Goal: Task Accomplishment & Management: Manage account settings

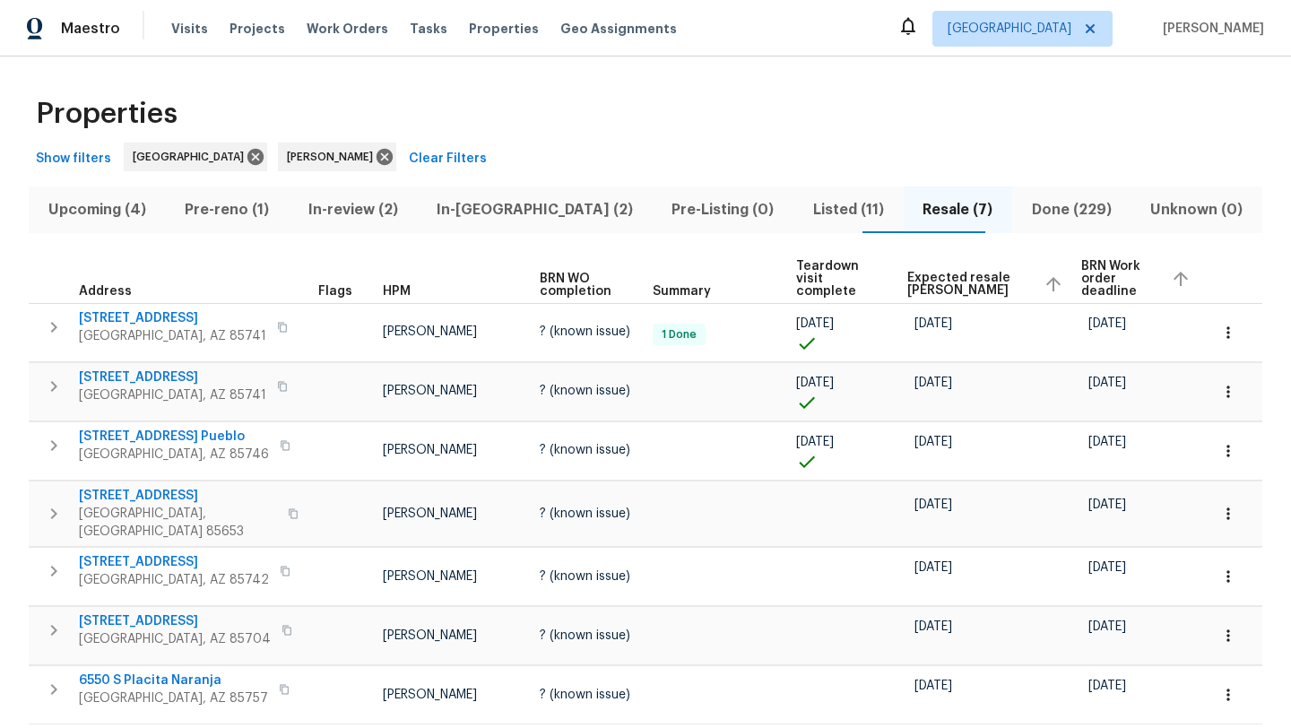
scroll to position [50, 0]
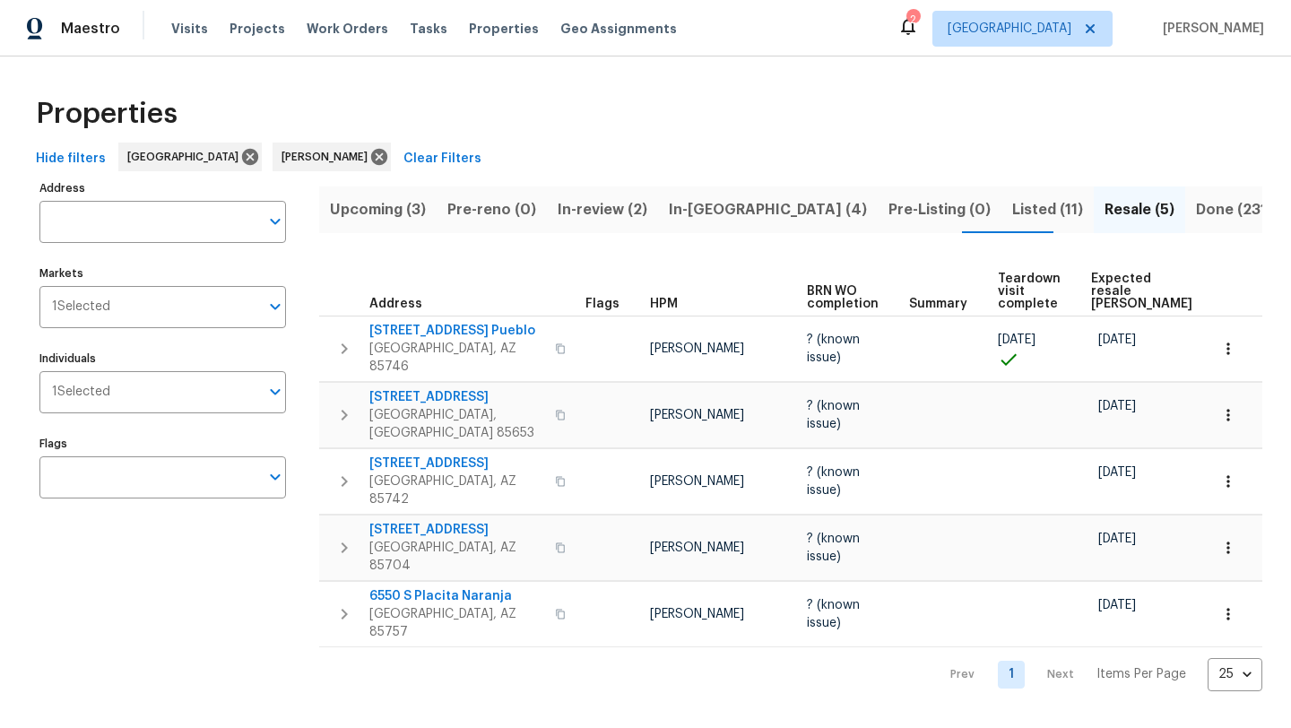
click at [703, 202] on span "In-reno (4)" at bounding box center [768, 209] width 198 height 25
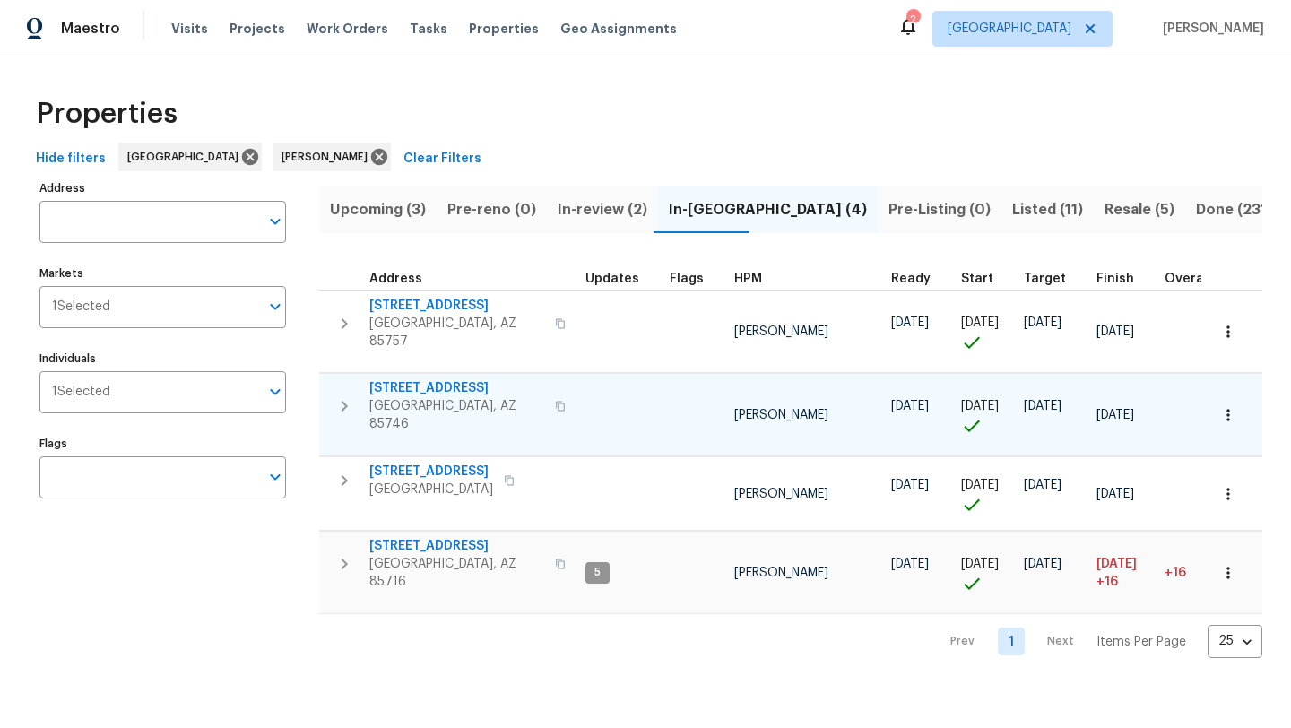
click at [466, 380] on span "7349 S Avenida Perlina" at bounding box center [456, 388] width 175 height 18
click at [1105, 208] on span "Resale (5)" at bounding box center [1140, 209] width 70 height 25
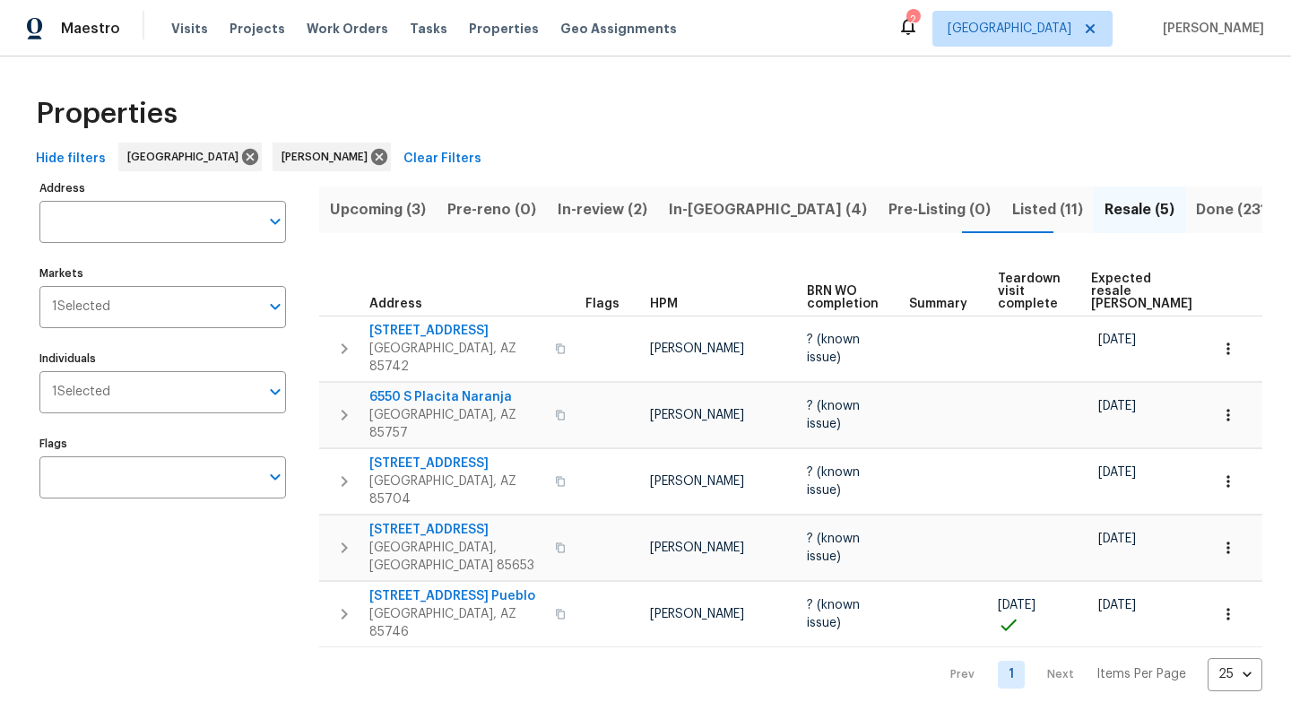
click at [1115, 283] on span "Expected resale COE" at bounding box center [1141, 292] width 101 height 38
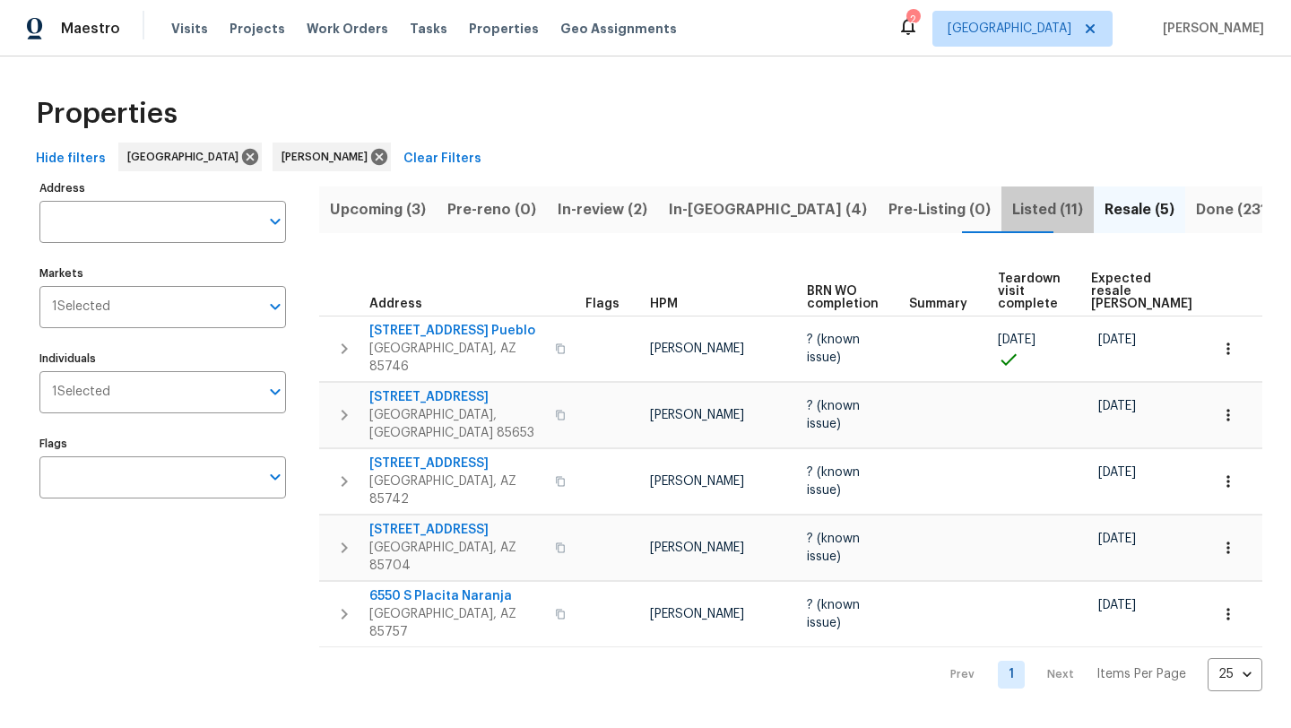
click at [1012, 211] on span "Listed (11)" at bounding box center [1047, 209] width 71 height 25
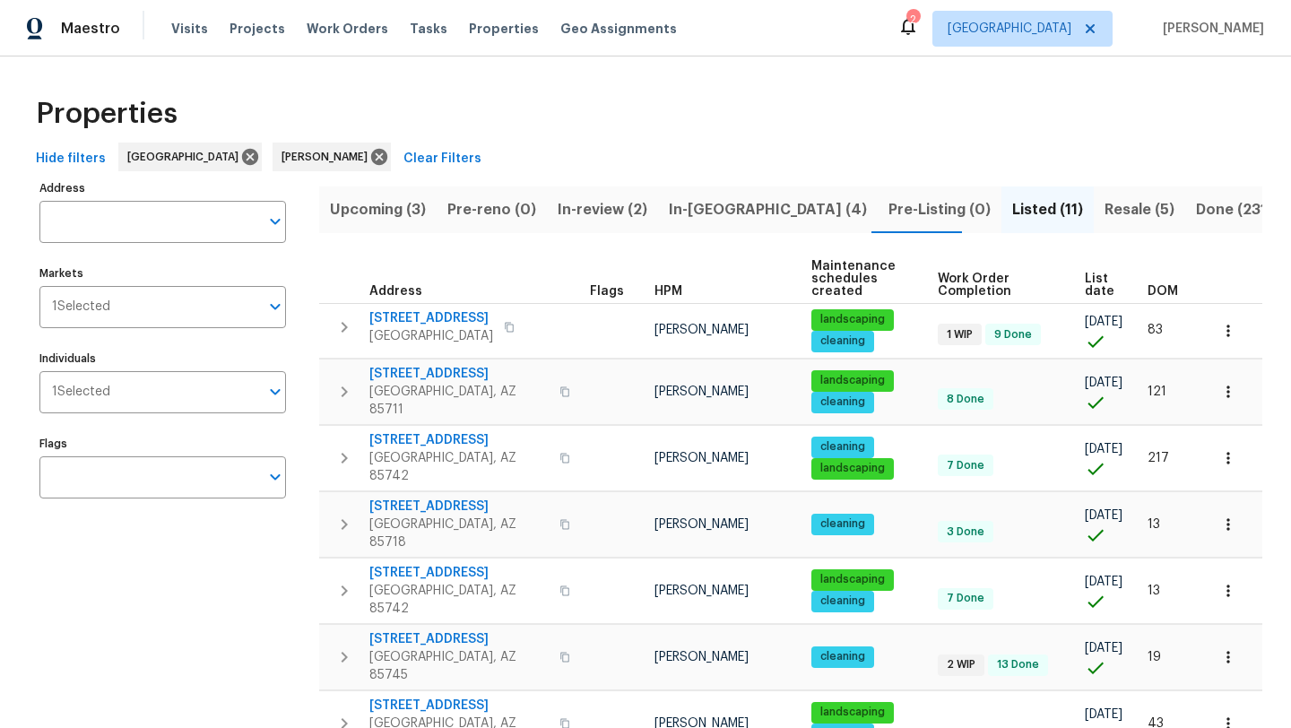
click at [1097, 289] on span "List date" at bounding box center [1101, 285] width 32 height 25
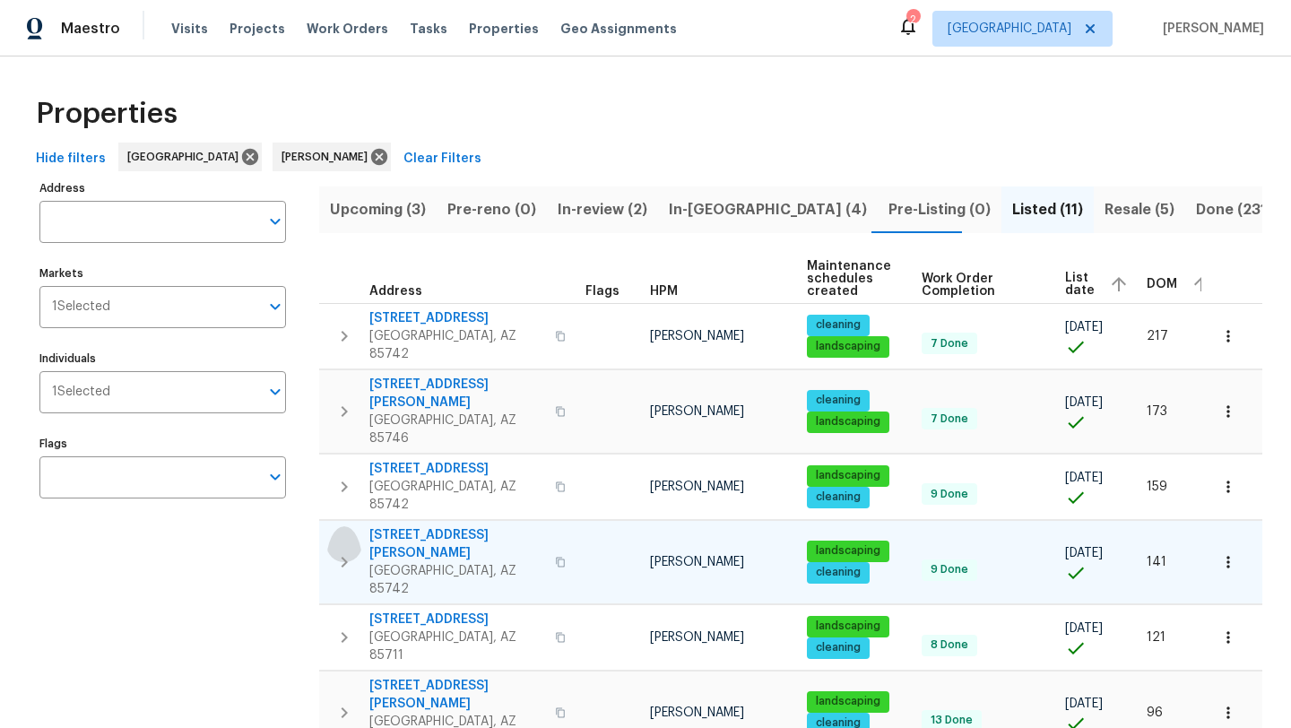
click at [342, 551] on icon "button" at bounding box center [345, 562] width 22 height 22
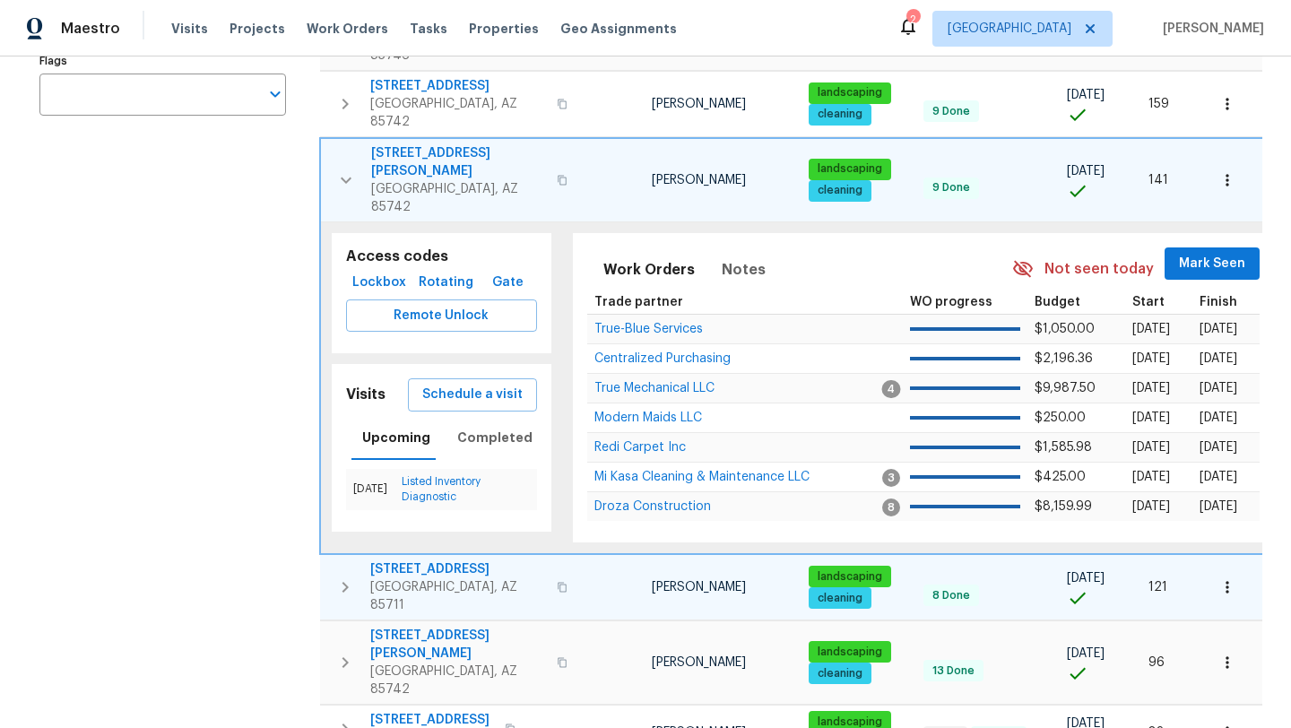
scroll to position [387, 0]
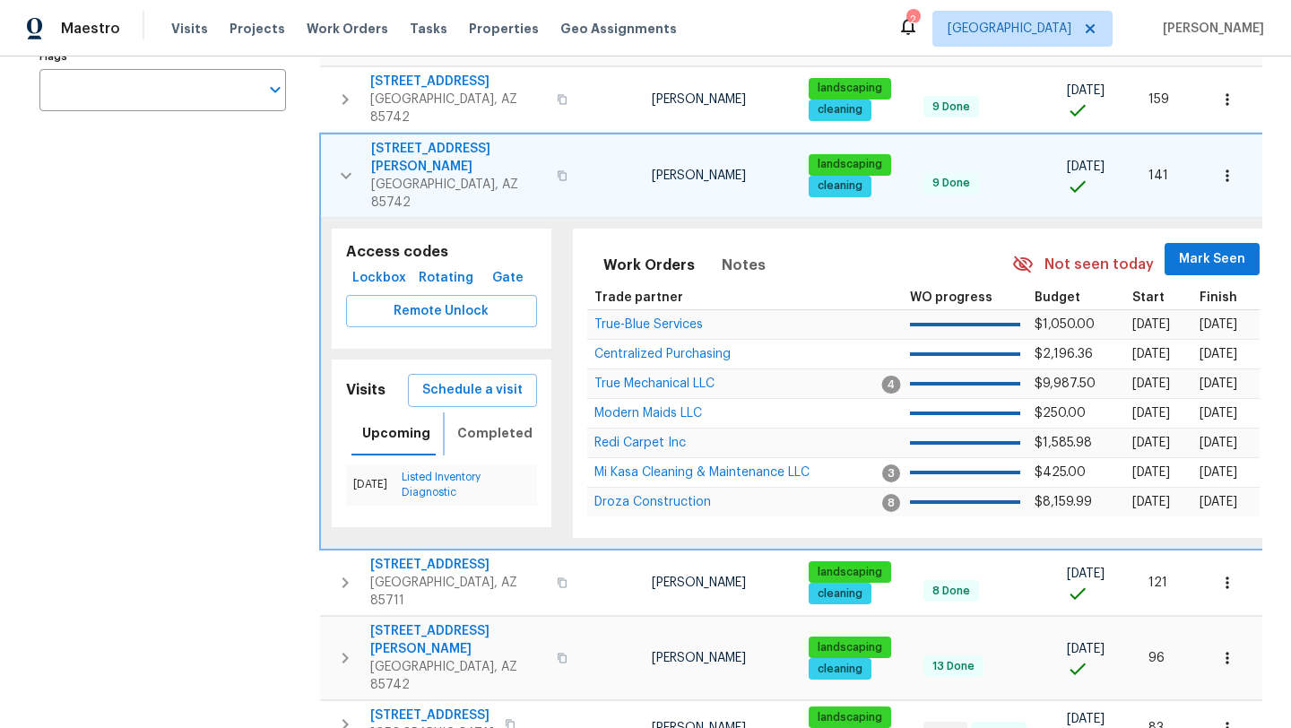
click at [501, 422] on span "Completed" at bounding box center [494, 433] width 75 height 22
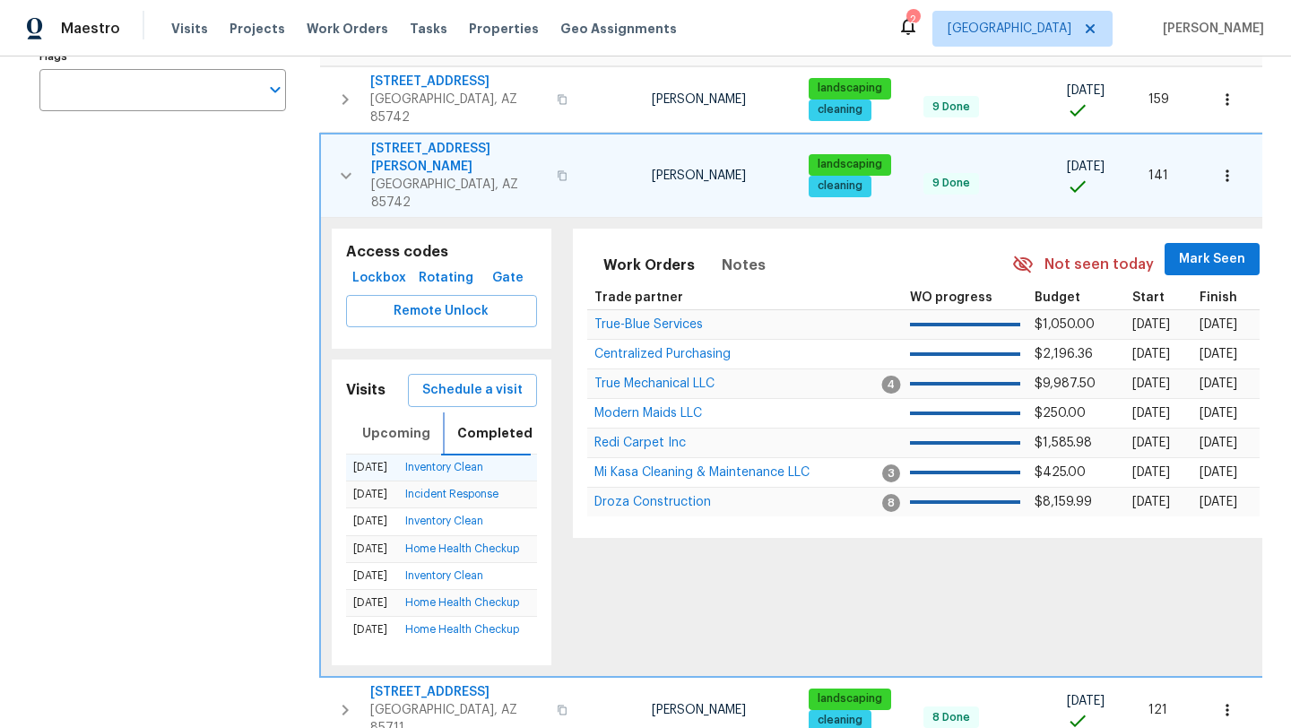
scroll to position [0, 0]
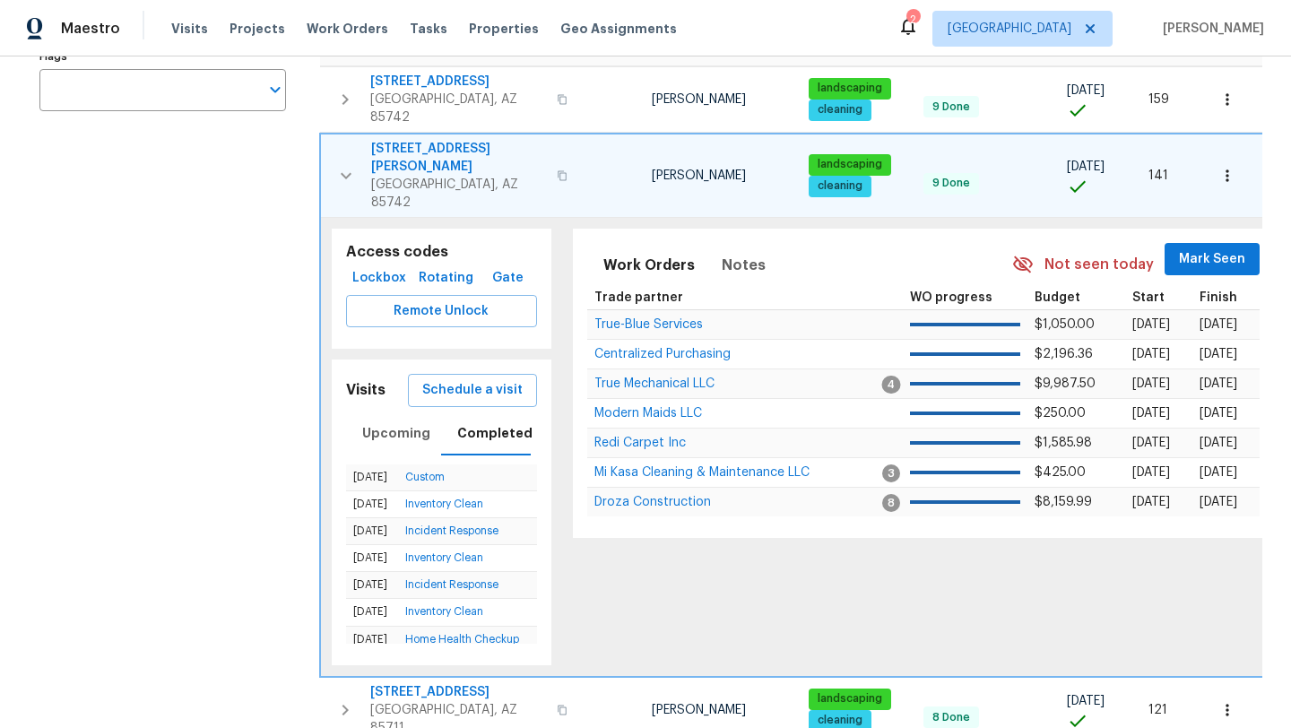
click at [347, 172] on icon "button" at bounding box center [346, 175] width 11 height 6
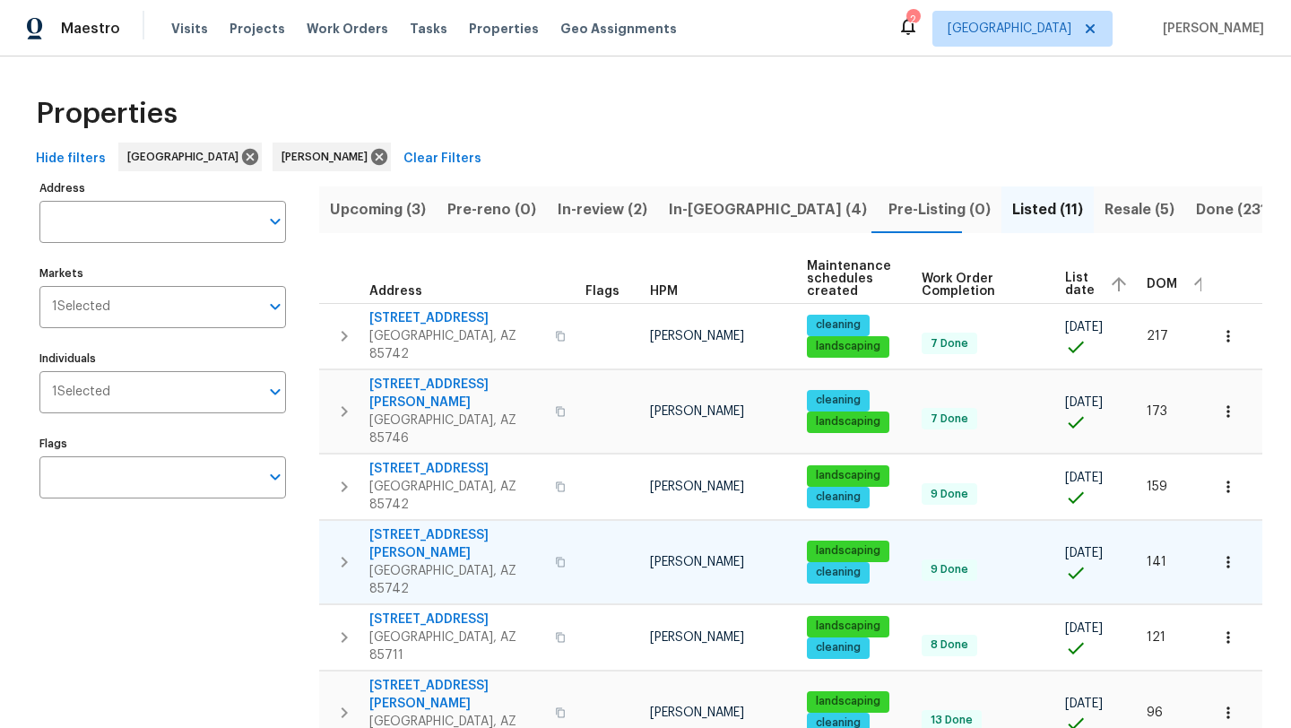
click at [394, 211] on span "Upcoming (3)" at bounding box center [378, 209] width 96 height 25
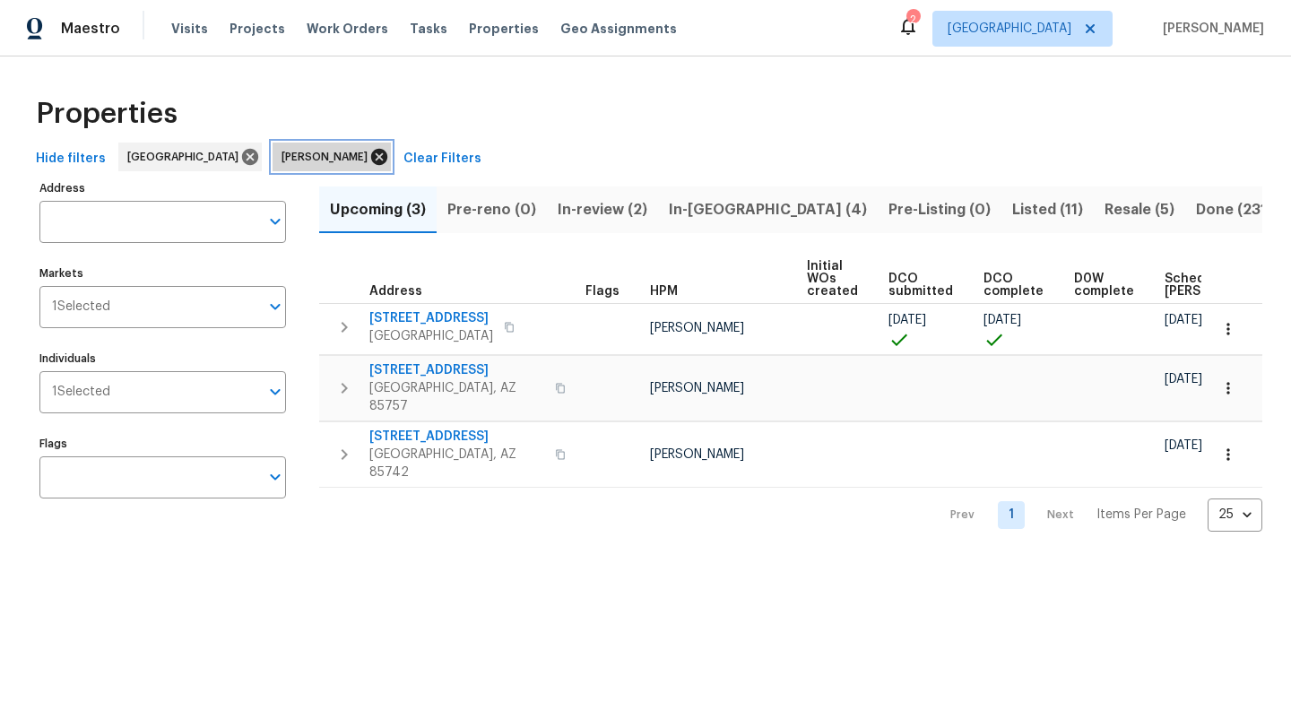
click at [369, 160] on icon at bounding box center [379, 157] width 20 height 20
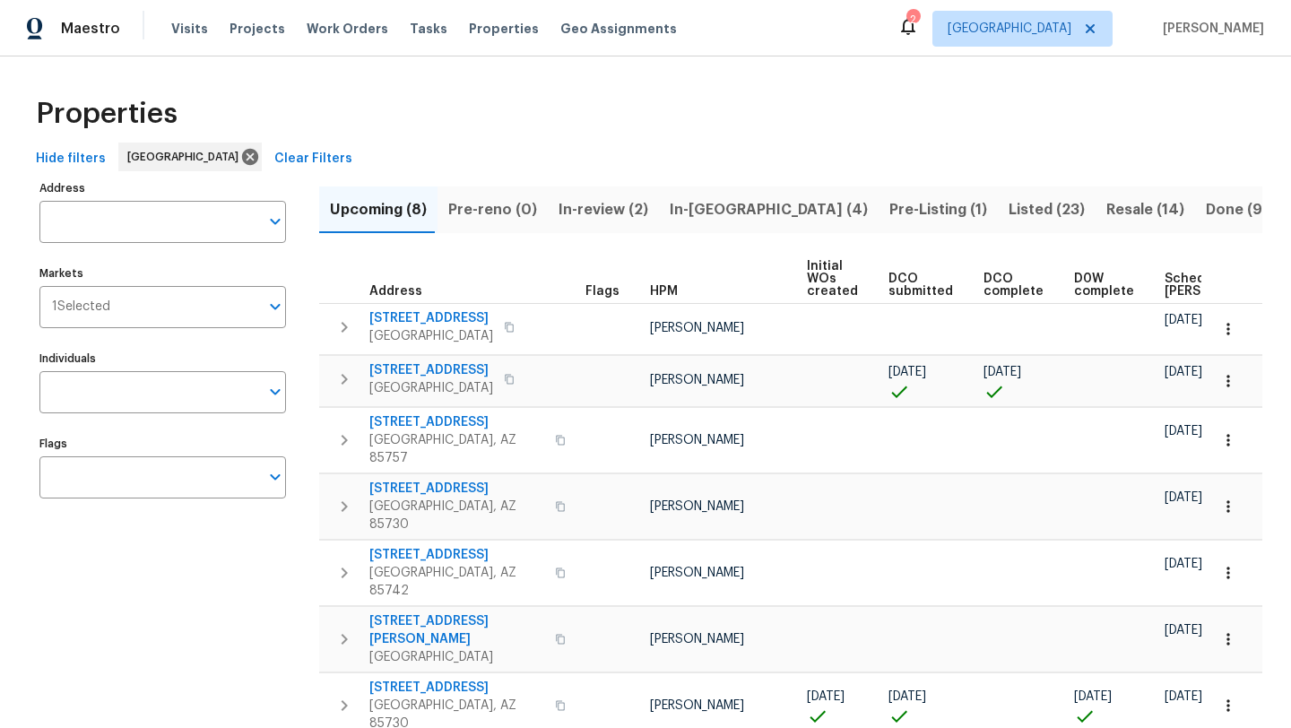
click at [1175, 289] on span "Scheduled COE" at bounding box center [1215, 285] width 101 height 25
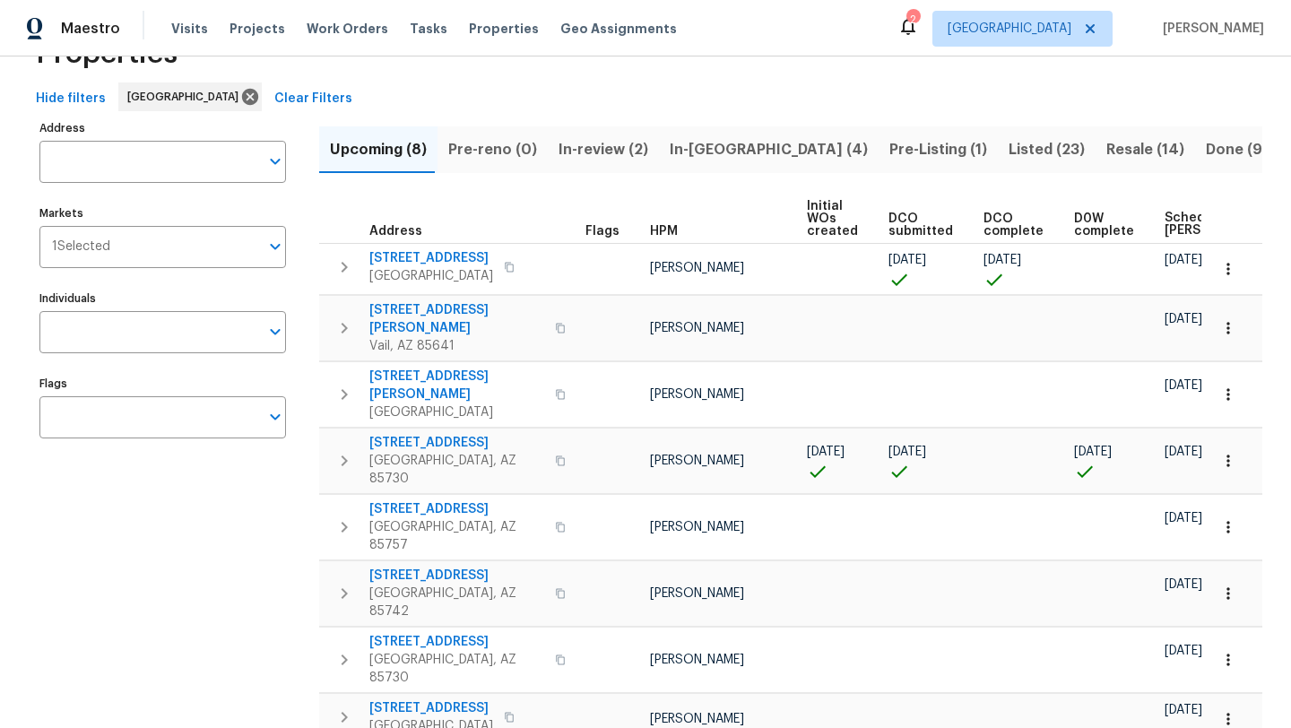
scroll to position [63, 0]
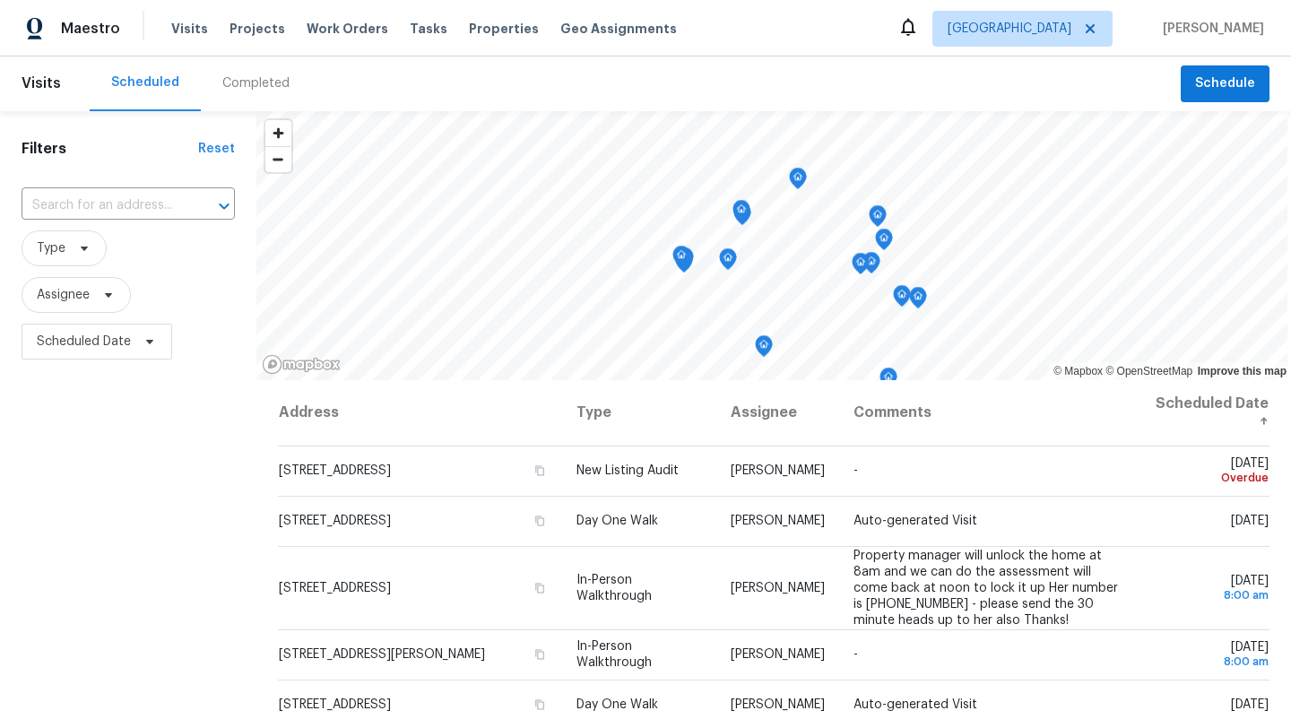
scroll to position [234, 0]
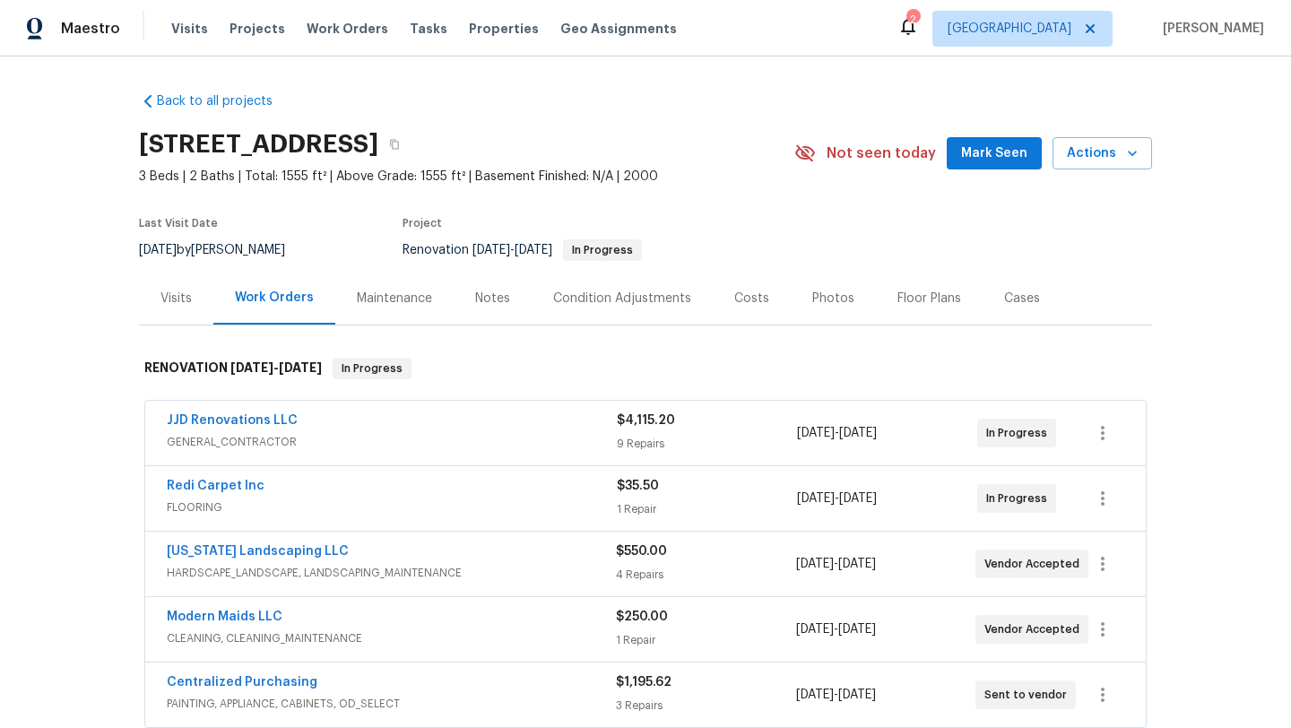
click at [484, 298] on div "Notes" at bounding box center [492, 299] width 35 height 18
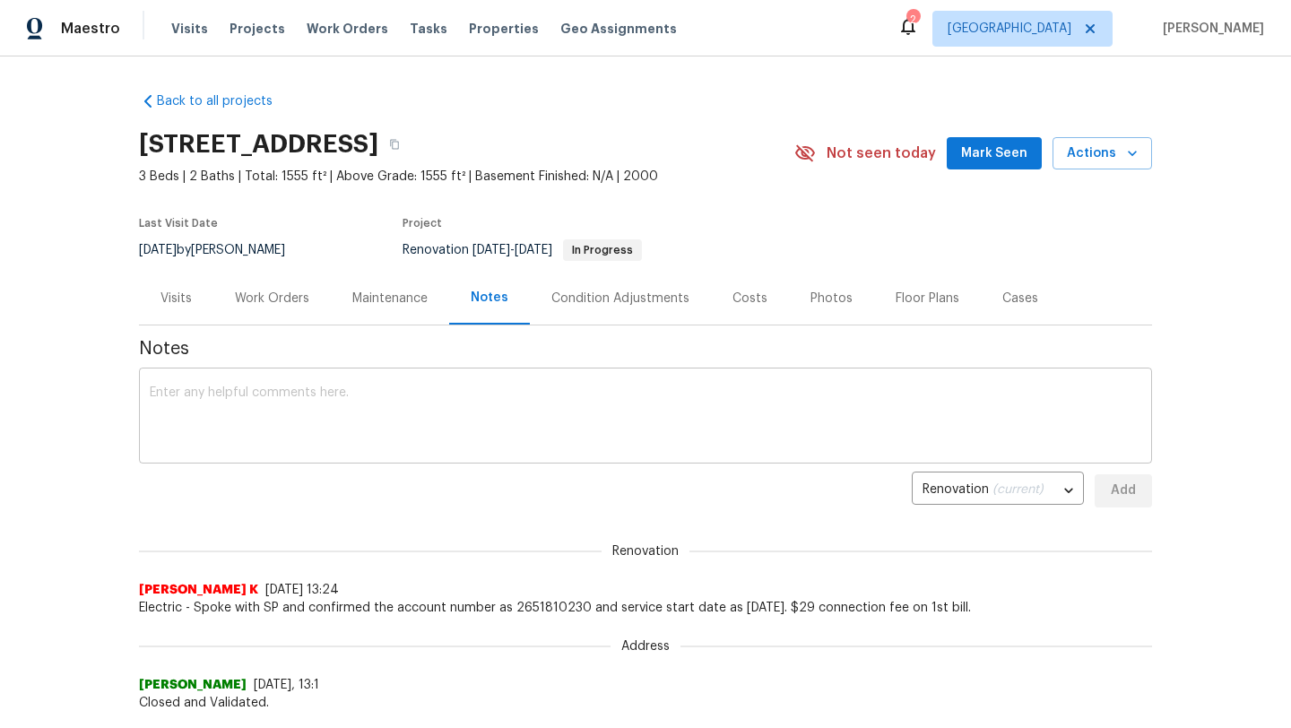
click at [431, 388] on textarea at bounding box center [646, 417] width 992 height 63
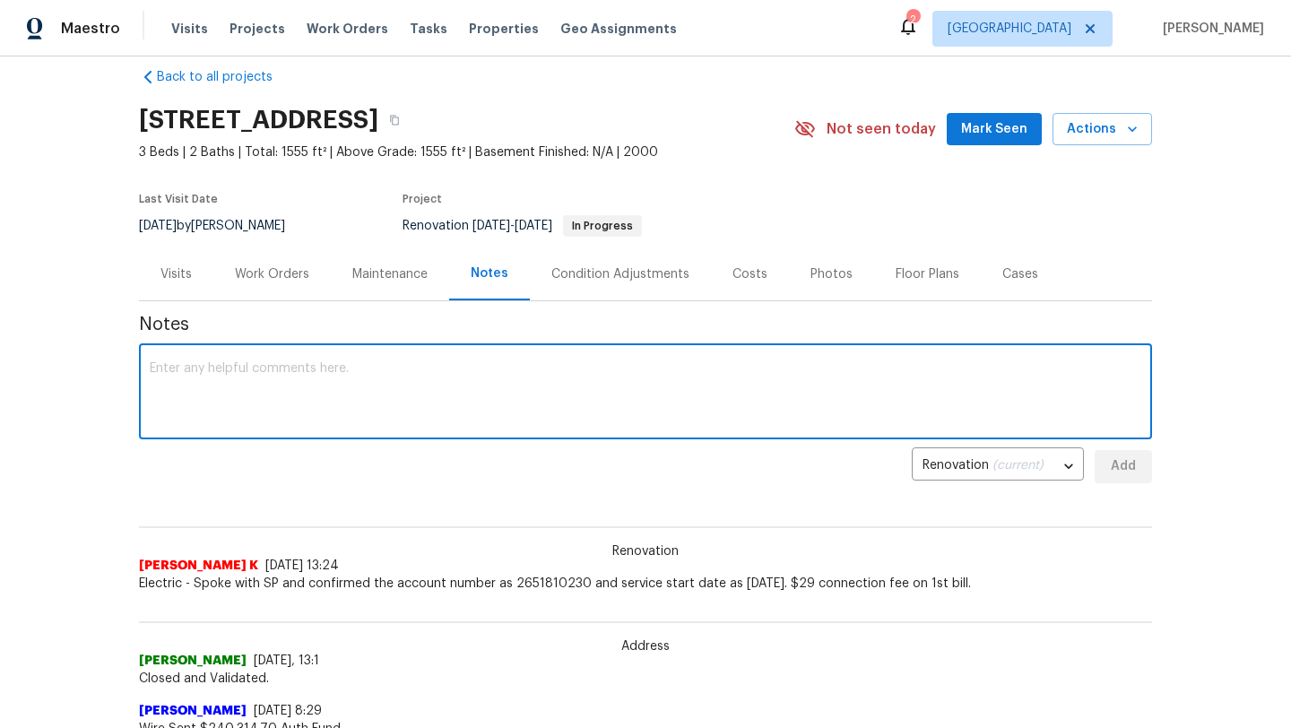
scroll to position [15, 0]
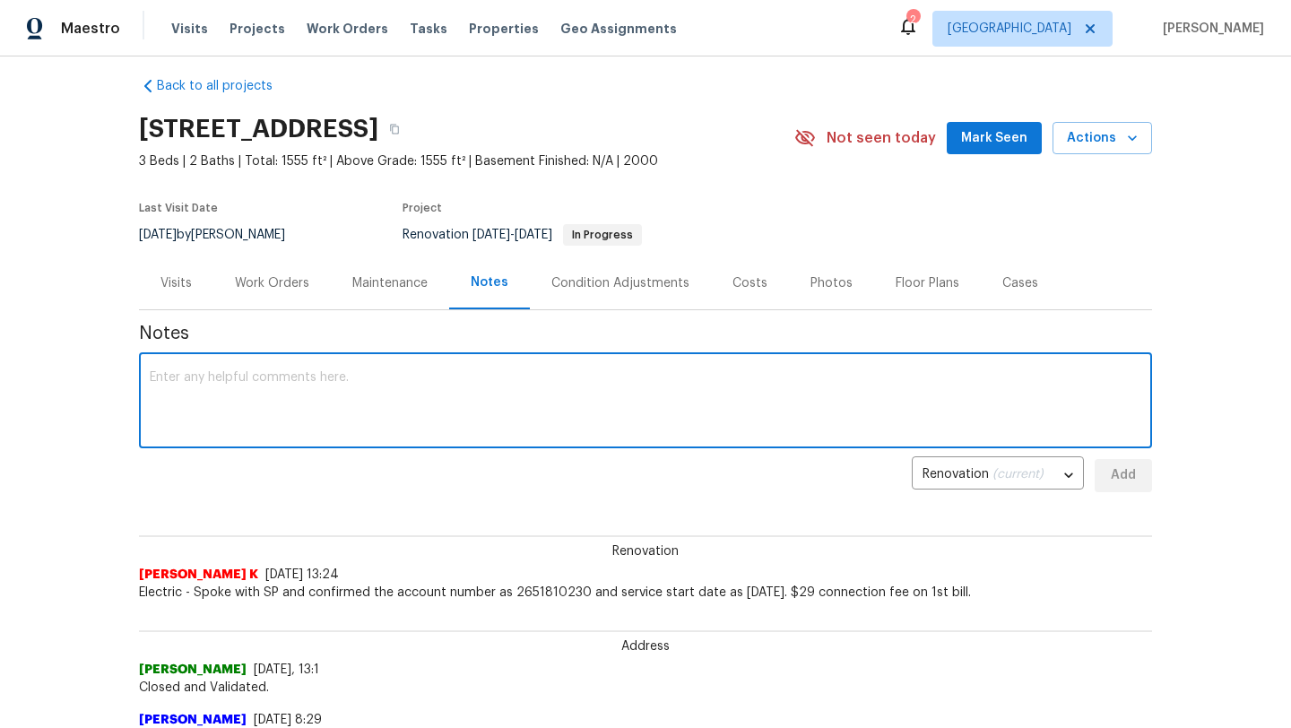
click at [431, 388] on textarea at bounding box center [646, 402] width 992 height 63
click at [235, 400] on textarea "D1W completed GC - JJD Renovations Start/End Date - 9.3-9.6 Flooring - 9.5 Land…" at bounding box center [646, 402] width 992 height 63
click at [256, 415] on textarea "D1W completed GC - JJD Renovations Start/End Date - 9.3-9.6 Flooring - 9.6 Land…" at bounding box center [646, 402] width 992 height 63
click at [166, 430] on textarea "D1W completed GC - JJD Renovations Start/End Date - 9.3-9.6 Flooring - 9.6 Land…" at bounding box center [646, 402] width 992 height 63
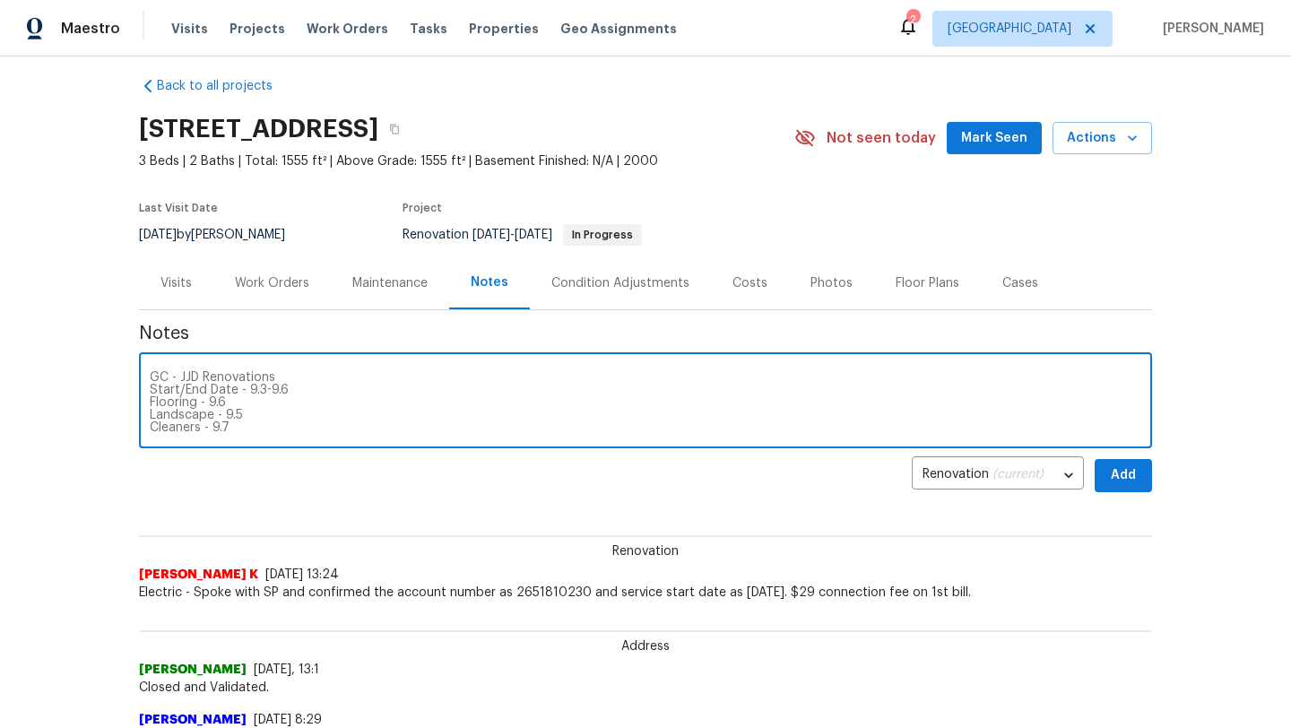
scroll to position [25, 0]
type textarea "D1W completed GC - JJD Renovations Start/End Date - 9.3-9.6 Flooring - 9.6 Land…"
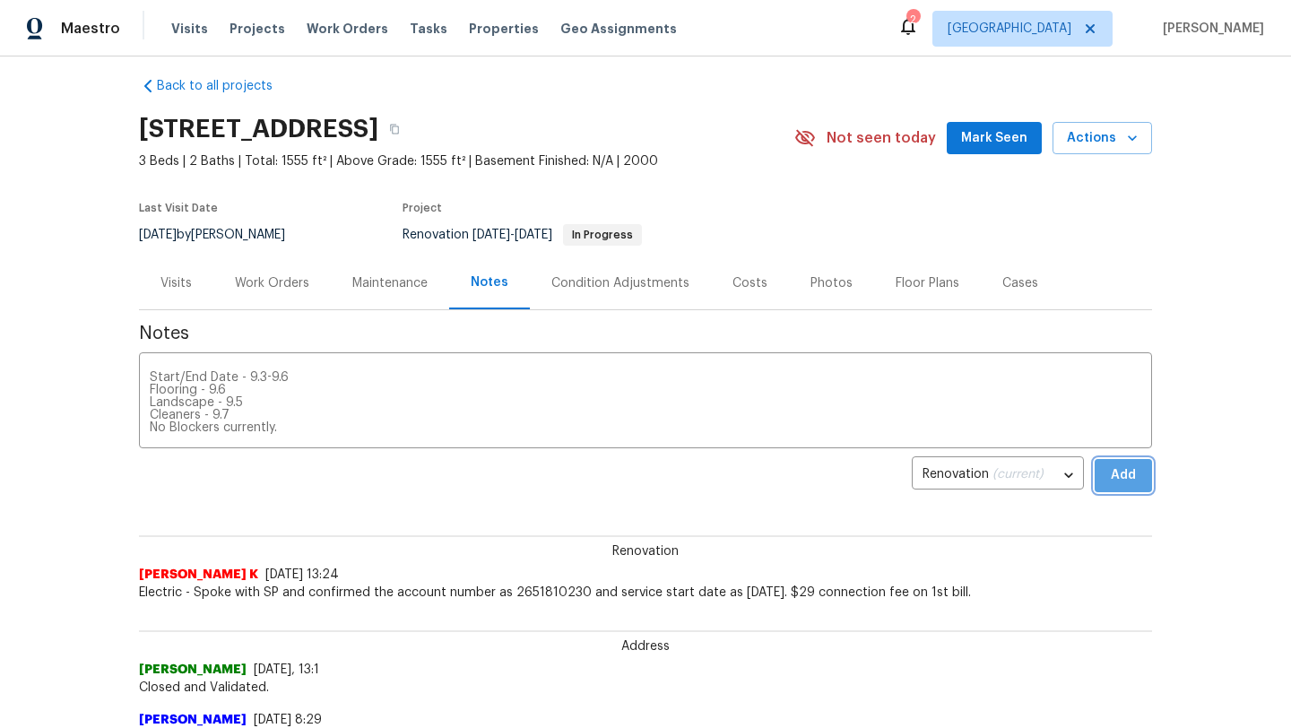
click at [1125, 474] on span "Add" at bounding box center [1123, 475] width 29 height 22
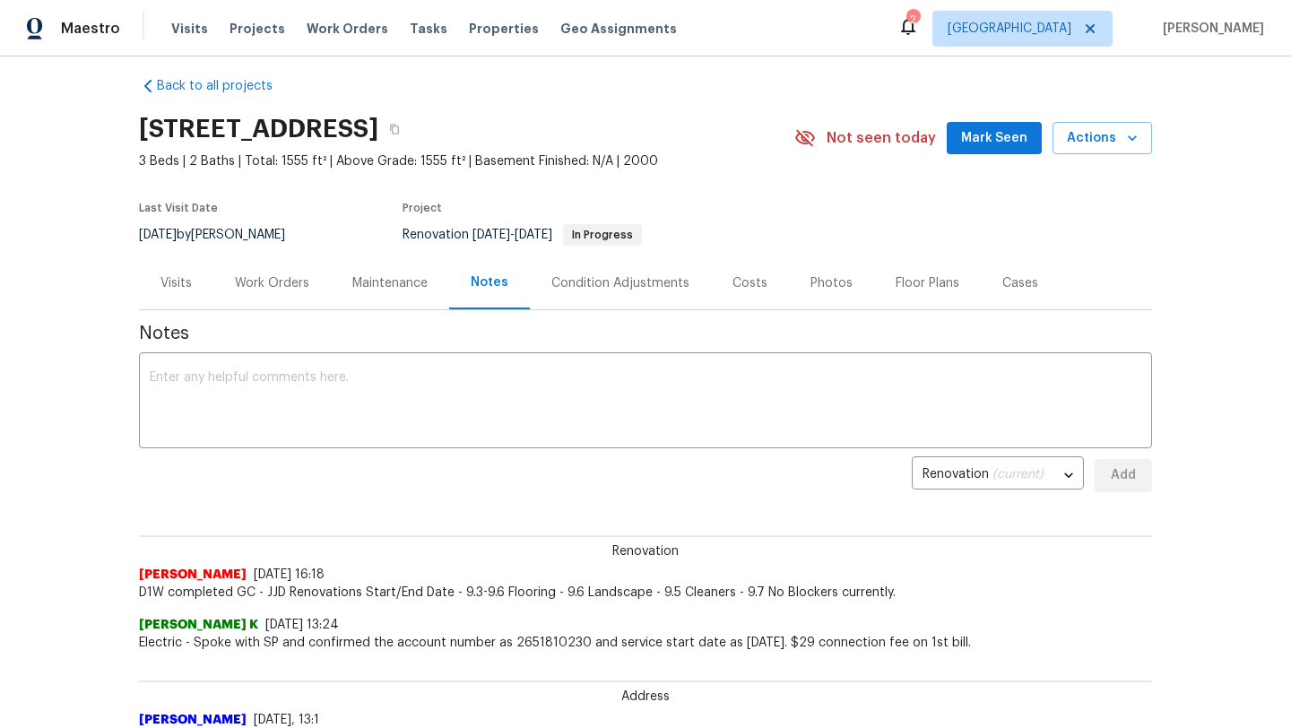
scroll to position [0, 0]
click at [281, 284] on div "Work Orders" at bounding box center [272, 283] width 74 height 18
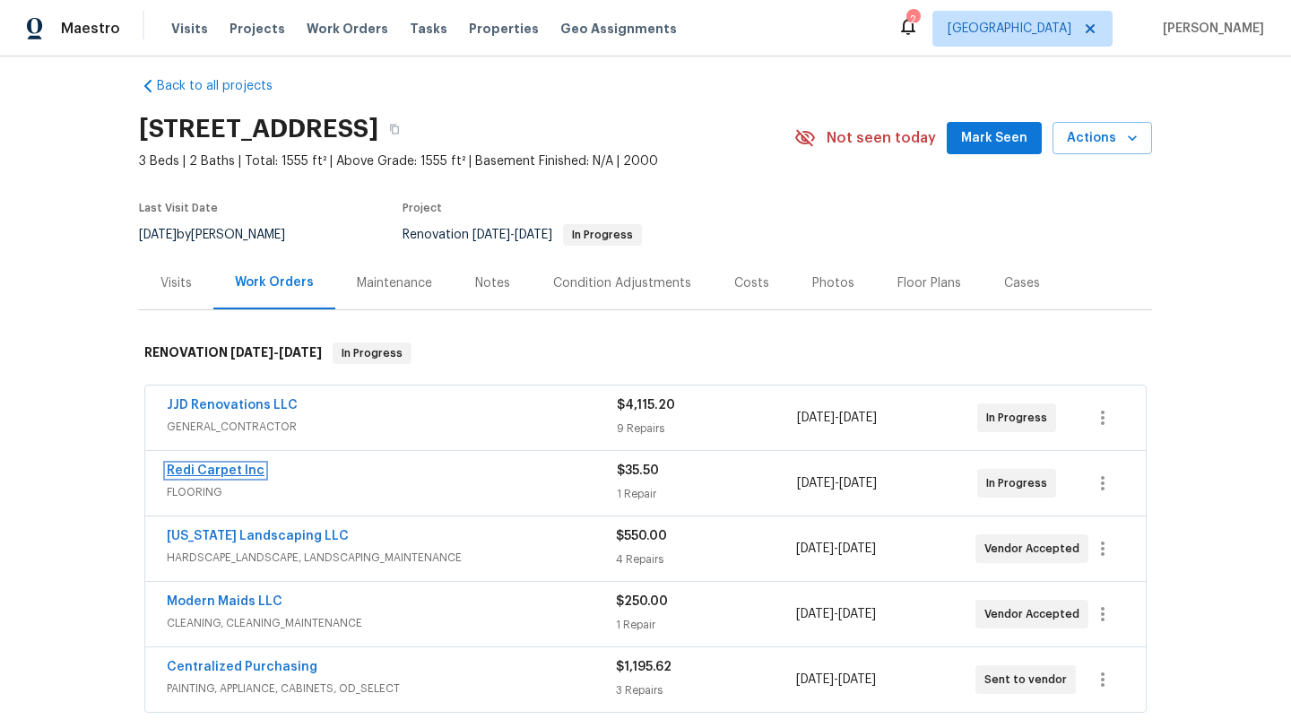
click at [229, 473] on link "Redi Carpet Inc" at bounding box center [216, 470] width 98 height 13
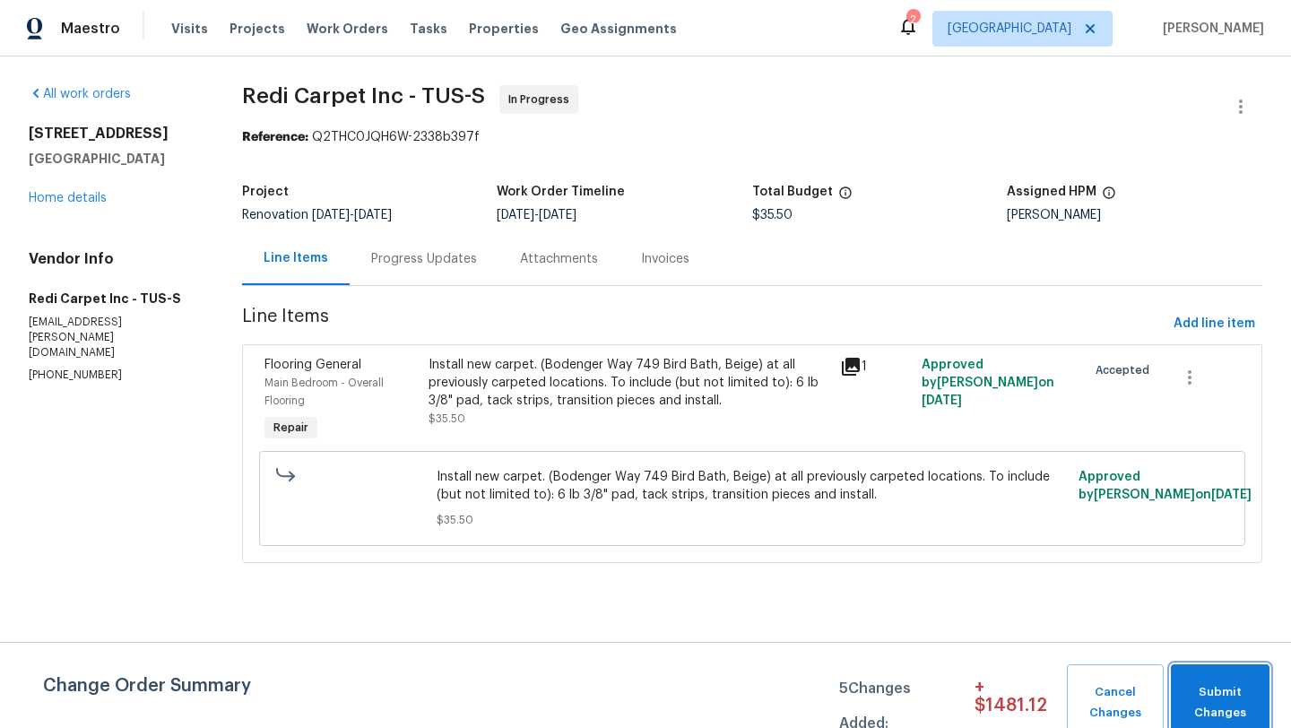
click at [1248, 690] on span "Submit Changes" at bounding box center [1220, 702] width 81 height 41
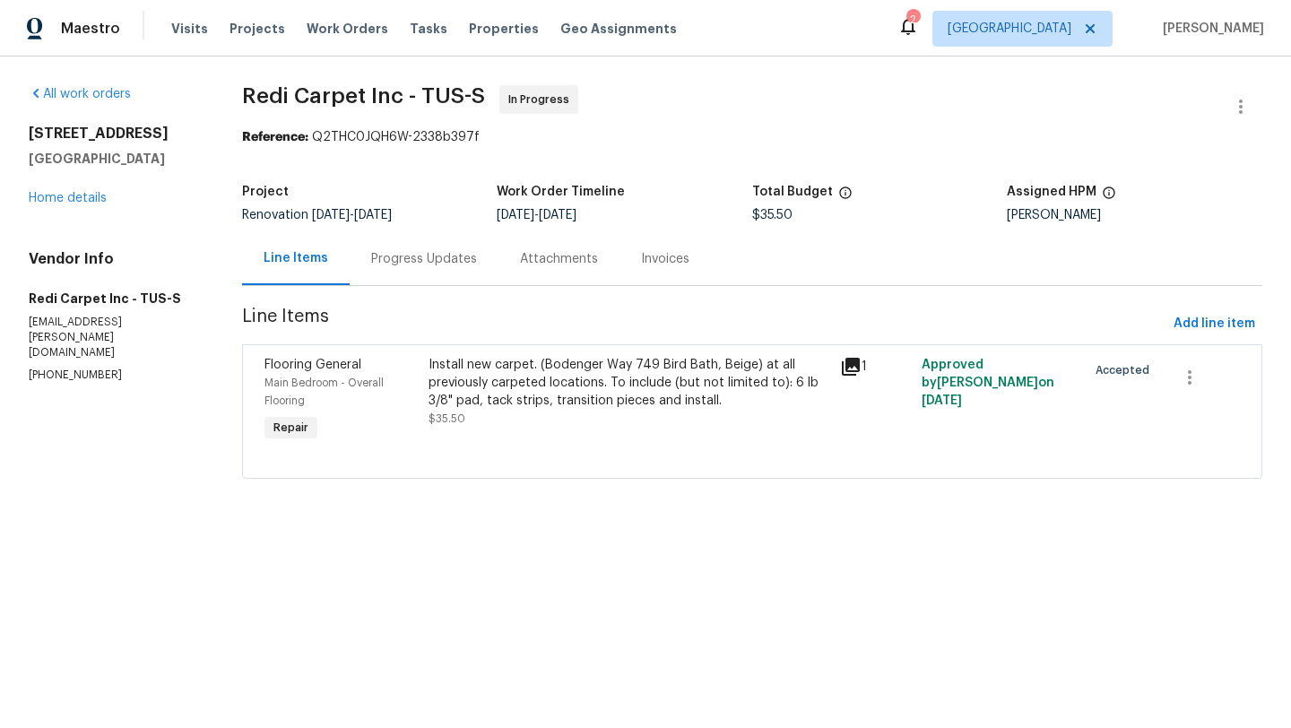
click at [612, 388] on div "Install new carpet. (Bodenger Way 749 Bird Bath, Beige) at all previously carpe…" at bounding box center [629, 383] width 400 height 54
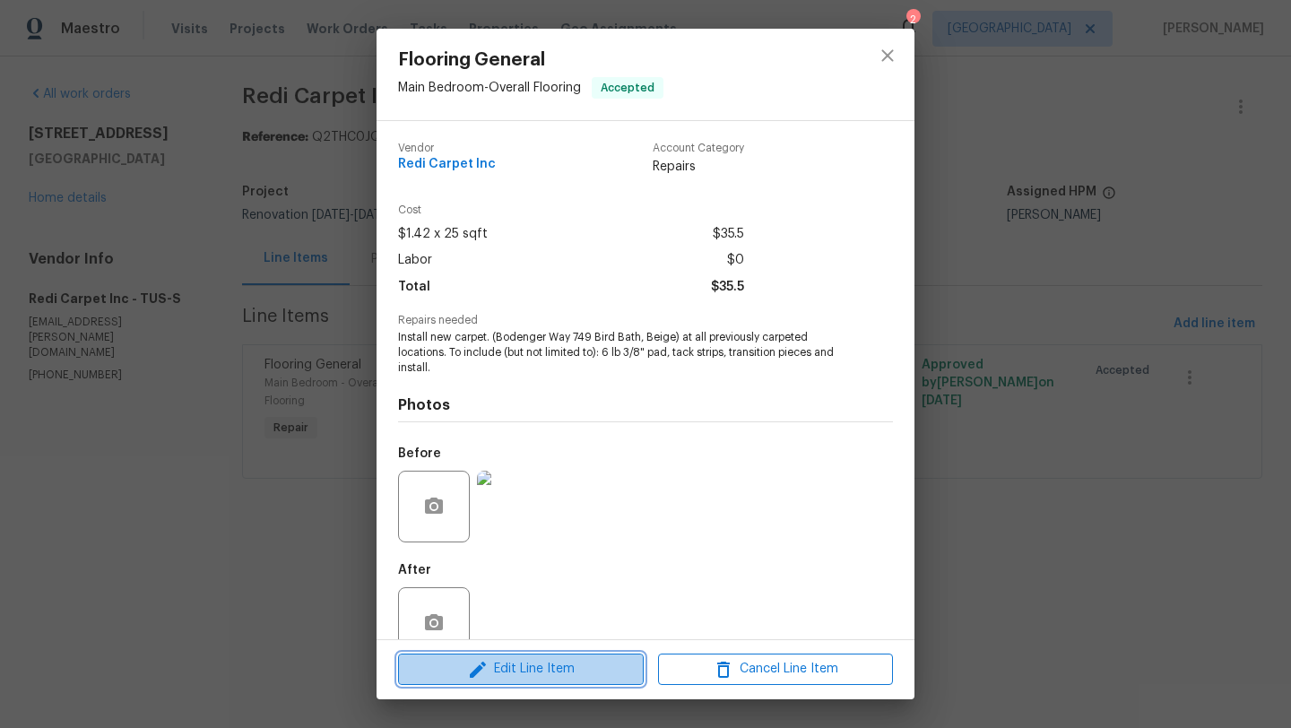
click at [521, 673] on span "Edit Line Item" at bounding box center [521, 669] width 235 height 22
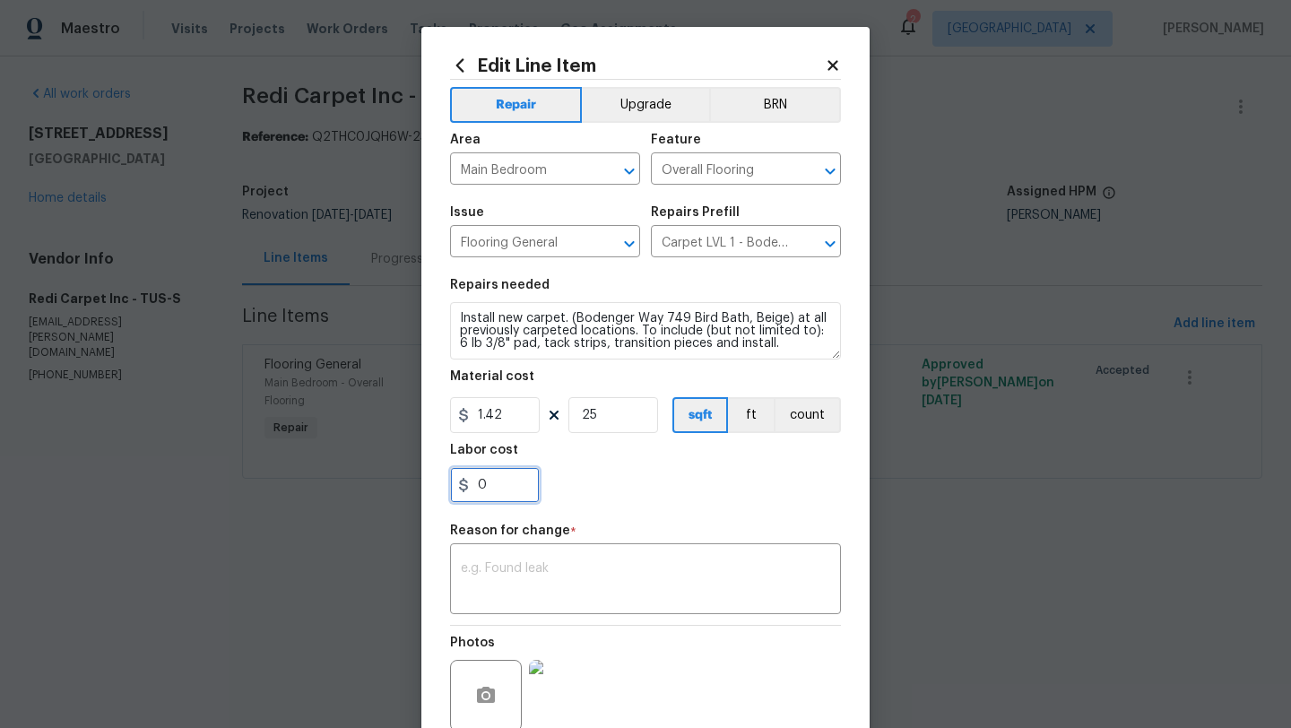
click at [524, 481] on input "0" at bounding box center [495, 485] width 90 height 36
type input "75"
click at [732, 472] on div "75" at bounding box center [645, 485] width 391 height 36
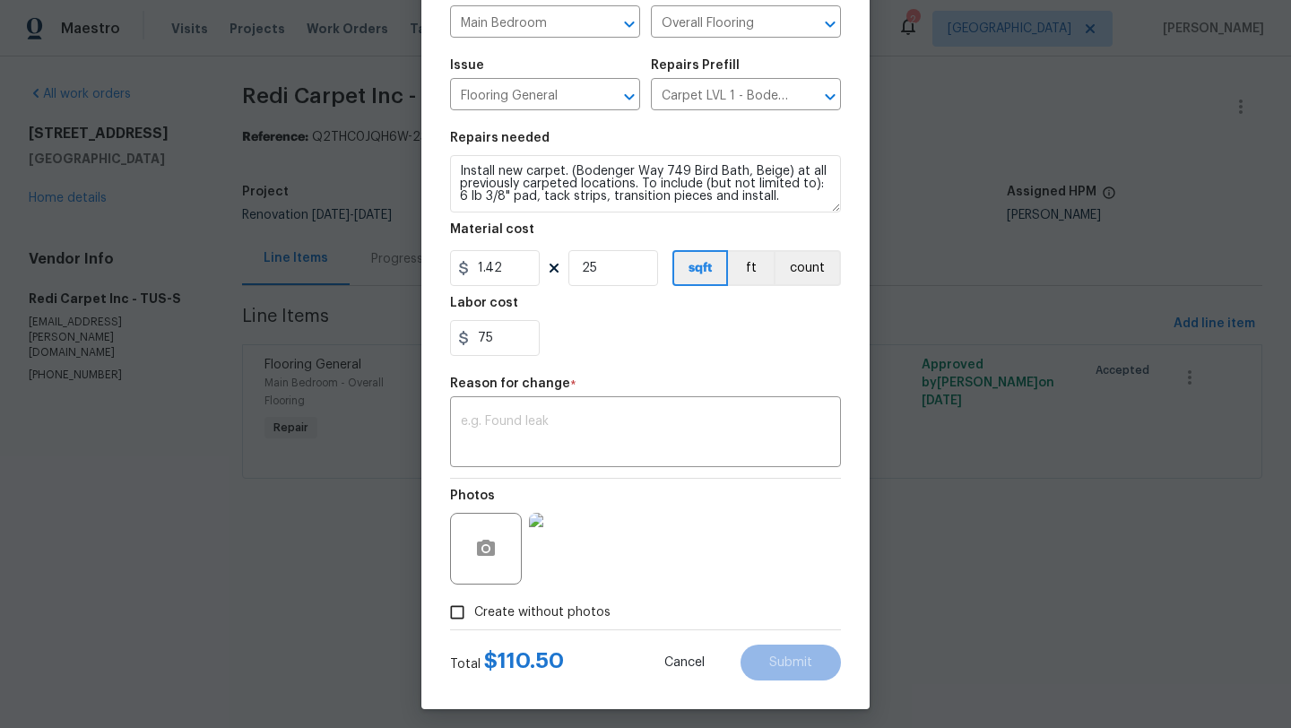
scroll to position [156, 0]
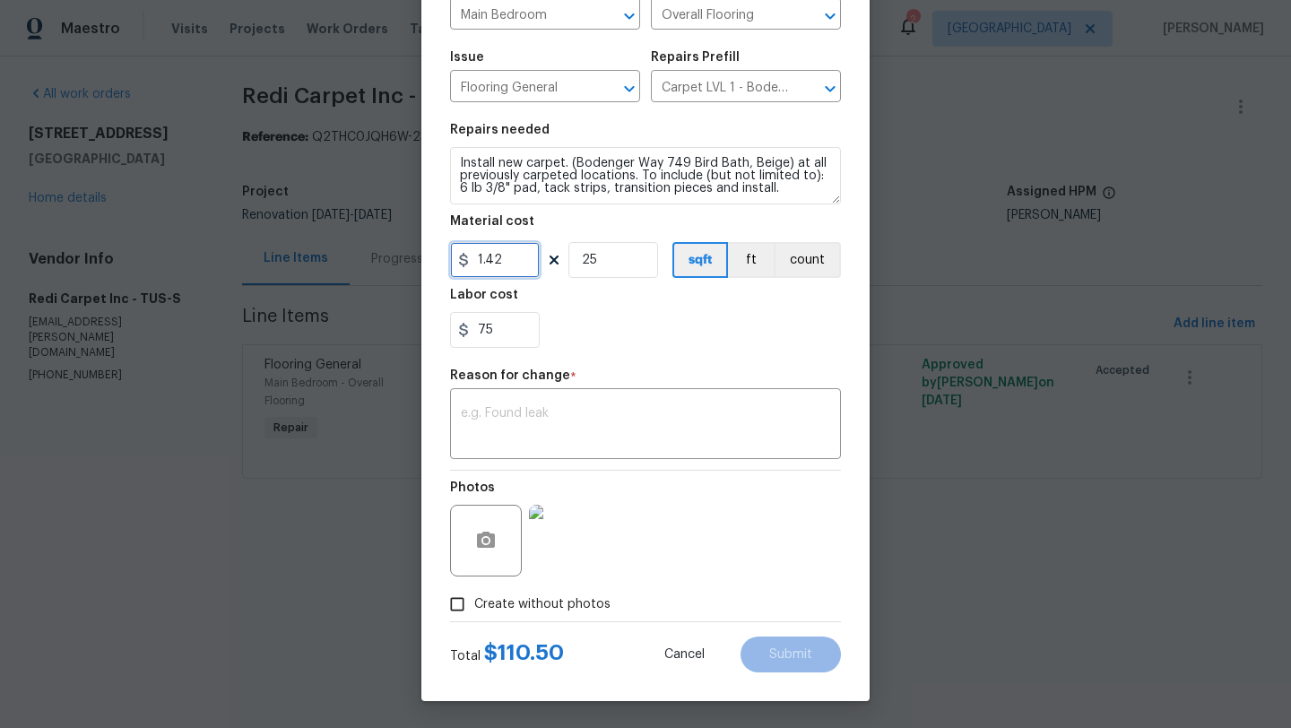
click at [511, 262] on input "1.42" at bounding box center [495, 260] width 90 height 36
type input "1.5"
click at [621, 341] on div "75" at bounding box center [645, 330] width 391 height 36
click at [614, 256] on input "25" at bounding box center [613, 260] width 90 height 36
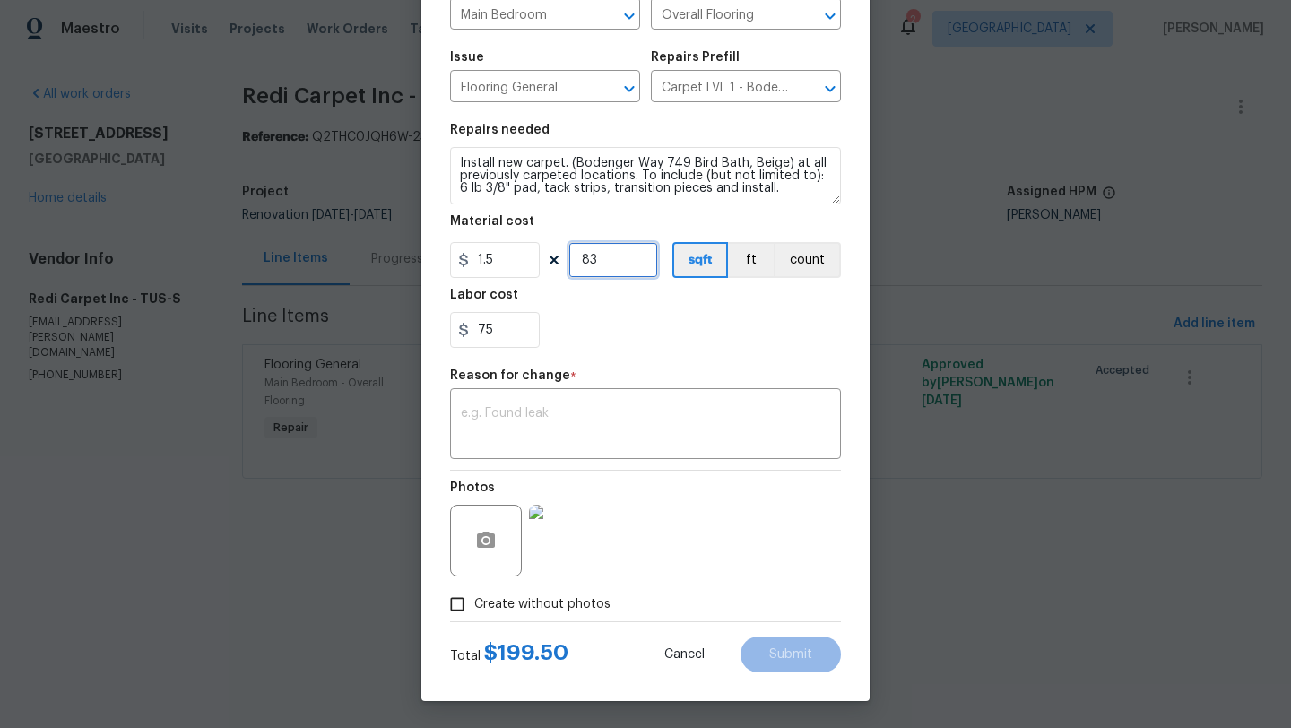
type input "83"
click at [505, 256] on input "1.5" at bounding box center [495, 260] width 90 height 36
type input "1.42"
click at [610, 334] on div "75" at bounding box center [645, 330] width 391 height 36
click at [620, 260] on input "83" at bounding box center [613, 260] width 90 height 36
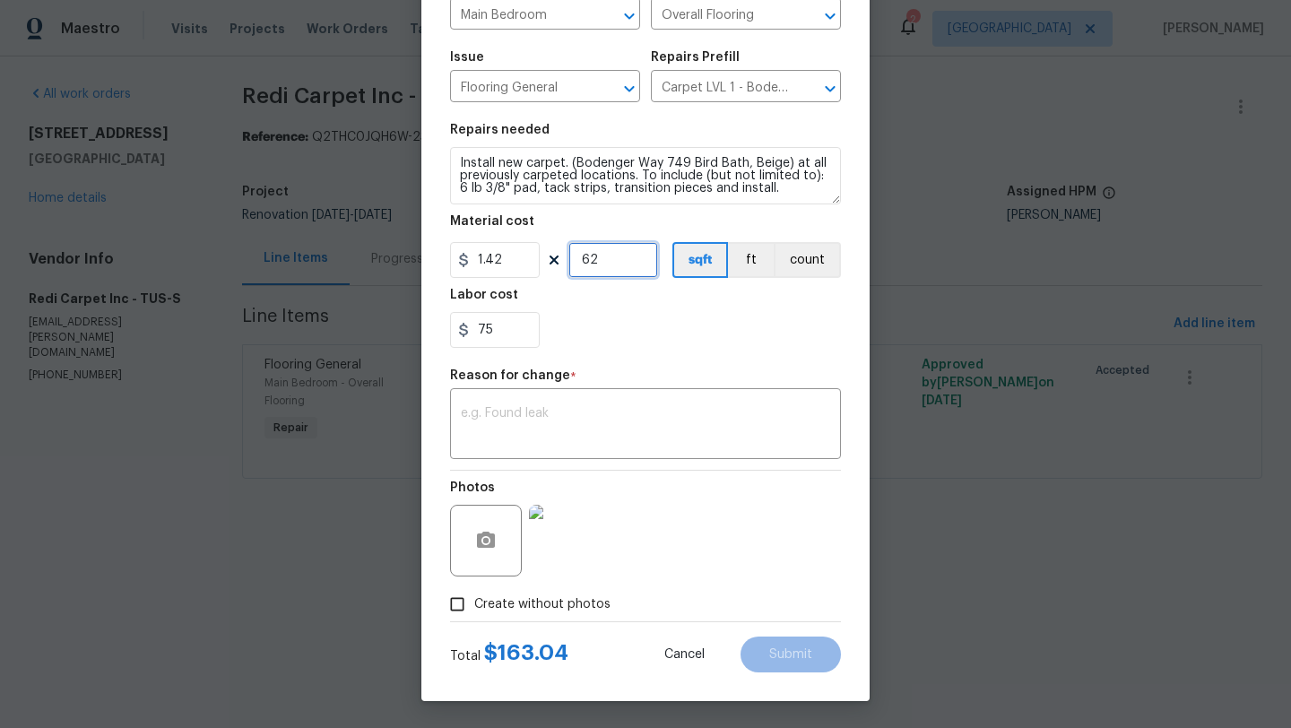
type input "62"
click at [508, 328] on input "75" at bounding box center [495, 330] width 90 height 36
type input "75.41"
click at [681, 353] on section "Repairs needed Install new carpet. (Bodenger Way 749 Bird Bath, Beige) at all p…" at bounding box center [645, 236] width 391 height 246
click at [551, 414] on textarea at bounding box center [645, 426] width 369 height 38
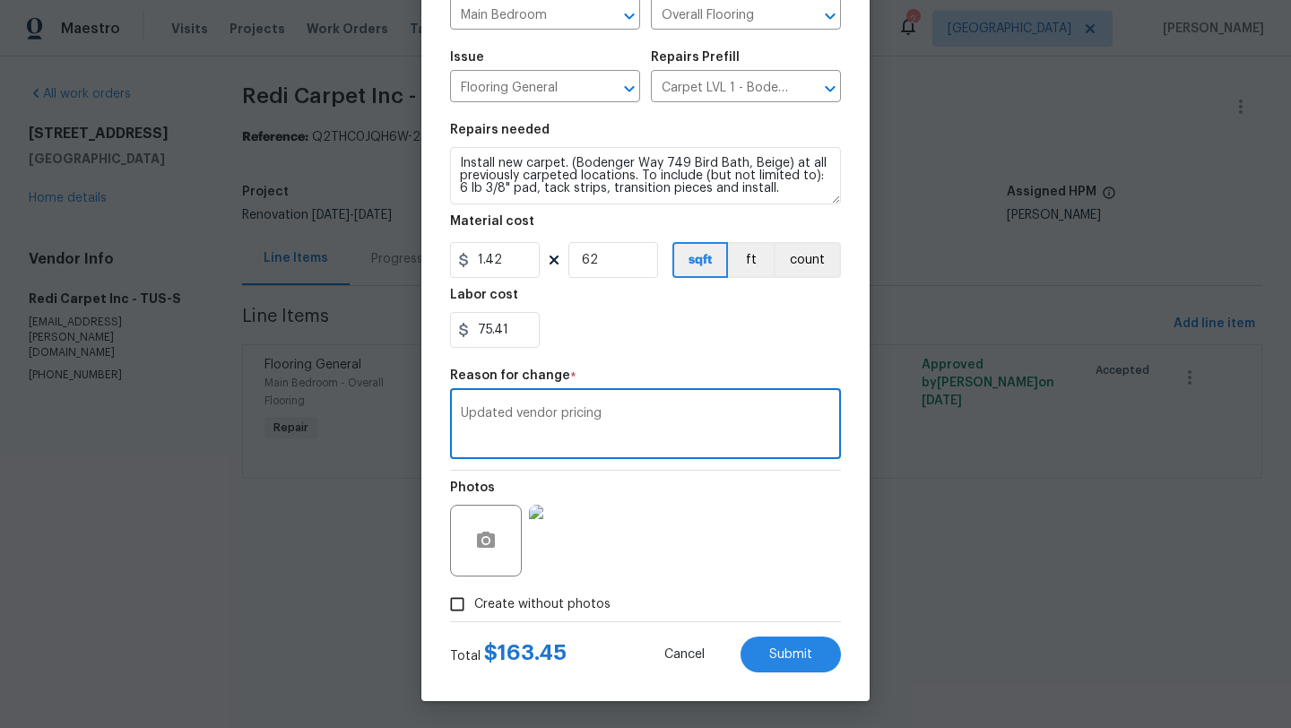
type textarea "Updated vendor pricing"
click at [759, 554] on div "Photos" at bounding box center [645, 529] width 391 height 117
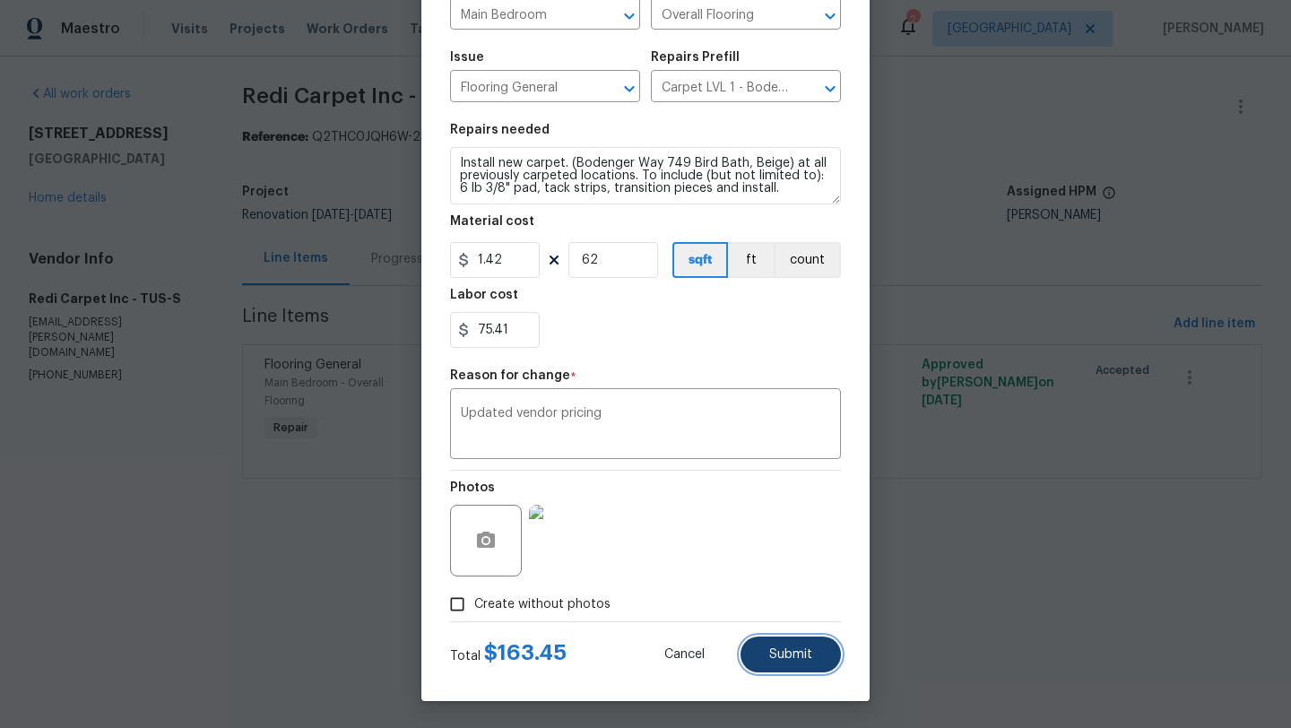
click at [816, 646] on button "Submit" at bounding box center [791, 655] width 100 height 36
type input "25"
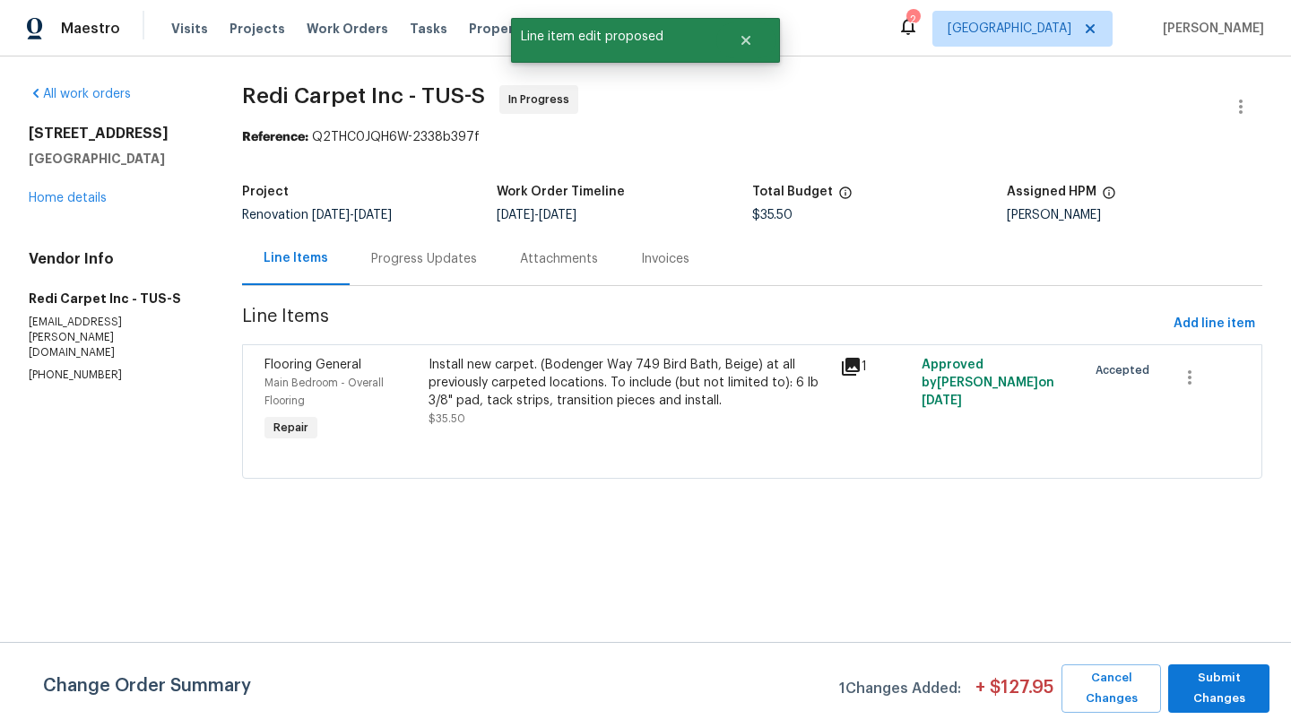
scroll to position [0, 0]
click at [1233, 709] on span "Submit Changes" at bounding box center [1218, 688] width 83 height 41
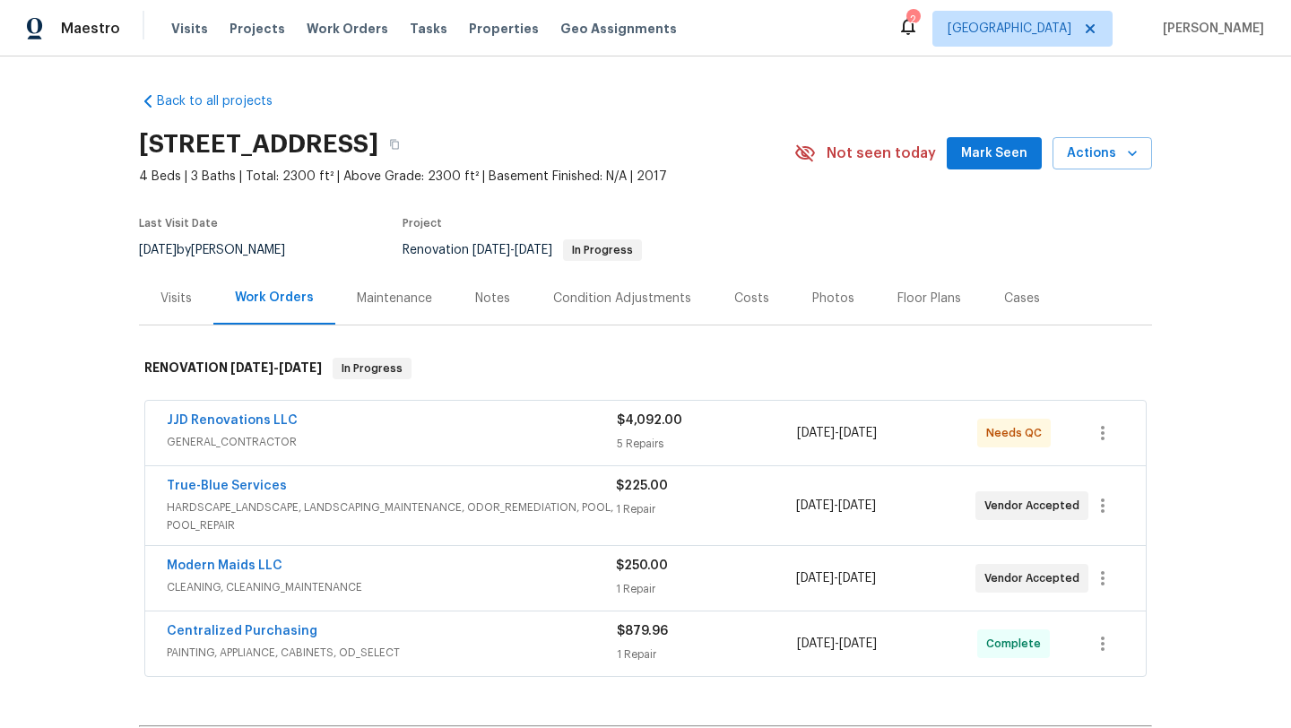
click at [372, 440] on span "GENERAL_CONTRACTOR" at bounding box center [392, 442] width 450 height 18
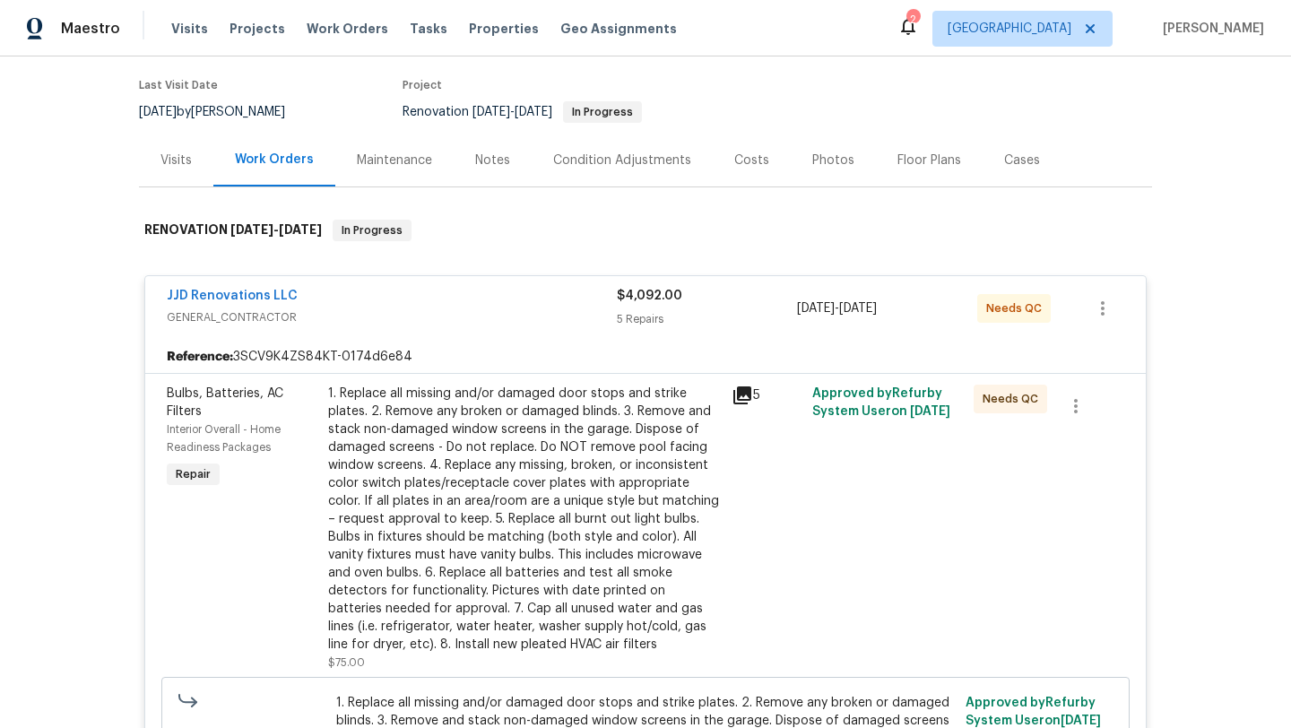
scroll to position [170, 0]
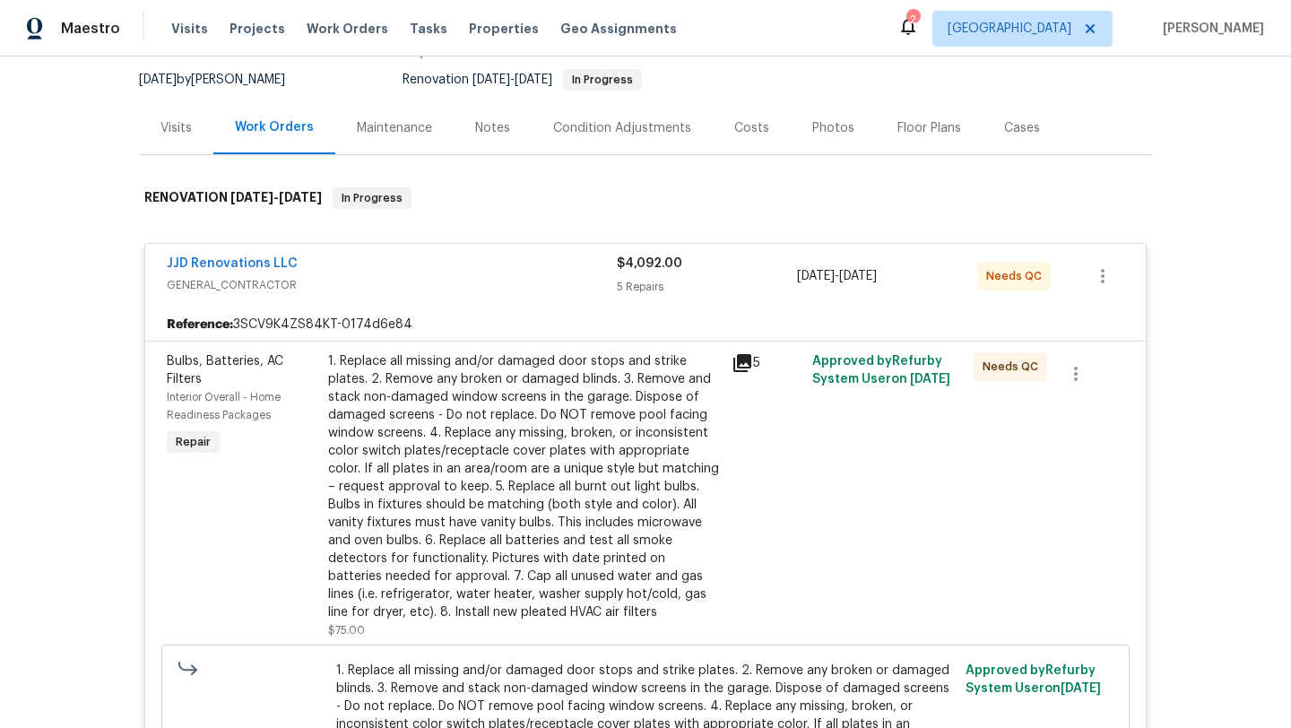
click at [751, 357] on icon at bounding box center [743, 363] width 22 height 22
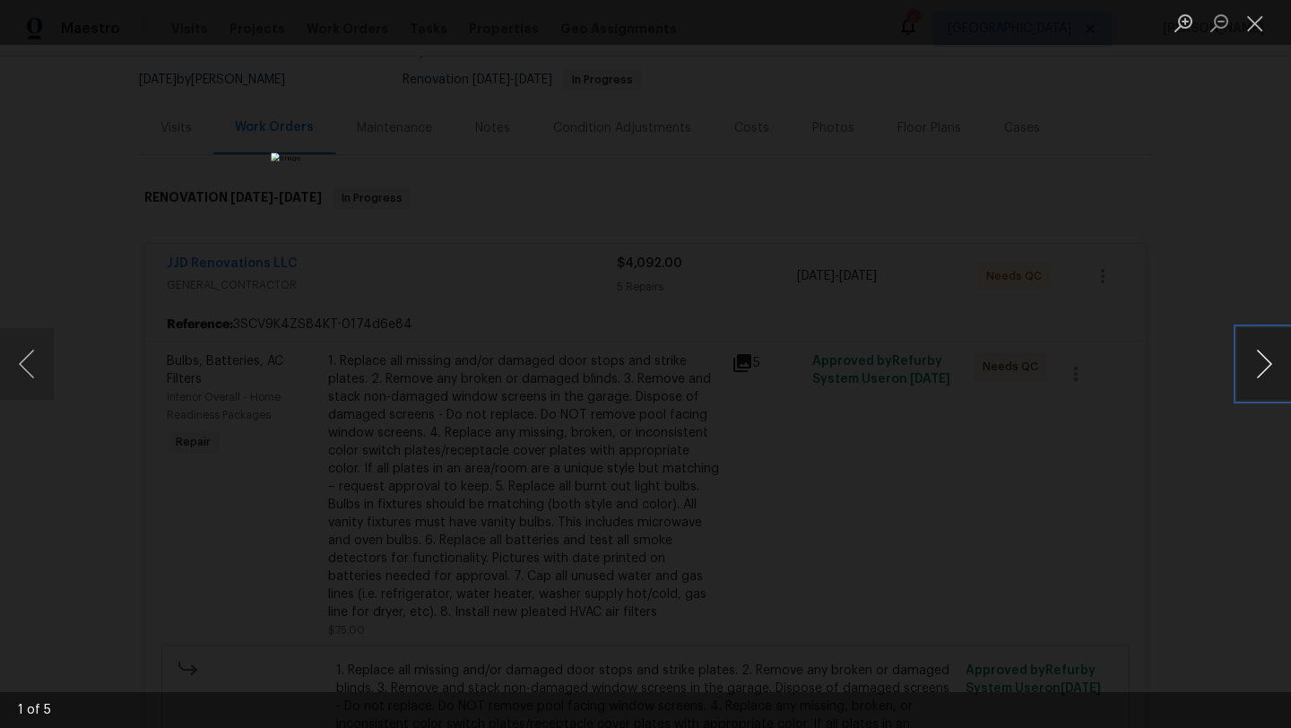
click at [1263, 360] on button "Next image" at bounding box center [1264, 364] width 54 height 72
click at [1185, 459] on div "Lightbox" at bounding box center [645, 364] width 1291 height 728
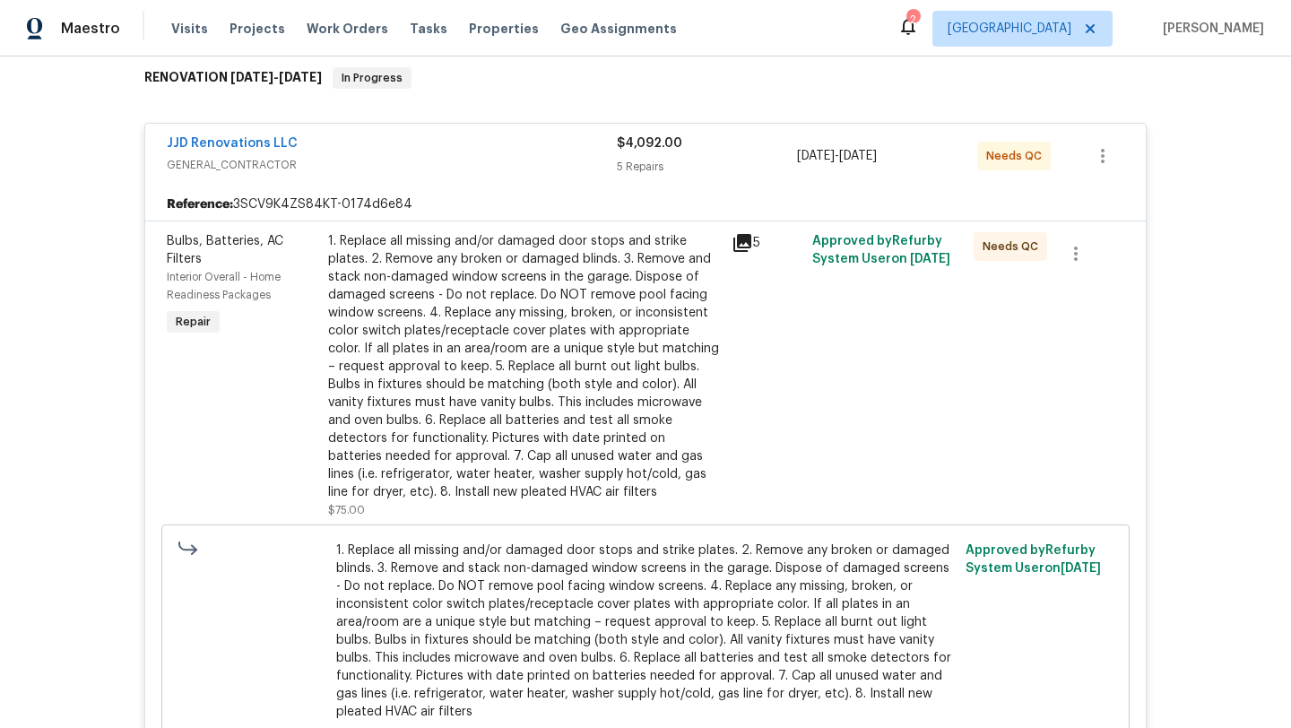
scroll to position [303, 0]
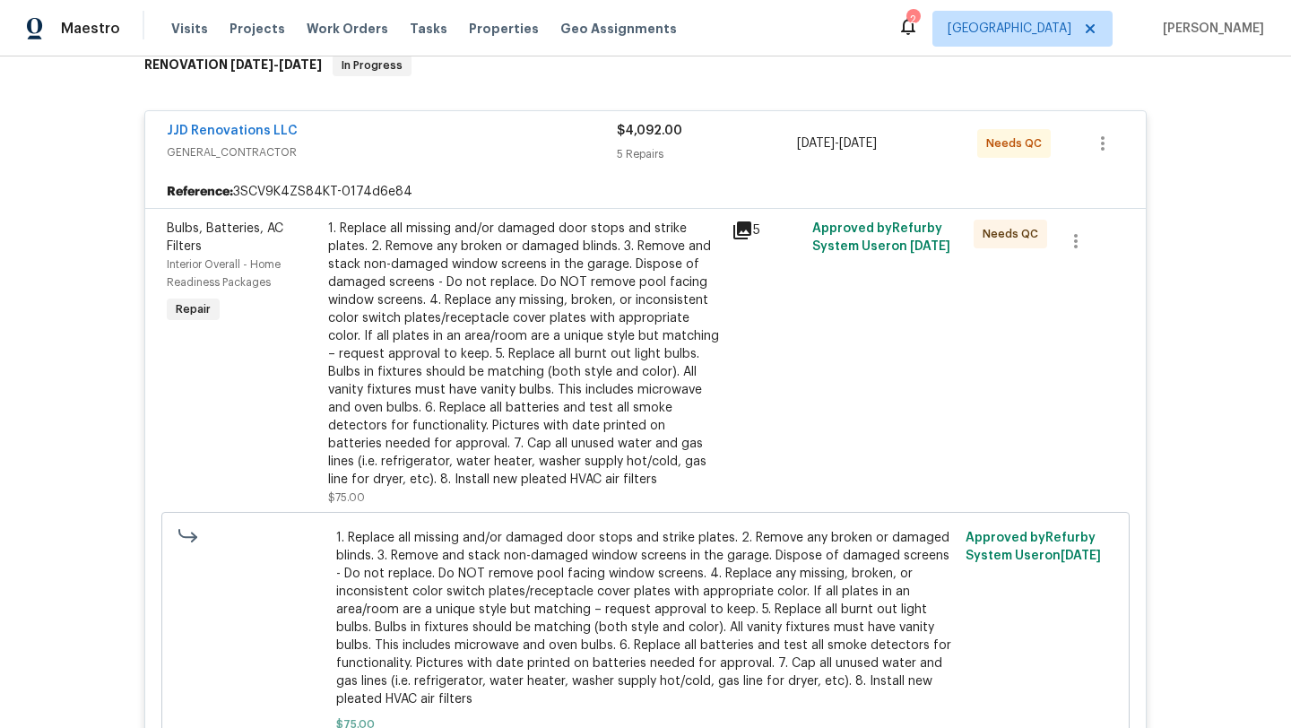
click at [629, 360] on div "1. Replace all missing and/or damaged door stops and strike plates. 2. Remove a…" at bounding box center [524, 354] width 393 height 269
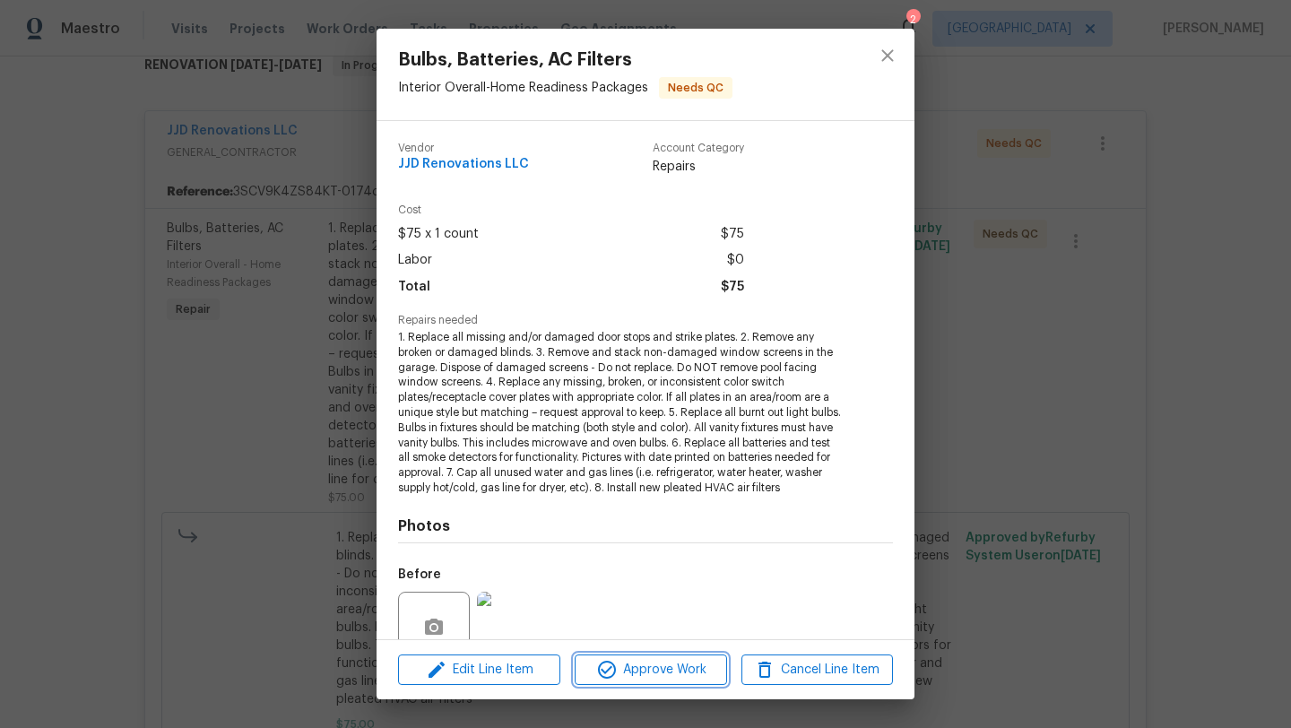
click at [661, 670] on span "Approve Work" at bounding box center [650, 670] width 141 height 22
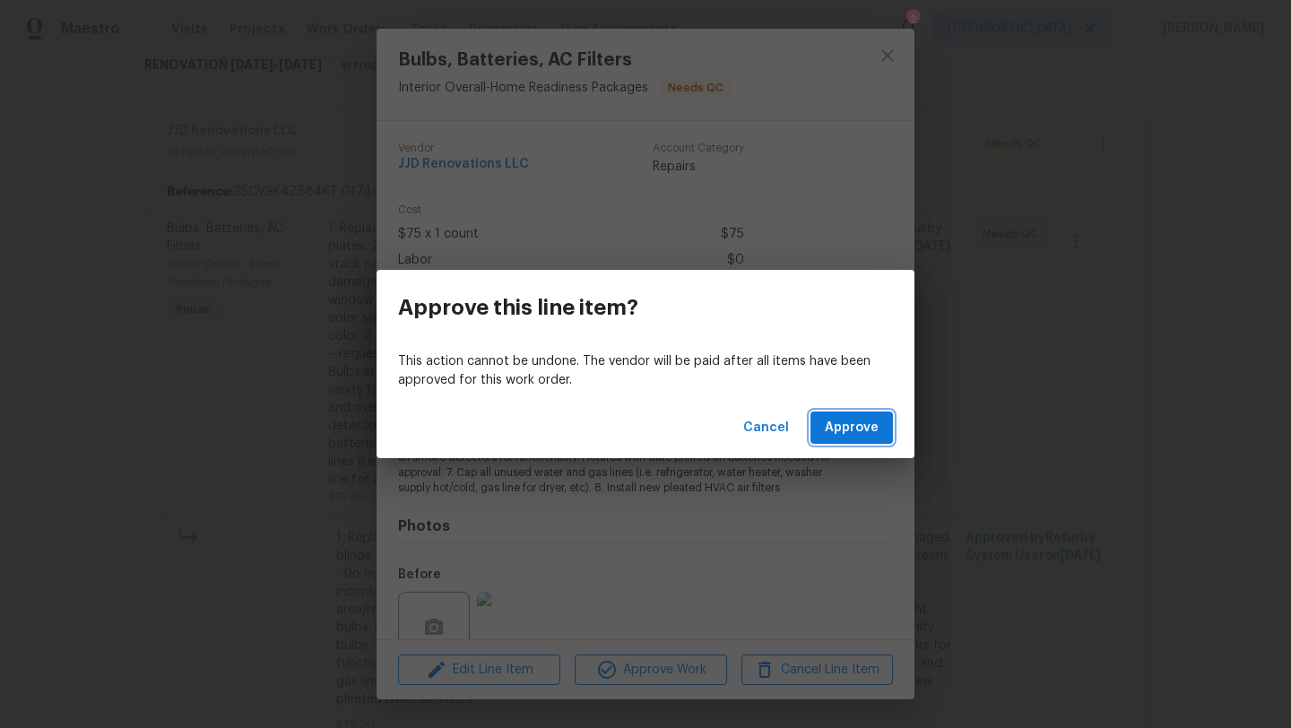
click at [826, 443] on button "Approve" at bounding box center [852, 428] width 82 height 33
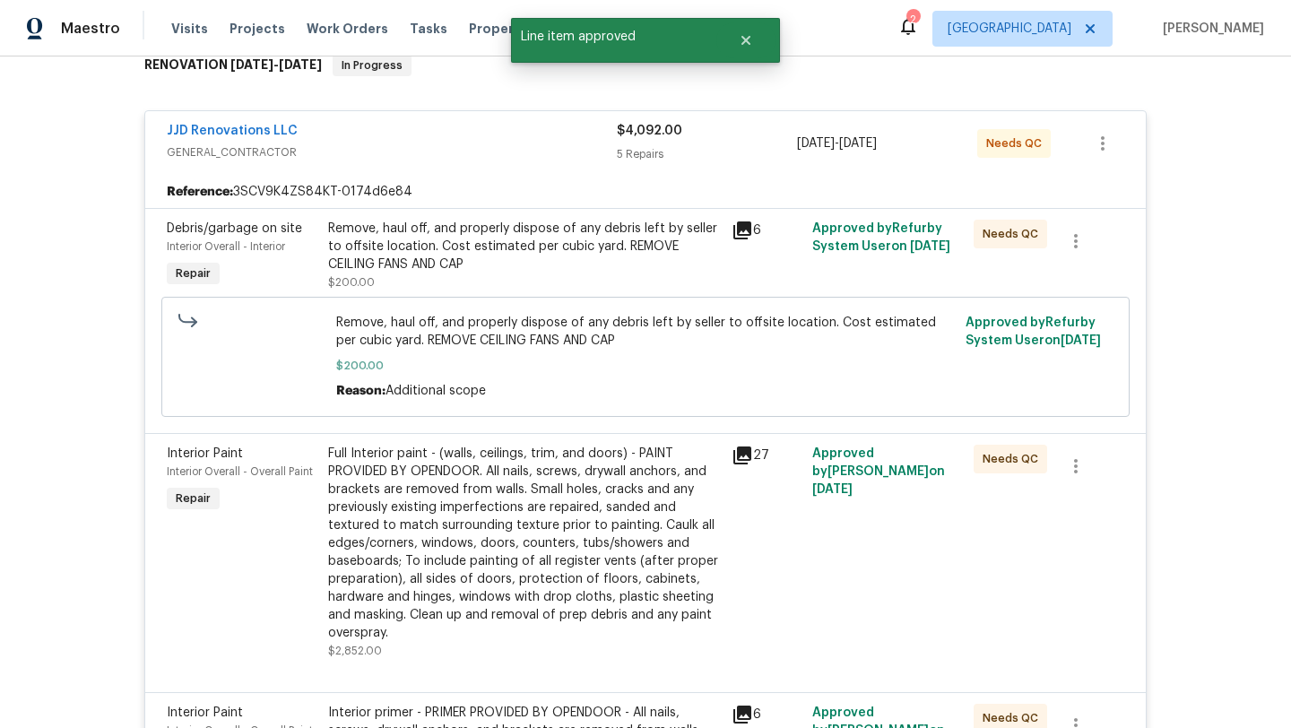
click at [740, 237] on icon at bounding box center [743, 231] width 22 height 22
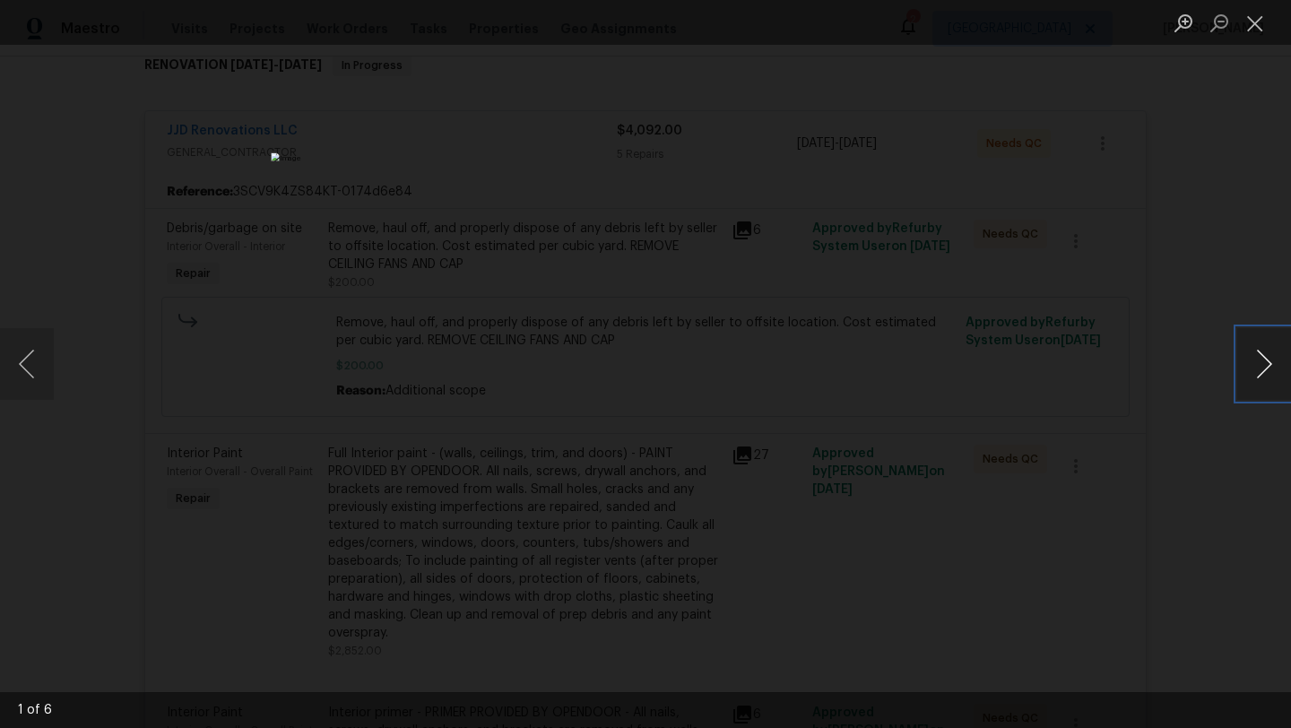
click at [1268, 374] on button "Next image" at bounding box center [1264, 364] width 54 height 72
click at [1265, 374] on button "Next image" at bounding box center [1264, 364] width 54 height 72
click at [1203, 495] on div "Lightbox" at bounding box center [645, 364] width 1291 height 728
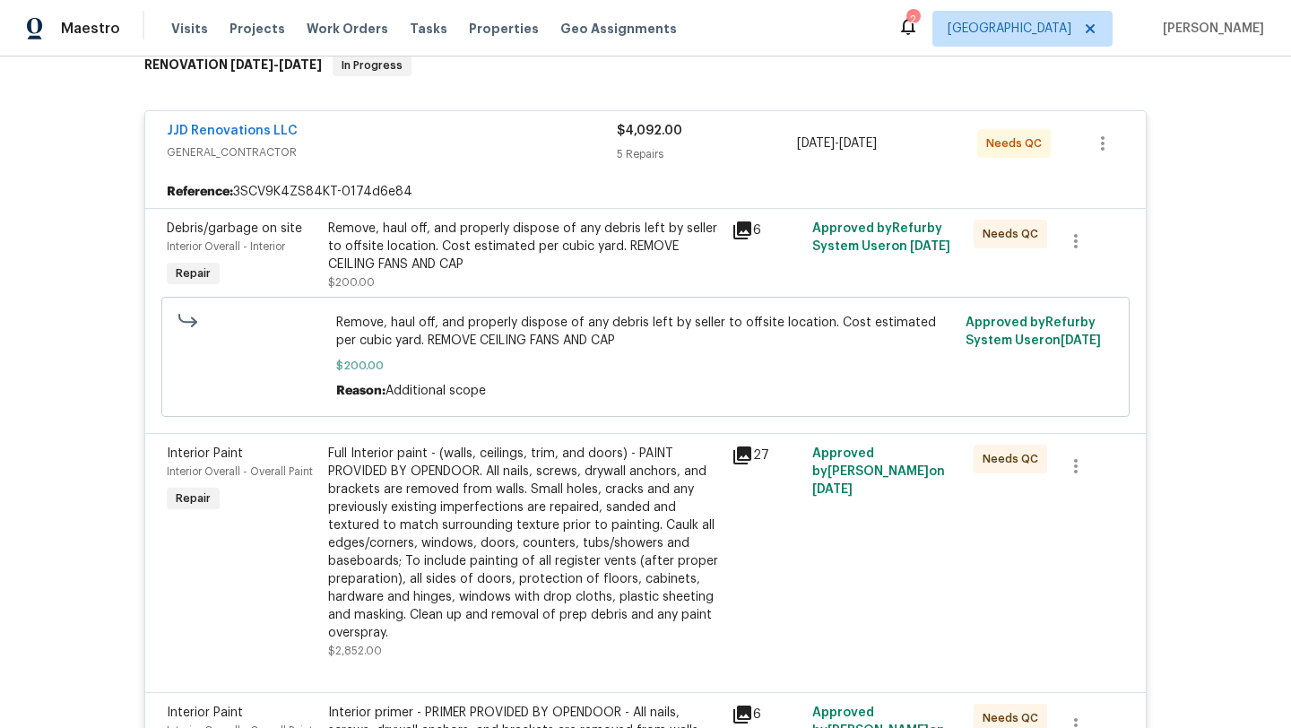
click at [572, 262] on div "Remove, haul off, and properly dispose of any debris left by seller to offsite …" at bounding box center [524, 247] width 393 height 54
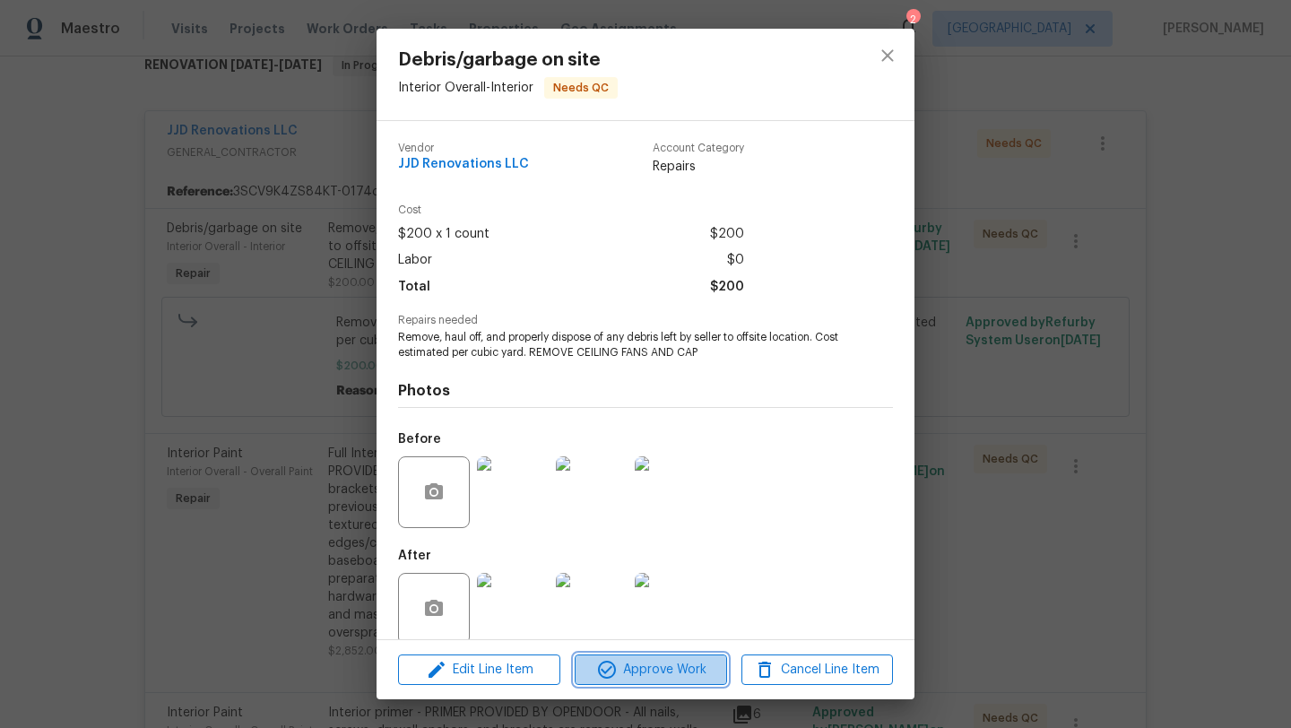
click at [681, 676] on span "Approve Work" at bounding box center [650, 670] width 141 height 22
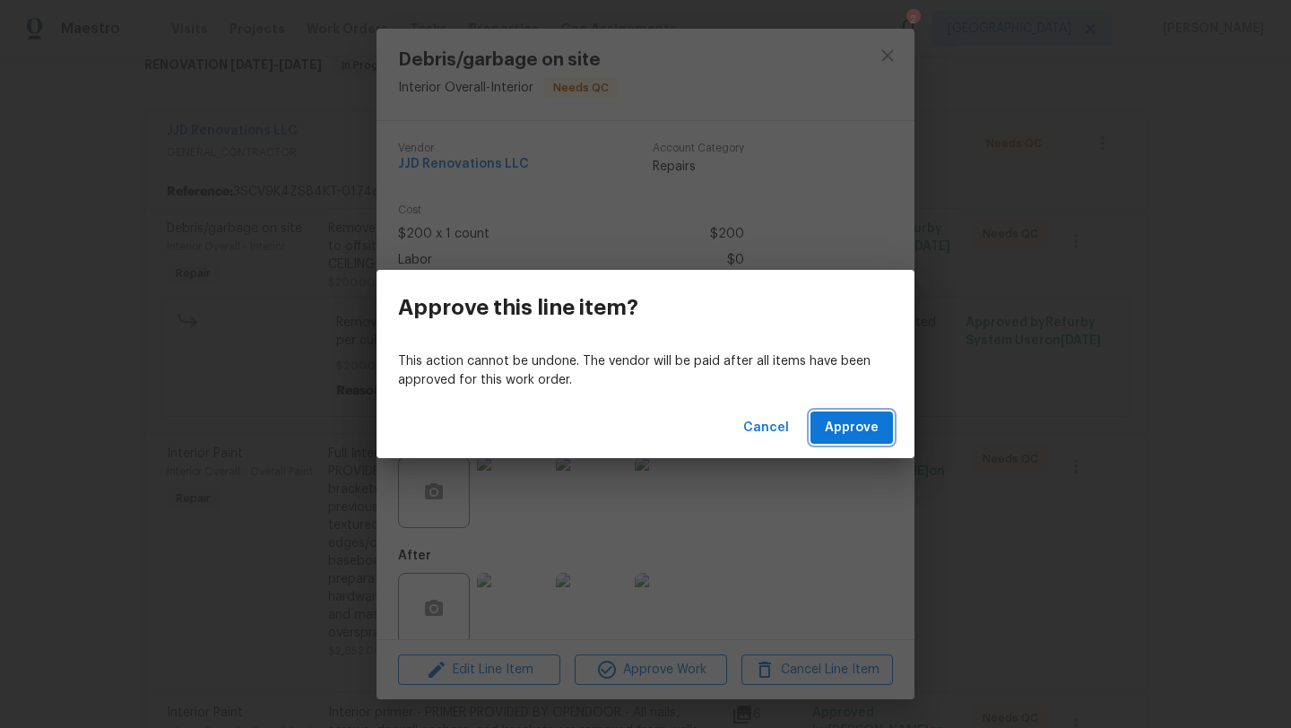
click at [840, 437] on span "Approve" at bounding box center [852, 428] width 54 height 22
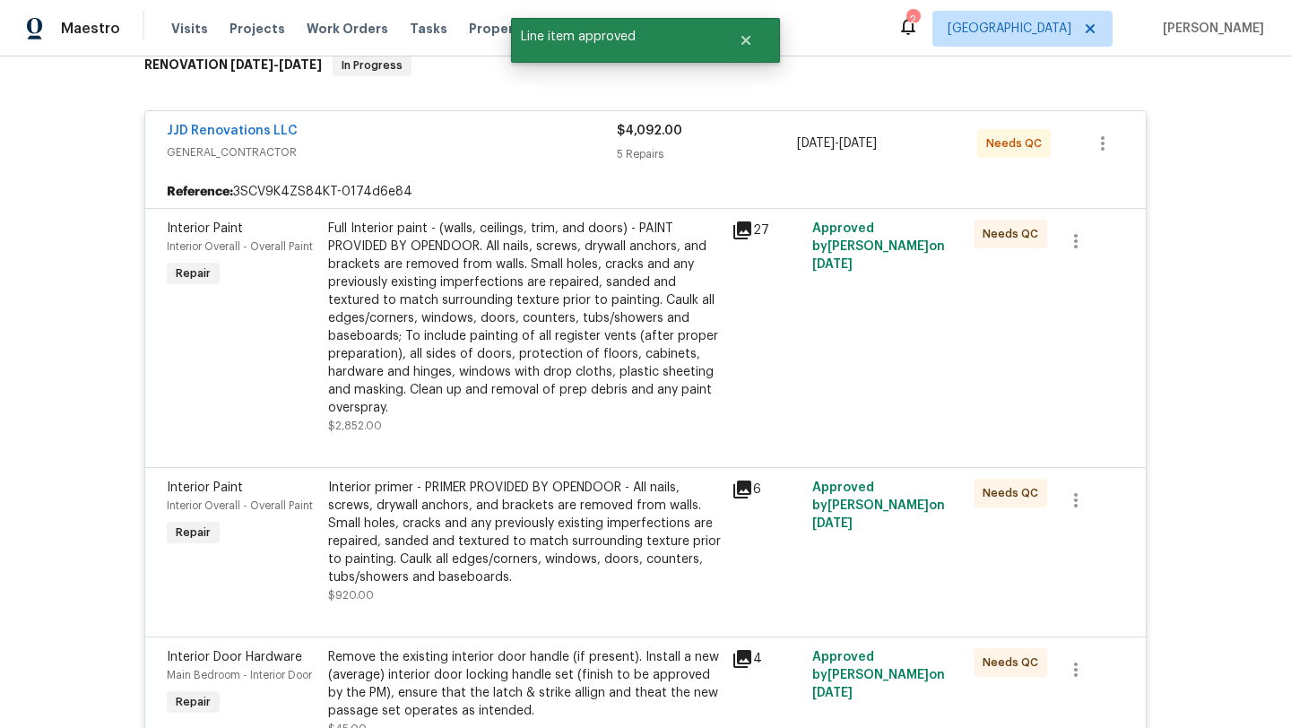
click at [577, 363] on div "Full Interior paint - (walls, ceilings, trim, and doors) - PAINT PROVIDED BY OP…" at bounding box center [524, 318] width 393 height 197
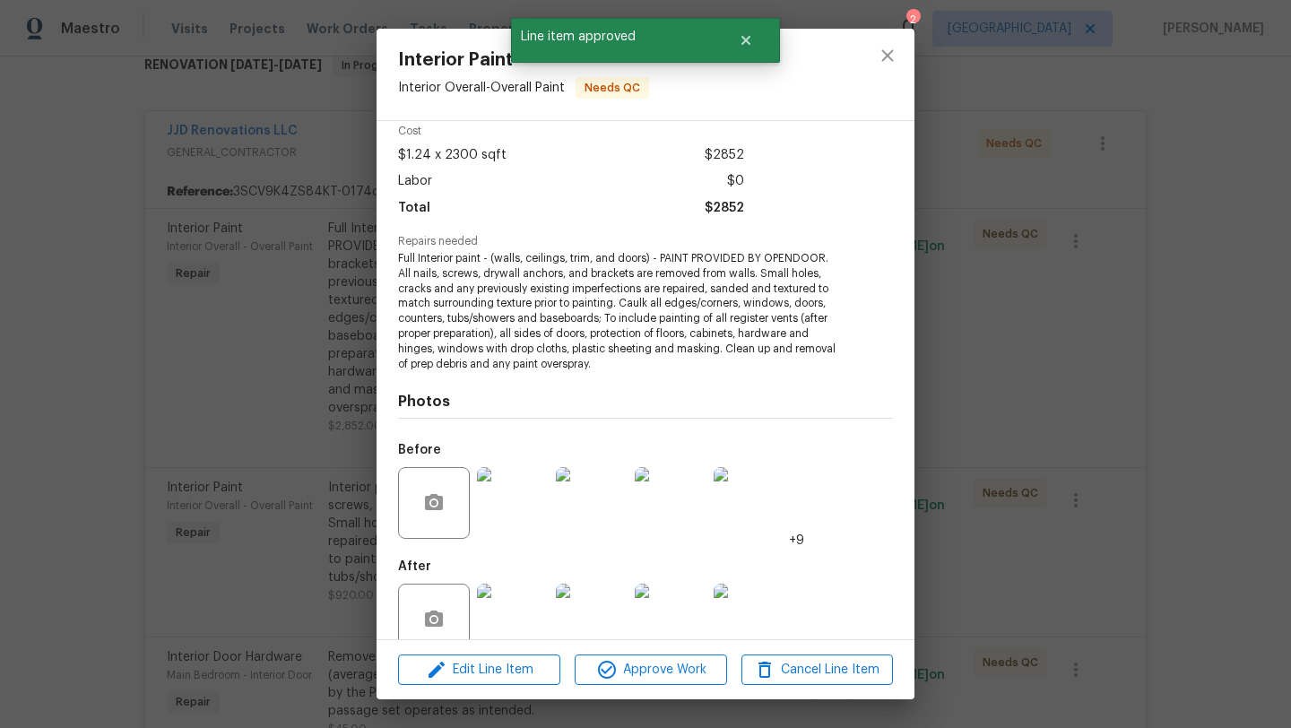
scroll to position [113, 0]
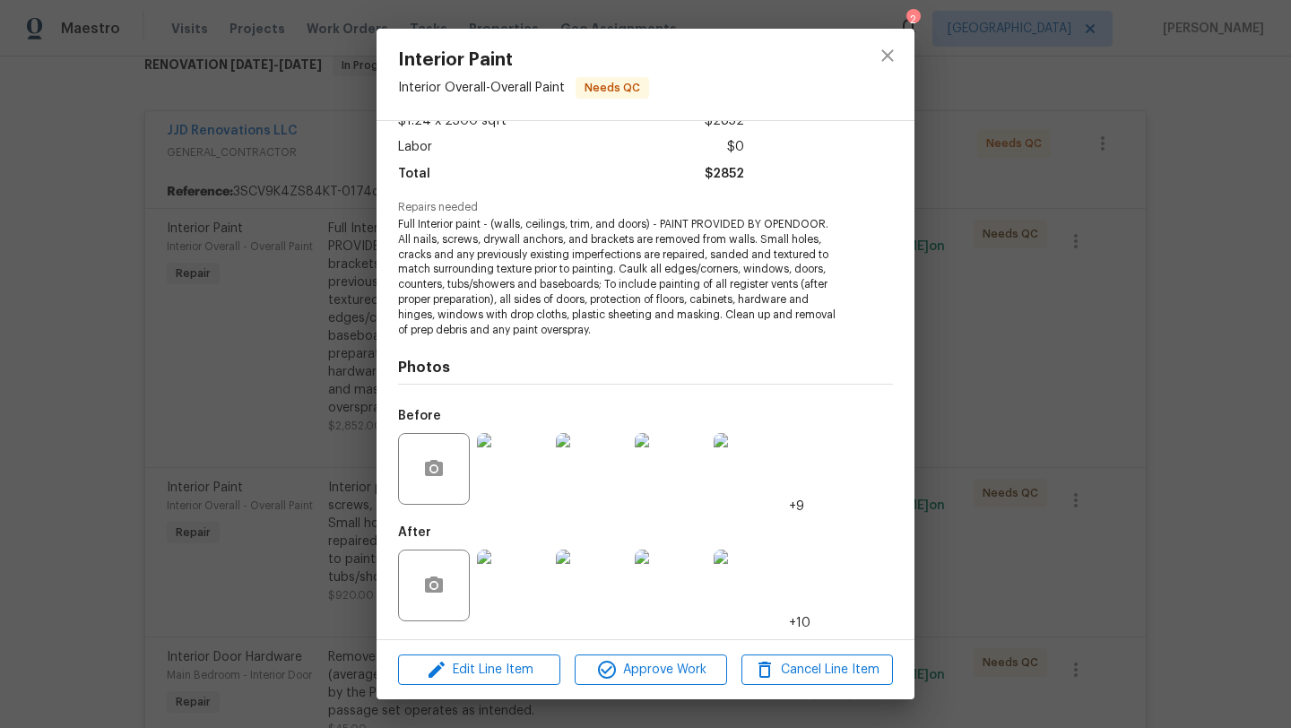
click at [515, 578] on img at bounding box center [513, 586] width 72 height 72
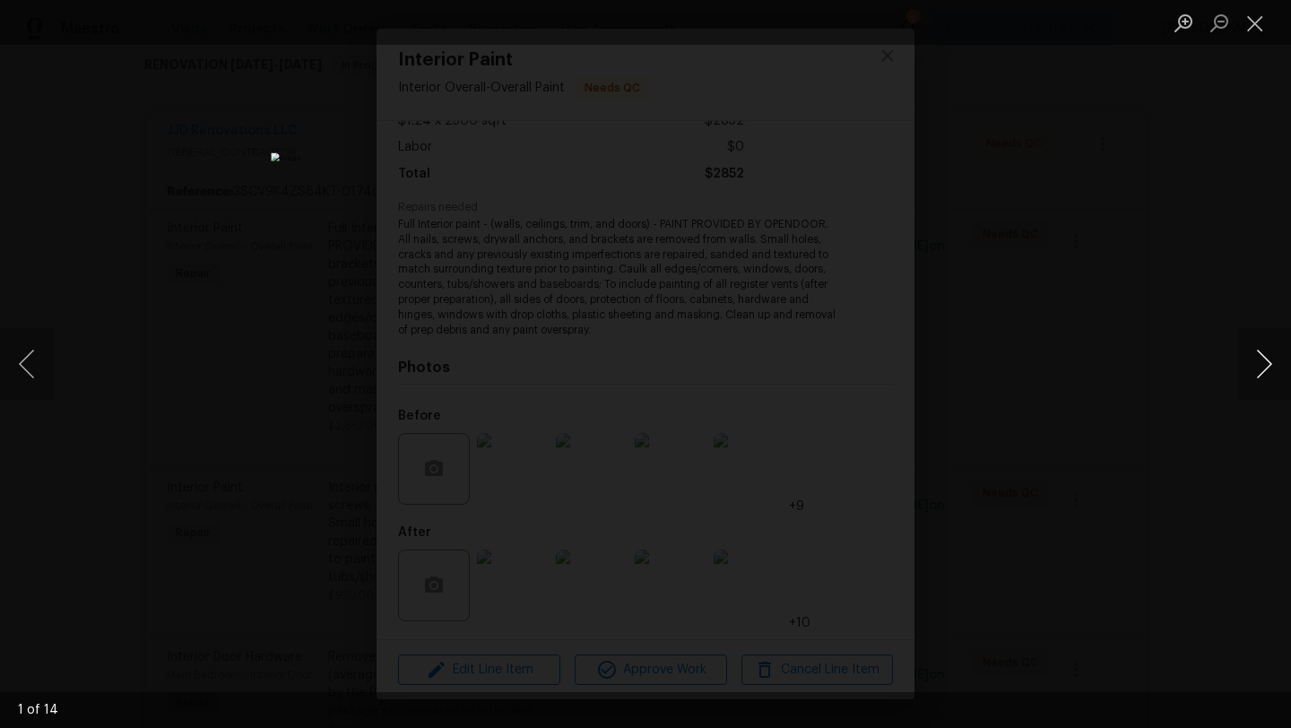
click at [1263, 370] on button "Next image" at bounding box center [1264, 364] width 54 height 72
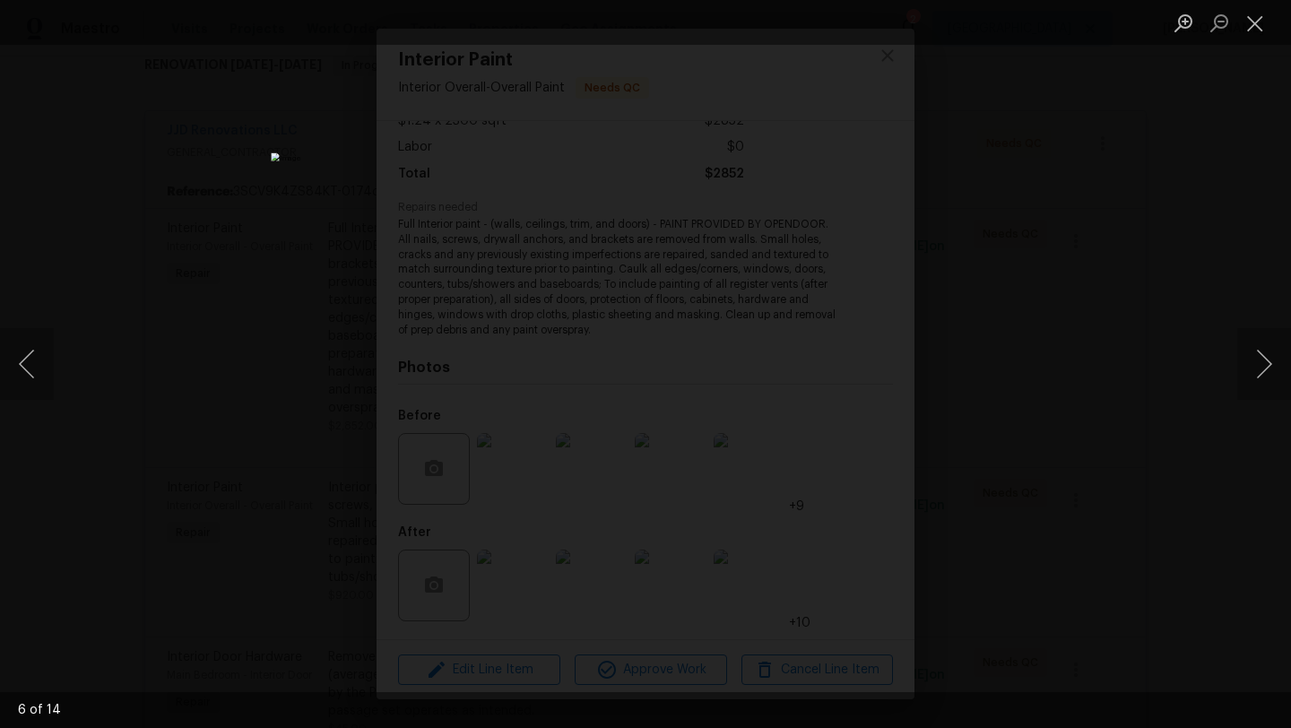
click at [1155, 460] on div "Lightbox" at bounding box center [645, 364] width 1291 height 728
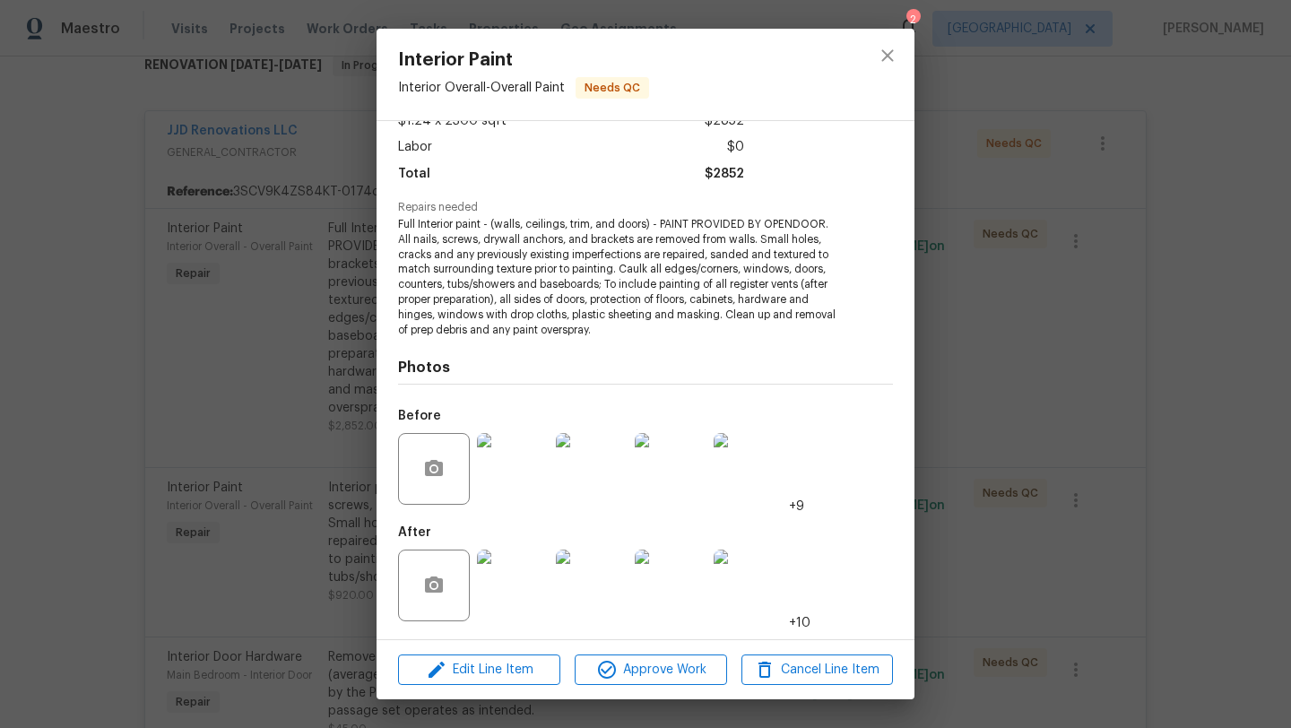
click at [655, 687] on div "Edit Line Item Approve Work Cancel Line Item" at bounding box center [646, 670] width 538 height 60
click at [655, 665] on span "Approve Work" at bounding box center [650, 670] width 141 height 22
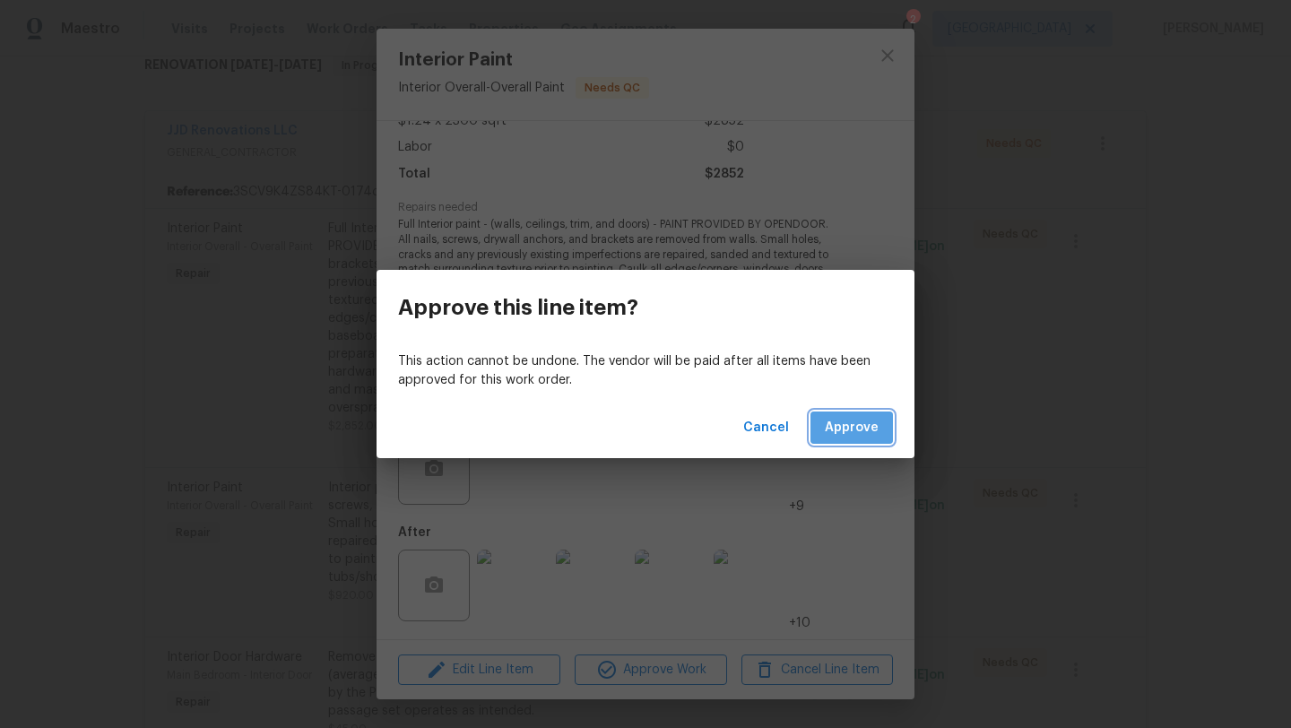
click at [868, 434] on span "Approve" at bounding box center [852, 428] width 54 height 22
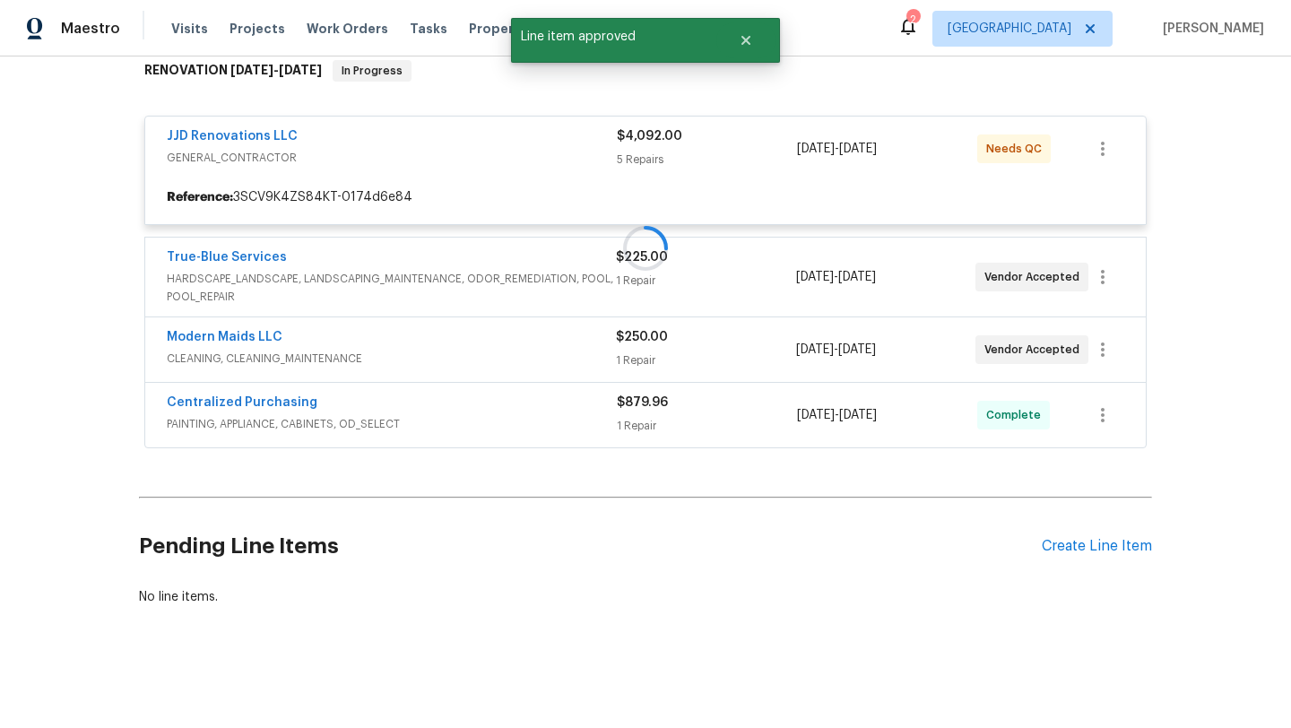
scroll to position [303, 0]
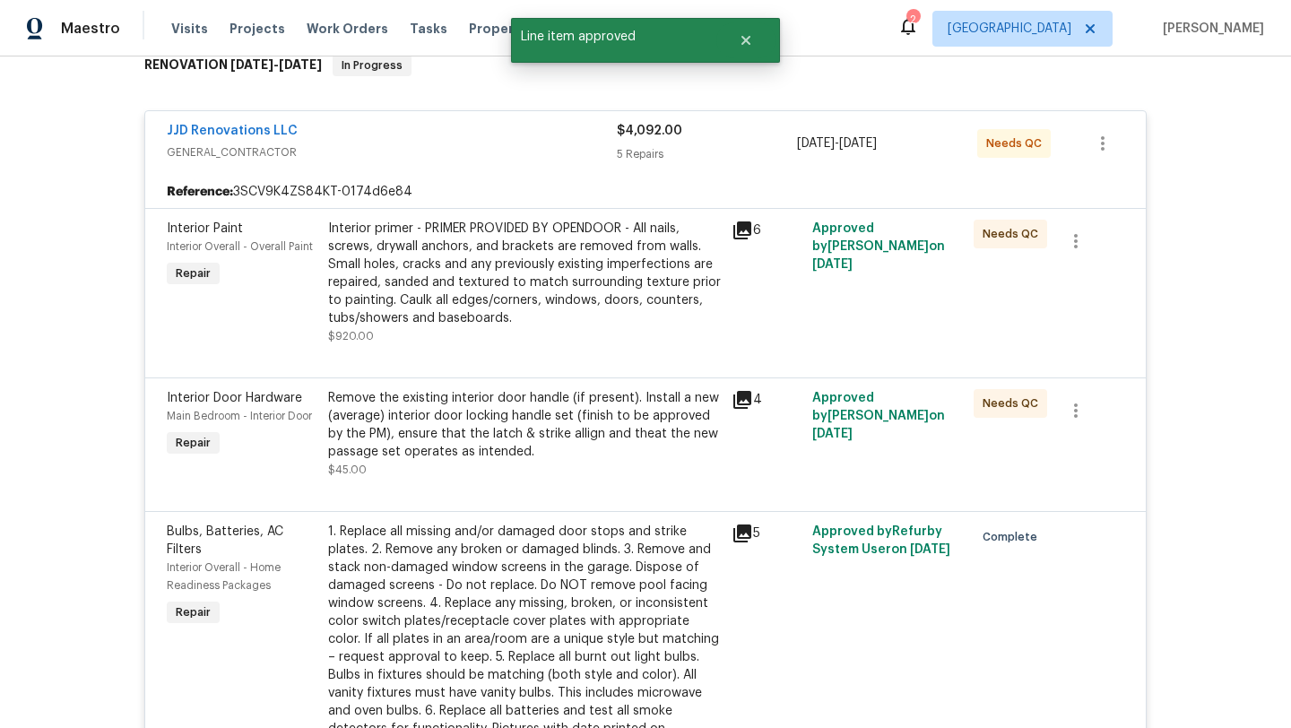
click at [565, 291] on div "Interior primer - PRIMER PROVIDED BY OPENDOOR - All nails, screws, drywall anch…" at bounding box center [524, 274] width 393 height 108
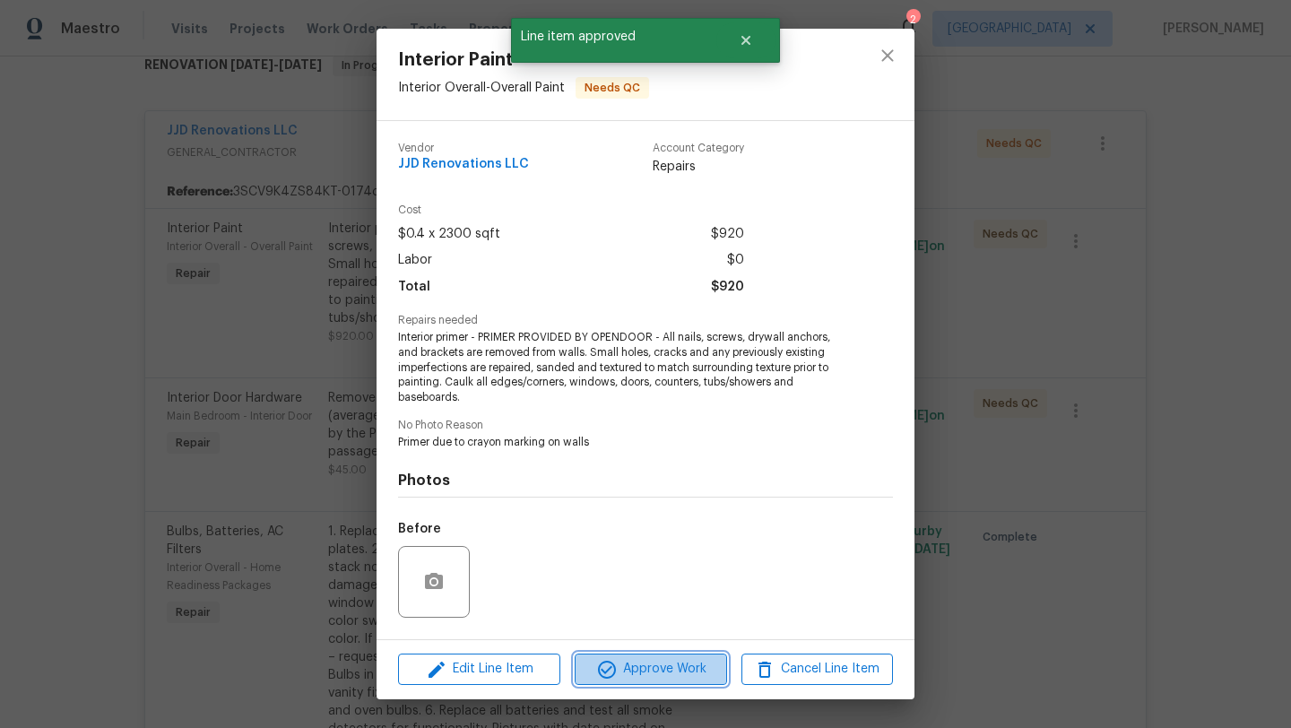
click at [664, 663] on span "Approve Work" at bounding box center [650, 669] width 141 height 22
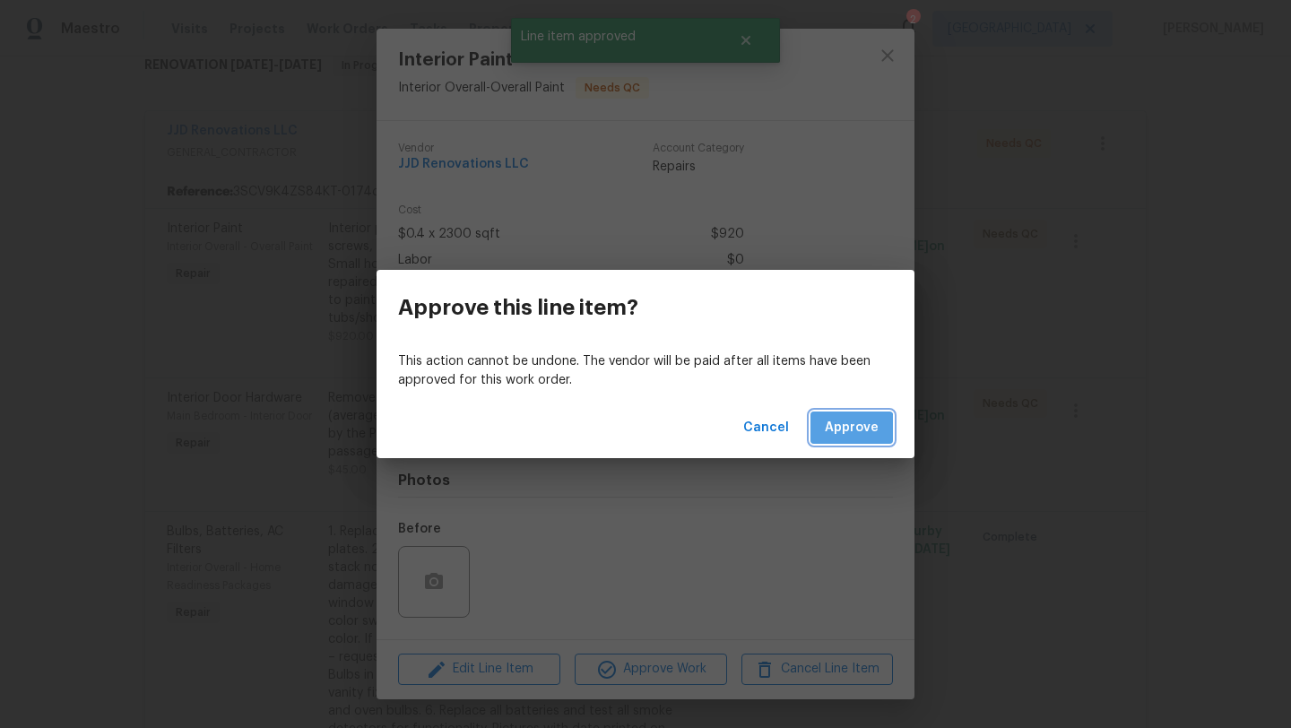
click at [843, 432] on span "Approve" at bounding box center [852, 428] width 54 height 22
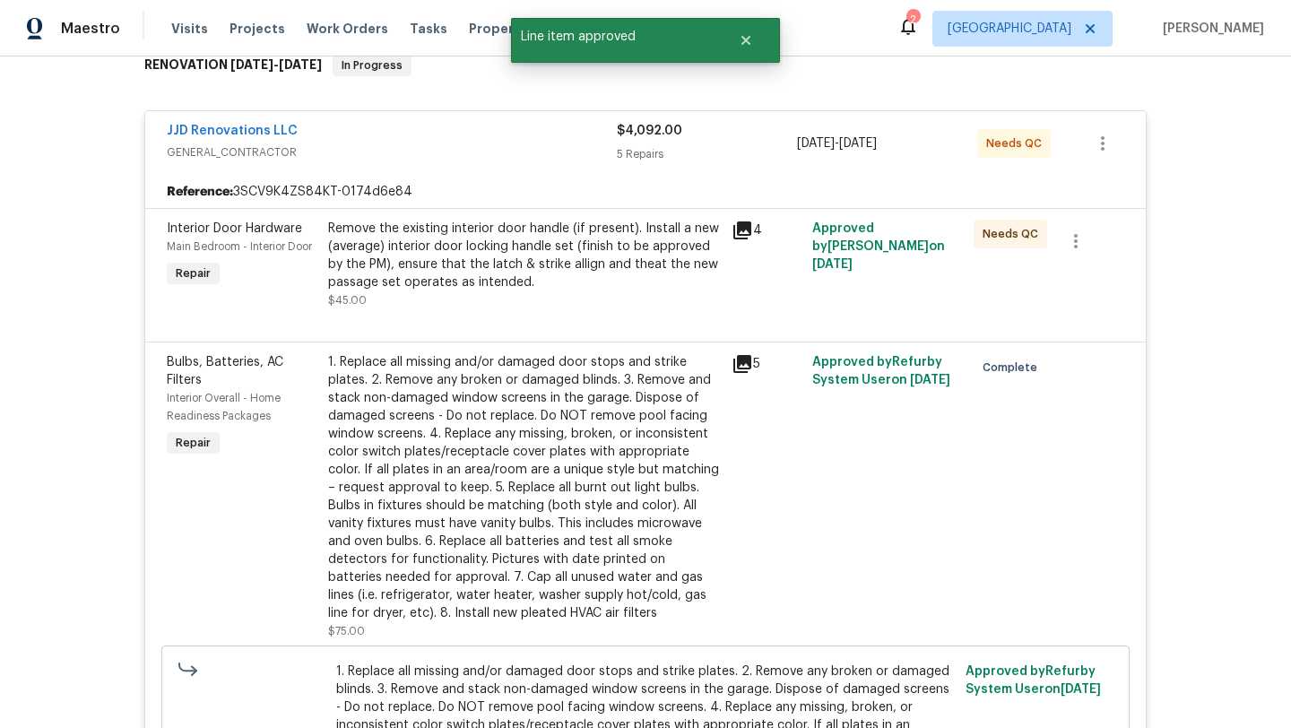
click at [591, 273] on div "Remove the existing interior door handle (if present). Install a new (average) …" at bounding box center [524, 256] width 393 height 72
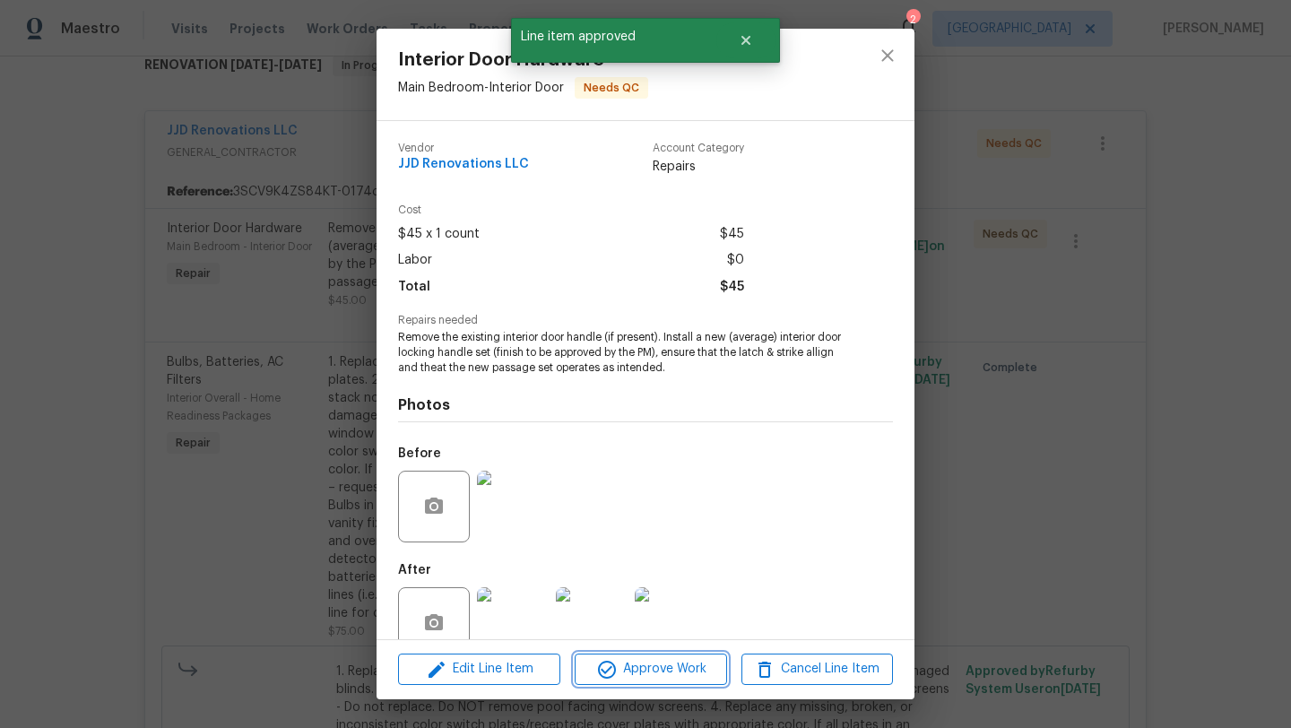
click at [655, 671] on span "Approve Work" at bounding box center [650, 669] width 141 height 22
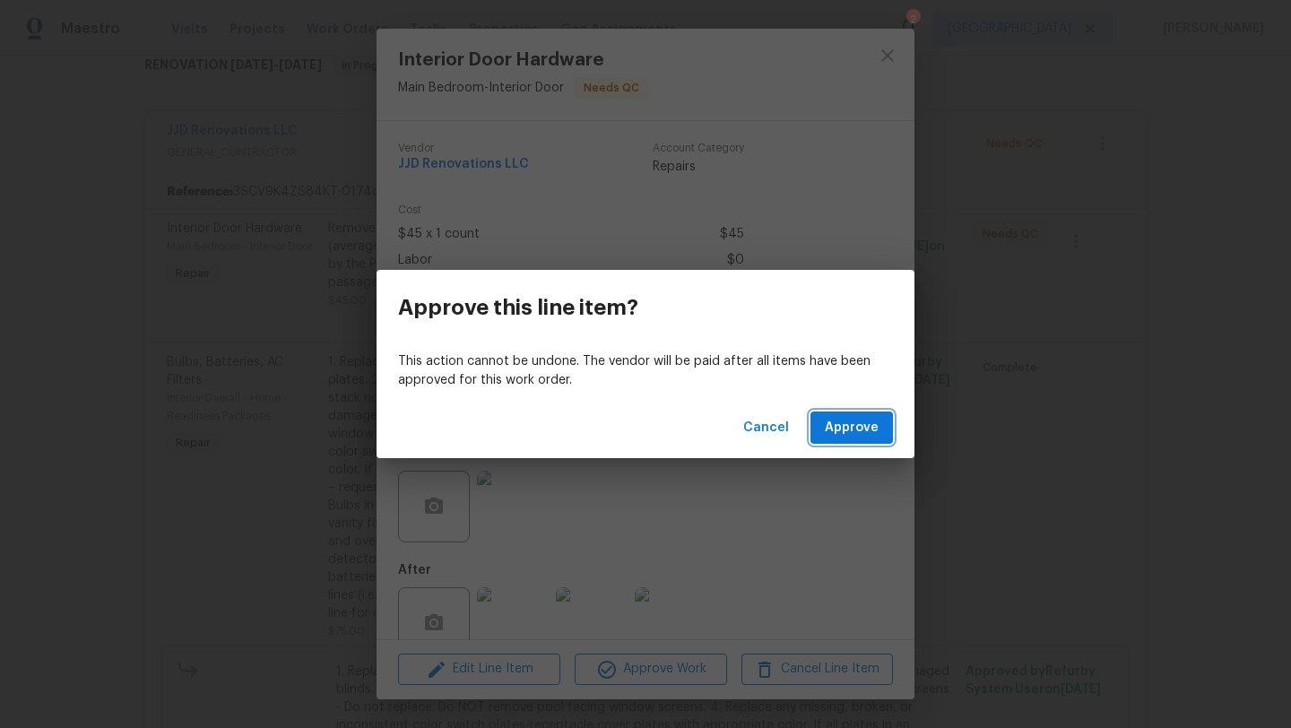
click at [874, 430] on span "Approve" at bounding box center [852, 428] width 54 height 22
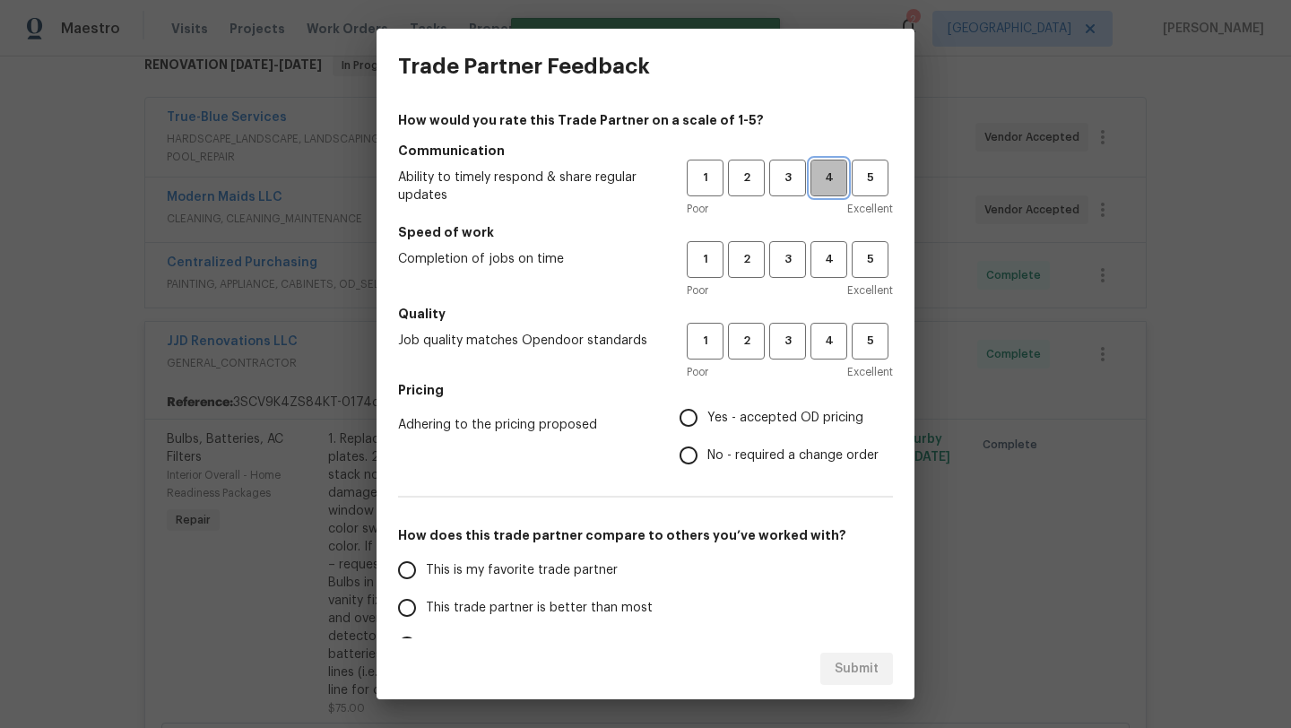
click at [825, 179] on span "4" at bounding box center [828, 178] width 33 height 21
click at [828, 258] on span "4" at bounding box center [828, 259] width 33 height 21
click at [833, 345] on span "4" at bounding box center [828, 341] width 33 height 21
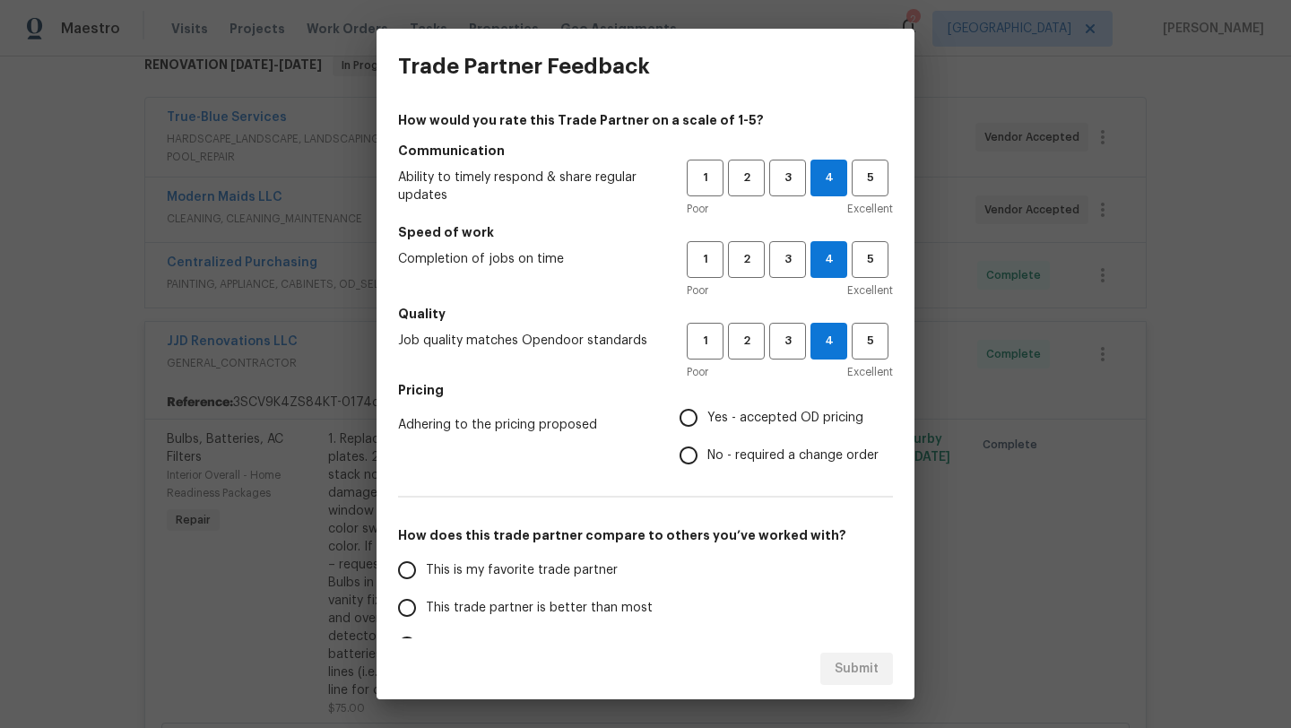
click at [771, 414] on span "Yes - accepted OD pricing" at bounding box center [785, 418] width 156 height 19
click at [707, 414] on input "Yes - accepted OD pricing" at bounding box center [689, 418] width 38 height 38
radio input "true"
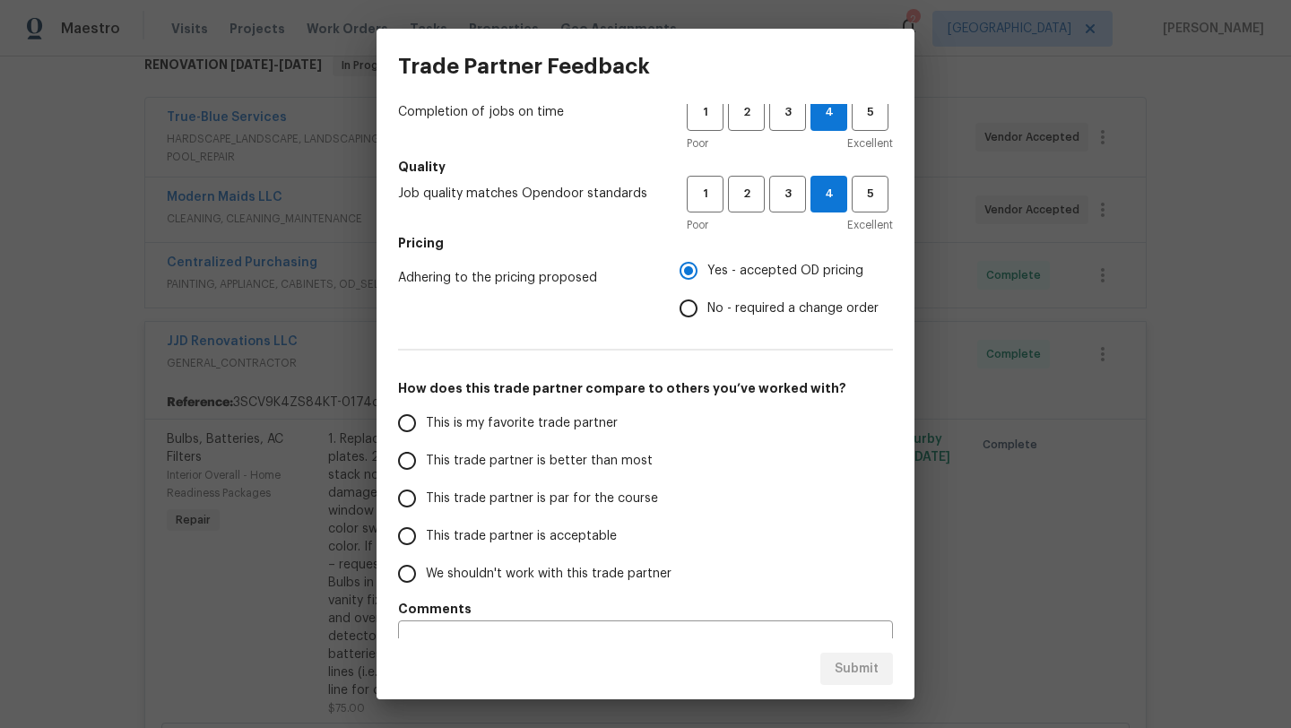
scroll to position [149, 0]
click at [458, 499] on span "This trade partner is par for the course" at bounding box center [542, 497] width 232 height 19
click at [426, 499] on input "This trade partner is par for the course" at bounding box center [407, 497] width 38 height 38
click at [875, 673] on span "Submit" at bounding box center [857, 669] width 44 height 22
radio input "true"
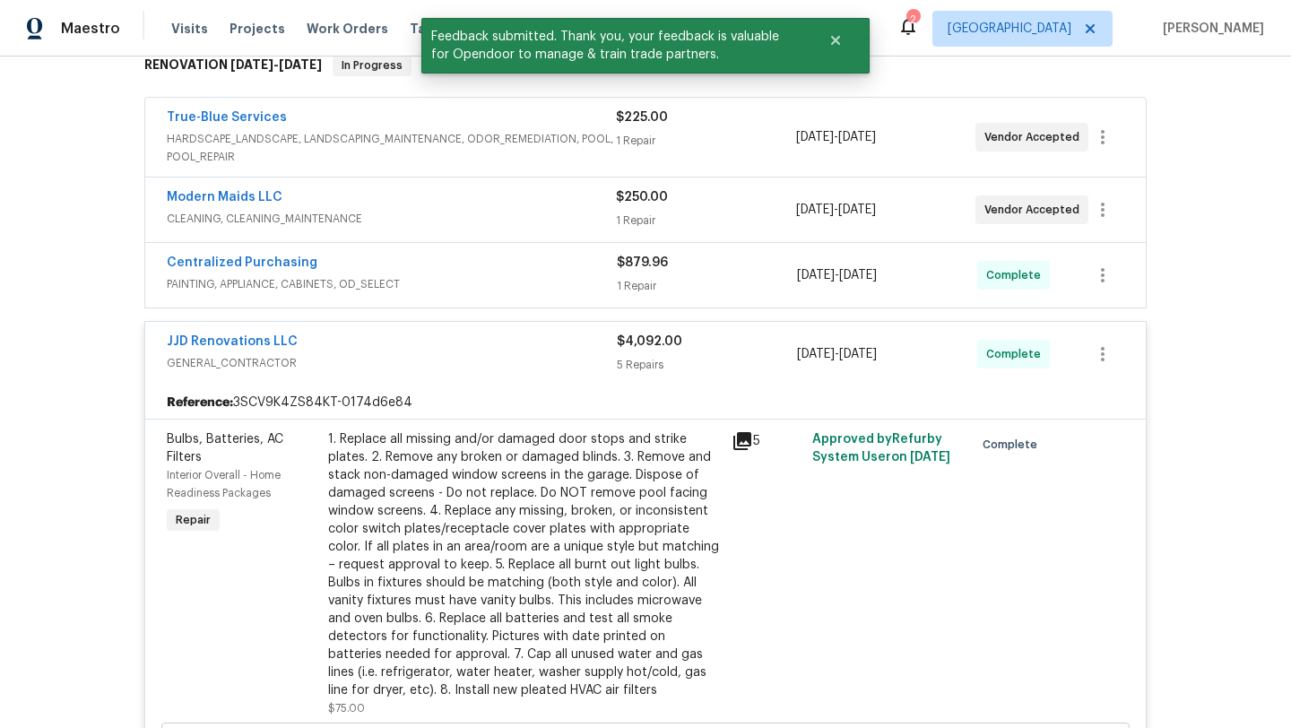
click at [457, 348] on div "JJD Renovations LLC" at bounding box center [392, 344] width 450 height 22
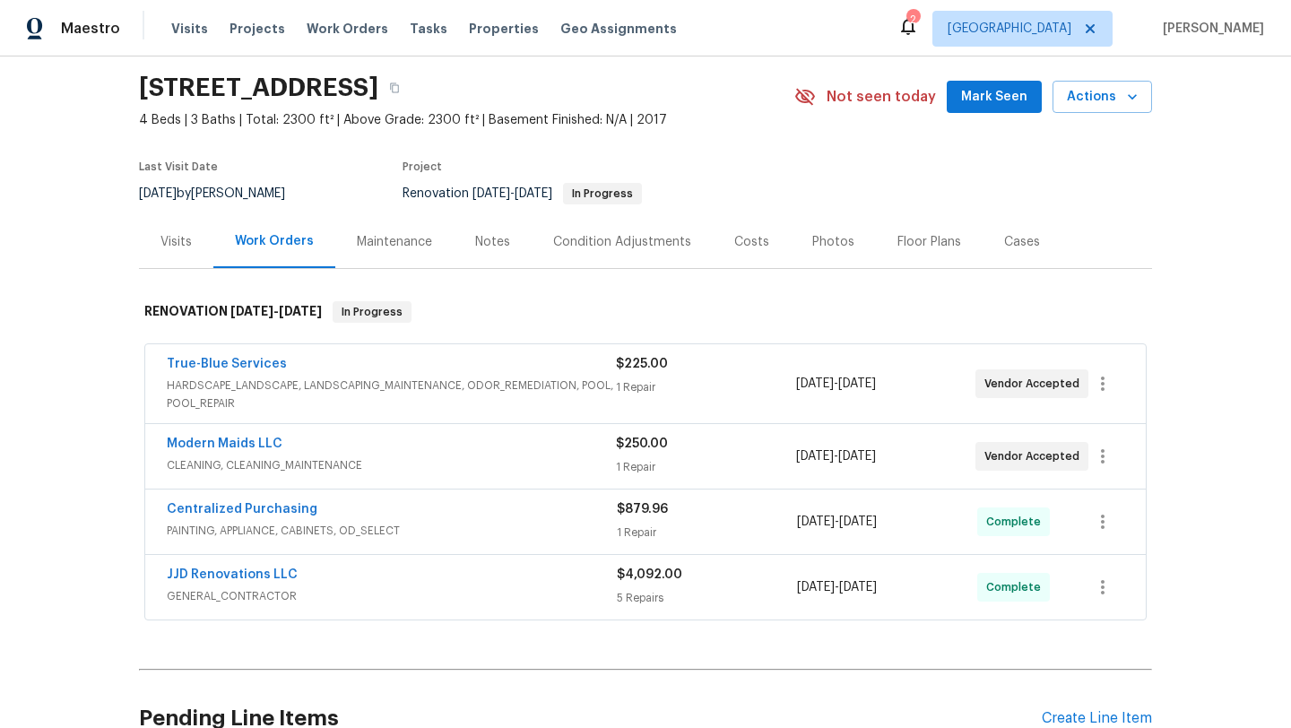
scroll to position [56, 0]
click at [511, 243] on div "Notes" at bounding box center [493, 242] width 78 height 53
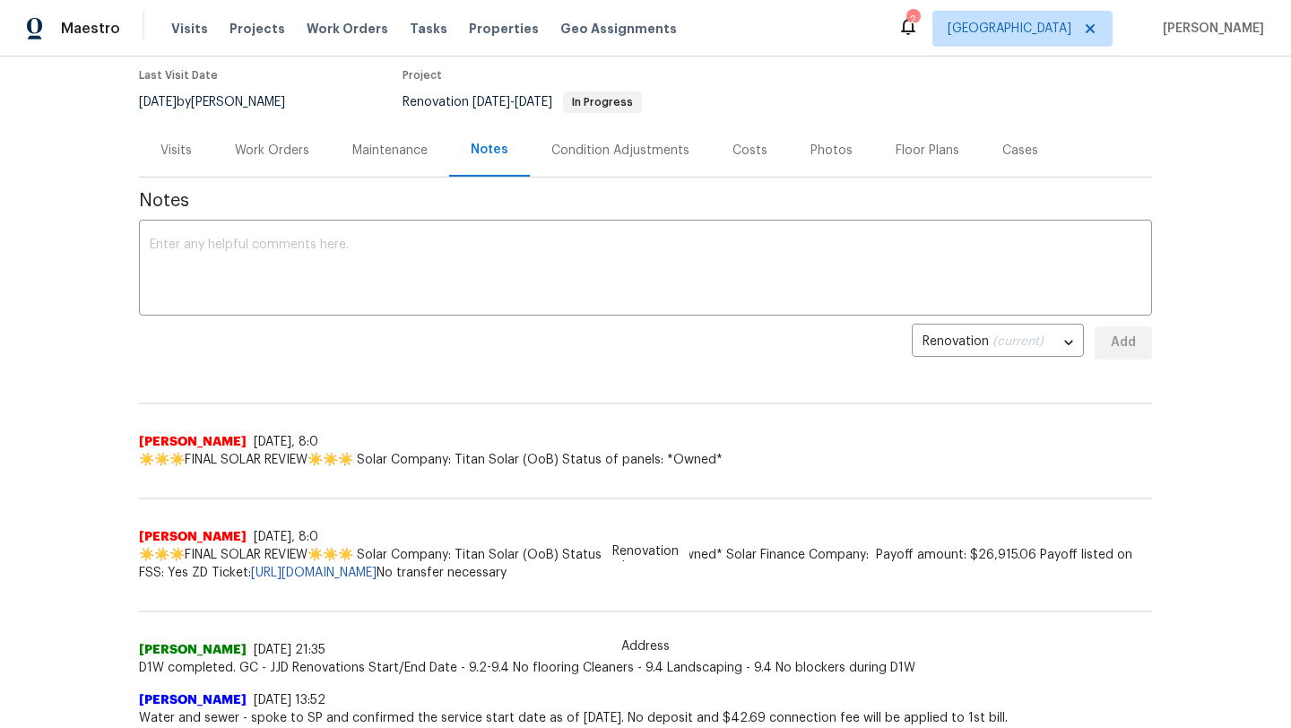
scroll to position [143, 0]
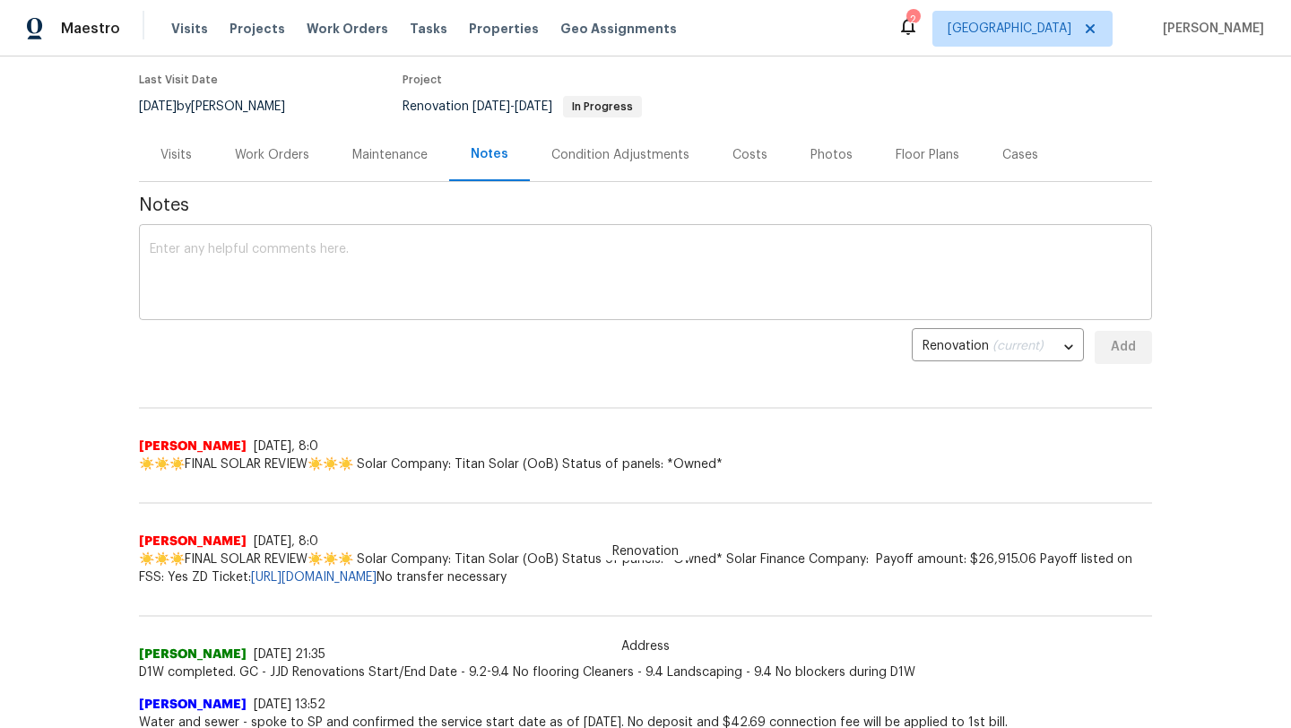
click at [445, 275] on textarea at bounding box center [646, 274] width 992 height 63
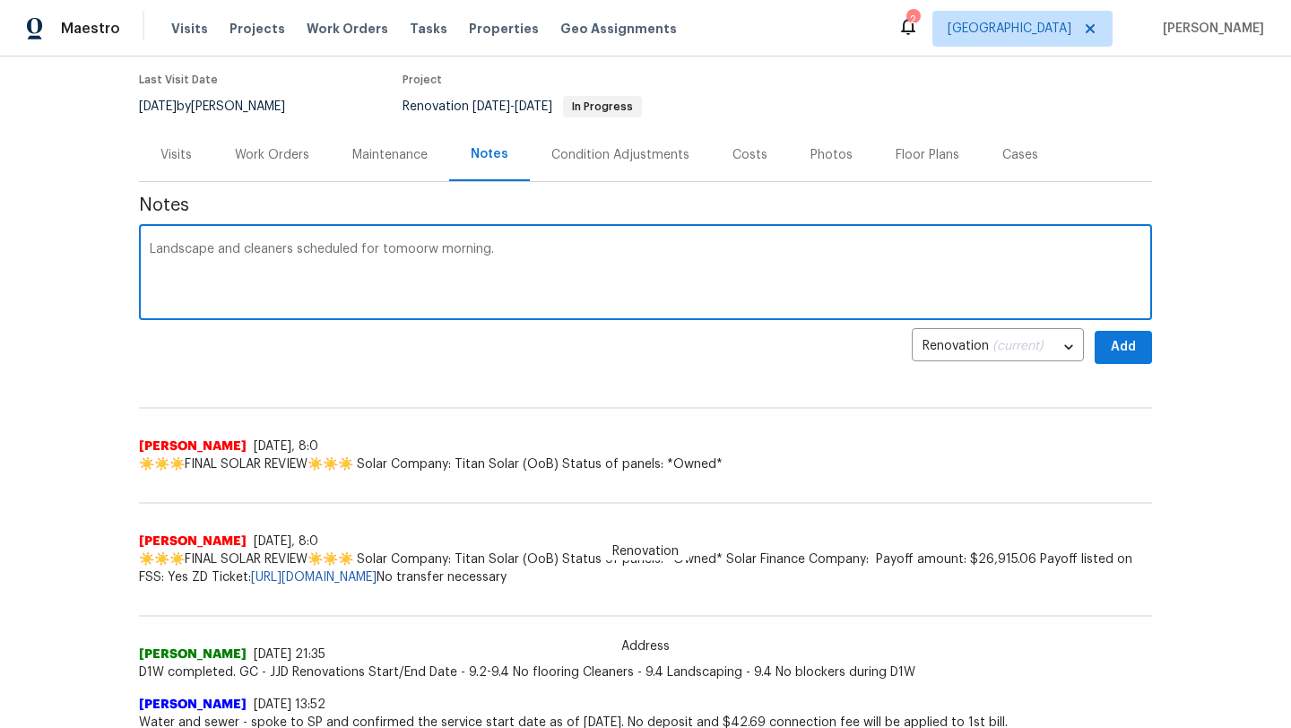
click at [423, 247] on textarea "Landscape and cleaners scheduled for tomoorw morning." at bounding box center [646, 274] width 992 height 63
type textarea "Landscape and cleaners scheduled for tomorrow morning."
click at [1139, 353] on button "Add" at bounding box center [1123, 347] width 57 height 33
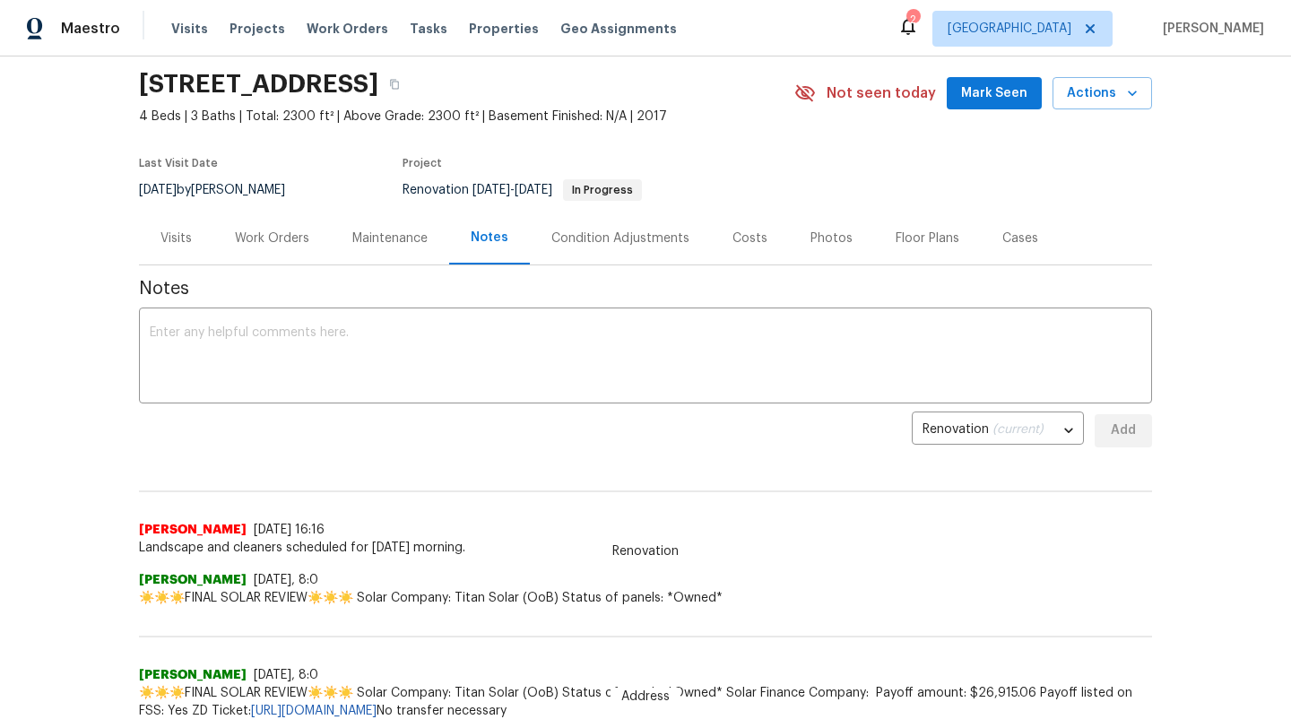
scroll to position [0, 0]
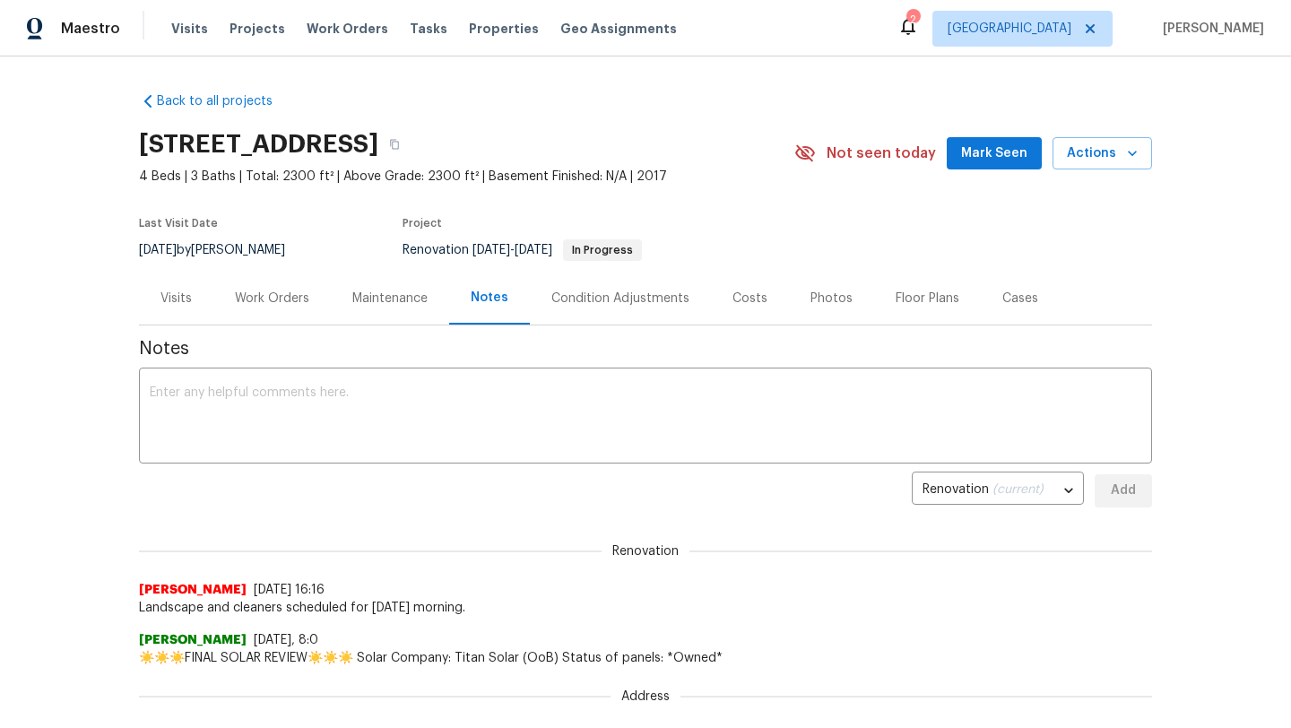
click at [275, 293] on div "Work Orders" at bounding box center [272, 299] width 74 height 18
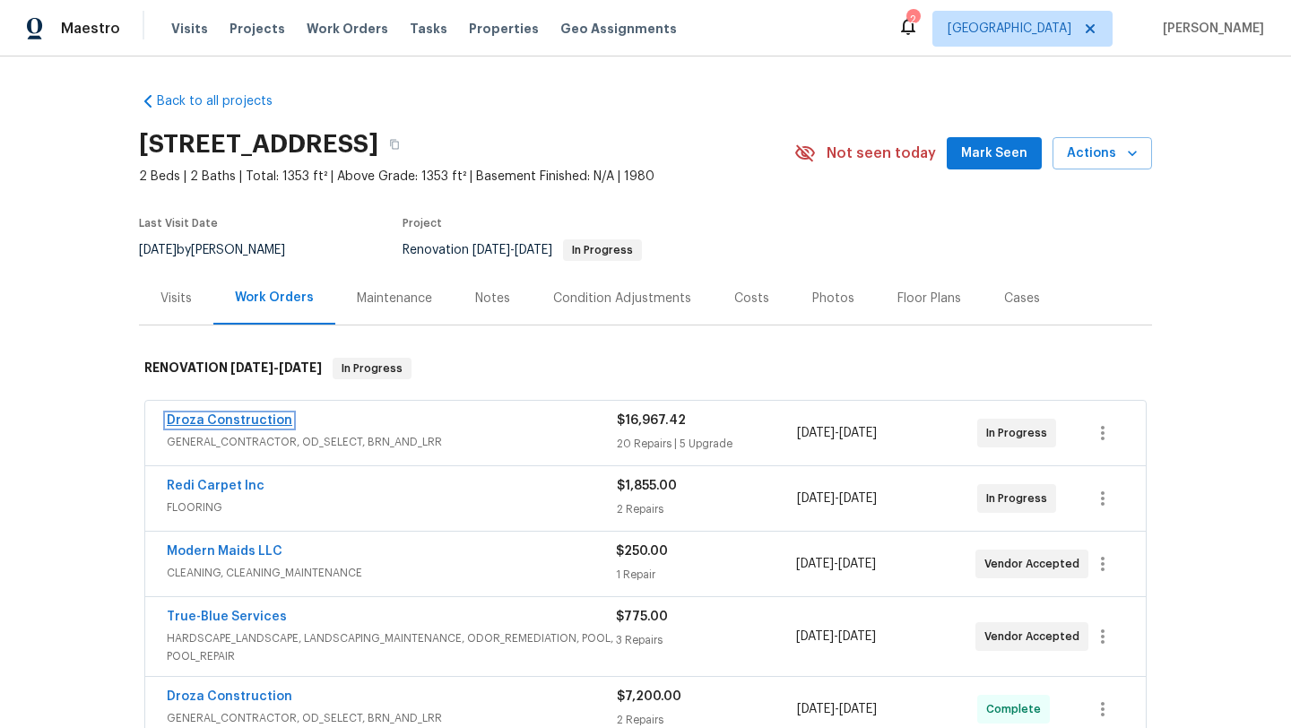
click at [267, 420] on link "Droza Construction" at bounding box center [230, 420] width 126 height 13
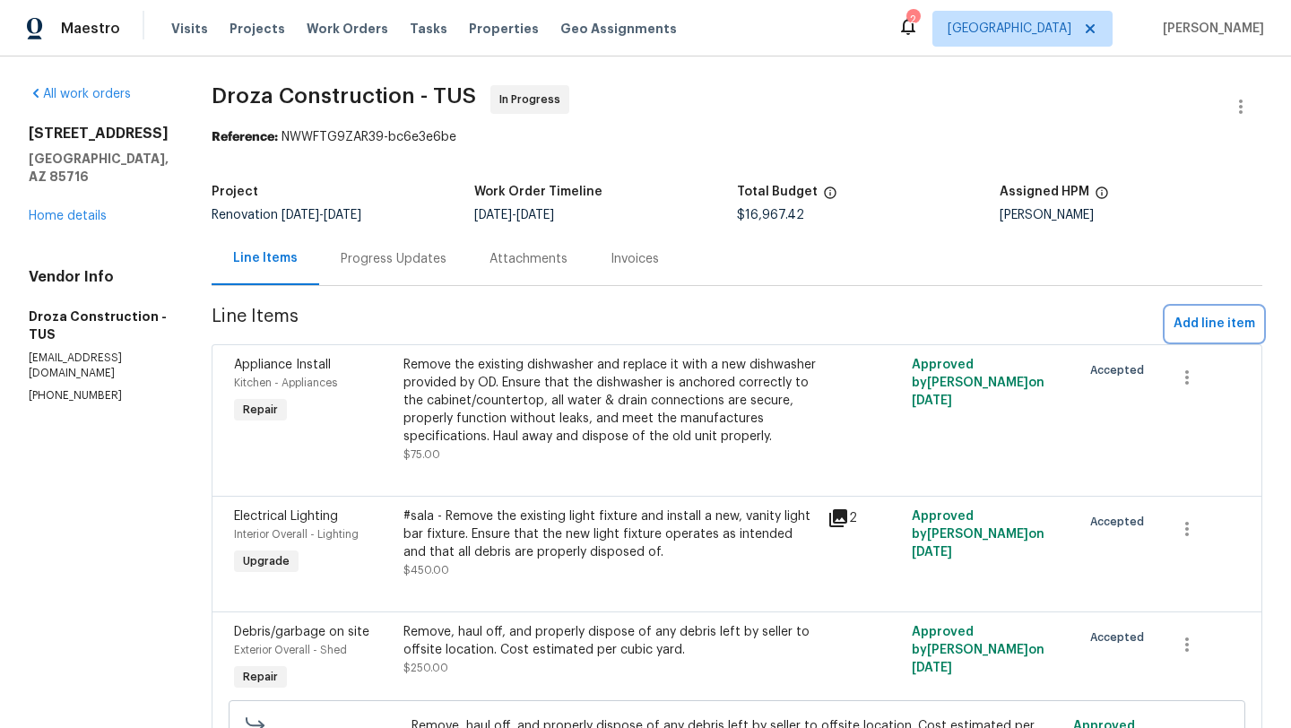
click at [1193, 321] on span "Add line item" at bounding box center [1215, 324] width 82 height 22
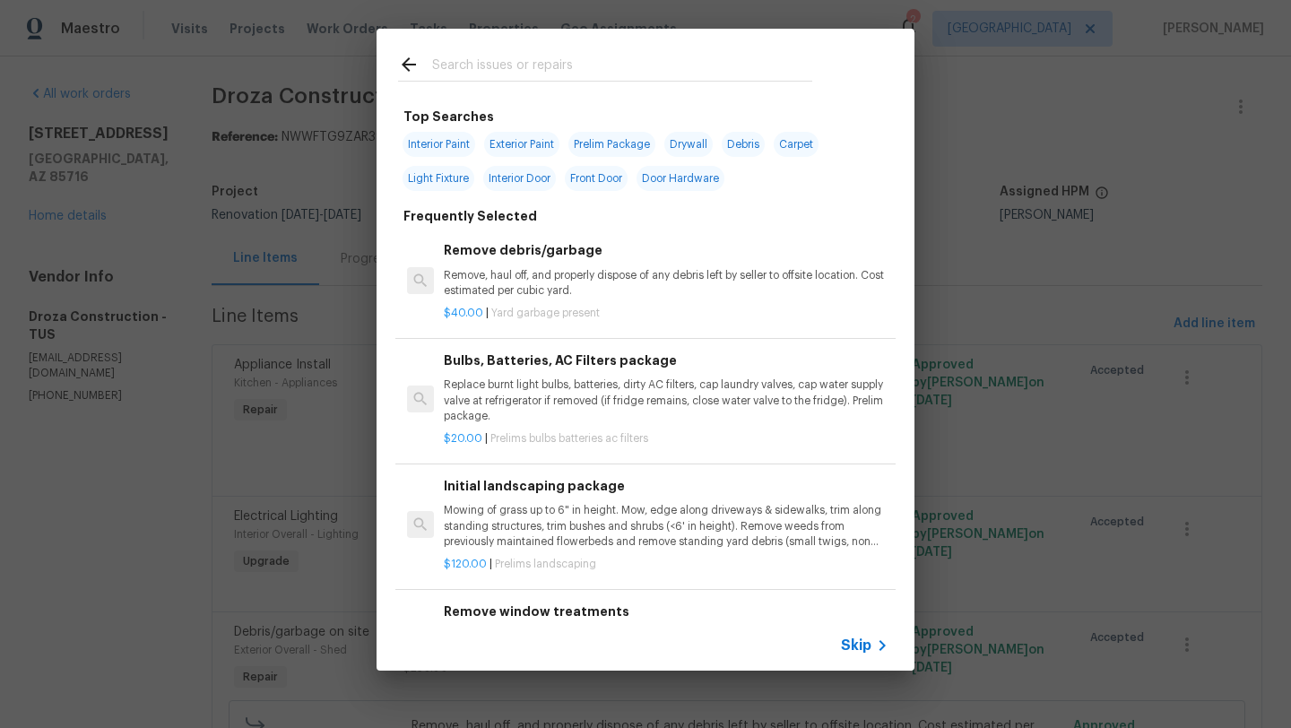
click at [535, 71] on input "text" at bounding box center [622, 67] width 380 height 27
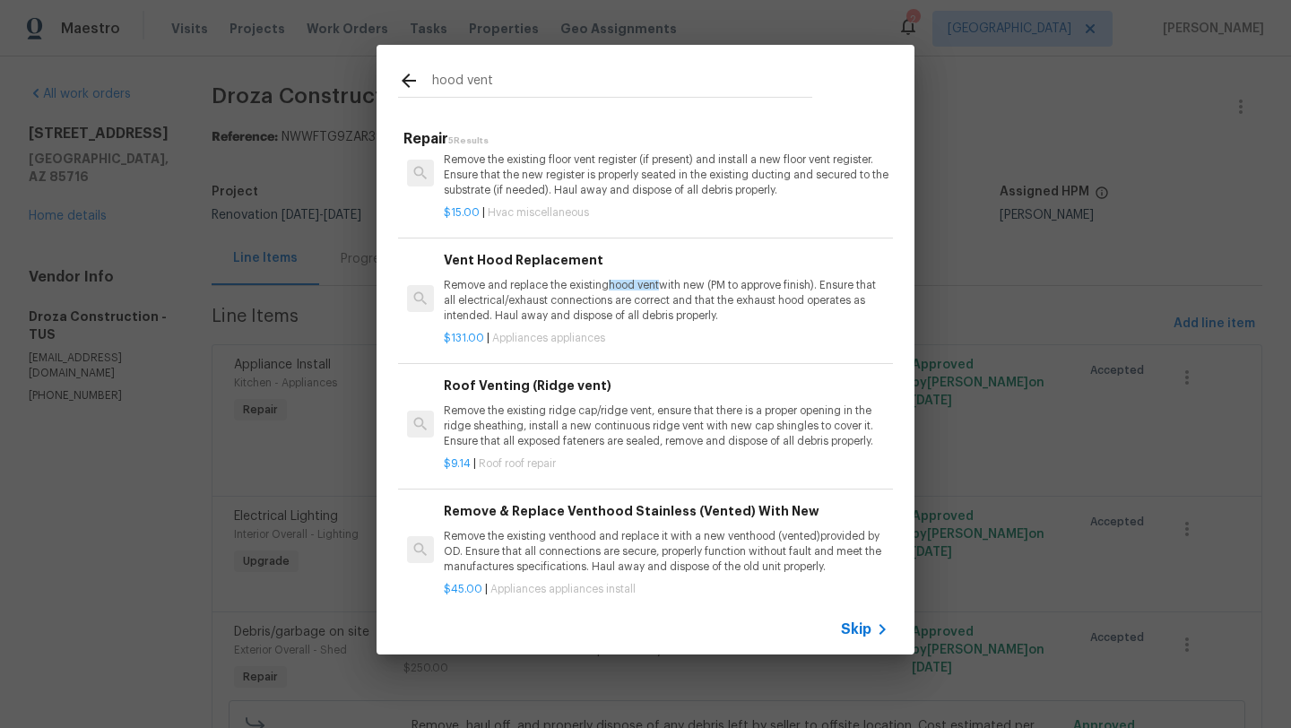
scroll to position [182, 0]
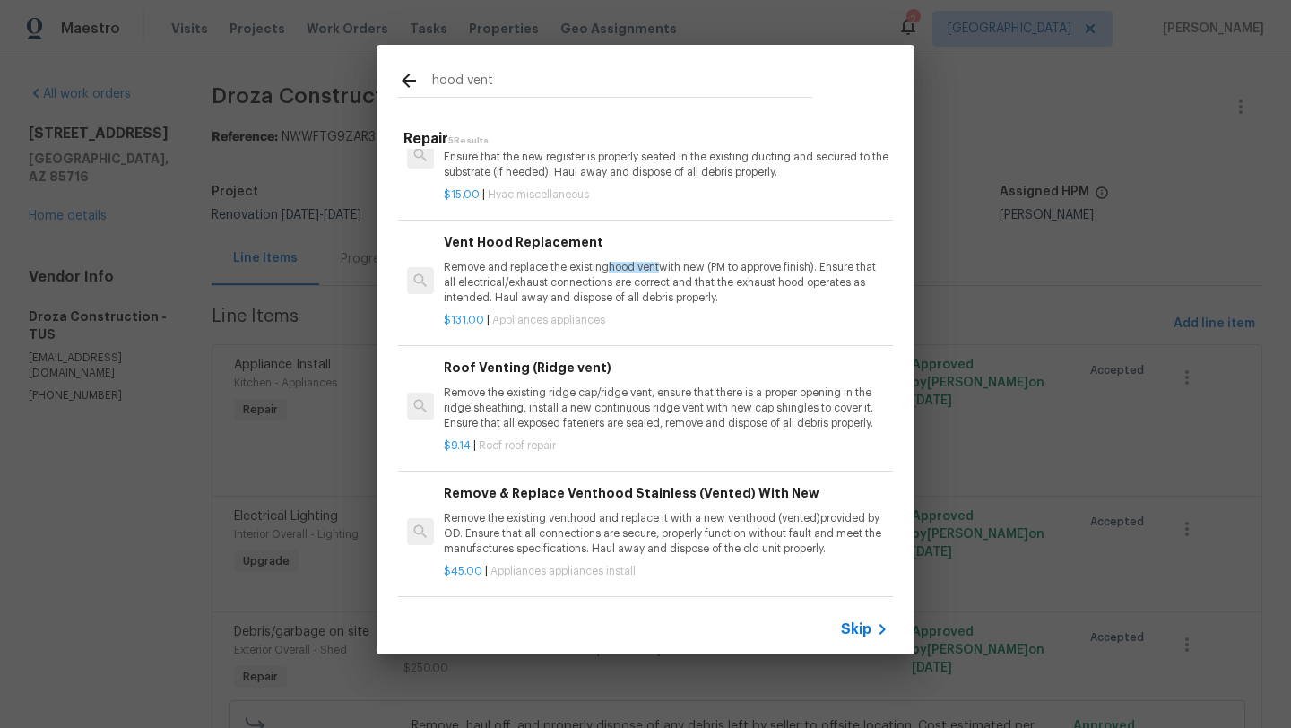
type input "hood vent"
click at [408, 82] on icon at bounding box center [409, 81] width 22 height 22
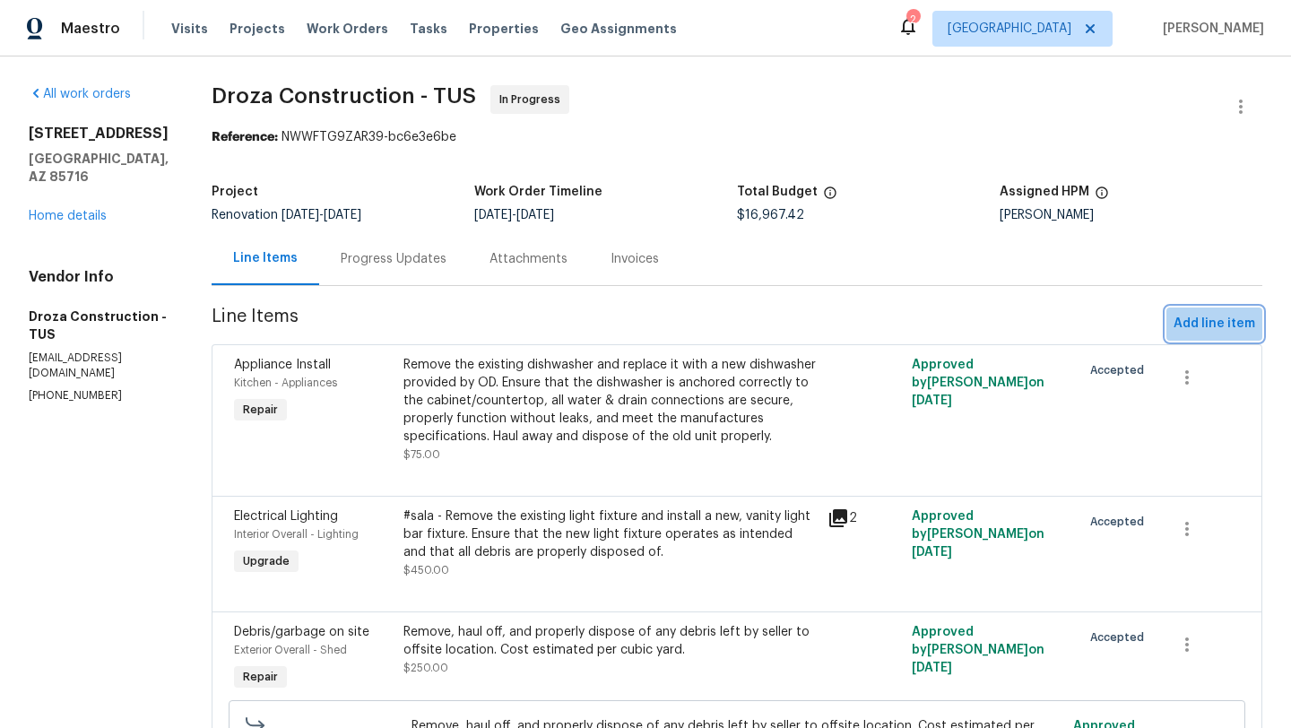
click at [1220, 332] on span "Add line item" at bounding box center [1215, 324] width 82 height 22
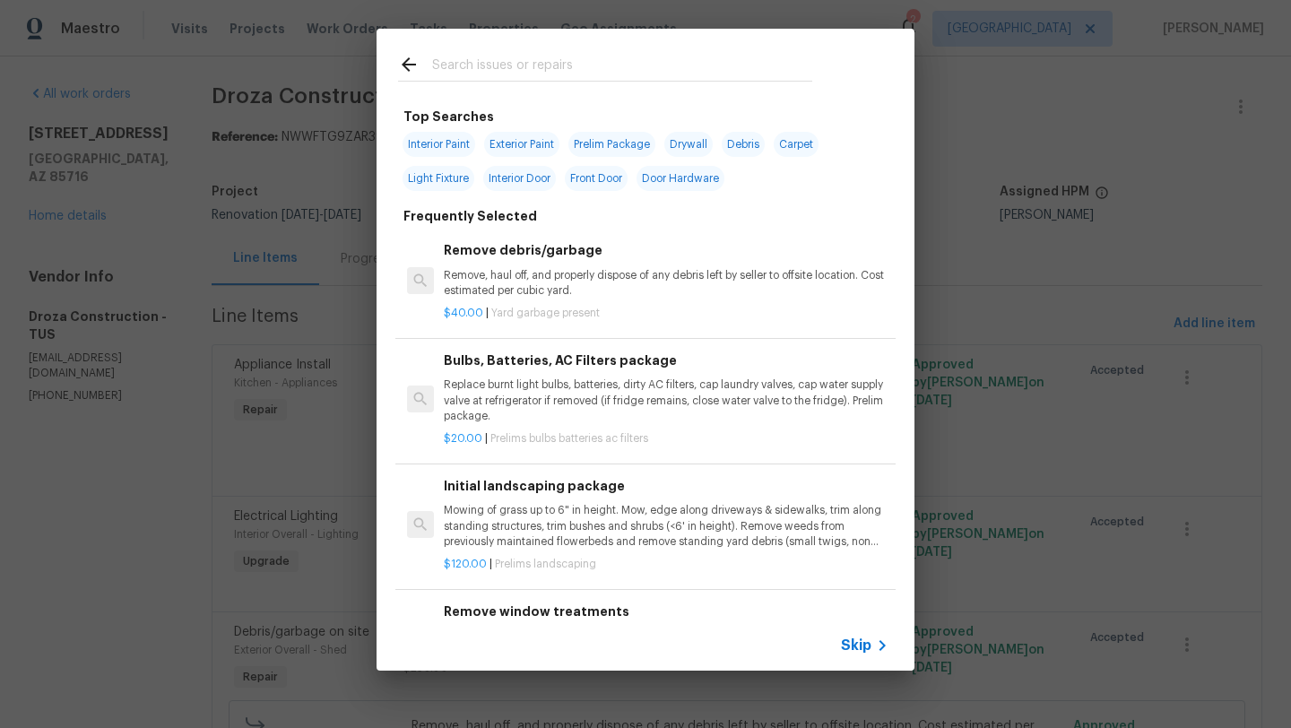
click at [484, 66] on input "text" at bounding box center [622, 67] width 380 height 27
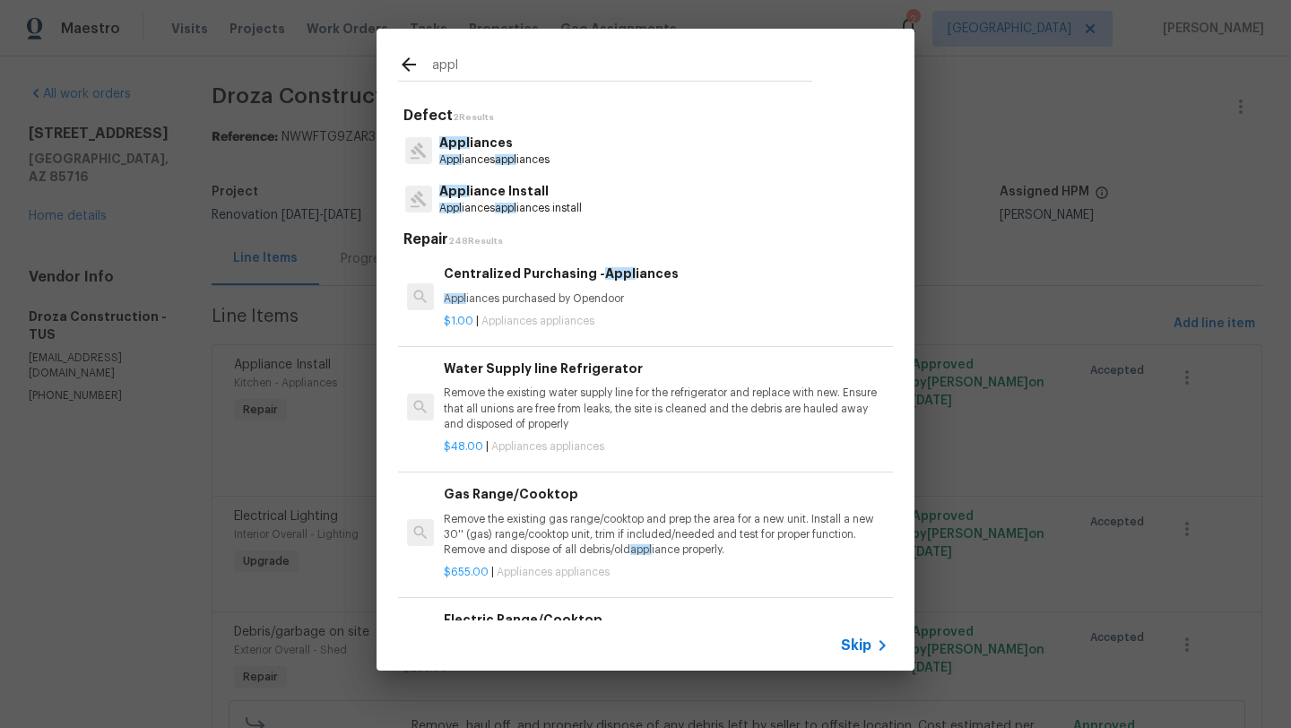
type input "appl"
click at [485, 203] on p "Appl iances appl iances install" at bounding box center [510, 208] width 143 height 15
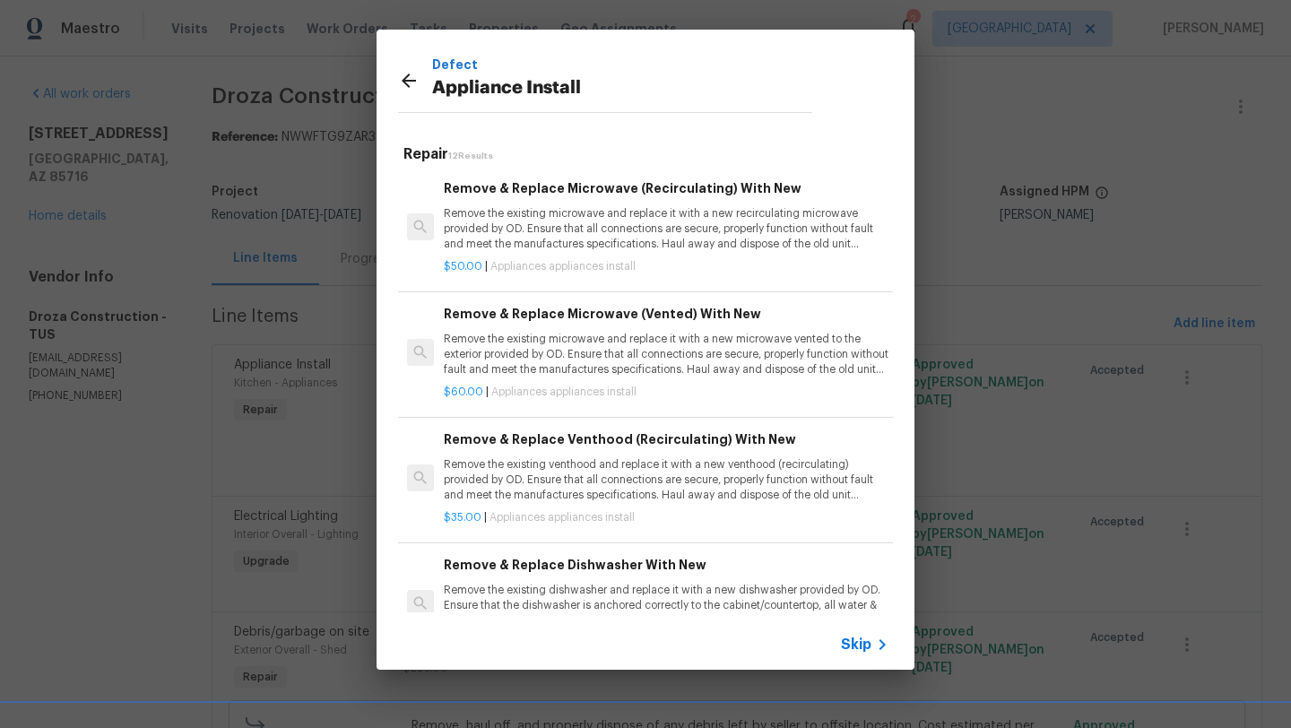
click at [626, 346] on p "Remove the existing microwave and replace it with a new microwave vented to the…" at bounding box center [666, 355] width 445 height 46
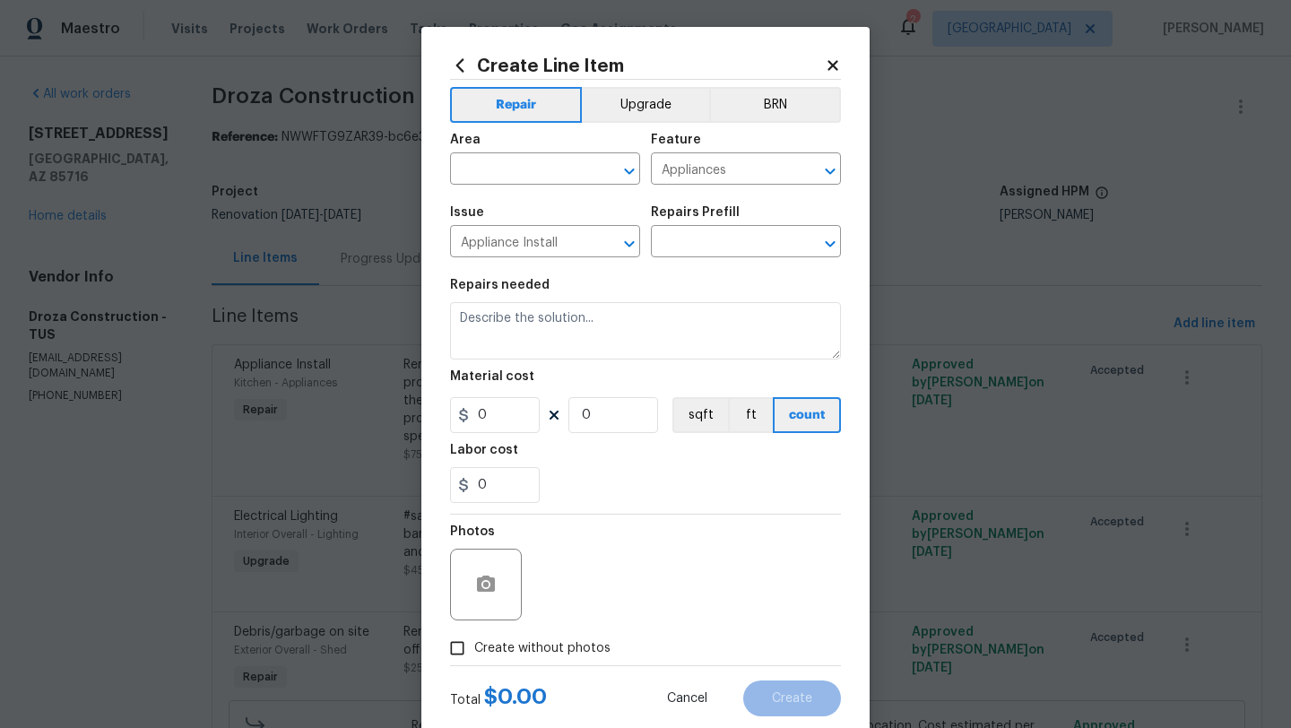
type input "Remove & Replace Microwave (Vented) With New $60.00"
type textarea "Remove the existing microwave and replace it with a new microwave vented to the…"
type input "60"
type input "1"
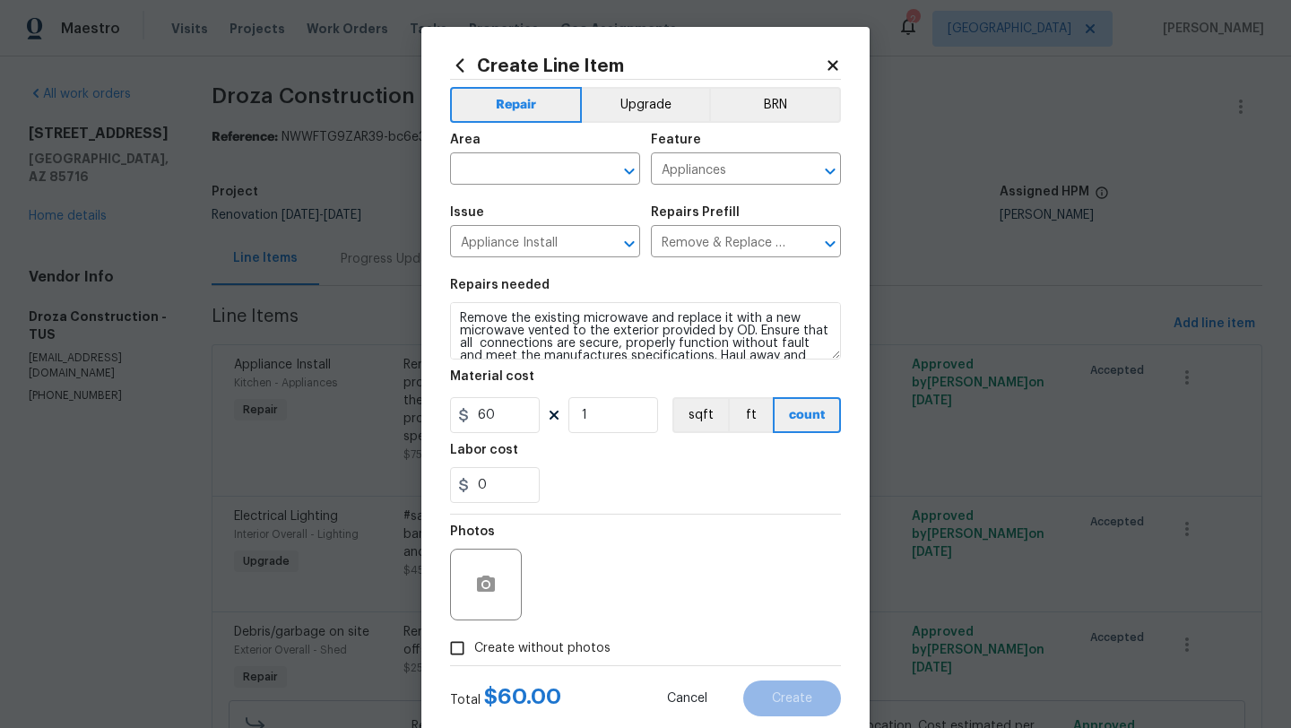
click at [464, 65] on icon at bounding box center [460, 66] width 20 height 20
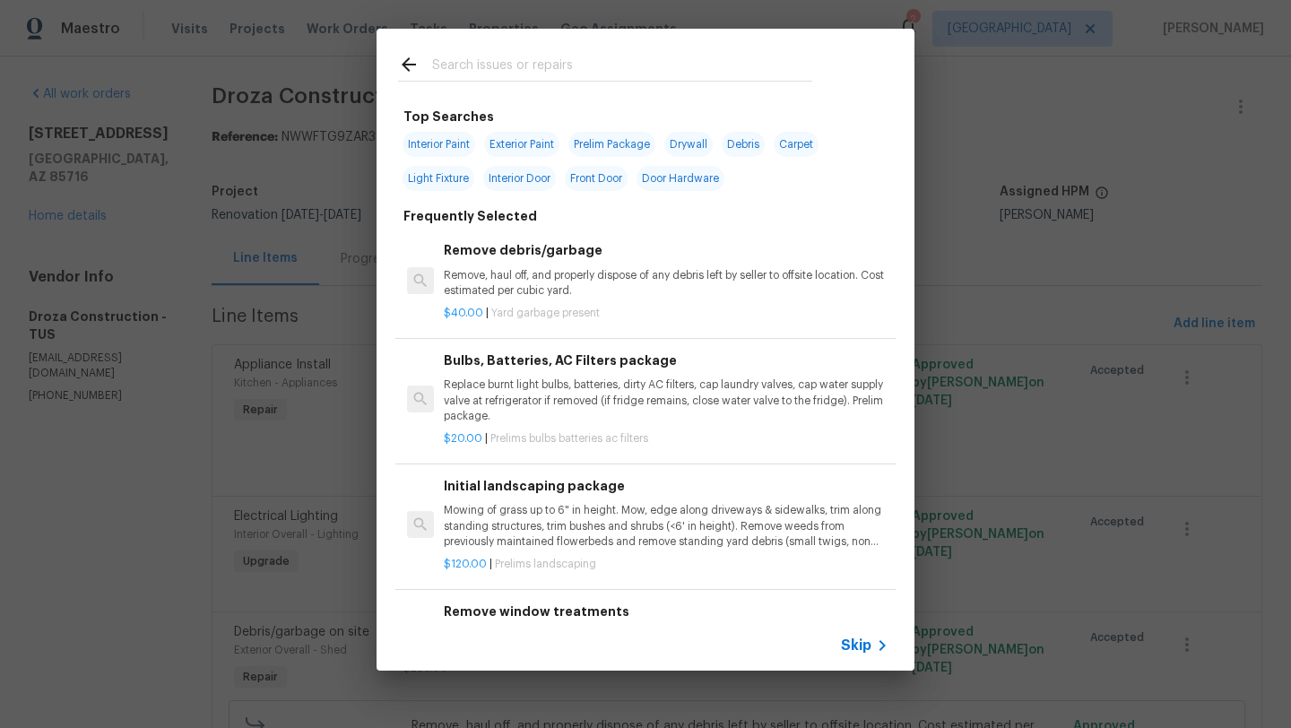
click at [529, 71] on input "text" at bounding box center [622, 67] width 380 height 27
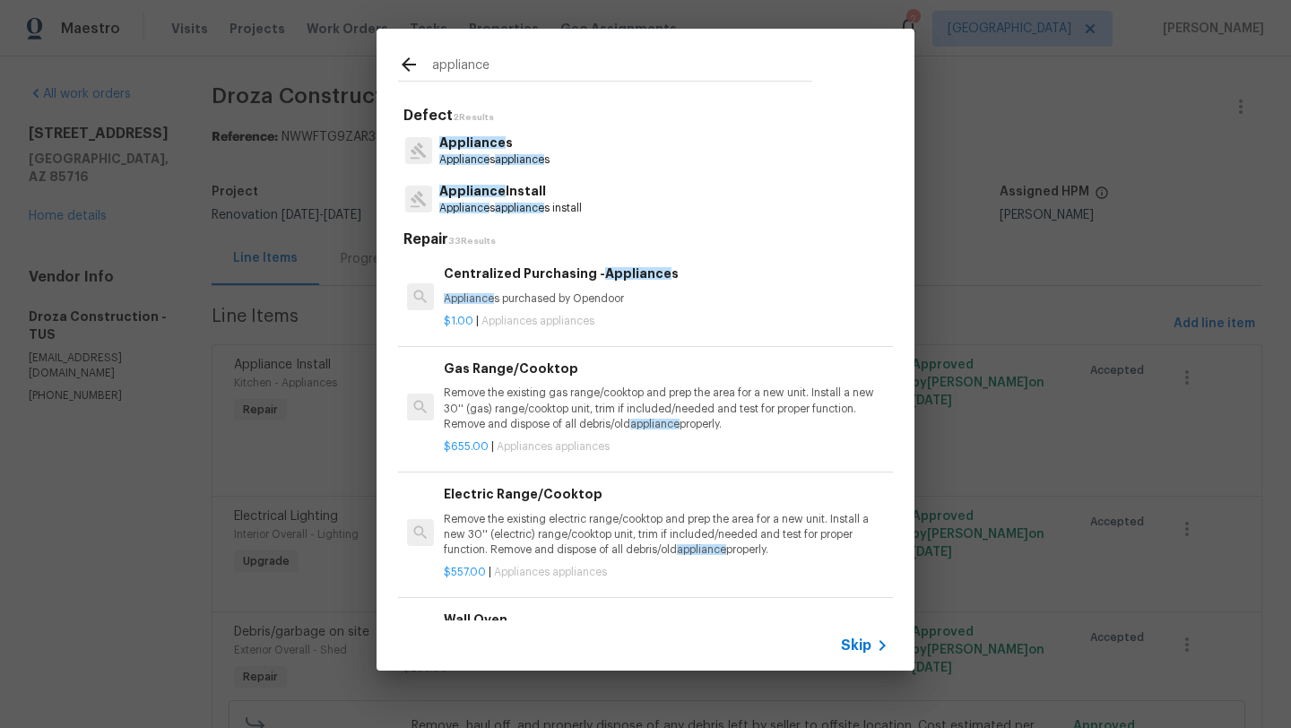
type input "appliance"
click at [500, 207] on span "appliance" at bounding box center [519, 208] width 49 height 11
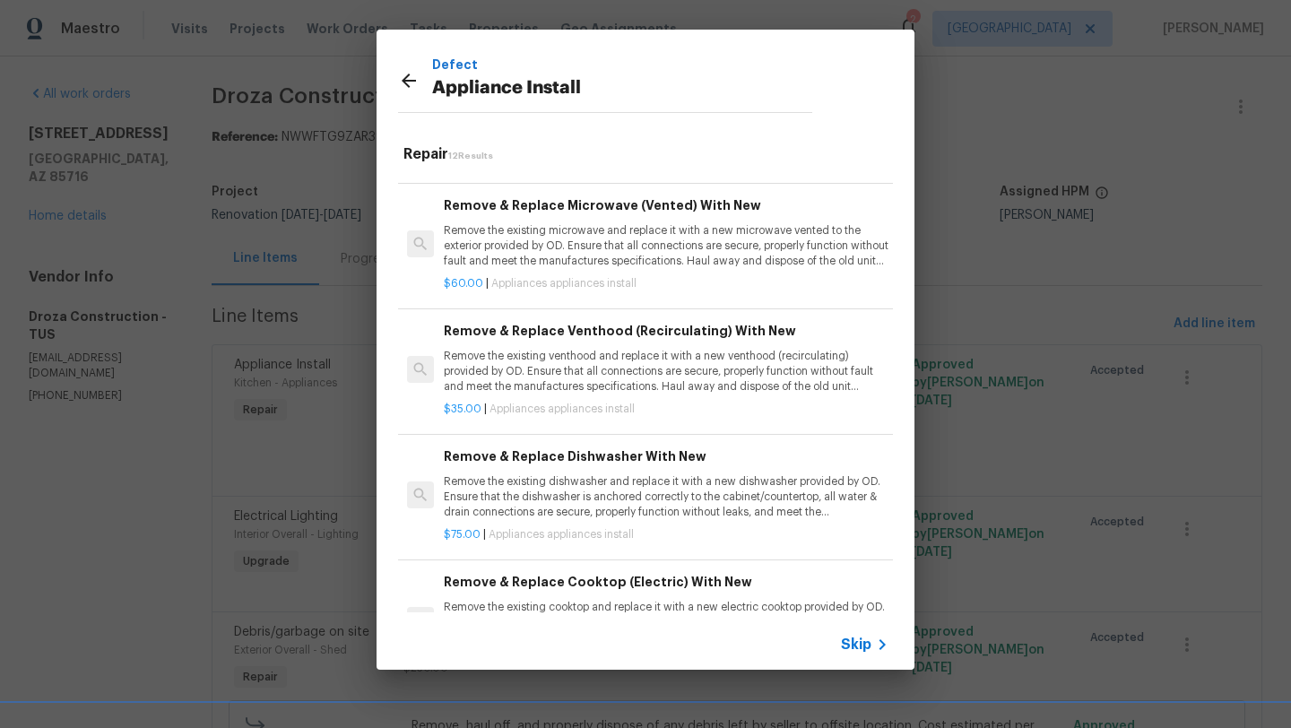
scroll to position [119, 0]
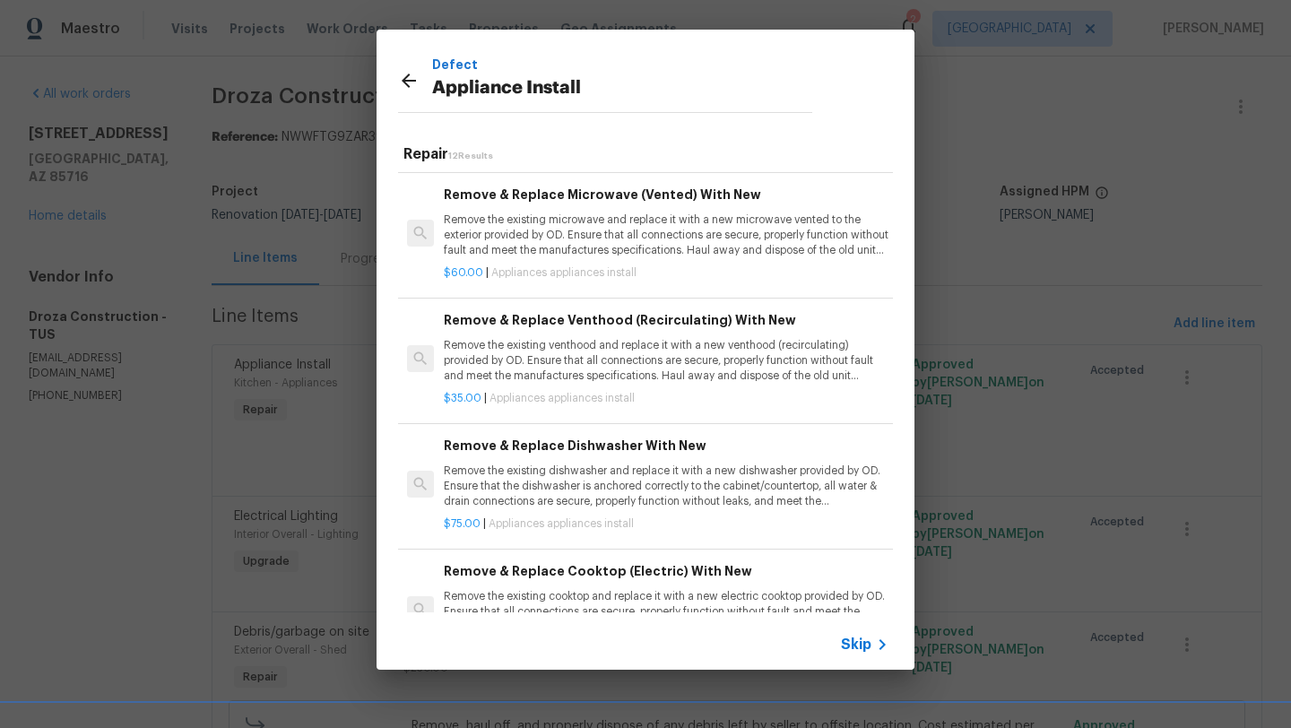
click at [559, 364] on p "Remove the existing venthood and replace it with a new venthood (recirculating)…" at bounding box center [666, 361] width 445 height 46
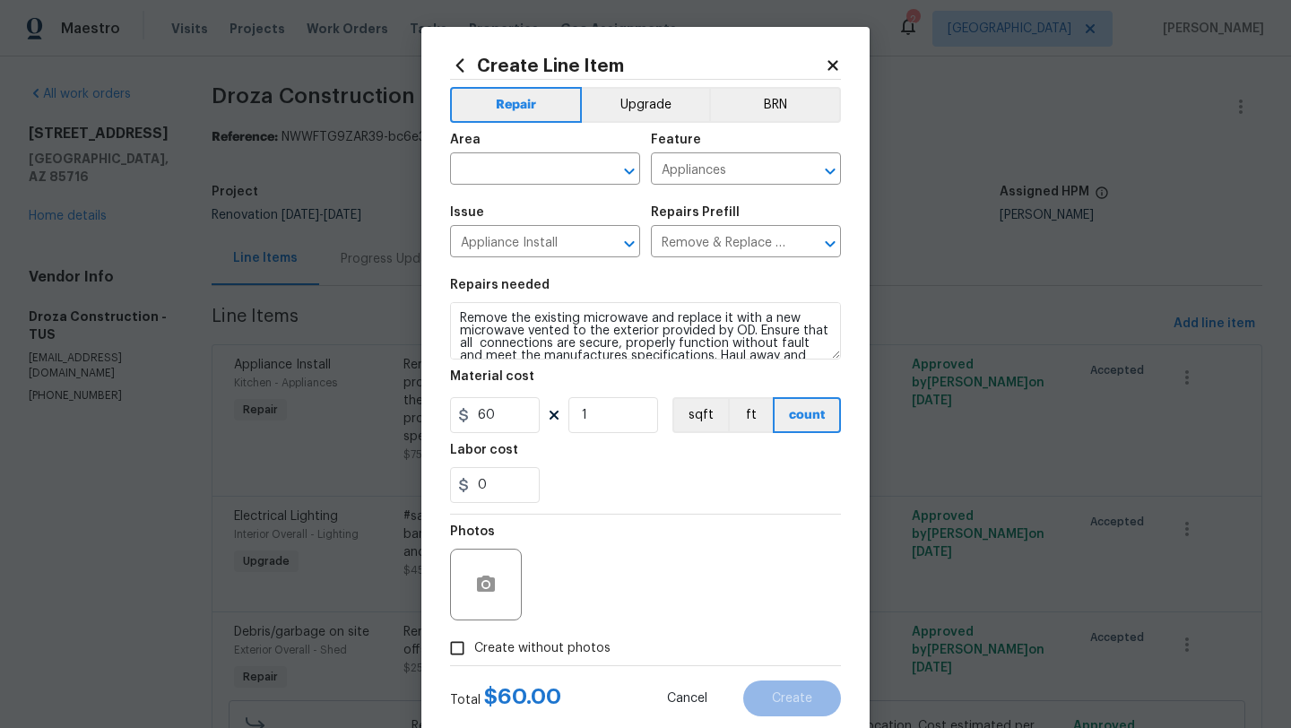
type input "Remove & Replace Venthood (Recirculating) With New $35.00"
type textarea "Remove the existing venthood and replace it with a new venthood (recirculating)…"
type input "35"
click at [516, 171] on input "text" at bounding box center [520, 171] width 140 height 28
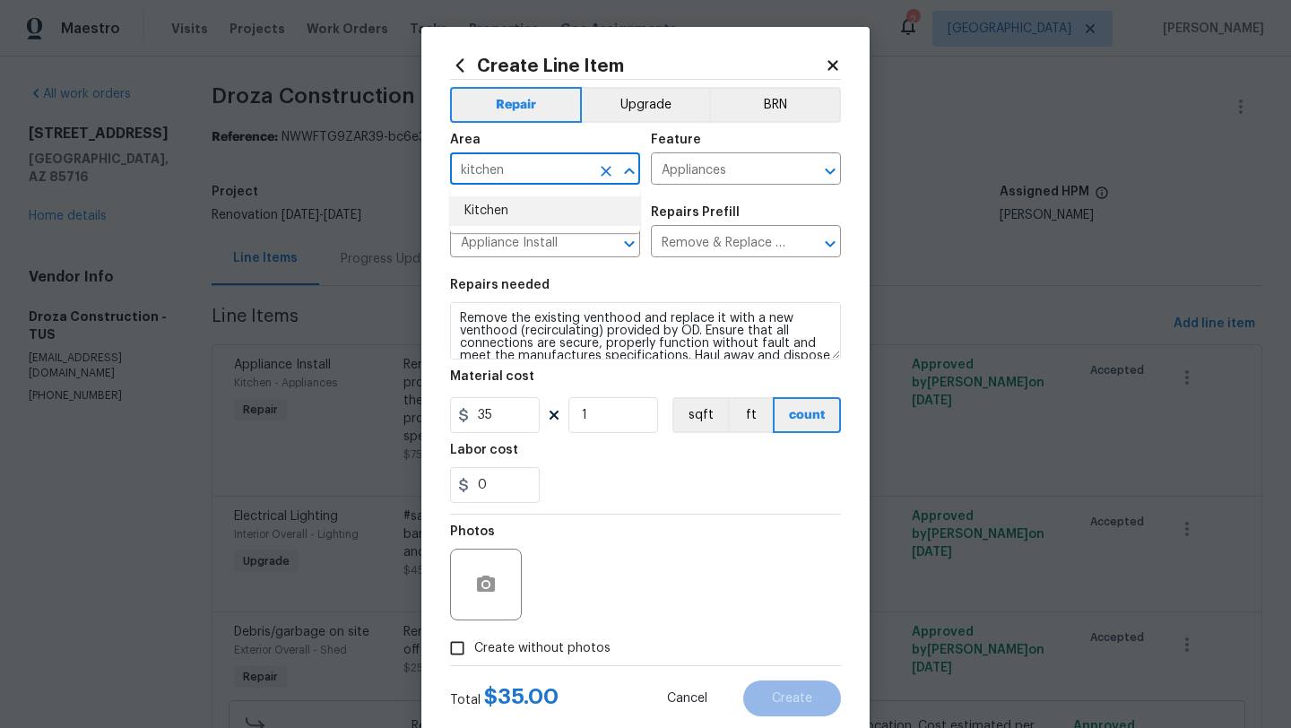
click at [501, 213] on li "Kitchen" at bounding box center [545, 211] width 190 height 30
type input "Kitchen"
click at [529, 646] on span "Create without photos" at bounding box center [542, 648] width 136 height 19
click at [474, 646] on input "Create without photos" at bounding box center [457, 648] width 34 height 34
checkbox input "true"
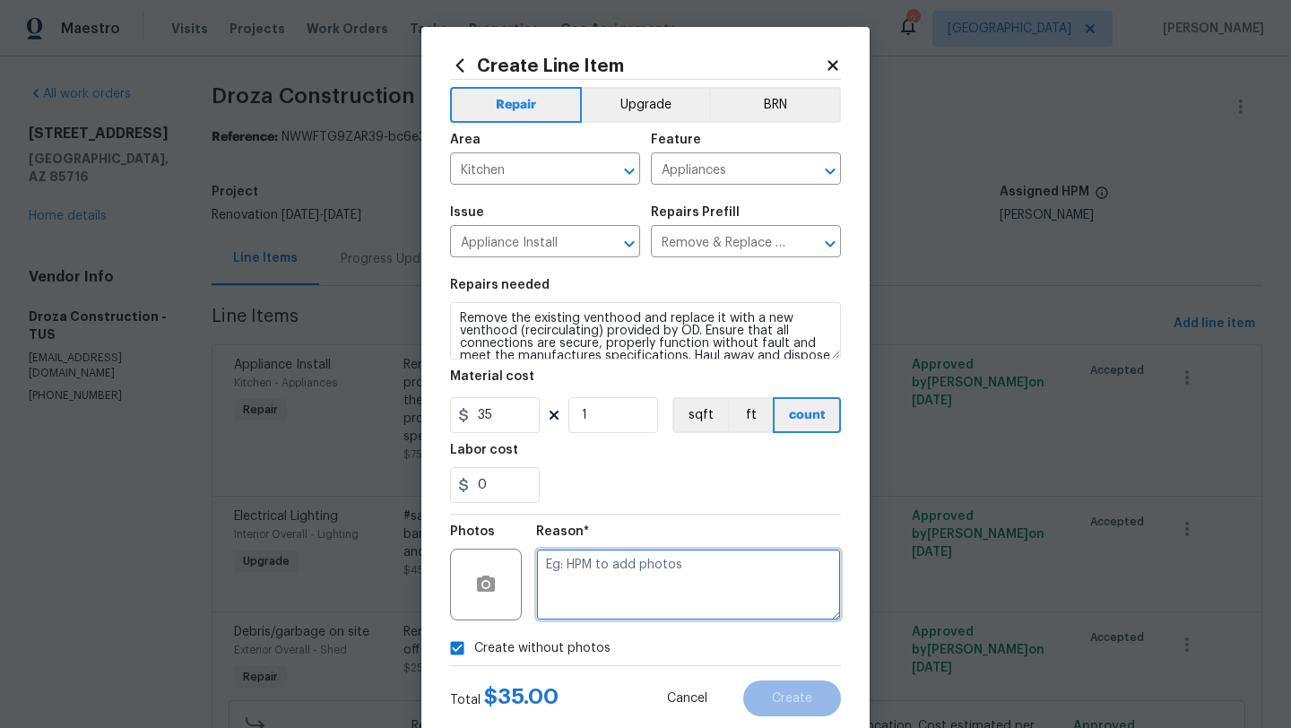
click at [586, 610] on textarea at bounding box center [688, 585] width 305 height 72
type textarea "V"
type textarea "Hoodvent install"
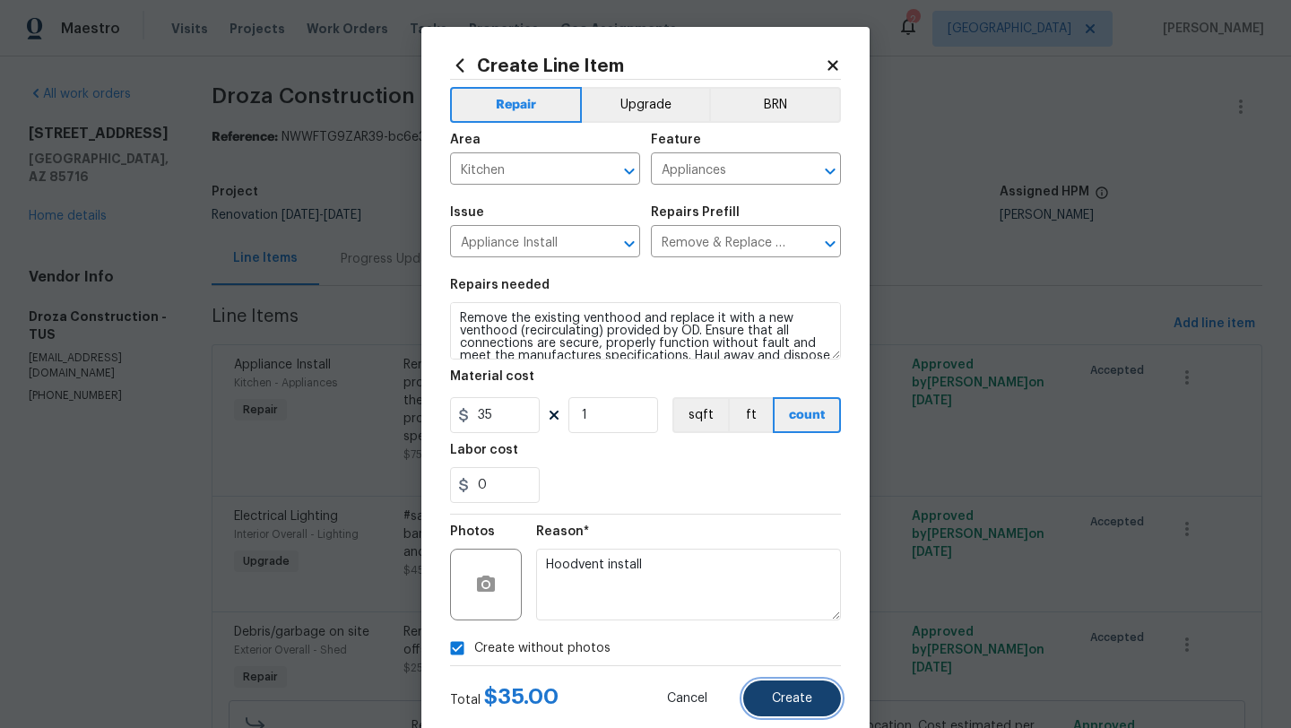
click at [809, 701] on span "Create" at bounding box center [792, 698] width 40 height 13
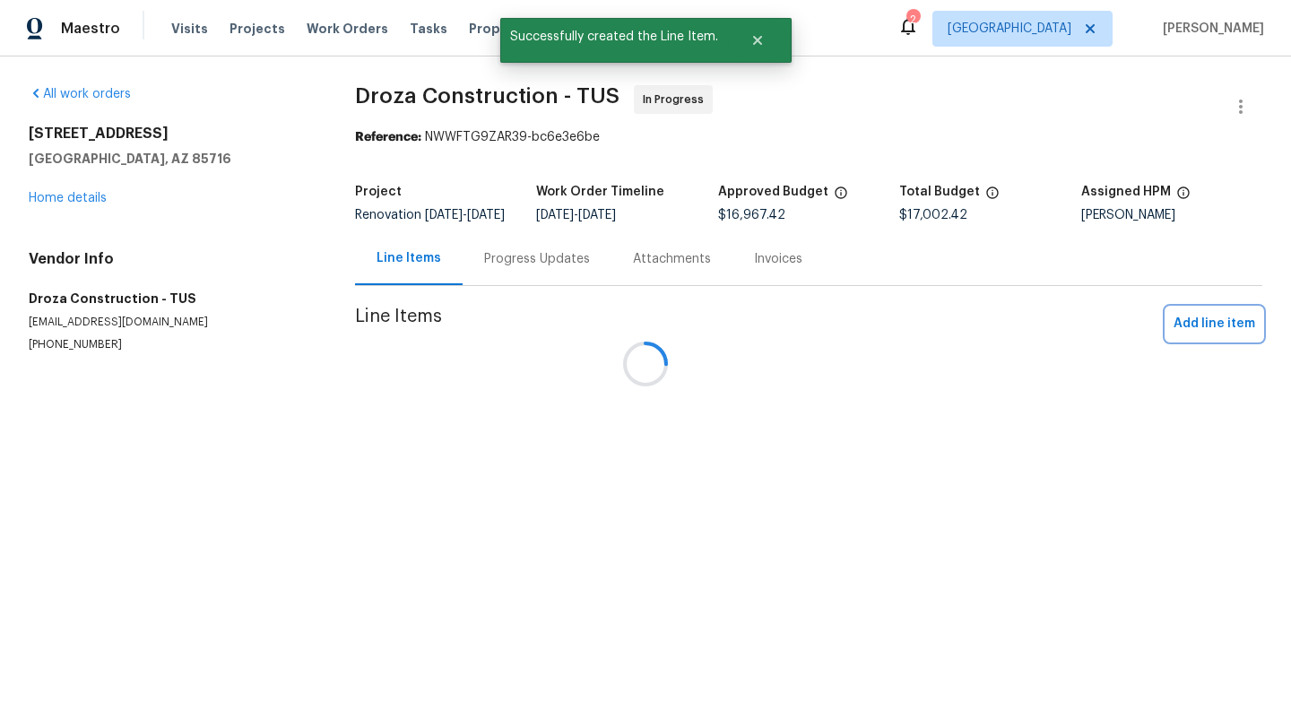
click at [1217, 332] on span "Add line item" at bounding box center [1215, 324] width 82 height 22
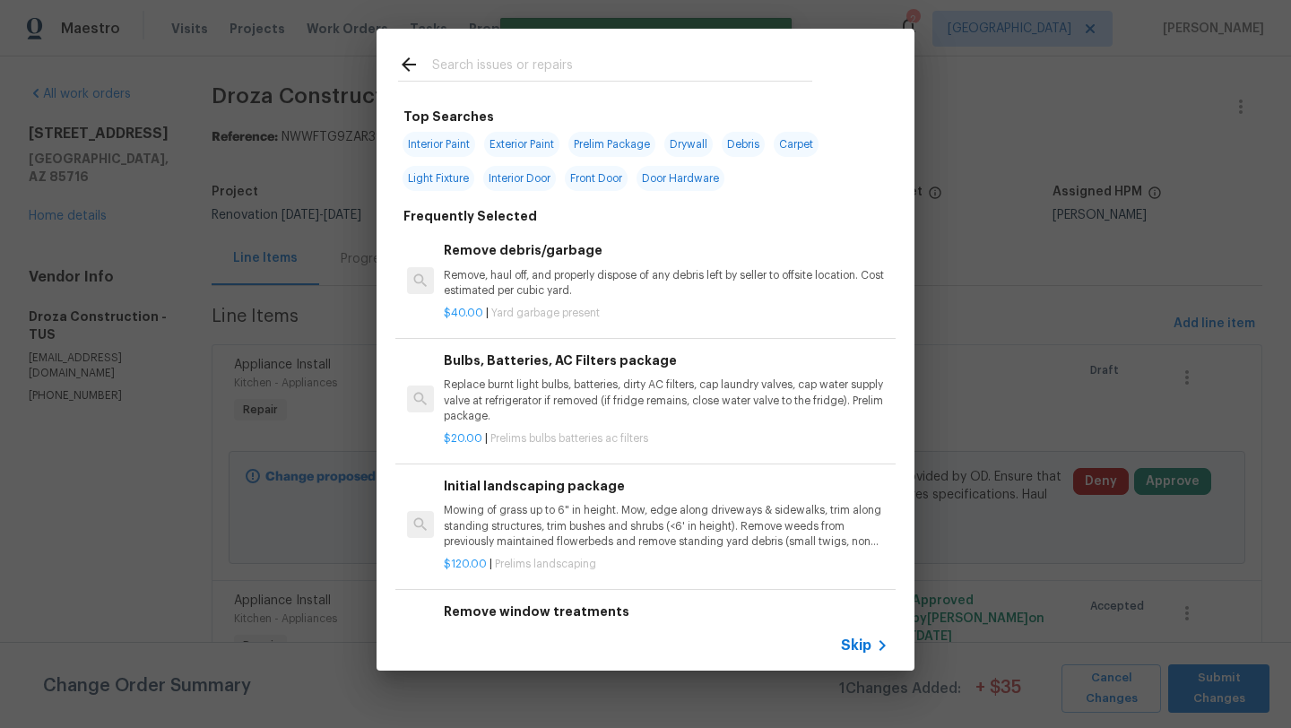
click at [612, 66] on input "text" at bounding box center [622, 67] width 380 height 27
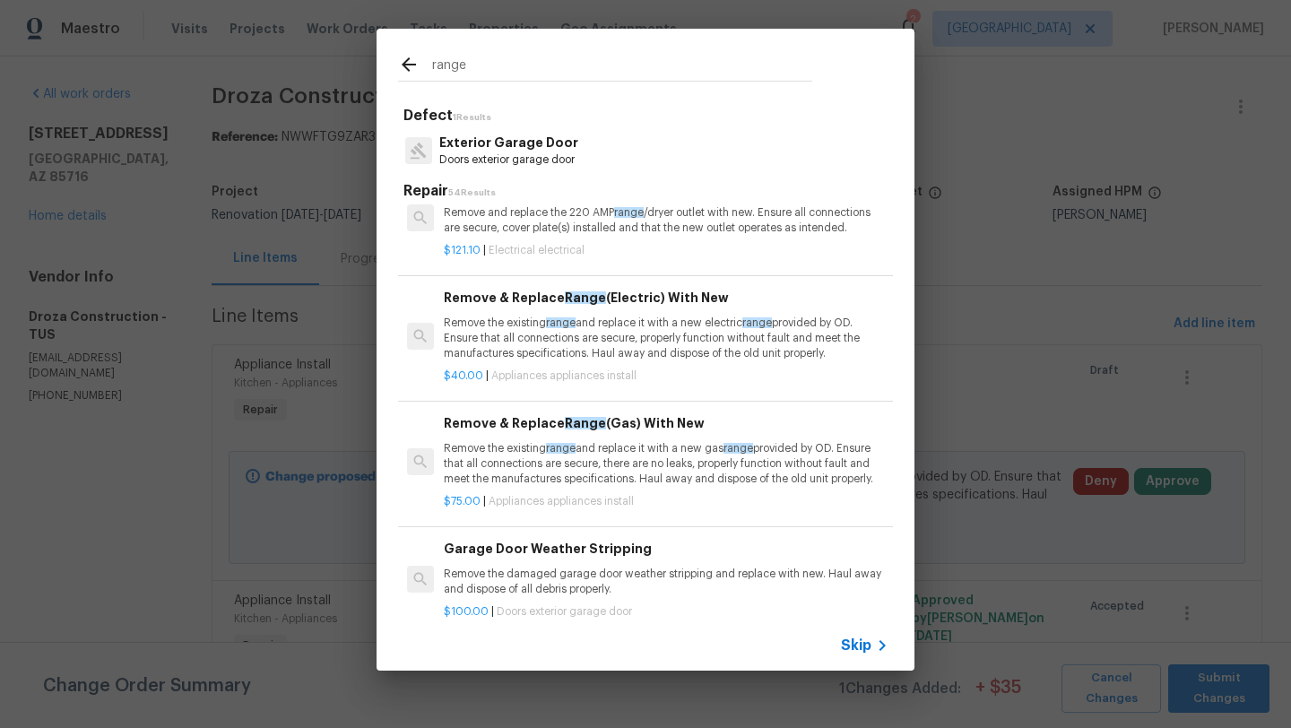
scroll to position [291, 0]
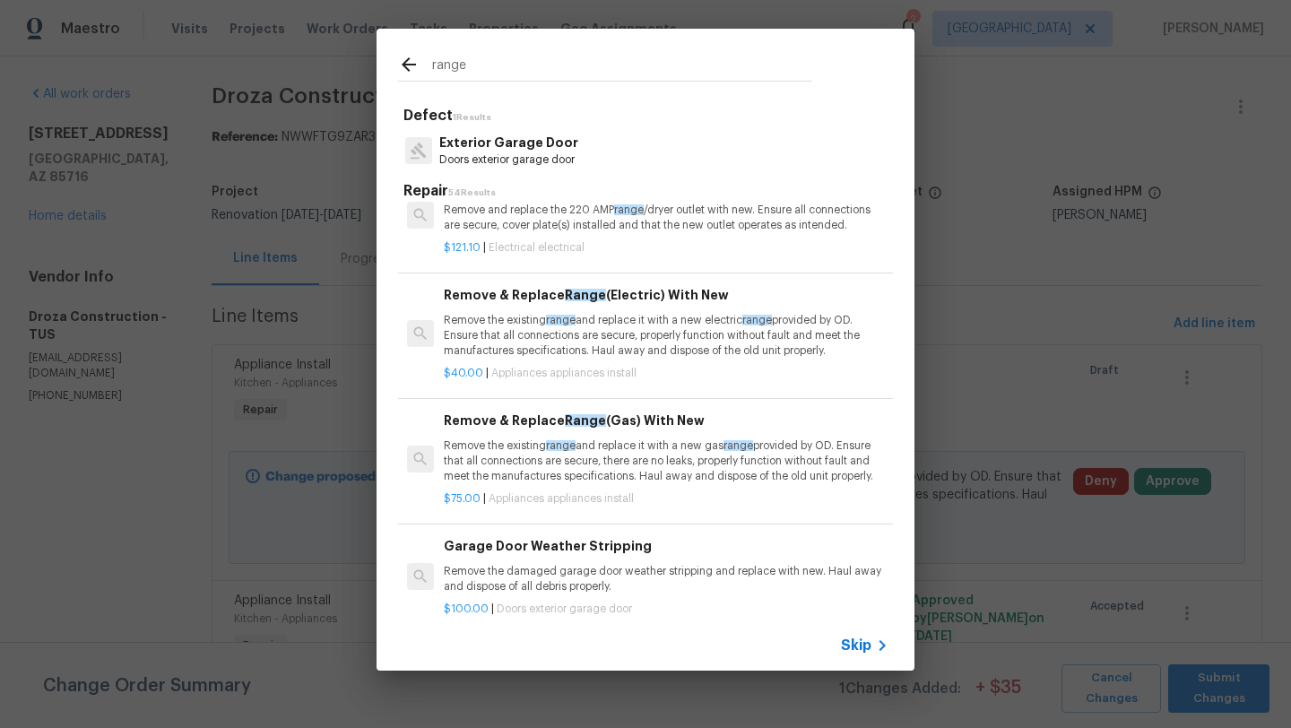
type input "range"
click at [578, 336] on p "Remove the existing range and replace it with a new electric range provided by …" at bounding box center [666, 336] width 445 height 46
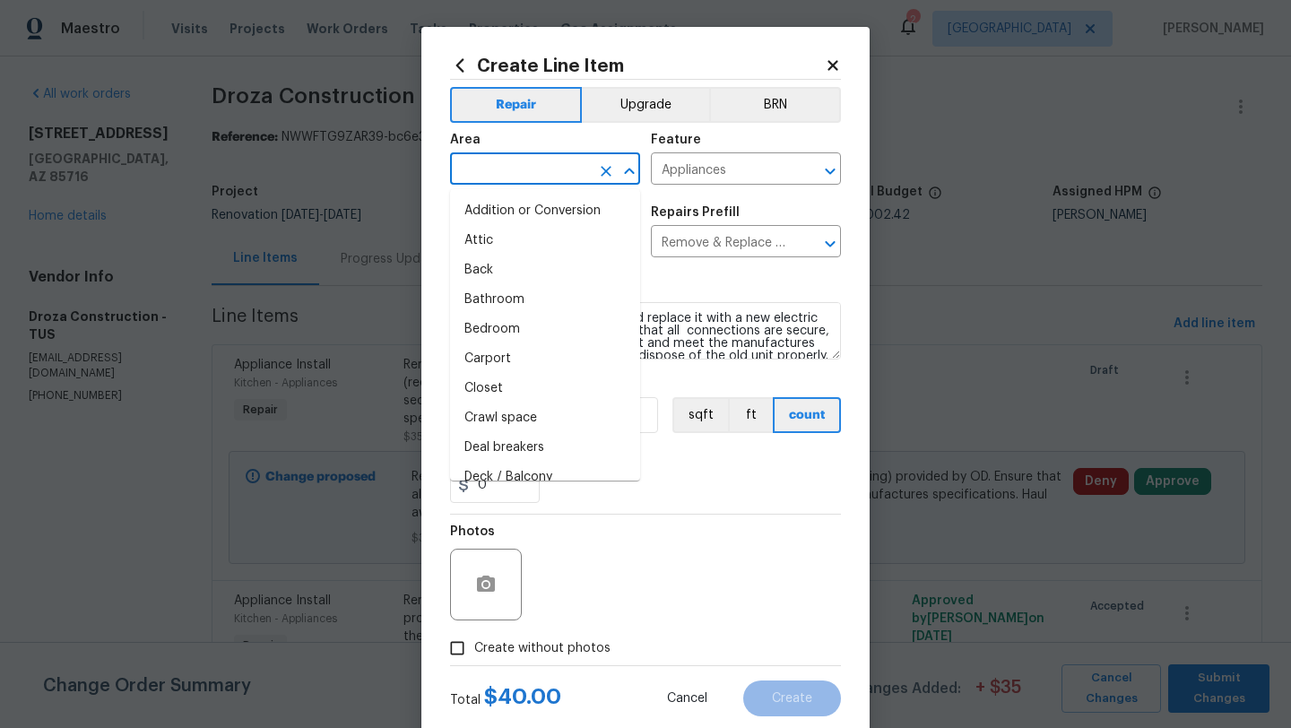
click at [513, 175] on input "text" at bounding box center [520, 171] width 140 height 28
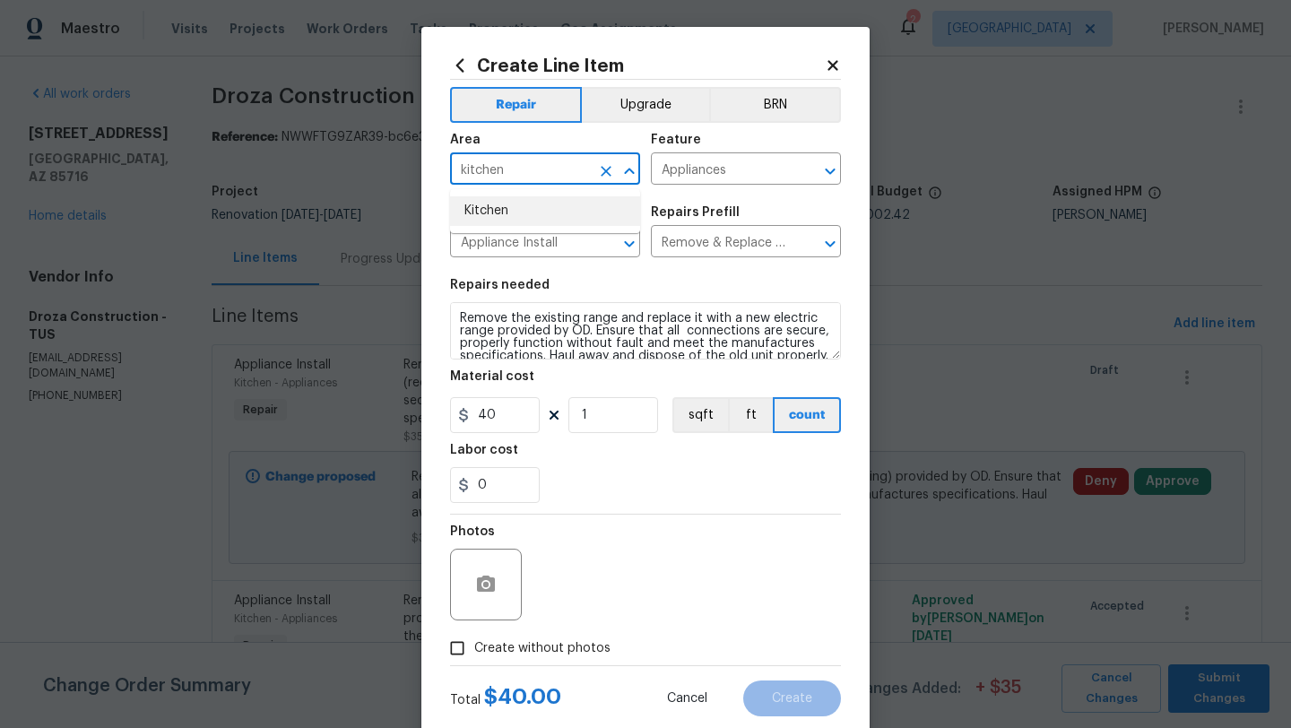
click at [496, 210] on li "Kitchen" at bounding box center [545, 211] width 190 height 30
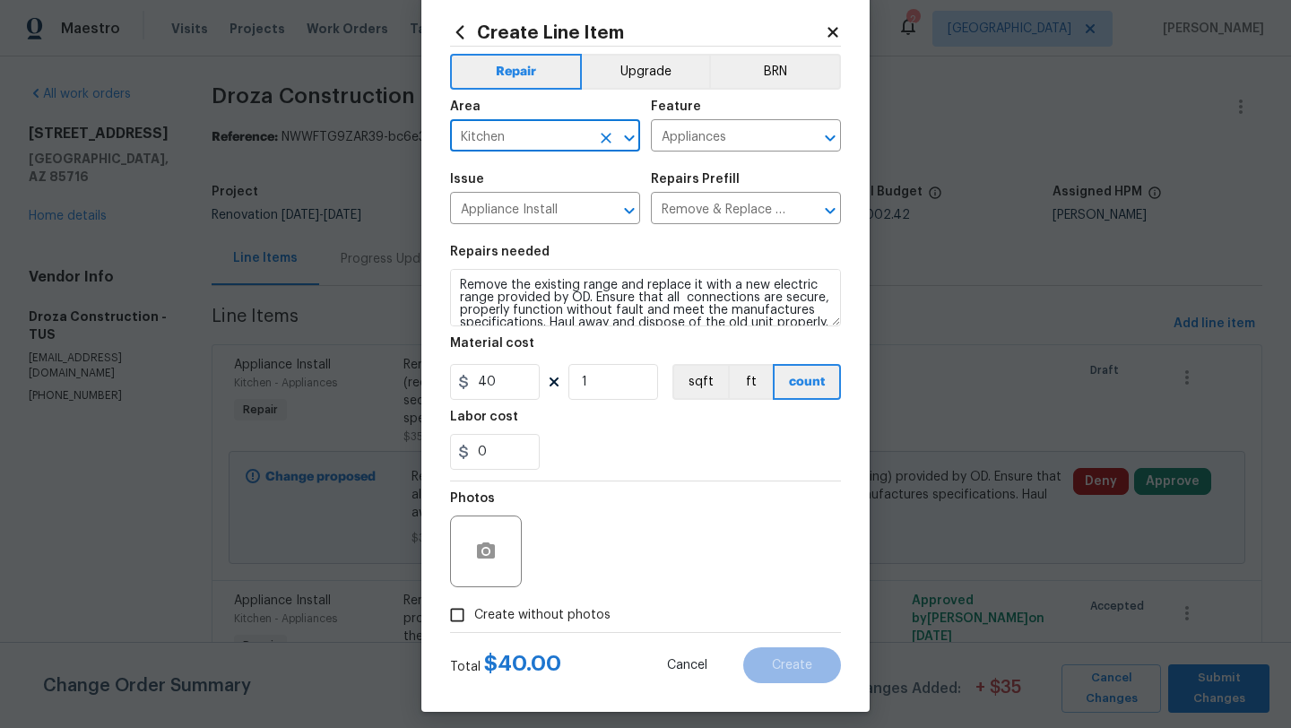
type input "Kitchen"
click at [511, 616] on span "Create without photos" at bounding box center [542, 615] width 136 height 19
click at [474, 616] on input "Create without photos" at bounding box center [457, 615] width 34 height 34
checkbox input "true"
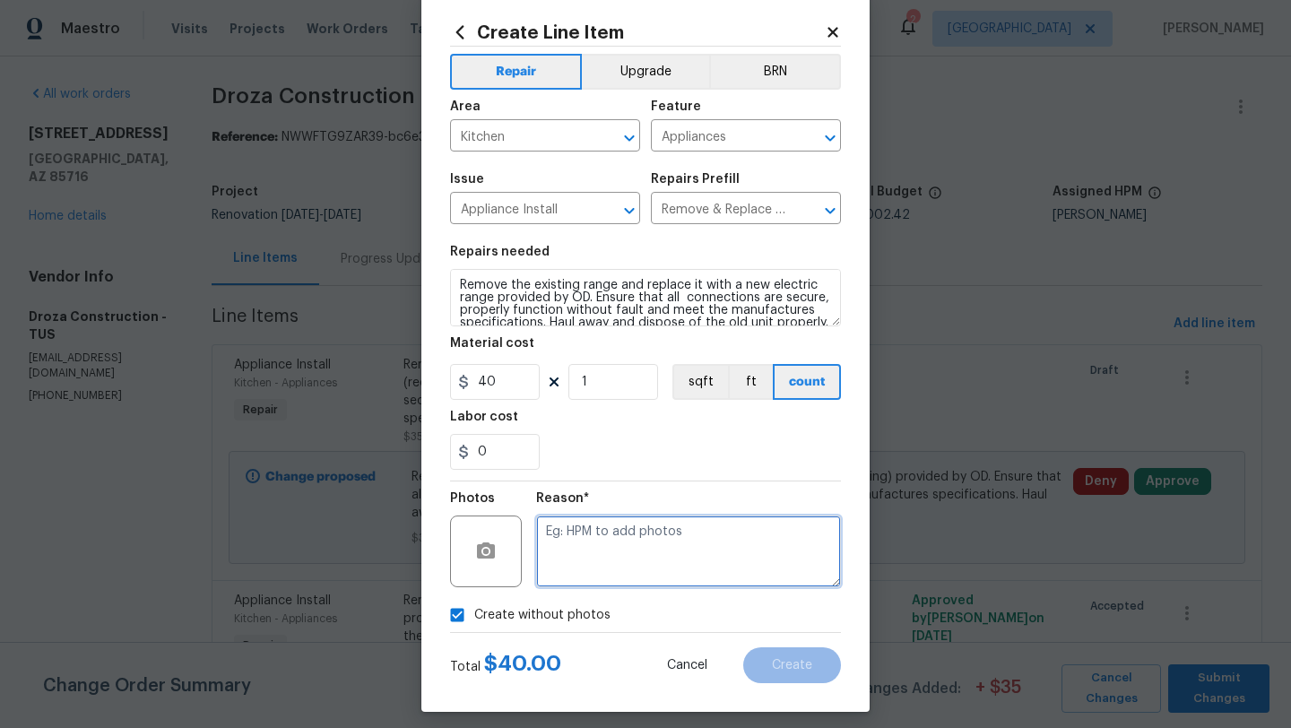
click at [644, 565] on textarea at bounding box center [688, 552] width 305 height 72
type textarea "Range install"
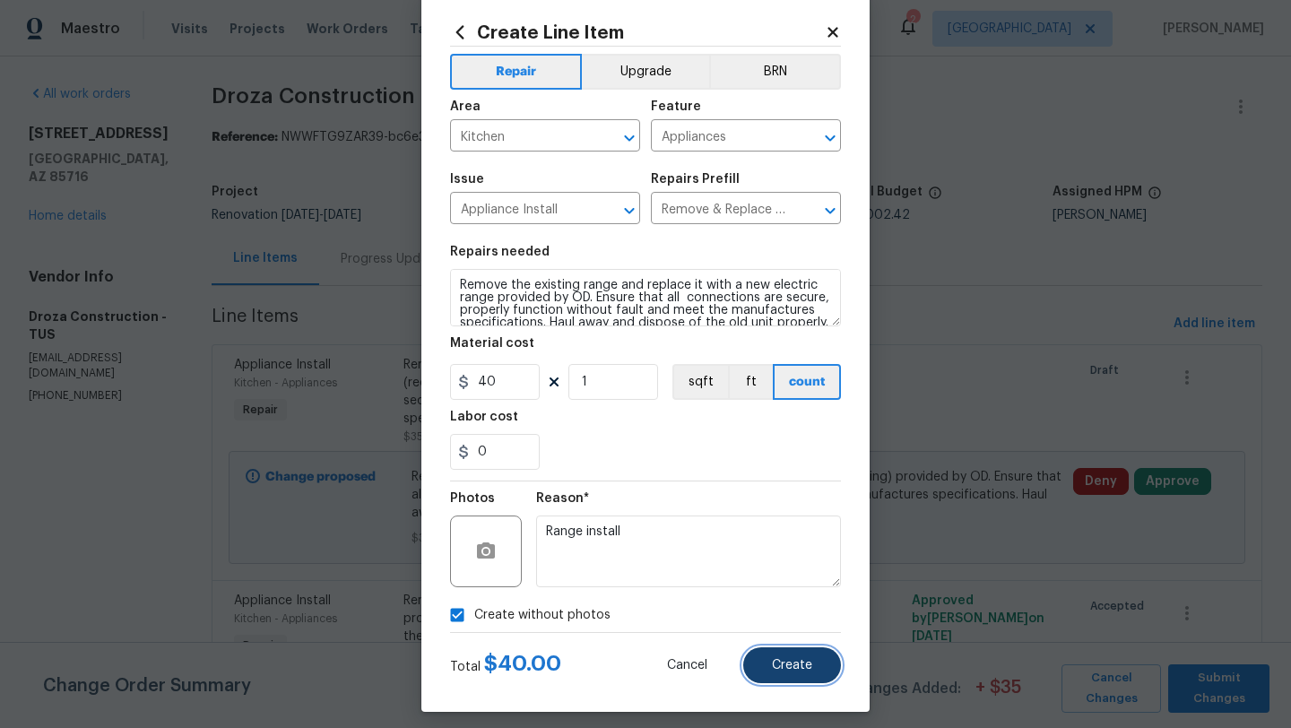
click at [814, 669] on button "Create" at bounding box center [792, 665] width 98 height 36
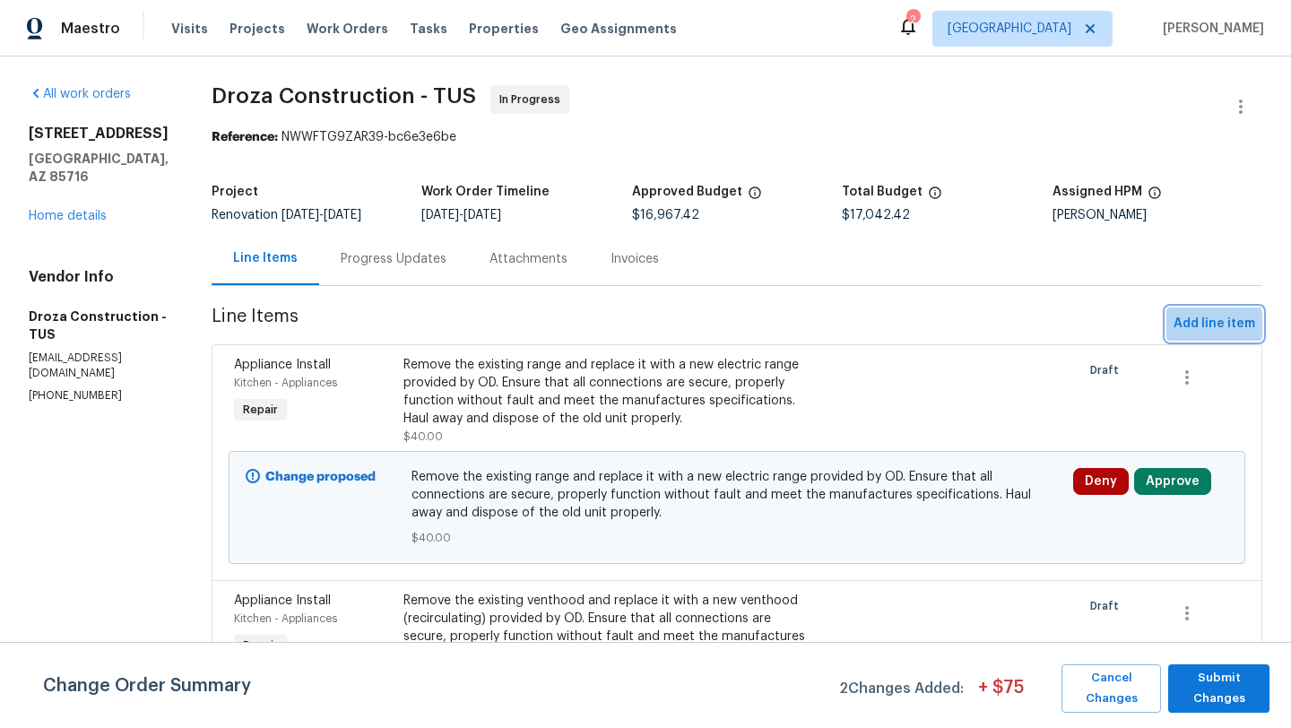
click at [1199, 325] on span "Add line item" at bounding box center [1215, 324] width 82 height 22
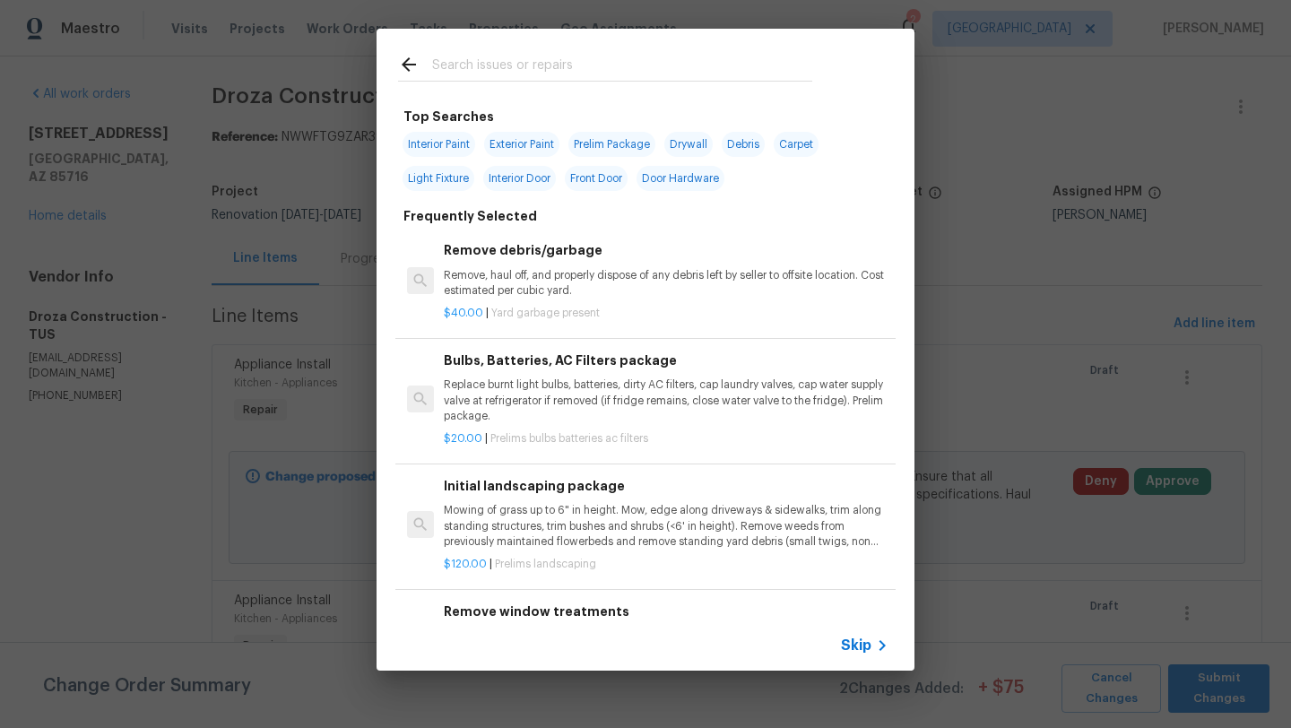
click at [514, 69] on input "text" at bounding box center [622, 67] width 380 height 27
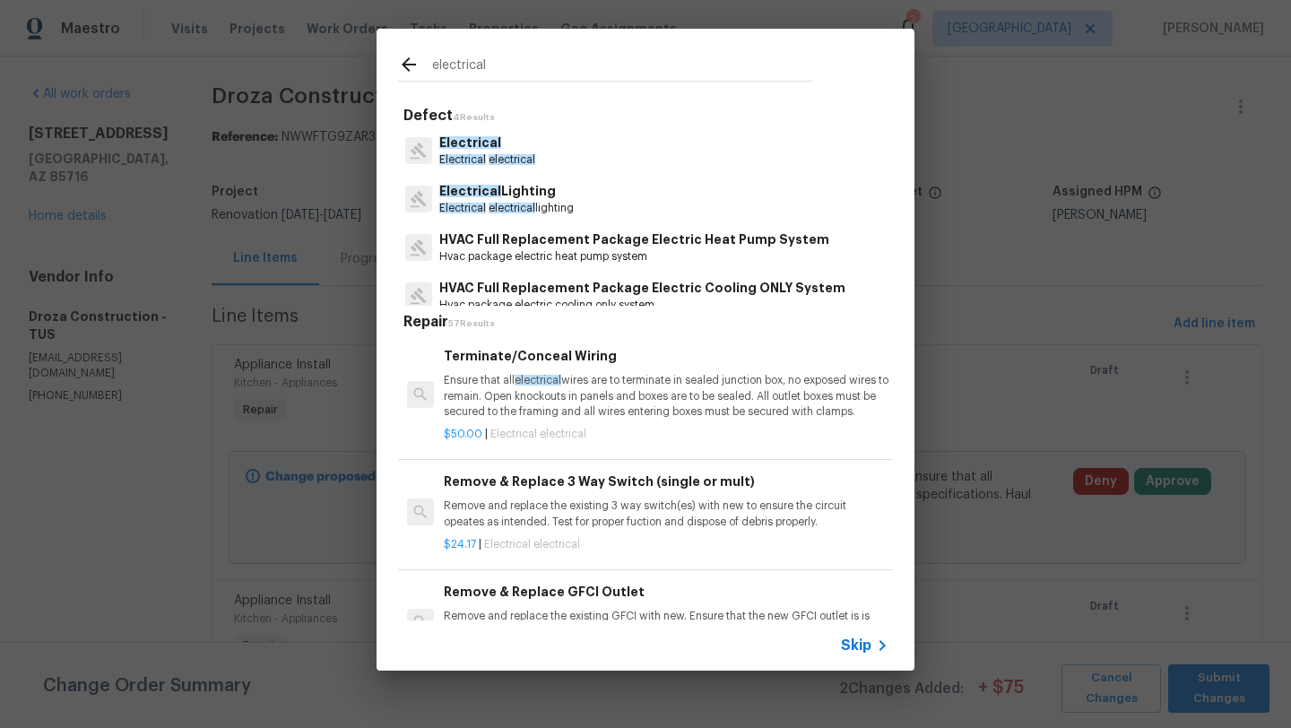
type input "electrical"
click at [513, 140] on p "Electrical" at bounding box center [487, 143] width 96 height 19
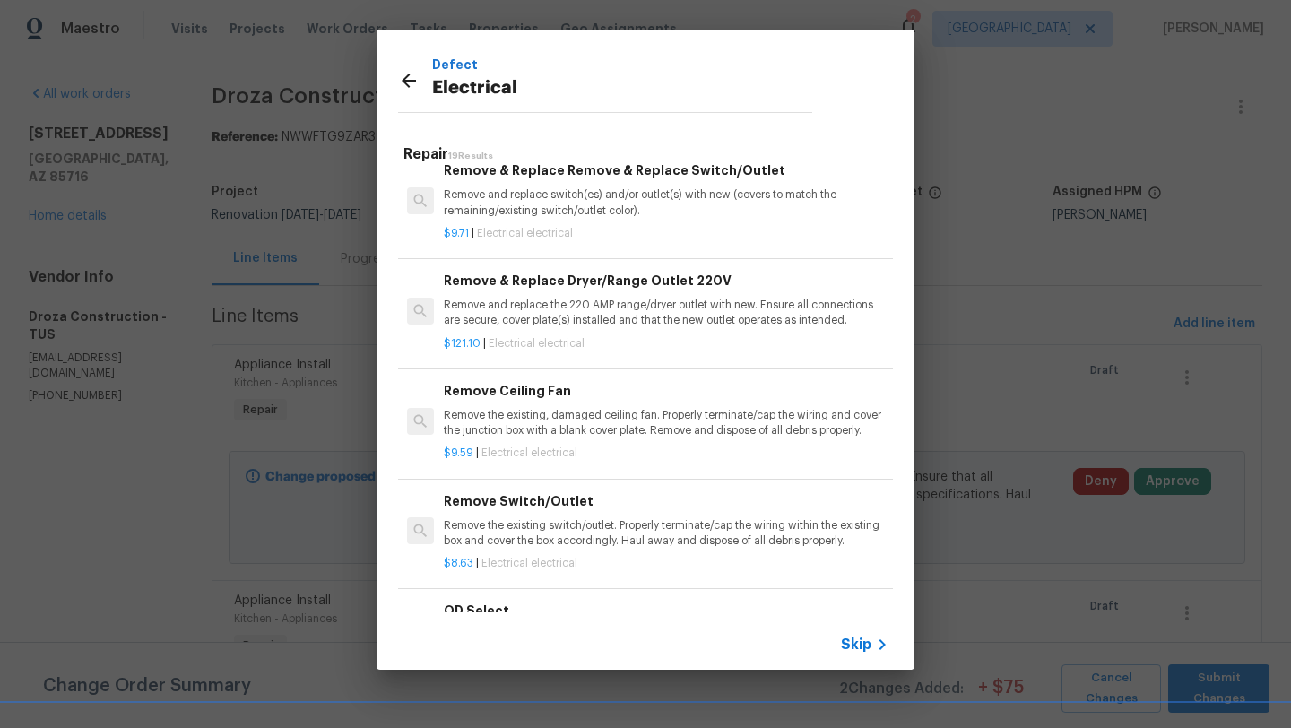
scroll to position [602, 0]
click at [552, 307] on p "Remove and replace the 220 AMP range/dryer outlet with new. Ensure all connecti…" at bounding box center [666, 311] width 445 height 30
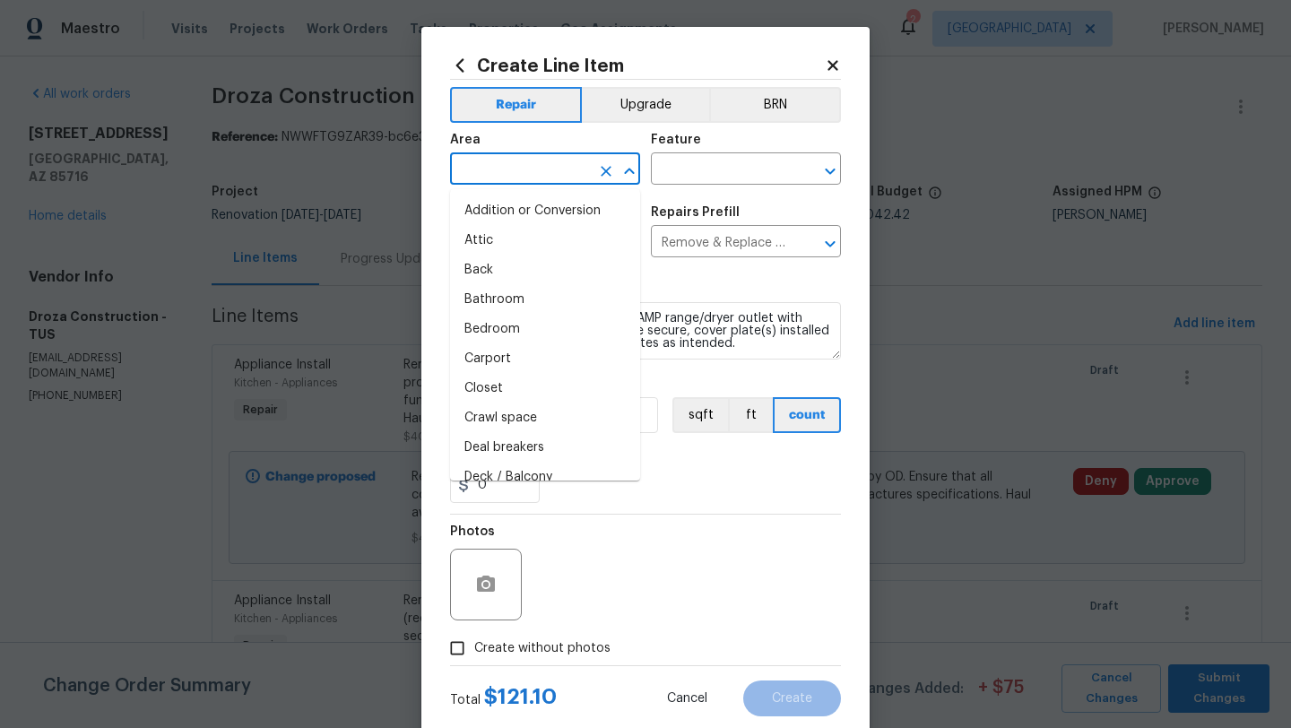
click at [551, 169] on input "text" at bounding box center [520, 171] width 140 height 28
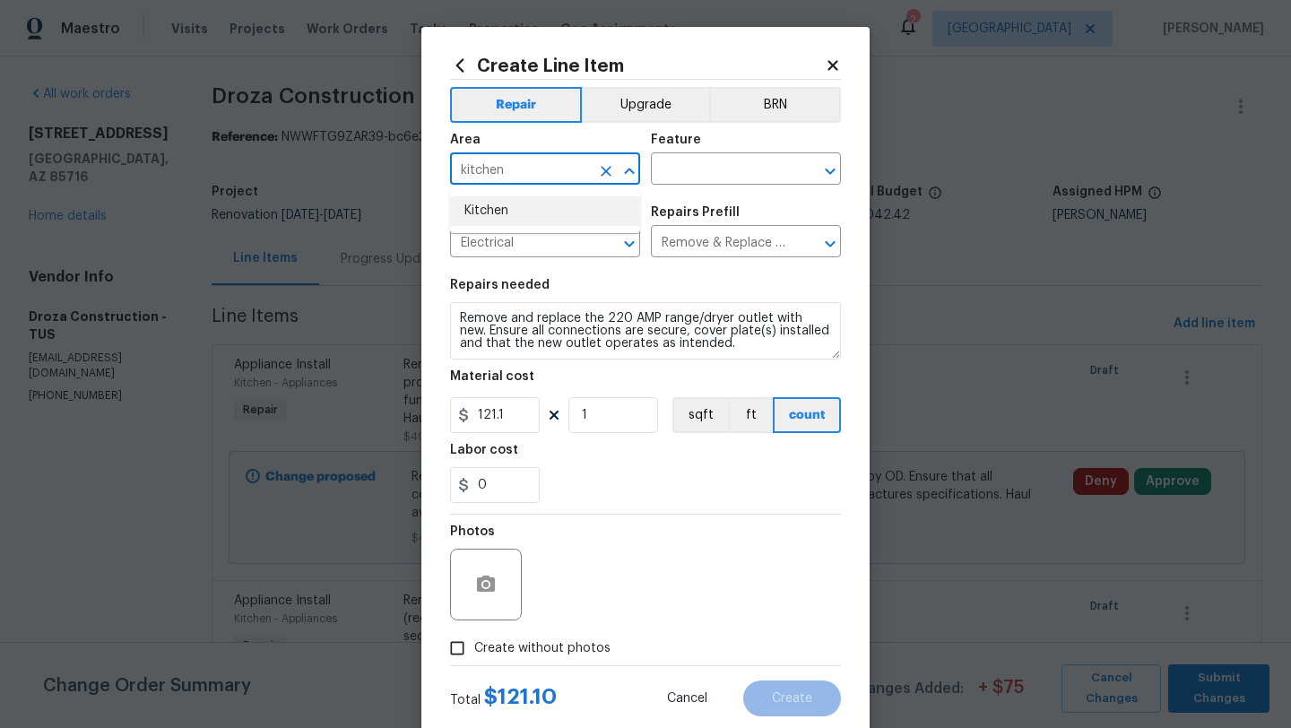
click at [511, 214] on li "Kitchen" at bounding box center [545, 211] width 190 height 30
type input "Kitchen"
click at [521, 421] on input "121.1" at bounding box center [495, 415] width 90 height 36
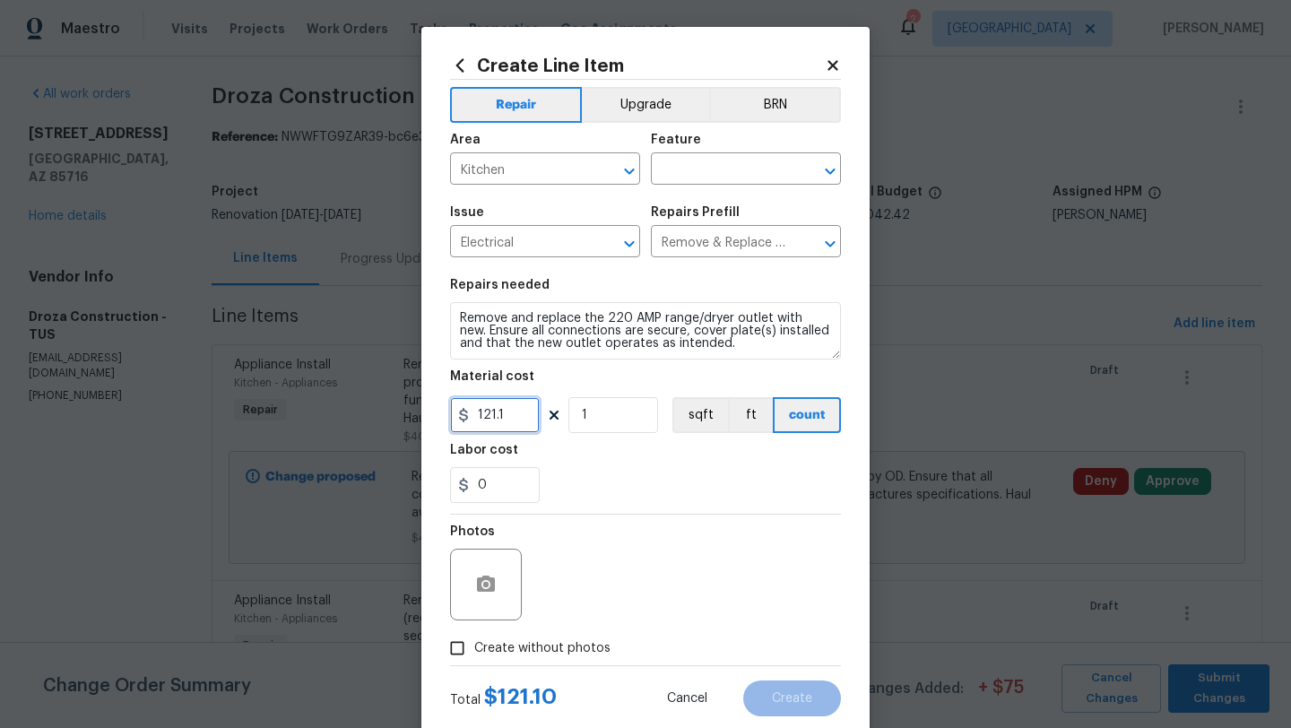
click at [521, 421] on input "121.1" at bounding box center [495, 415] width 90 height 36
type input "125"
click at [496, 652] on span "Create without photos" at bounding box center [542, 648] width 136 height 19
click at [474, 652] on input "Create without photos" at bounding box center [457, 648] width 34 height 34
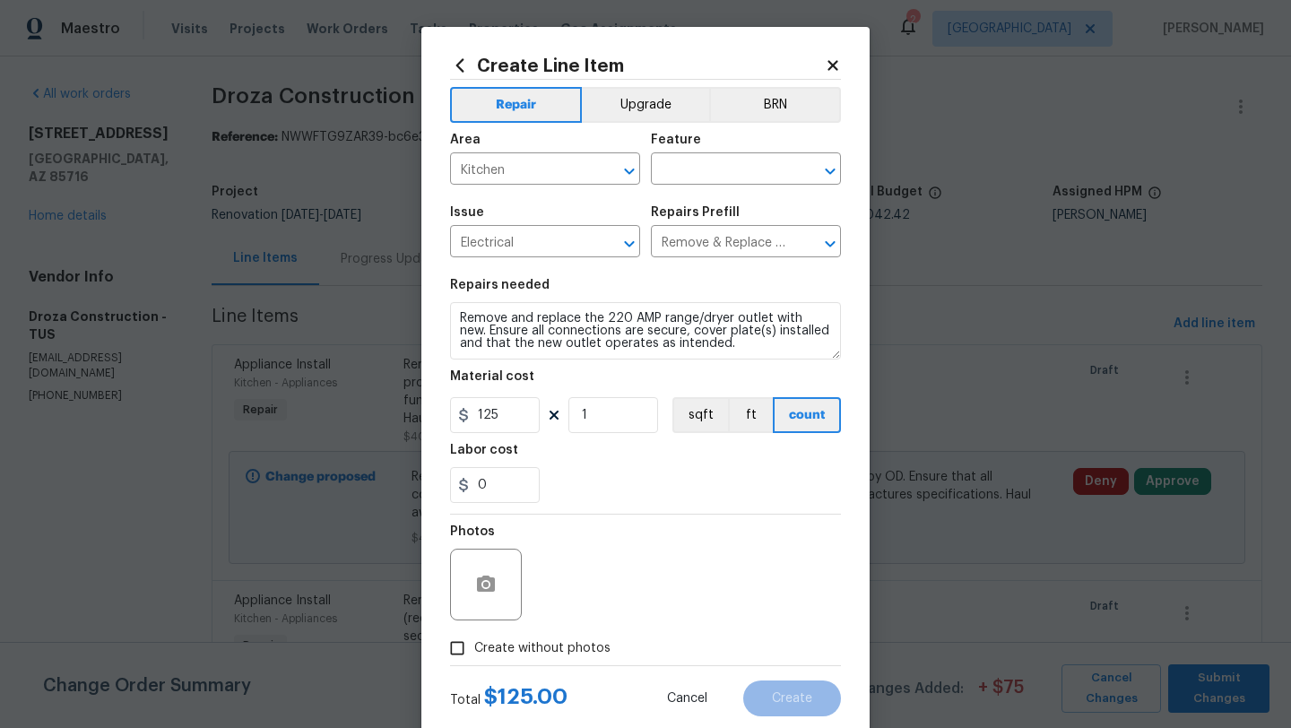
checkbox input "true"
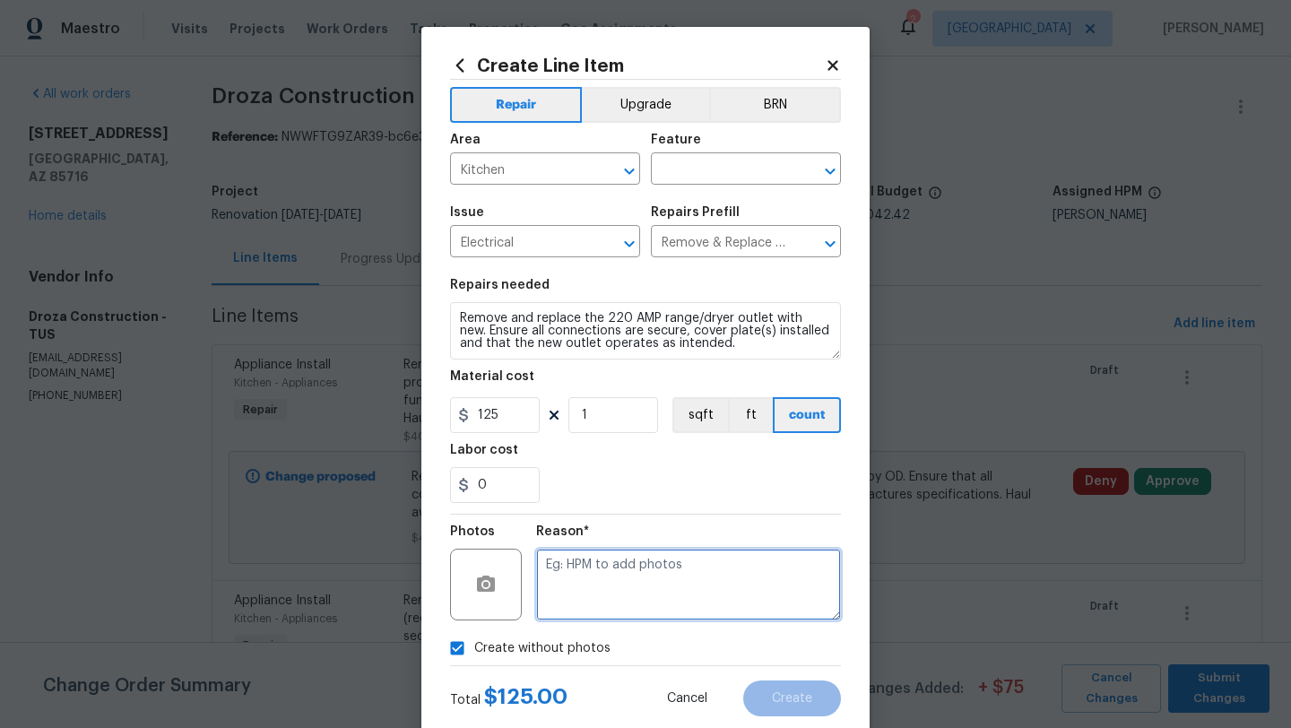
click at [585, 594] on textarea at bounding box center [688, 585] width 305 height 72
click at [736, 554] on textarea "Outlet for range" at bounding box center [688, 585] width 305 height 72
type textarea "Outlet for range"
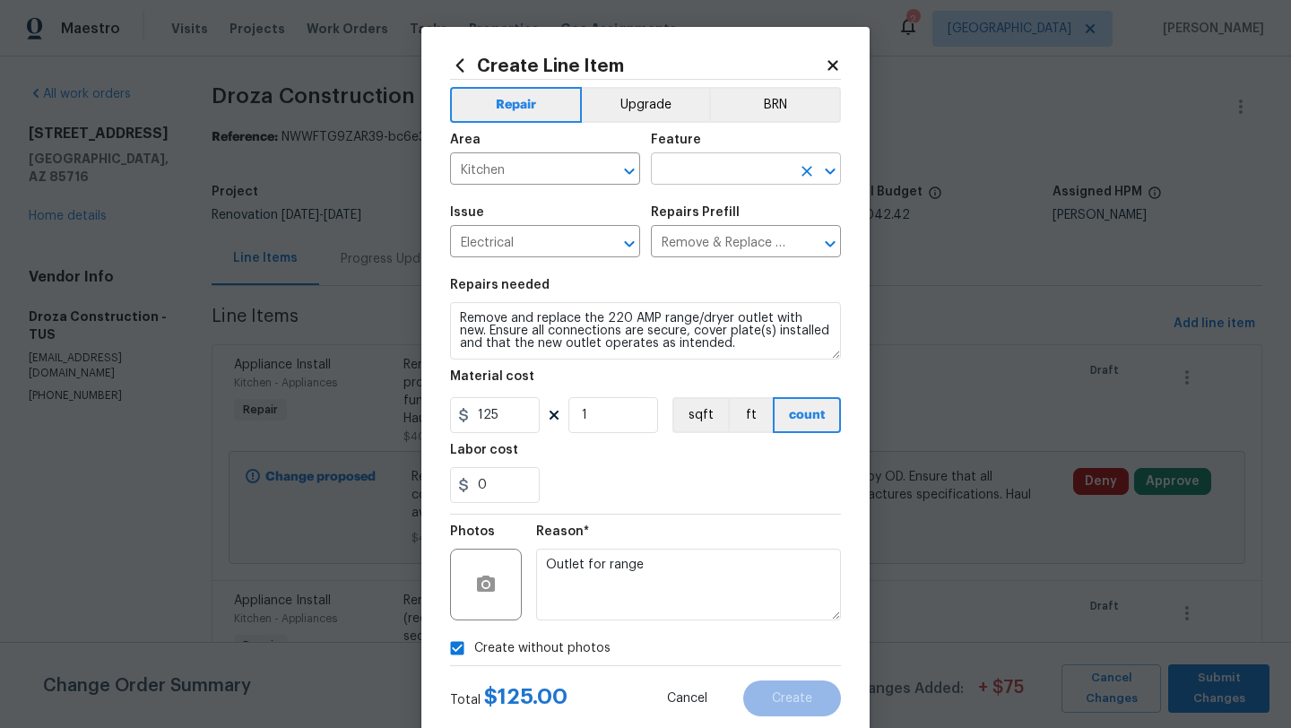
click at [722, 181] on input "text" at bounding box center [721, 171] width 140 height 28
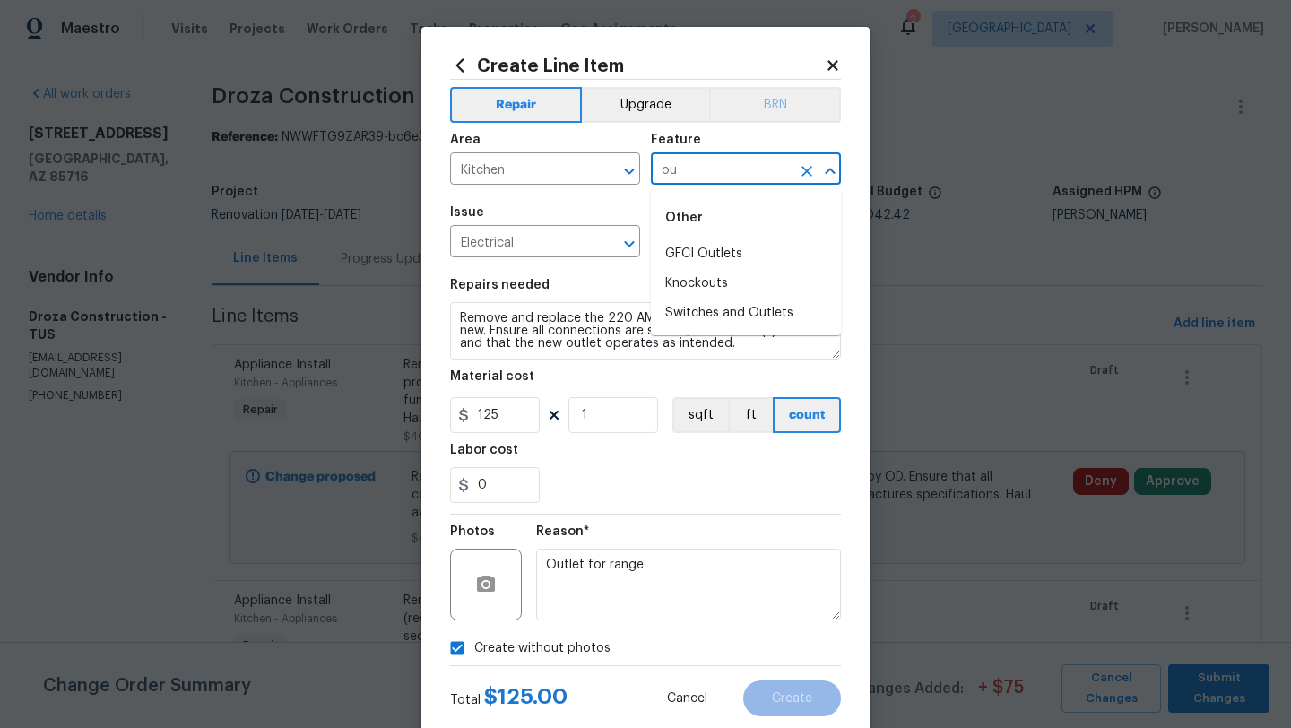
type input "o"
click at [779, 317] on li "Electrical Wire Inside Home" at bounding box center [746, 314] width 190 height 30
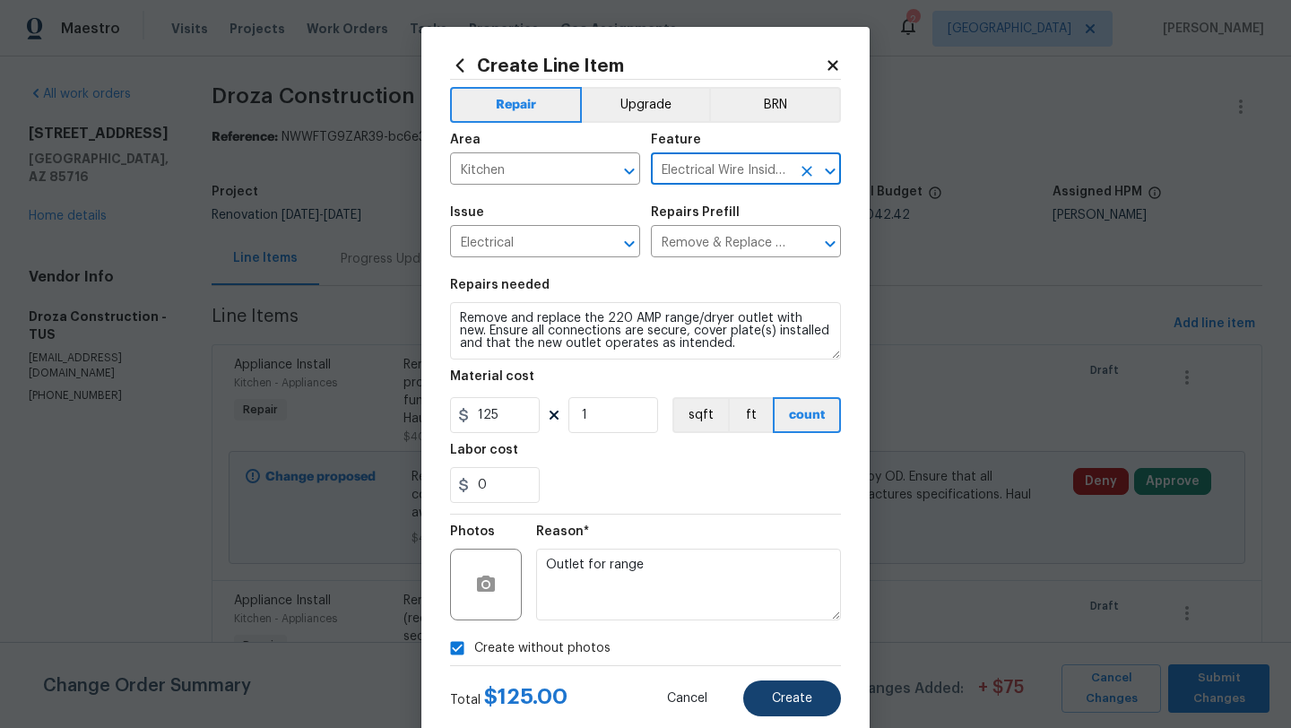
type input "Electrical Wire Inside Home"
click at [795, 692] on span "Create" at bounding box center [792, 698] width 40 height 13
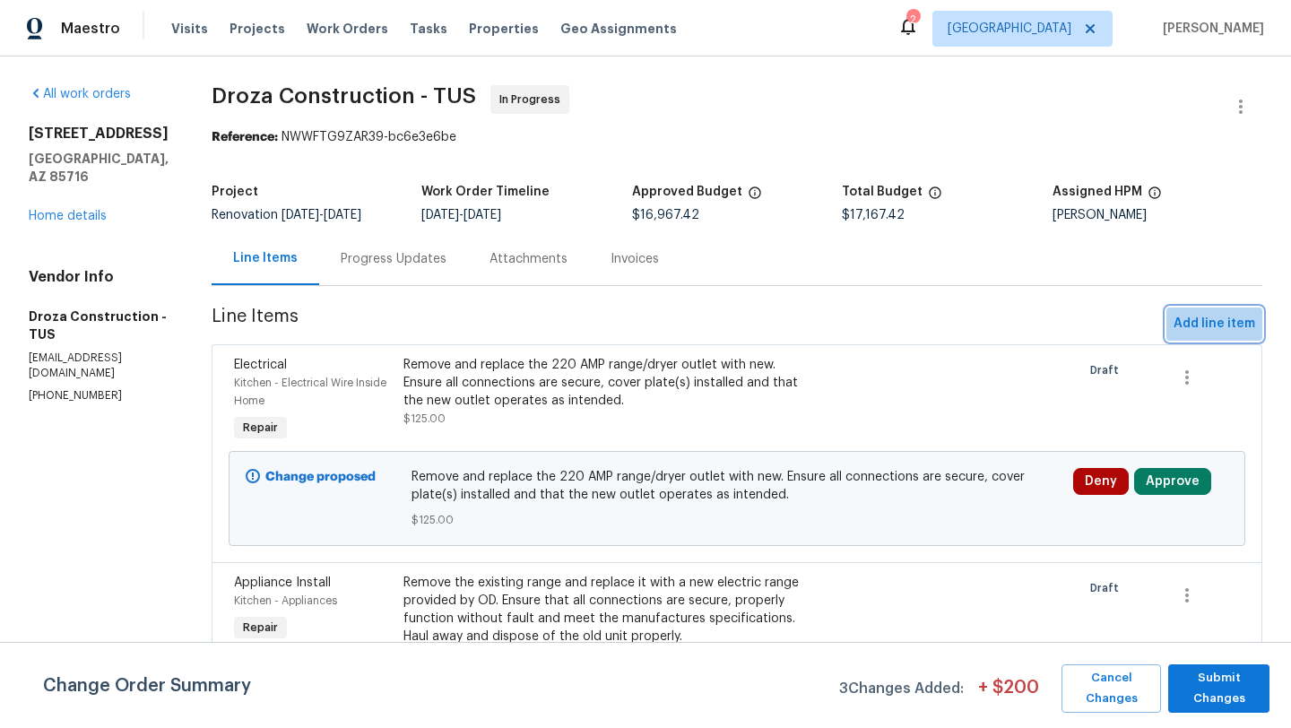
click at [1224, 317] on span "Add line item" at bounding box center [1215, 324] width 82 height 22
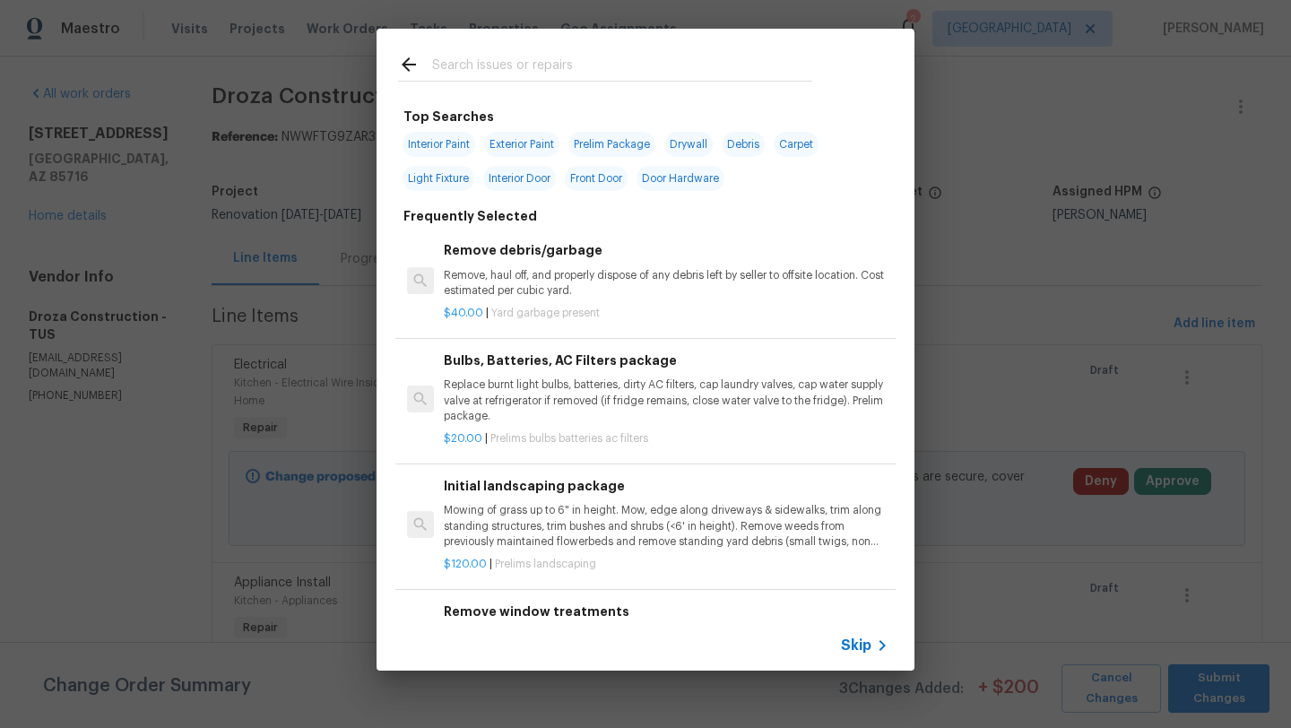
click at [519, 65] on input "text" at bounding box center [622, 67] width 380 height 27
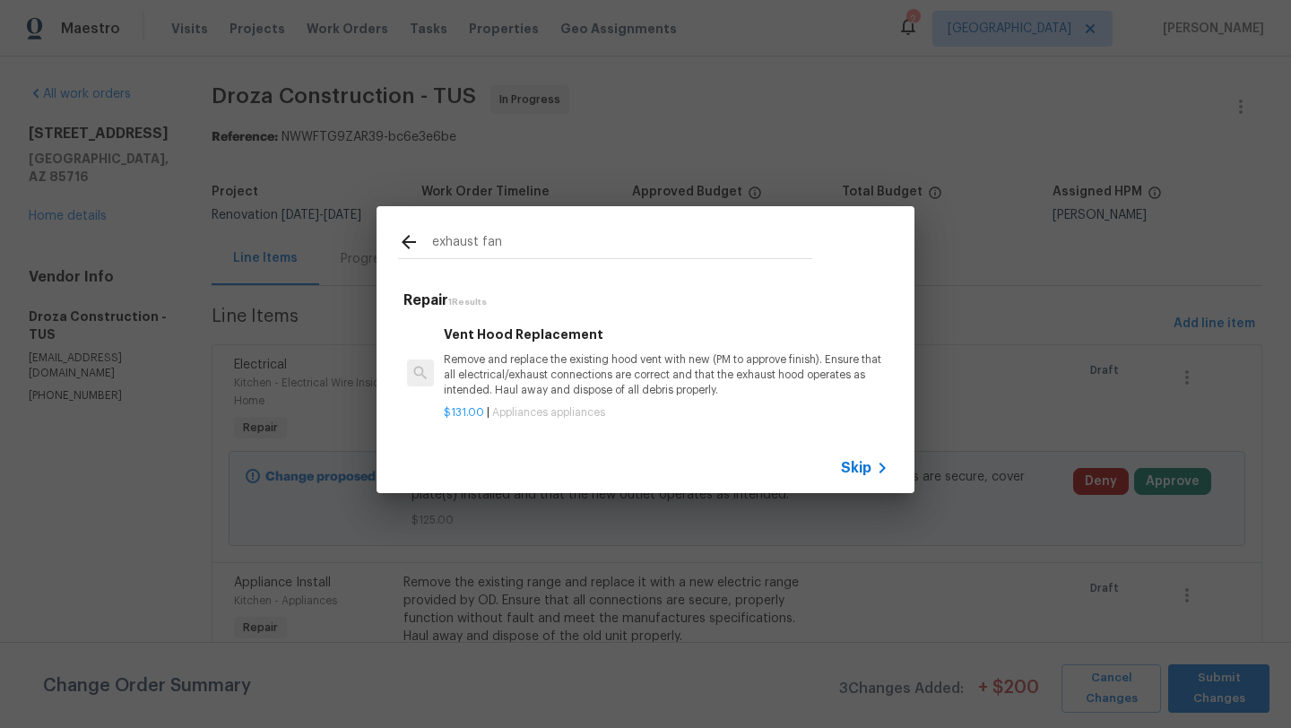
type input "exhaust fan"
click at [551, 350] on div "Vent Hood Replacement Remove and replace the existing hood vent with new (PM to…" at bounding box center [666, 362] width 445 height 74
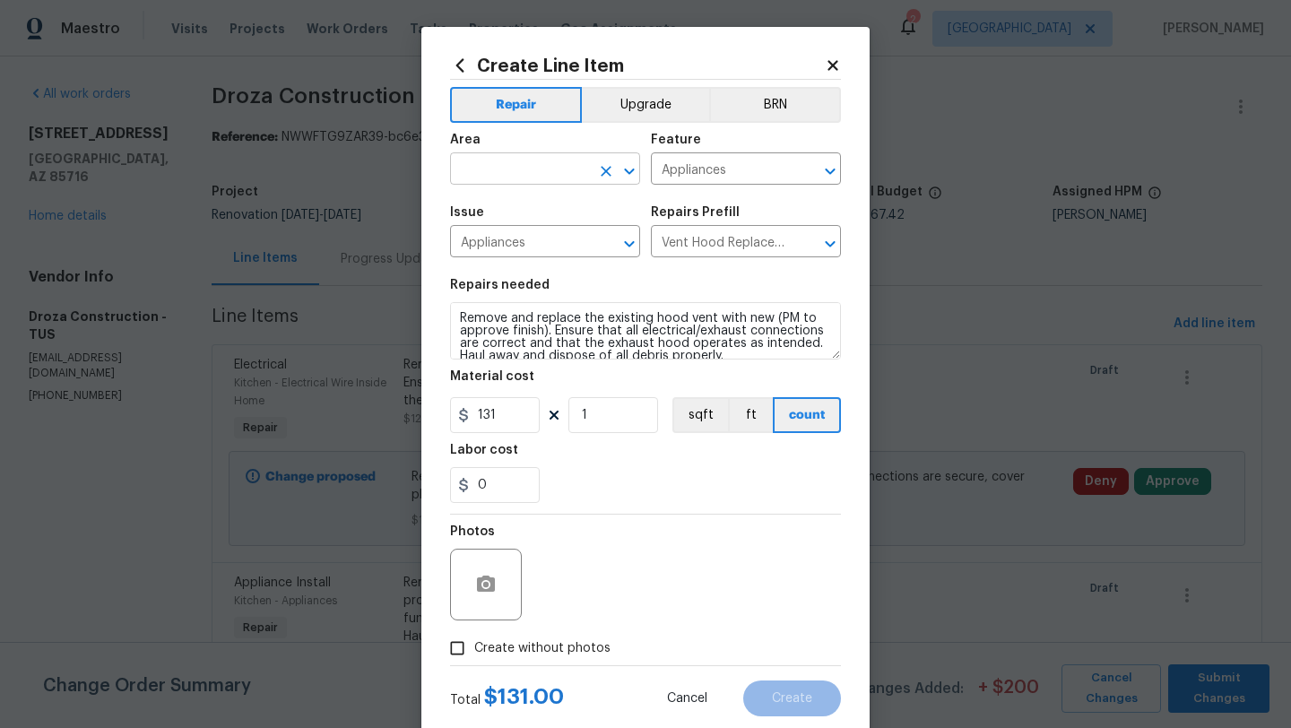
click at [531, 166] on input "text" at bounding box center [520, 171] width 140 height 28
click at [514, 204] on li "Bathroom" at bounding box center [545, 211] width 190 height 30
type input "Bathroom"
click at [516, 404] on input "131" at bounding box center [495, 415] width 90 height 36
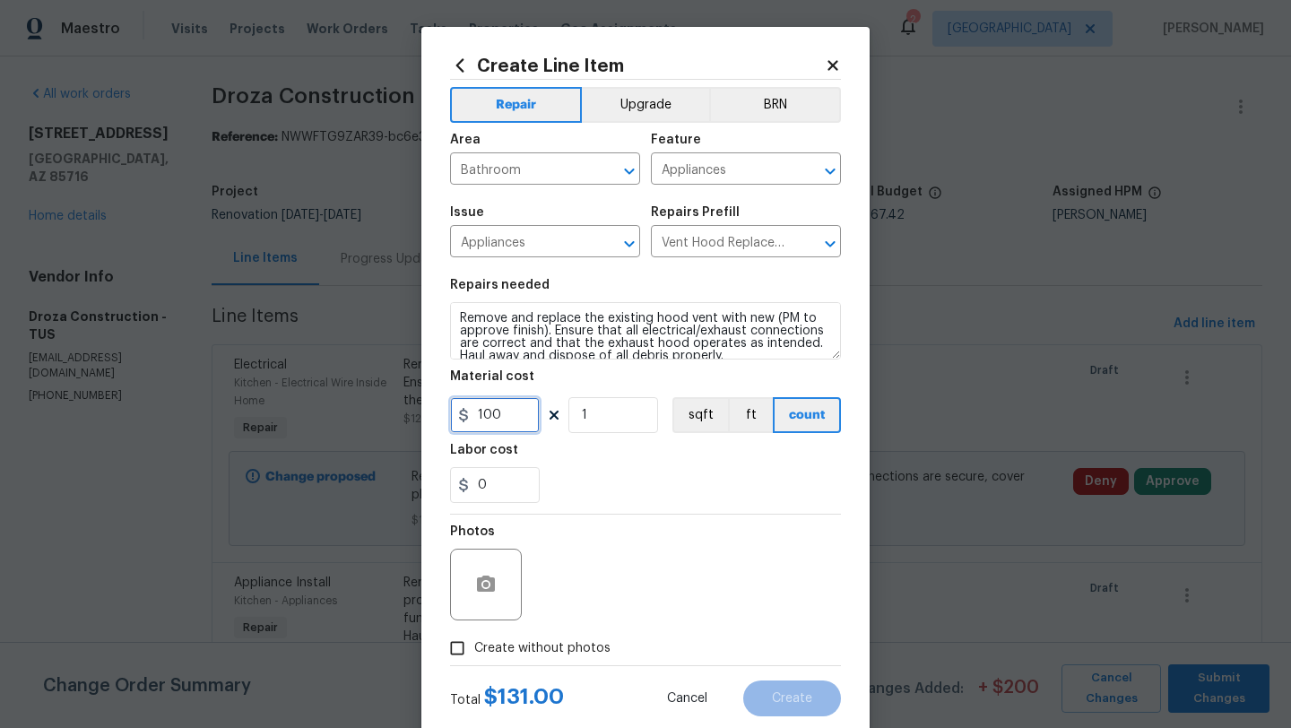
type input "100"
click at [503, 650] on span "Create without photos" at bounding box center [542, 648] width 136 height 19
click at [474, 650] on input "Create without photos" at bounding box center [457, 648] width 34 height 34
checkbox input "true"
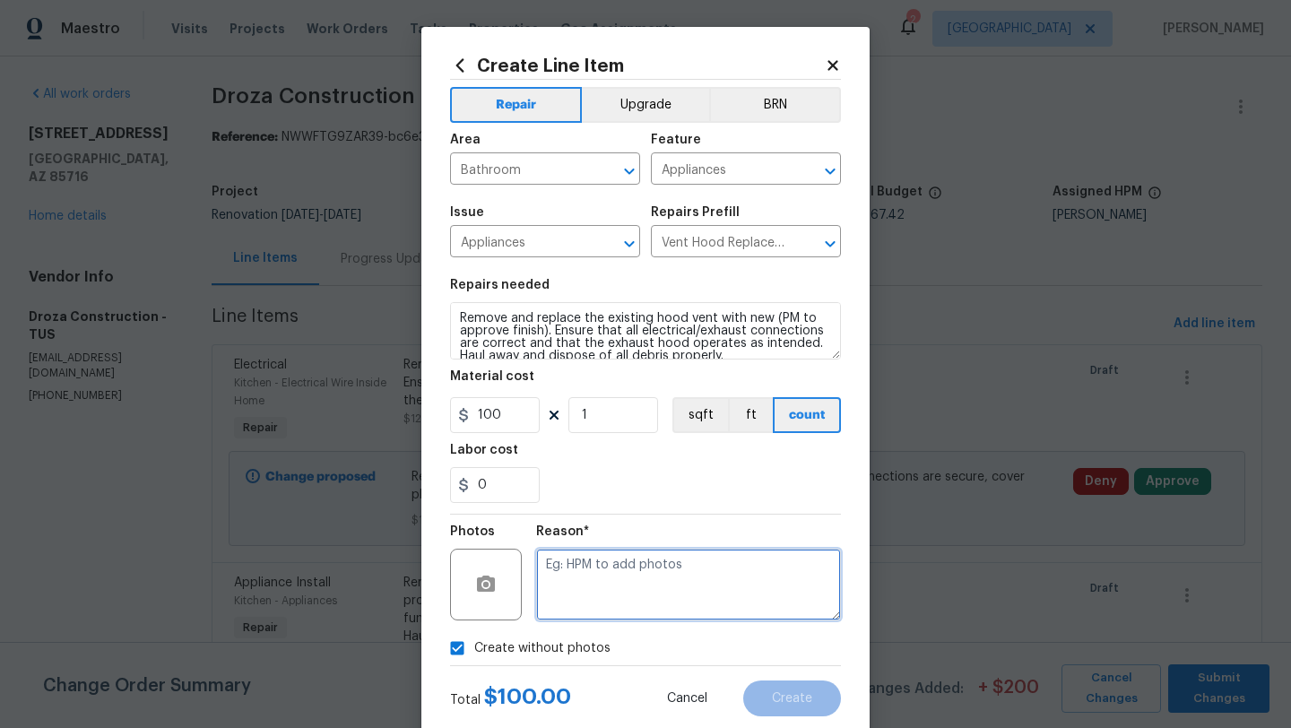
click at [594, 600] on textarea at bounding box center [688, 585] width 305 height 72
type textarea "Exhaust fans for bathroom"
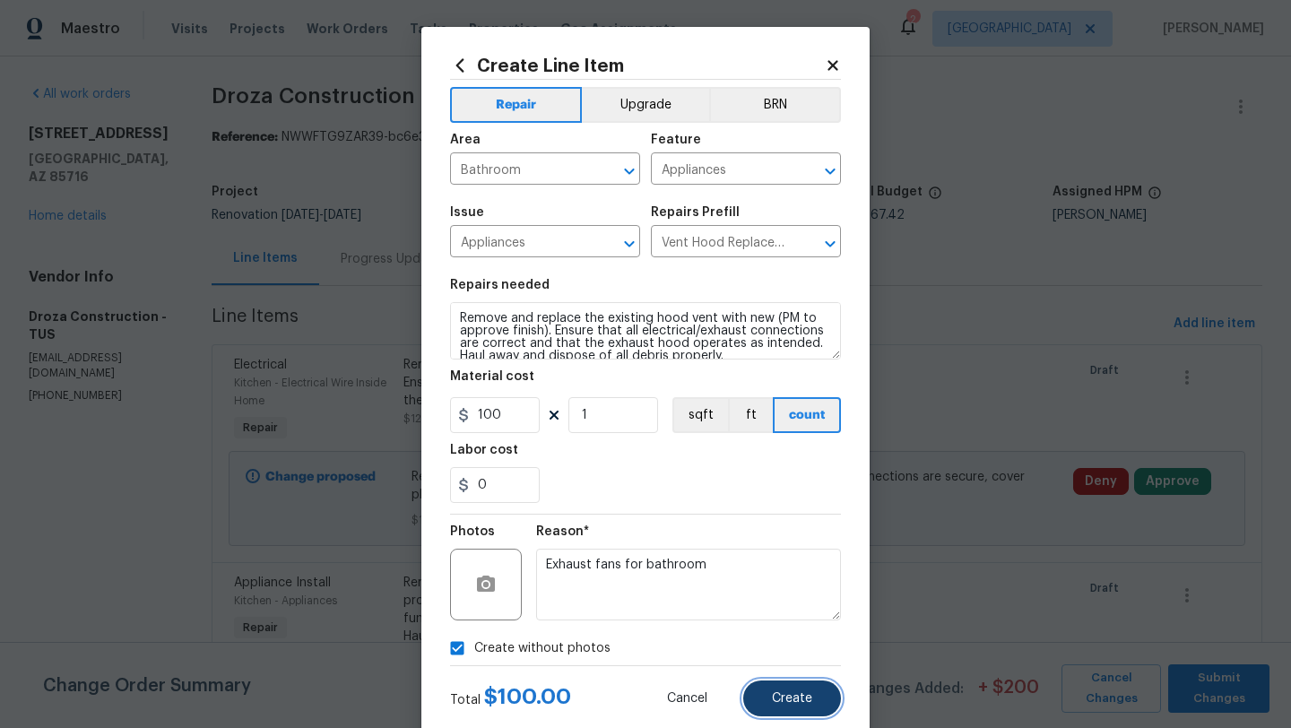
click at [803, 687] on button "Create" at bounding box center [792, 699] width 98 height 36
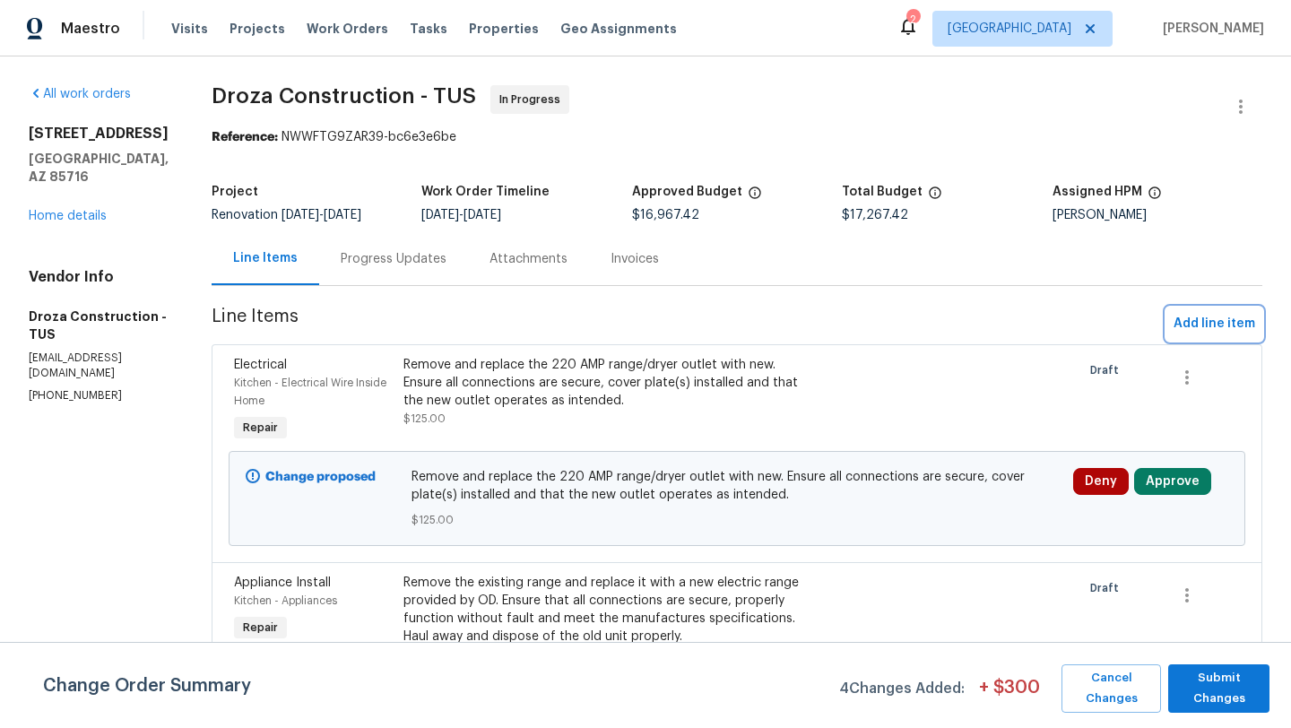
click at [1199, 319] on span "Add line item" at bounding box center [1215, 324] width 82 height 22
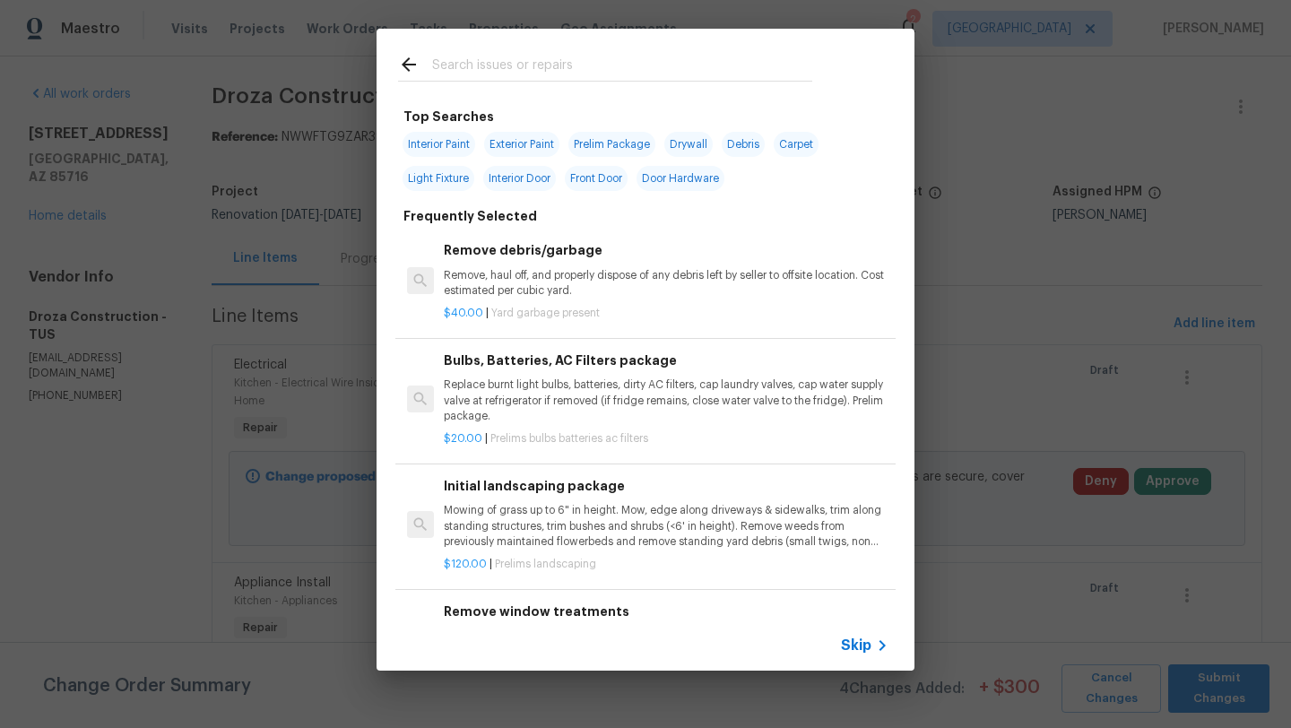
click at [639, 75] on input "text" at bounding box center [622, 67] width 380 height 27
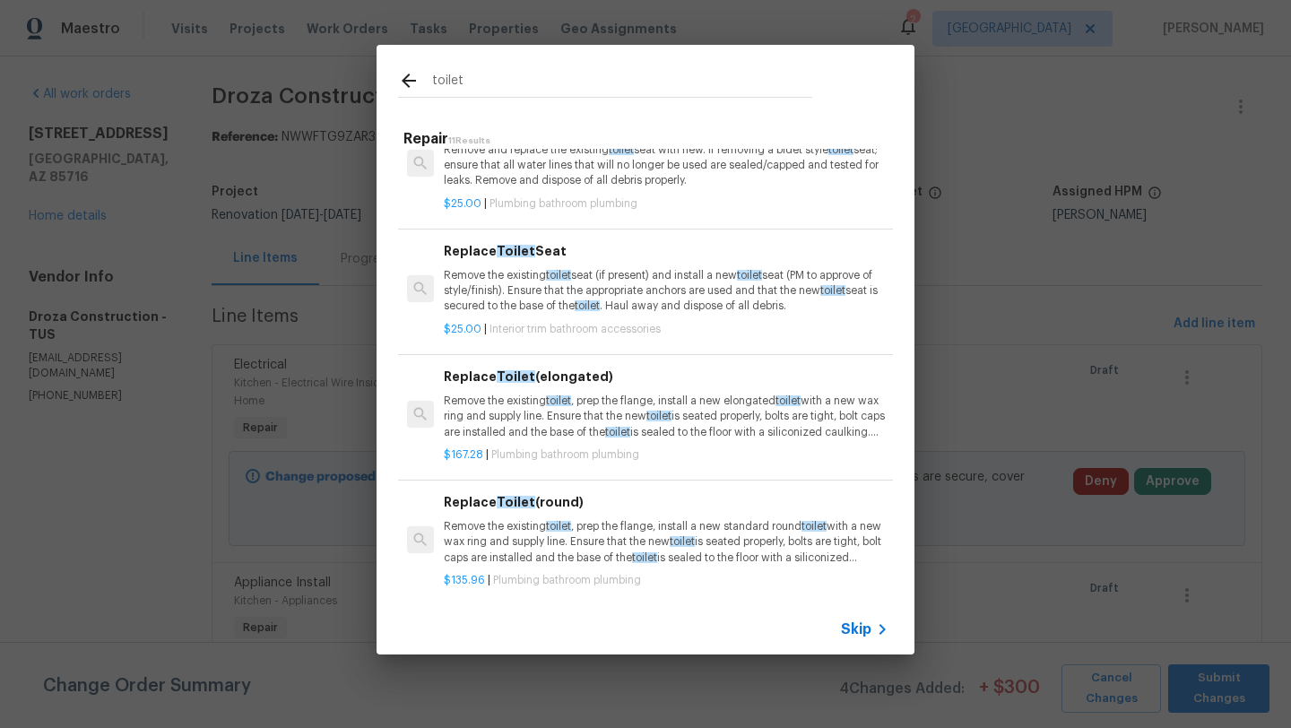
scroll to position [244, 0]
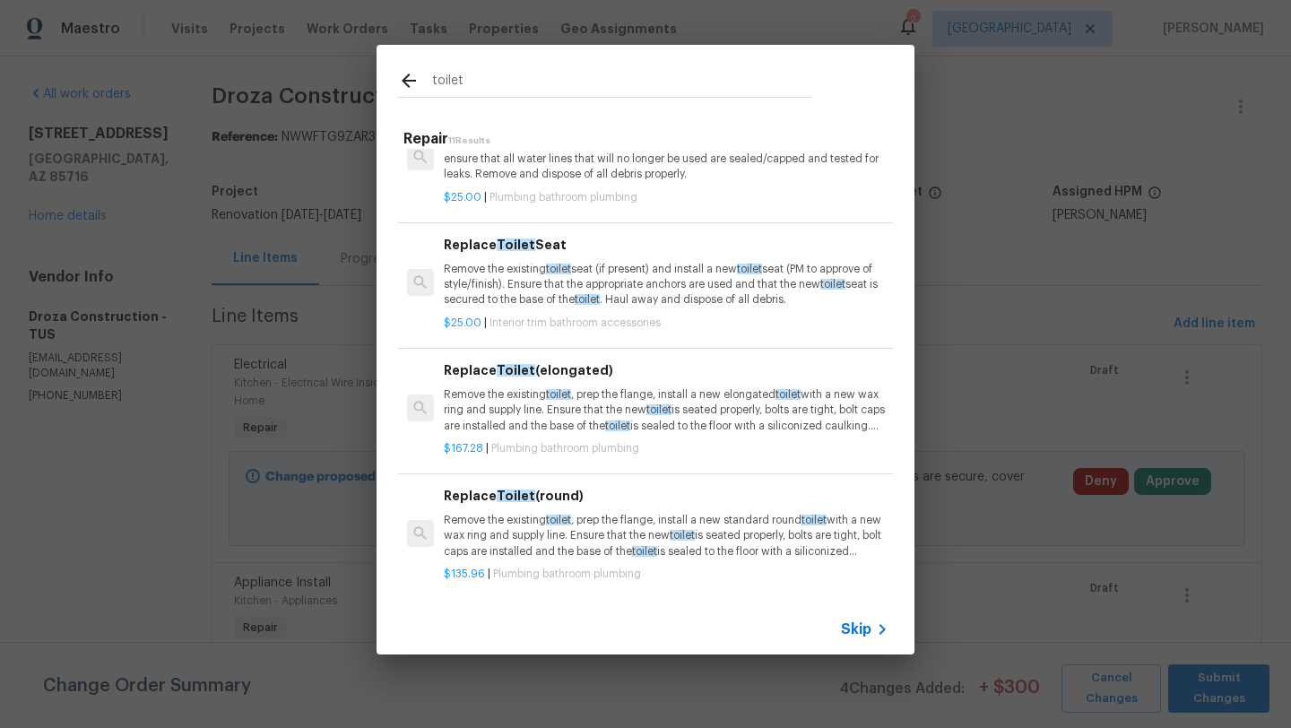
type input "toilet"
click at [717, 412] on p "Remove the existing toilet , prep the flange, install a new elongated toilet wi…" at bounding box center [666, 410] width 445 height 46
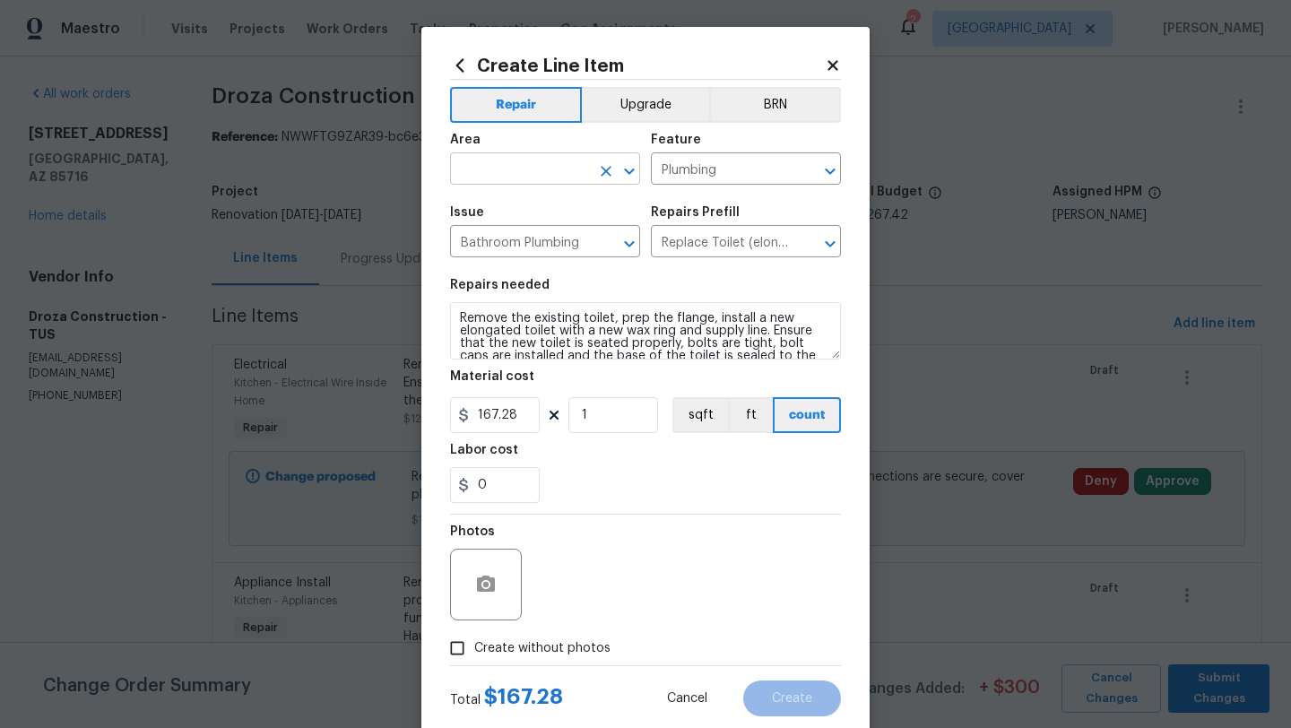
click at [535, 174] on input "text" at bounding box center [520, 171] width 140 height 28
click at [507, 206] on li "Bathroom" at bounding box center [545, 211] width 190 height 30
type input "Bathroom"
click at [519, 413] on input "167.28" at bounding box center [495, 415] width 90 height 36
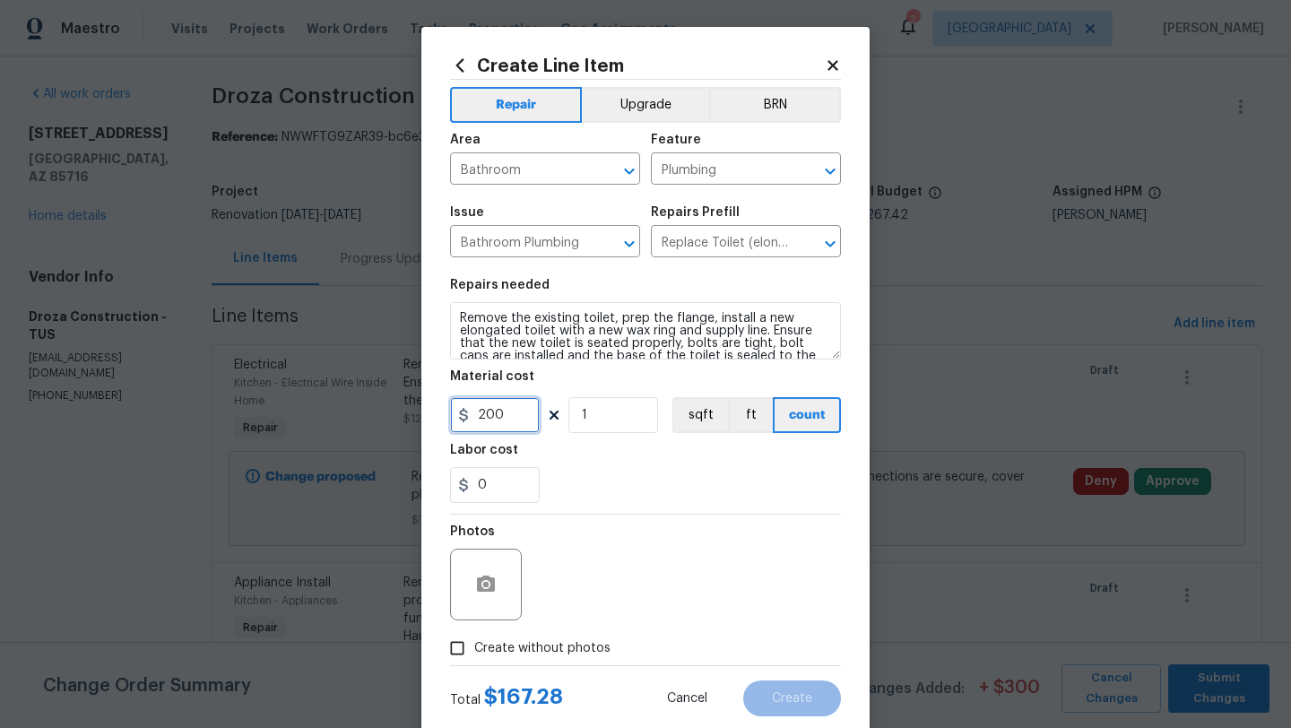
type input "200"
click at [499, 645] on span "Create without photos" at bounding box center [542, 648] width 136 height 19
click at [474, 645] on input "Create without photos" at bounding box center [457, 648] width 34 height 34
checkbox input "true"
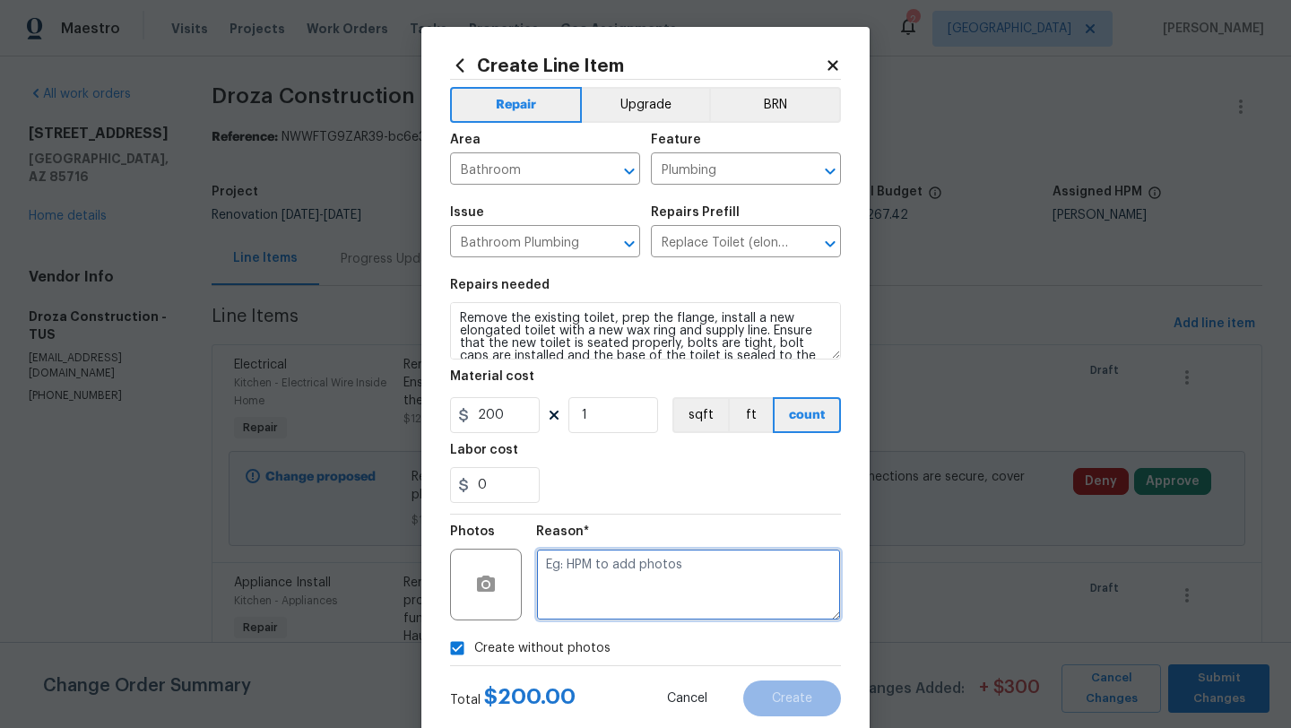
click at [608, 595] on textarea at bounding box center [688, 585] width 305 height 72
type textarea "Toilet"
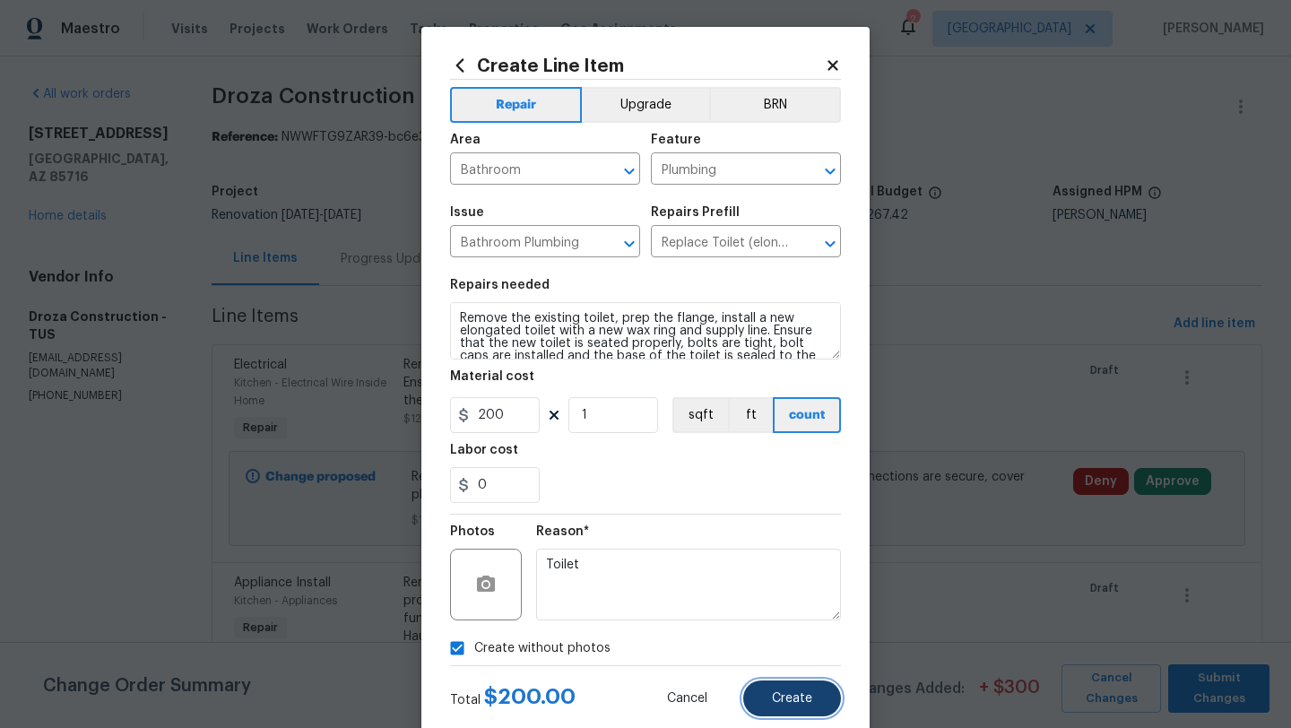
click at [783, 693] on span "Create" at bounding box center [792, 698] width 40 height 13
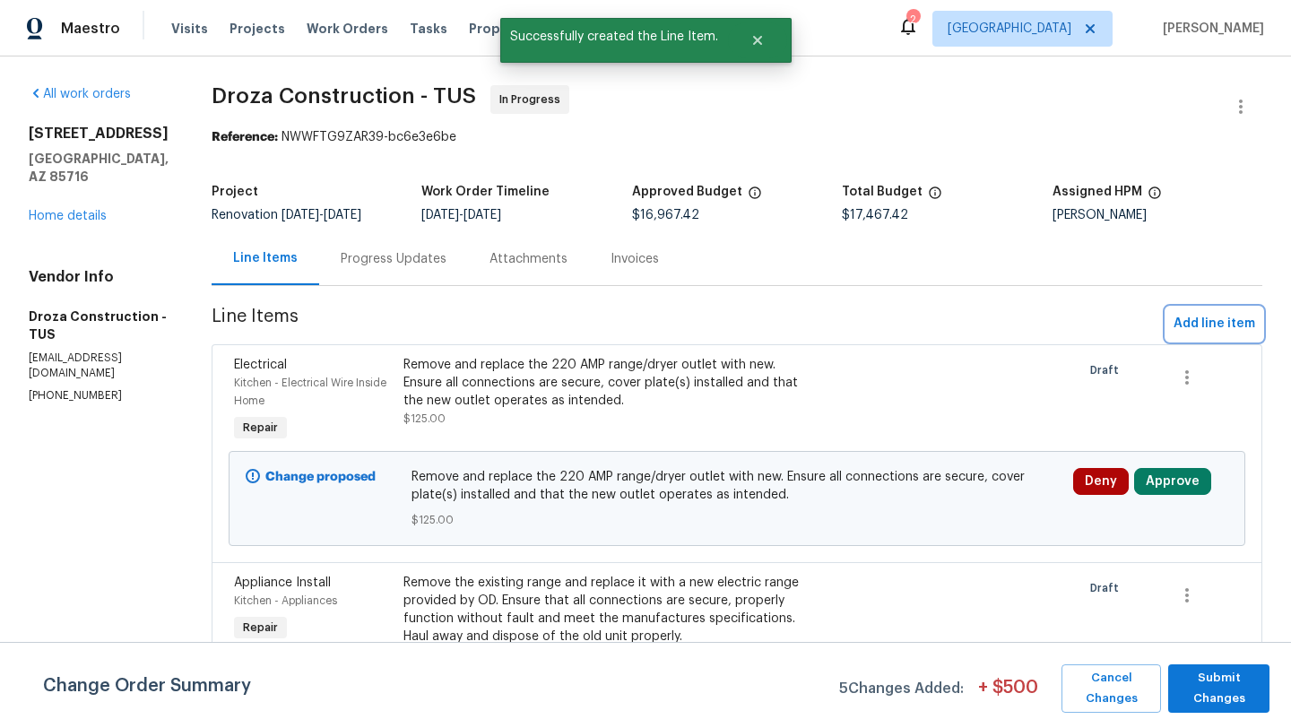
click at [1209, 324] on span "Add line item" at bounding box center [1215, 324] width 82 height 22
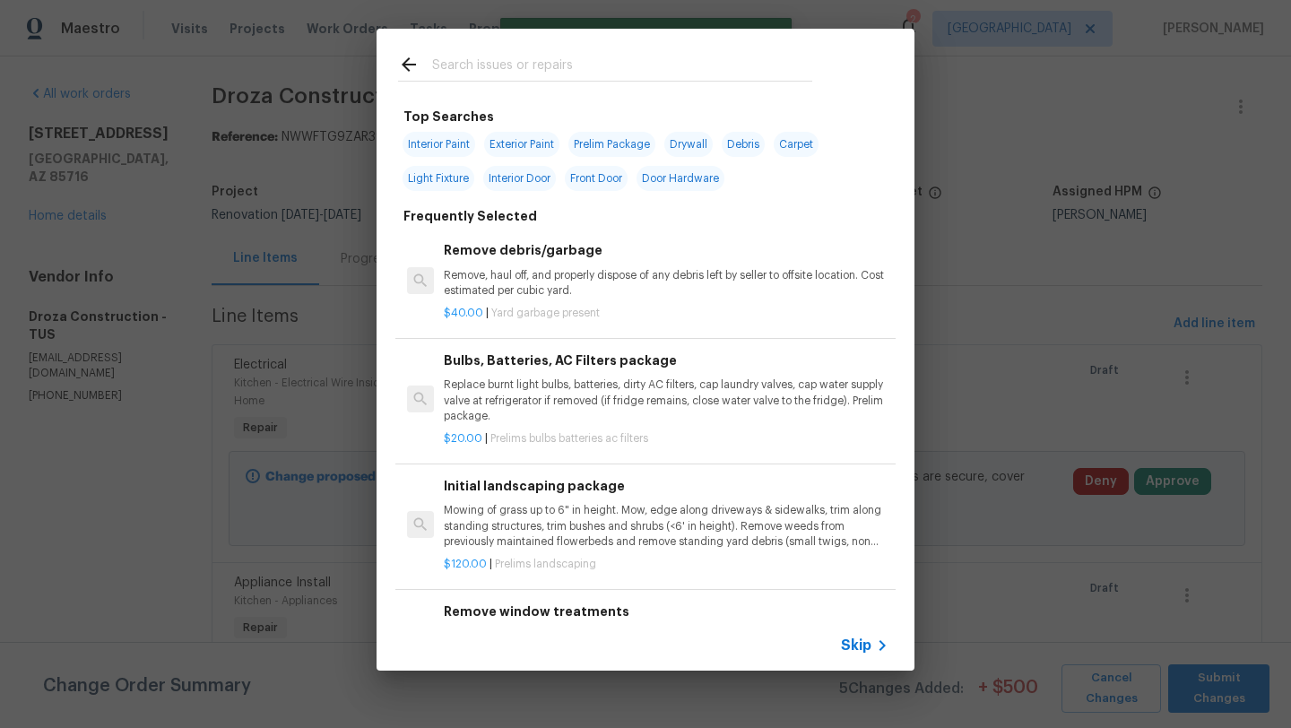
click at [502, 60] on input "text" at bounding box center [622, 67] width 380 height 27
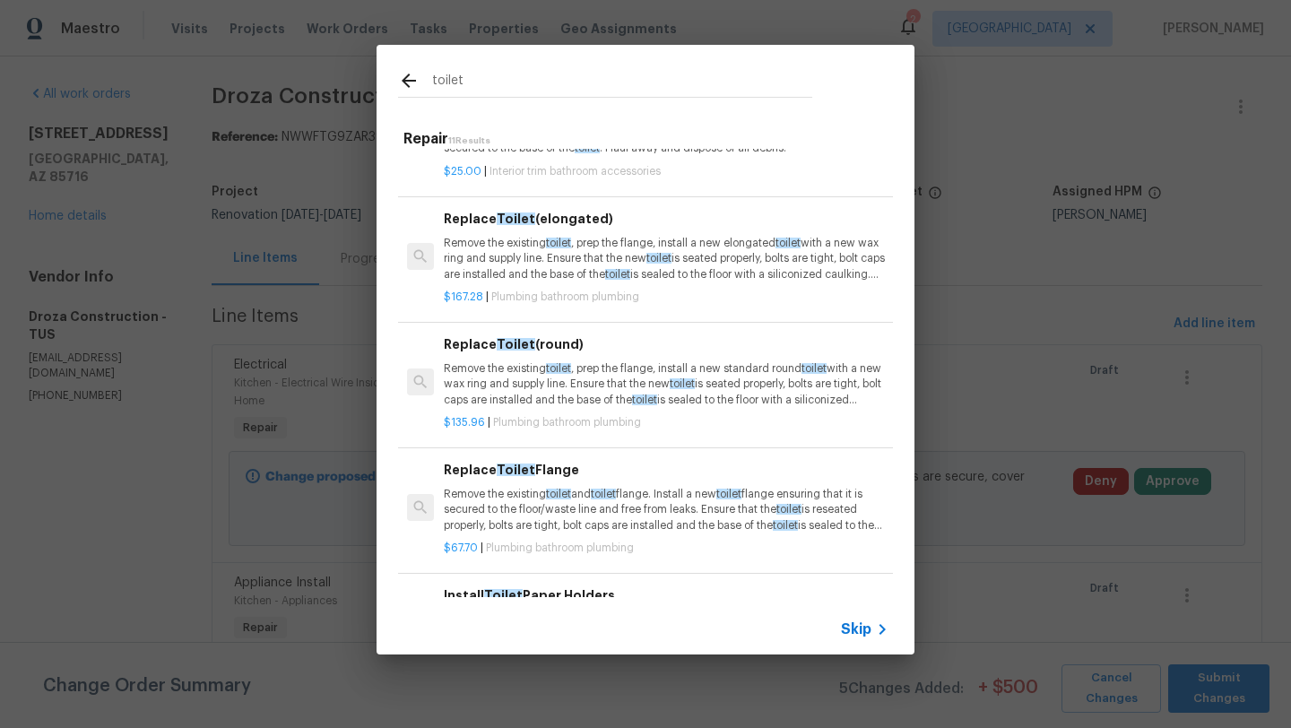
scroll to position [393, 0]
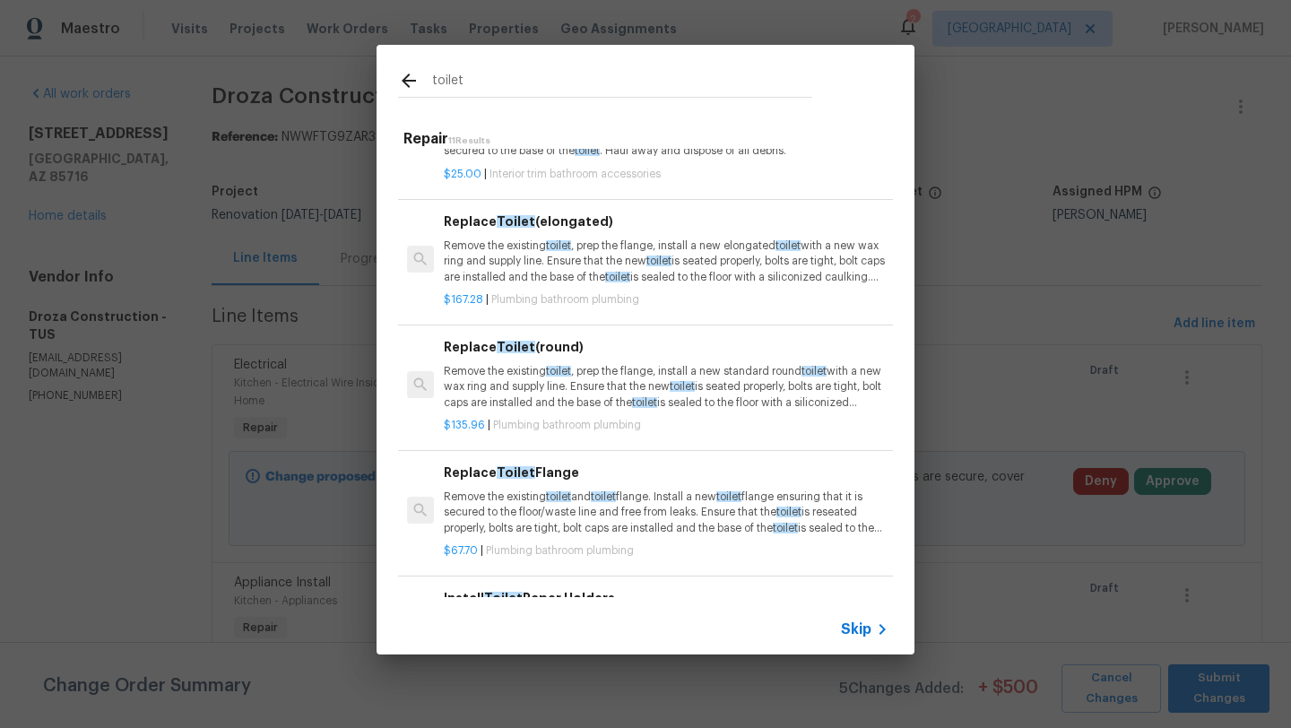
type input "toilet"
click at [559, 286] on div "$167.28 | Plumbing bathroom plumbing" at bounding box center [666, 296] width 445 height 22
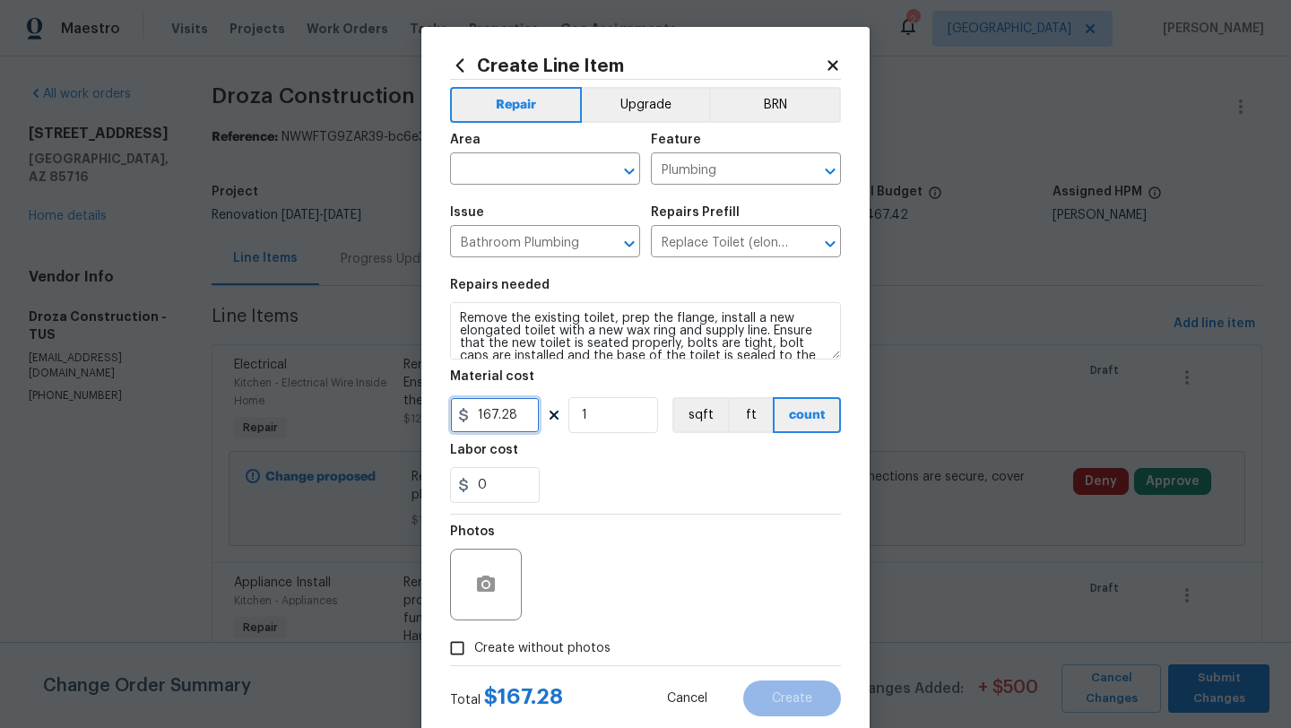
click at [516, 425] on input "167.28" at bounding box center [495, 415] width 90 height 36
type input "200"
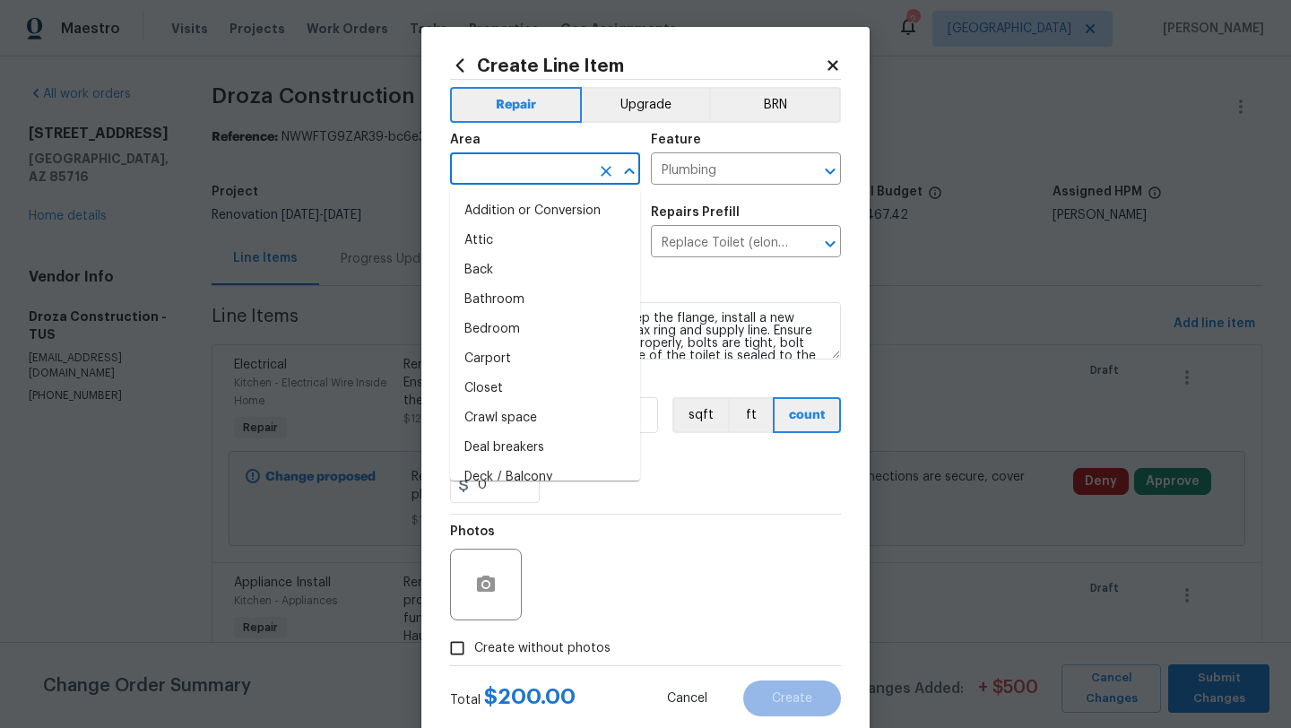
click at [528, 163] on input "text" at bounding box center [520, 171] width 140 height 28
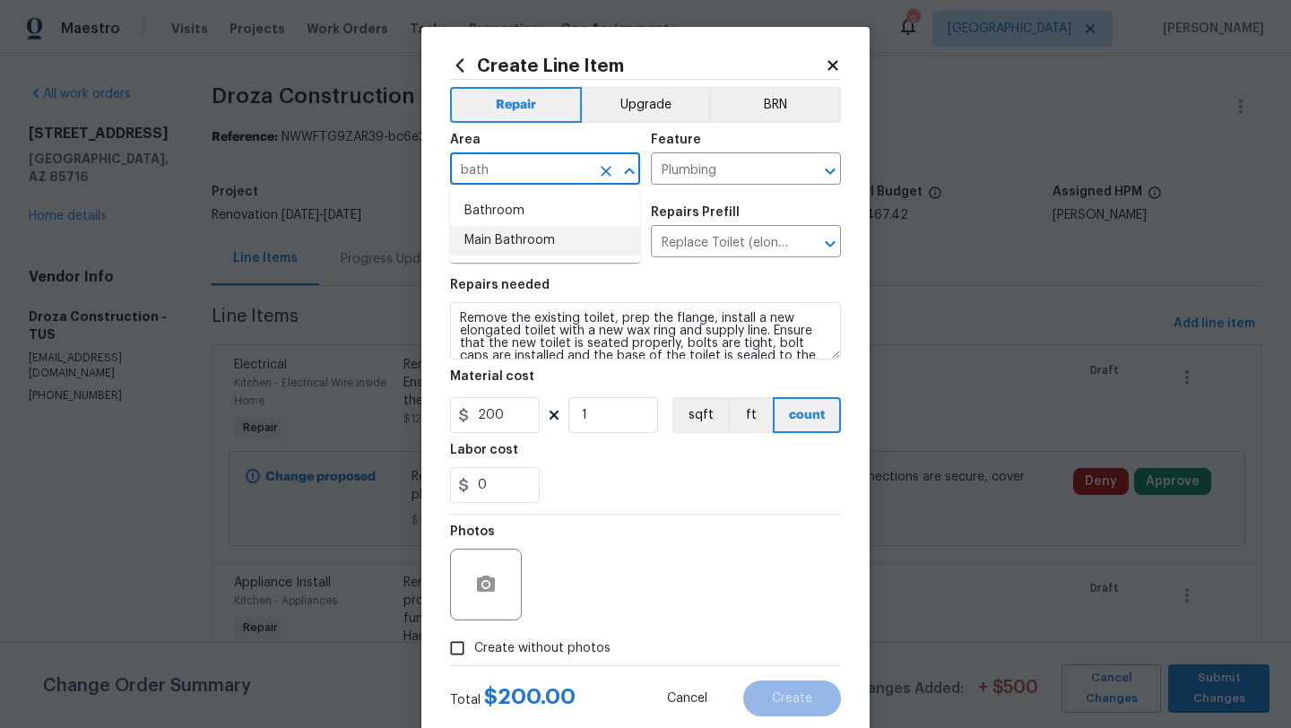
click at [530, 242] on li "Main Bathroom" at bounding box center [545, 241] width 190 height 30
type input "Main Bathroom"
click at [543, 649] on span "Create without photos" at bounding box center [542, 648] width 136 height 19
click at [474, 649] on input "Create without photos" at bounding box center [457, 648] width 34 height 34
checkbox input "true"
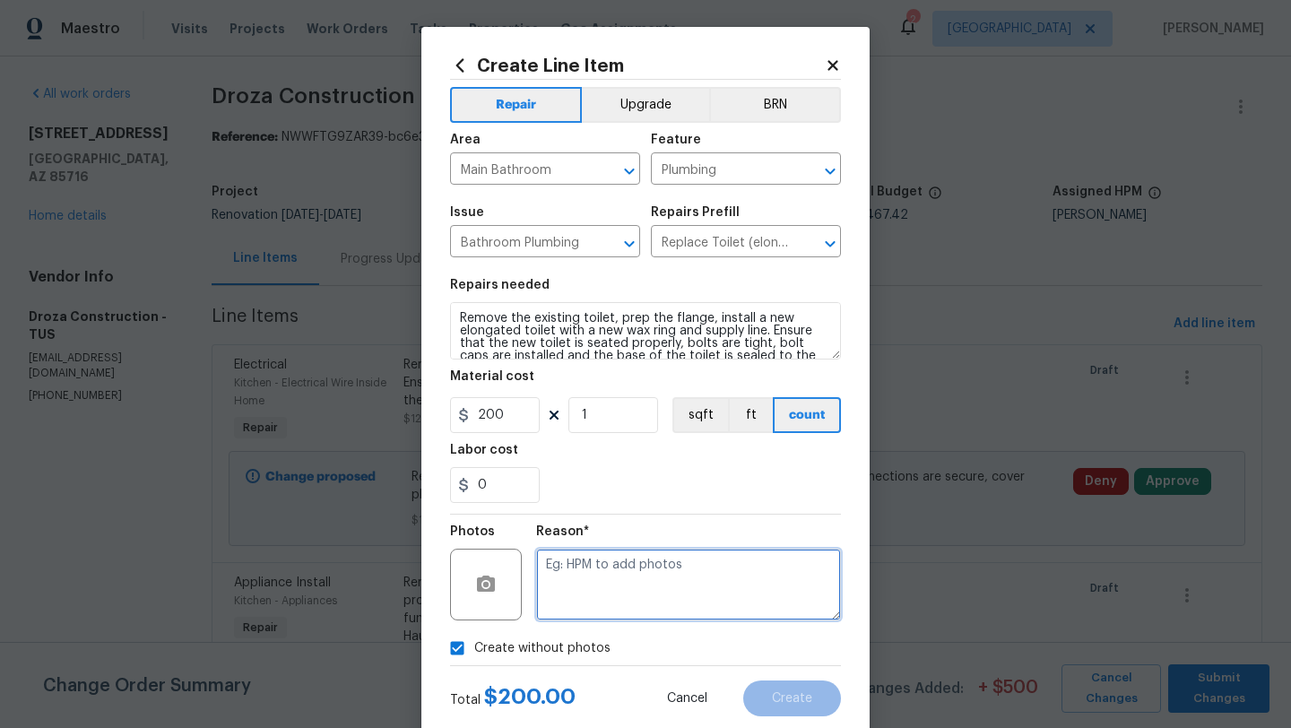
click at [596, 588] on textarea at bounding box center [688, 585] width 305 height 72
type textarea "Toilet"
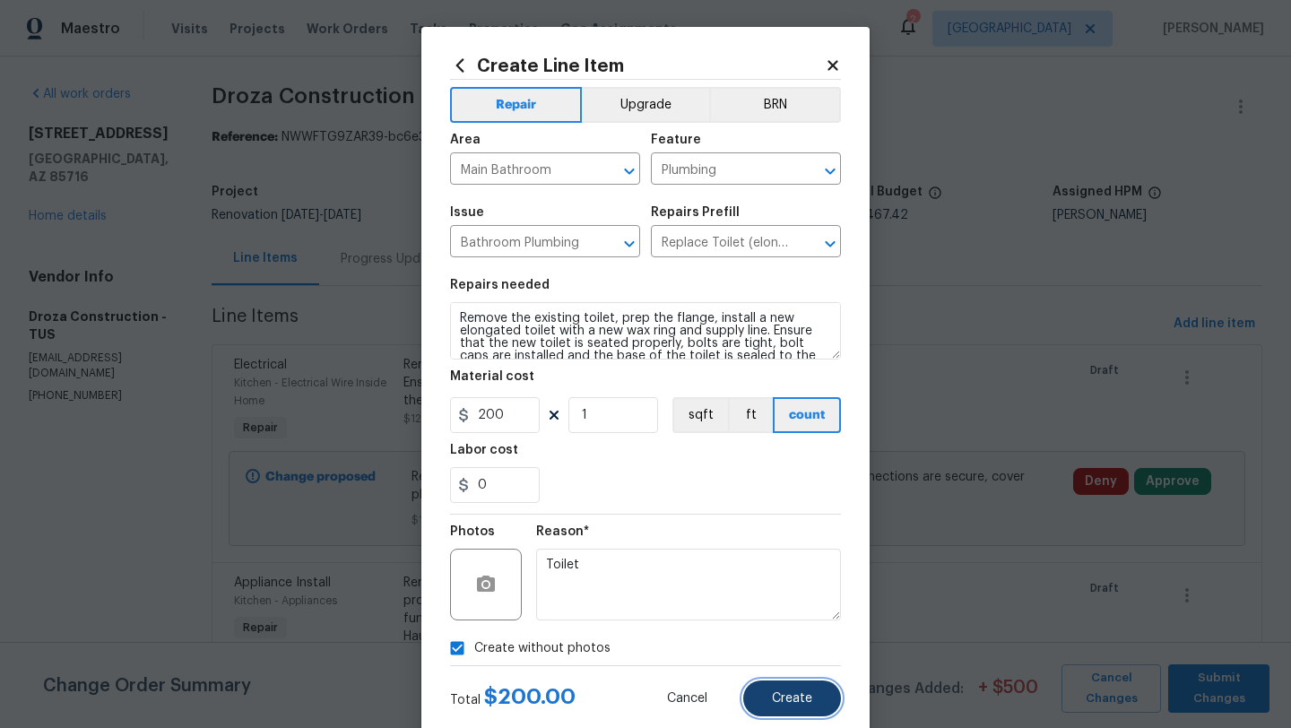
click at [813, 700] on button "Create" at bounding box center [792, 699] width 98 height 36
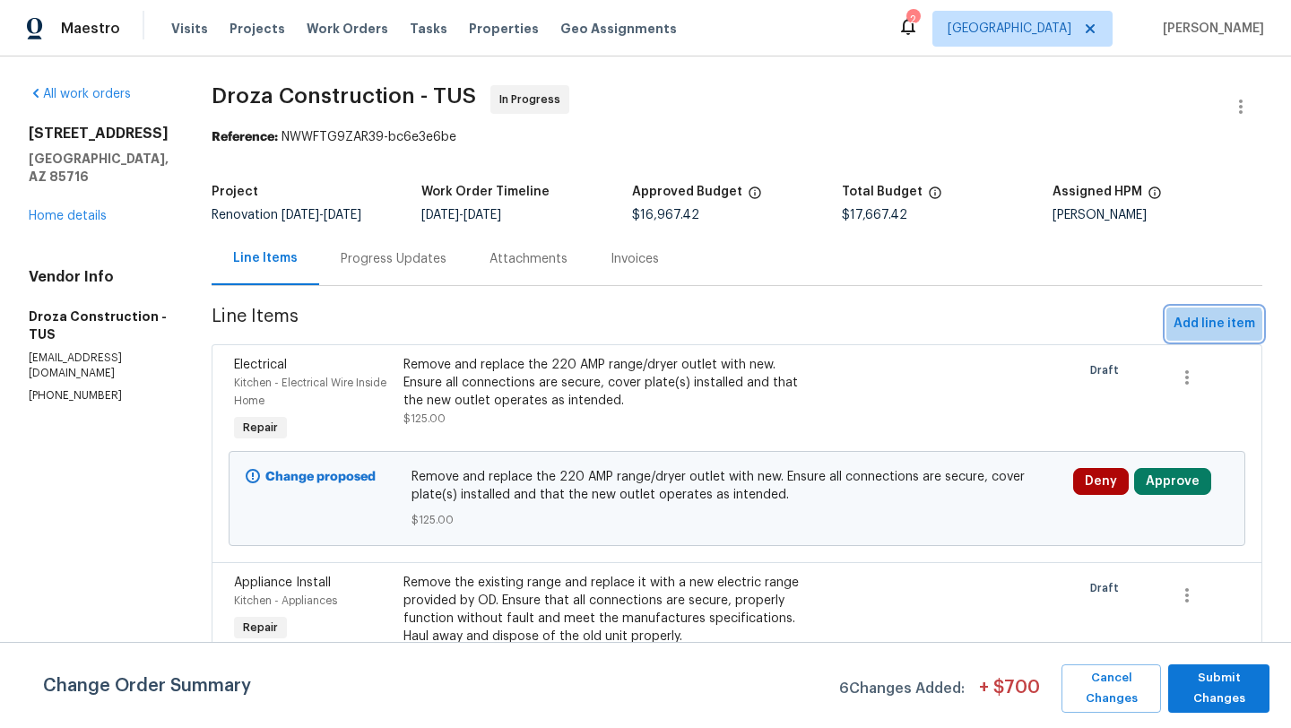
click at [1204, 328] on span "Add line item" at bounding box center [1215, 324] width 82 height 22
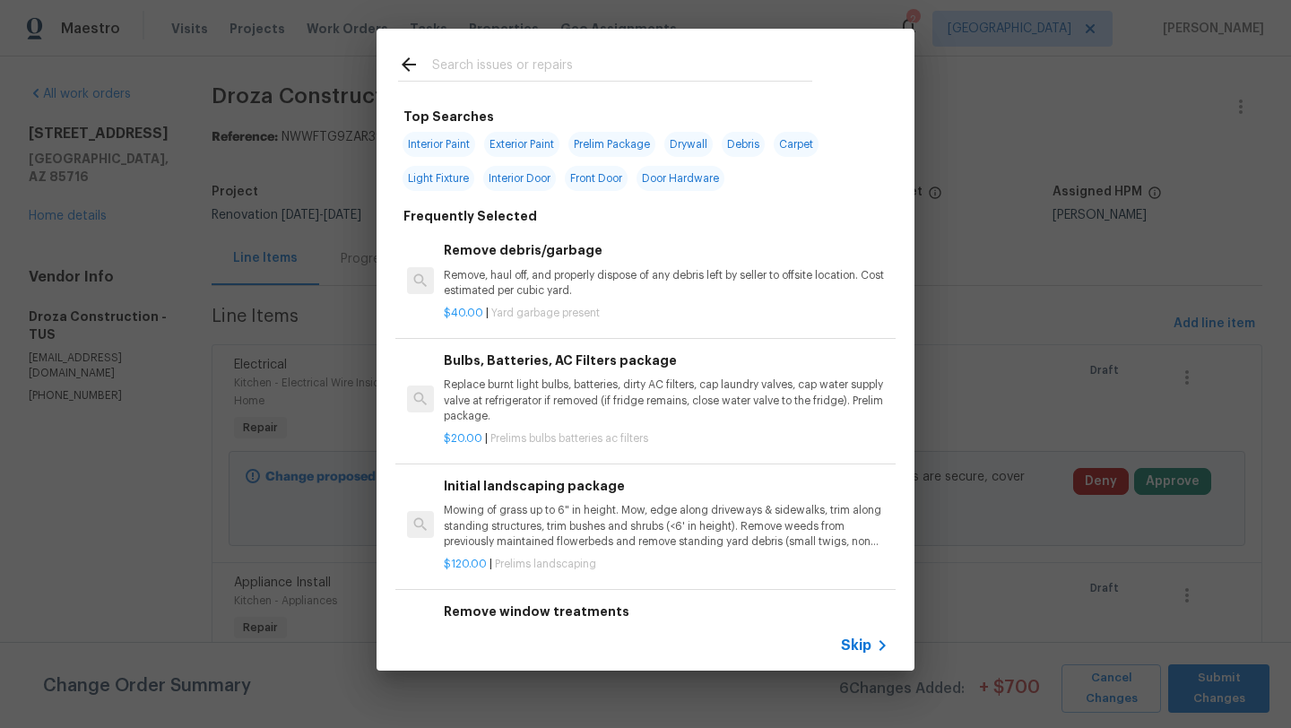
click at [516, 78] on input "text" at bounding box center [622, 67] width 380 height 27
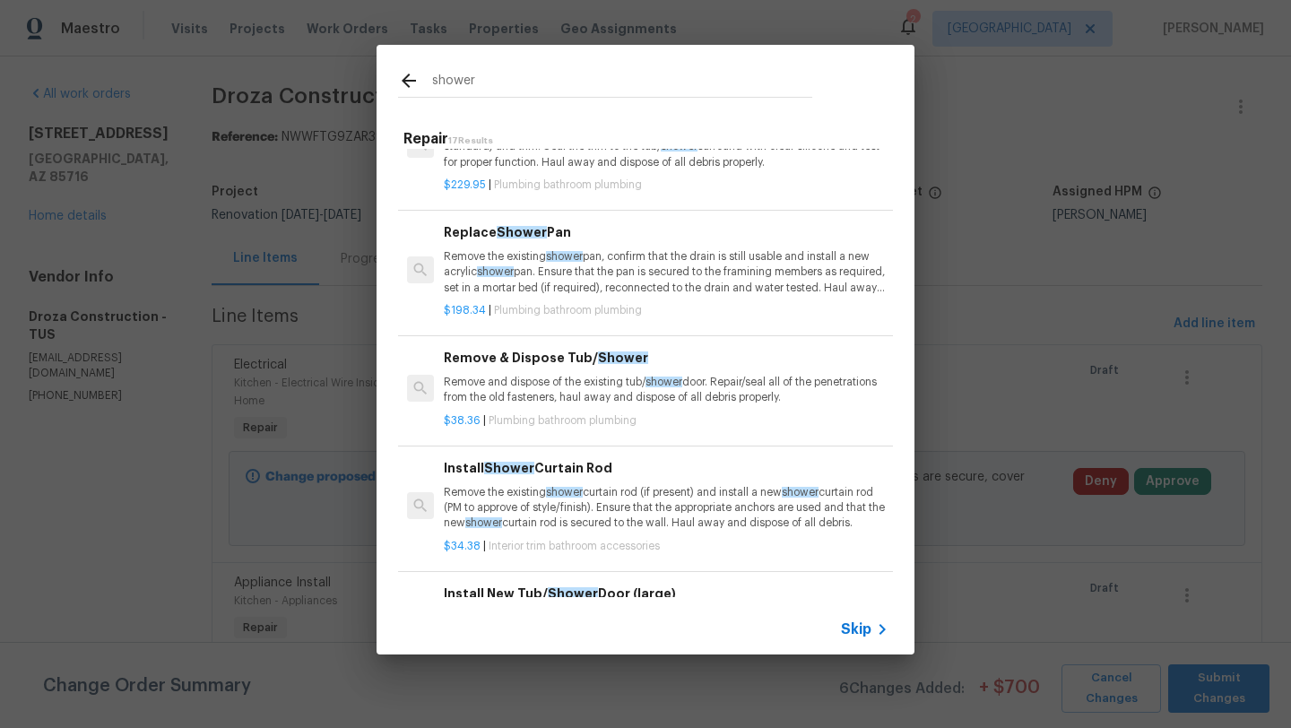
scroll to position [509, 0]
type input "shower"
click at [629, 185] on span "Plumbing bathroom plumbing" at bounding box center [568, 183] width 148 height 11
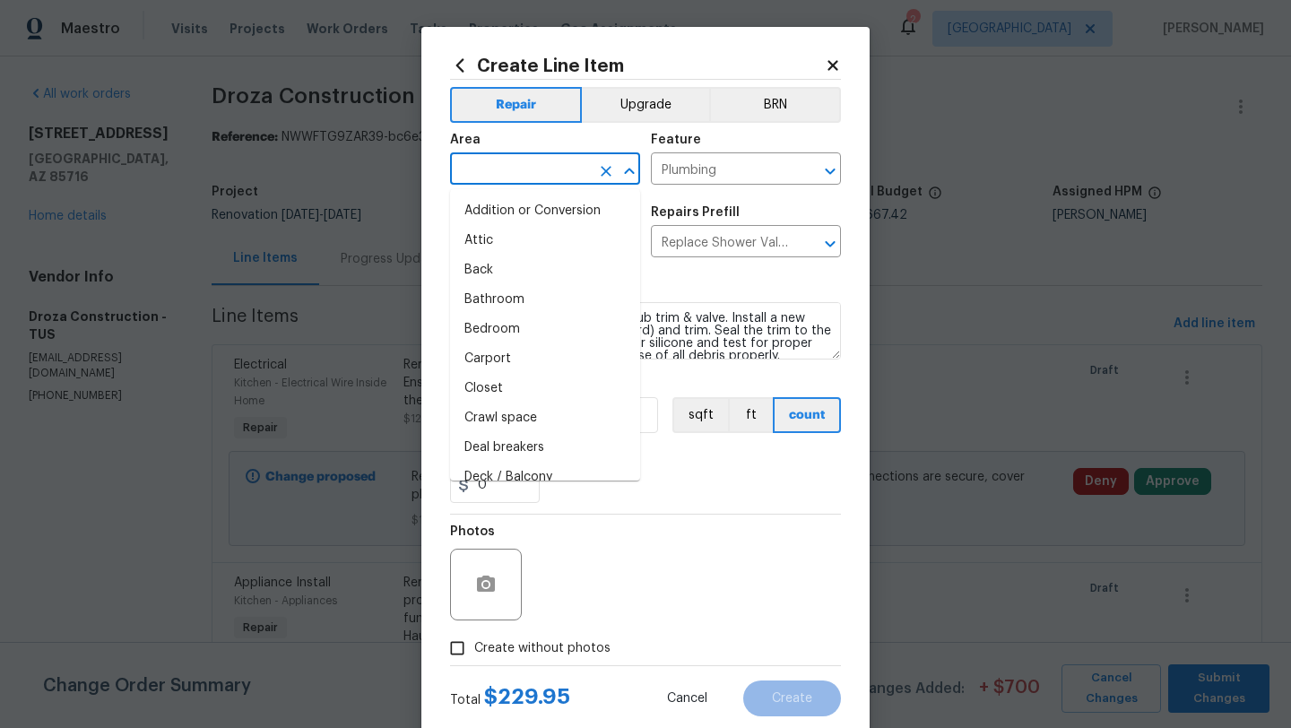
click at [508, 160] on input "text" at bounding box center [520, 171] width 140 height 28
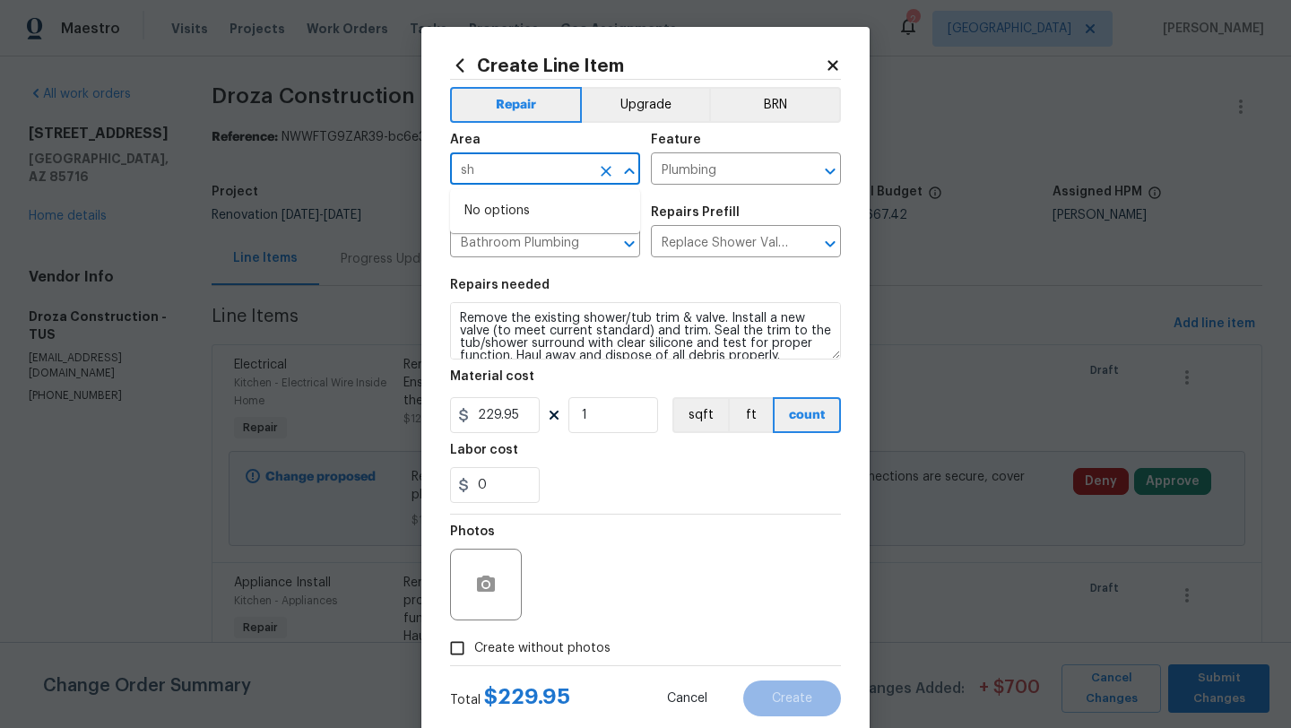
type input "s"
click at [510, 245] on li "Main Bathroom" at bounding box center [545, 241] width 190 height 30
type input "Main Bathroom"
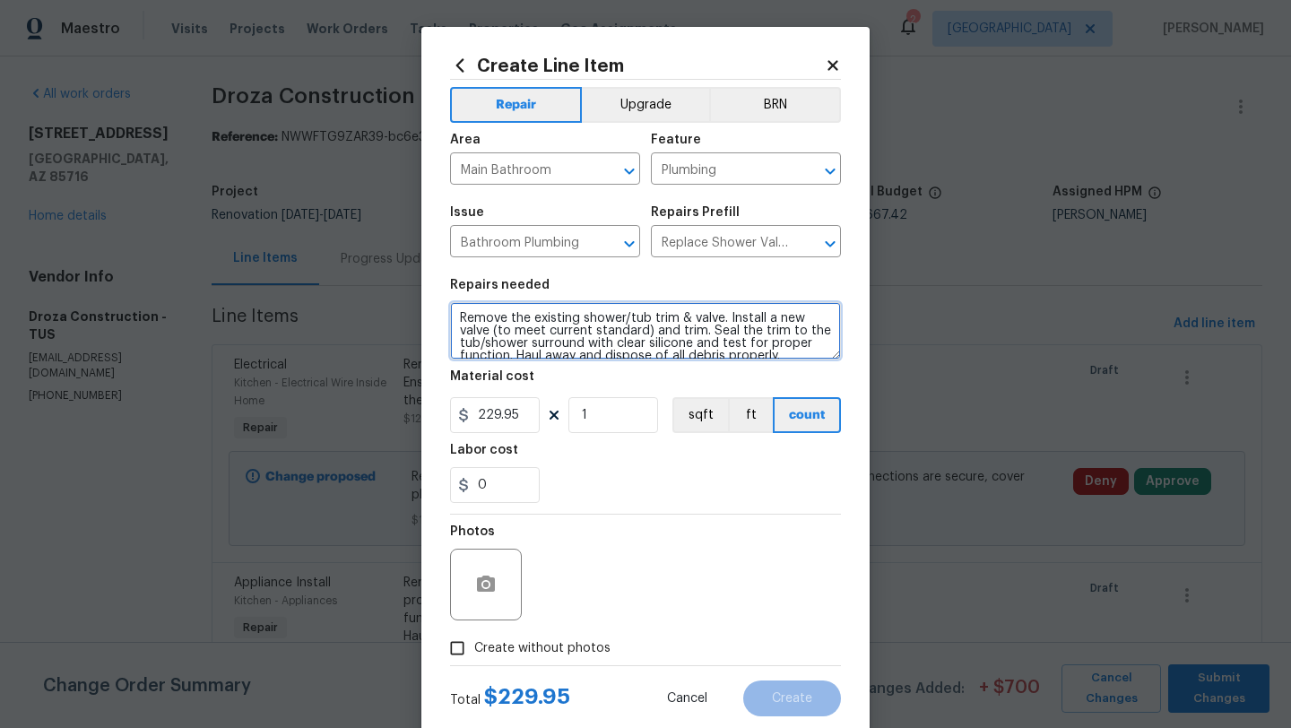
click at [461, 317] on textarea "Remove the existing shower/tub trim & valve. Install a new valve (to meet curre…" at bounding box center [645, 330] width 391 height 57
type textarea "Remove damaged tile shower wall, remove the existing shower/tub trim & valve. I…"
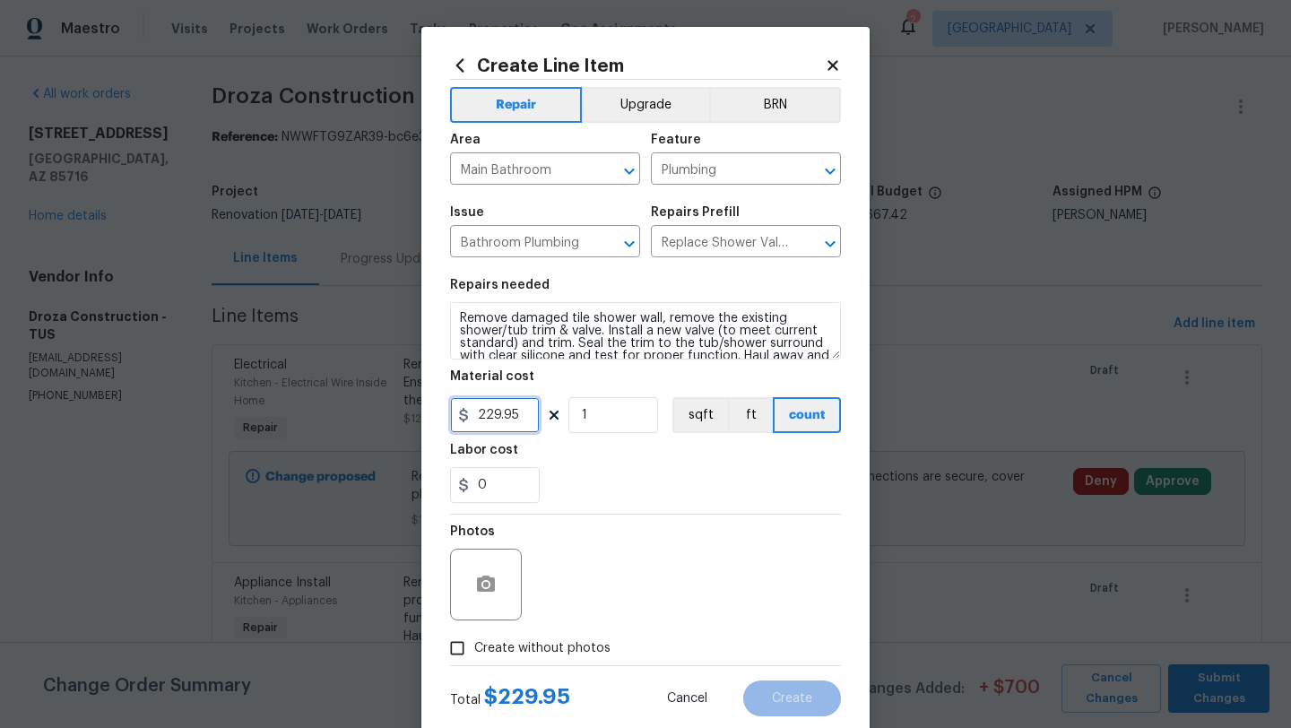
click at [535, 414] on input "229.95" at bounding box center [495, 415] width 90 height 36
type input "1100"
click at [507, 647] on span "Create without photos" at bounding box center [542, 648] width 136 height 19
click at [474, 647] on input "Create without photos" at bounding box center [457, 648] width 34 height 34
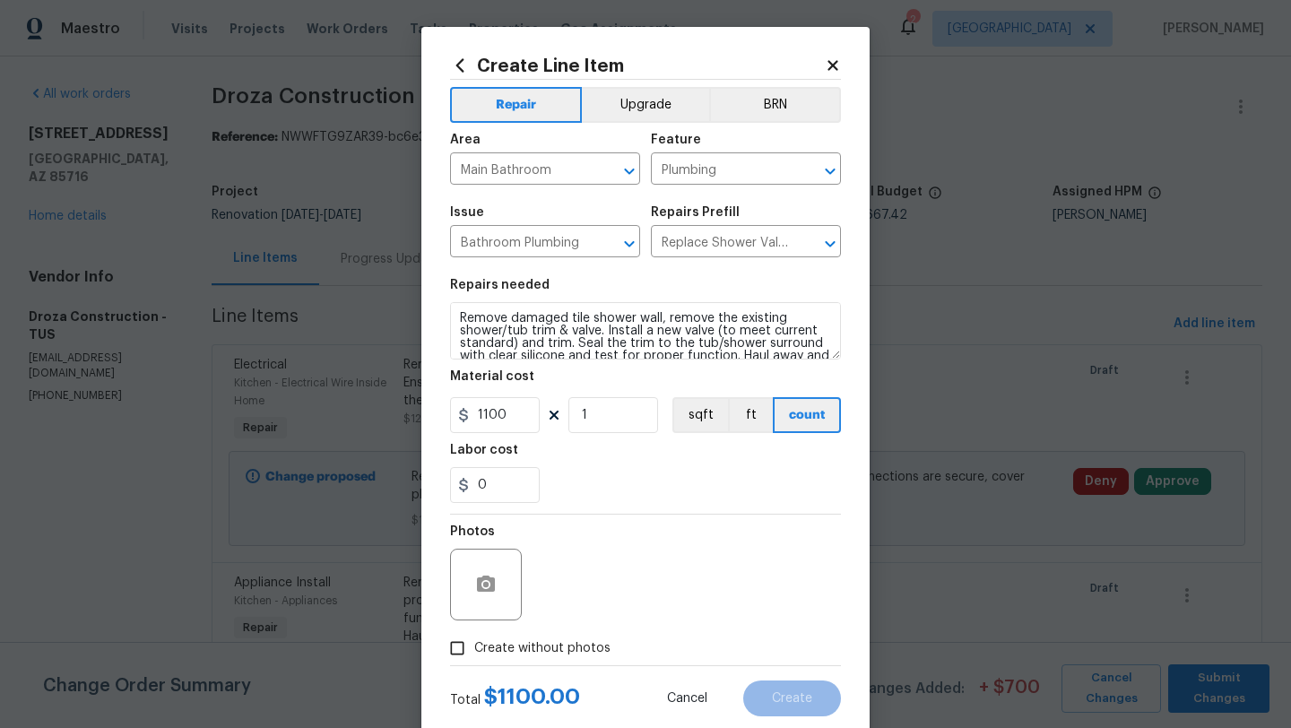
checkbox input "true"
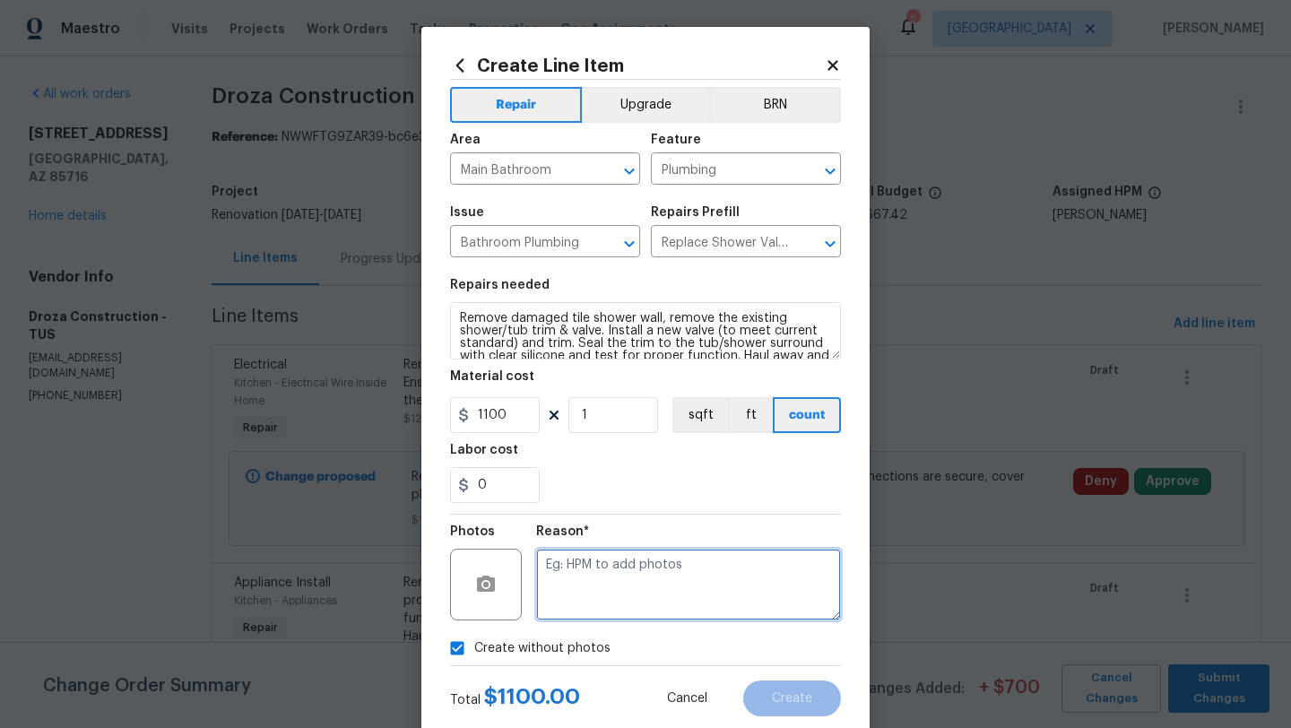
click at [564, 598] on textarea at bounding box center [688, 585] width 305 height 72
type textarea "Shower"
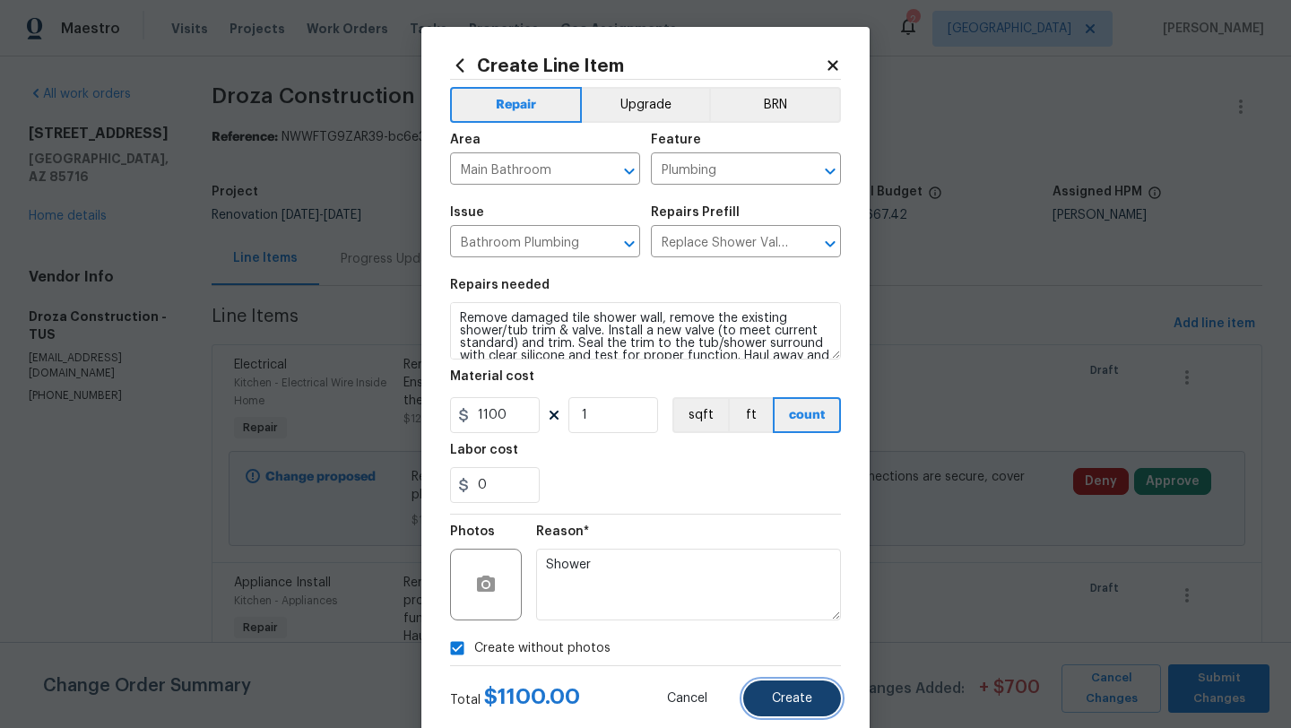
click at [812, 708] on button "Create" at bounding box center [792, 699] width 98 height 36
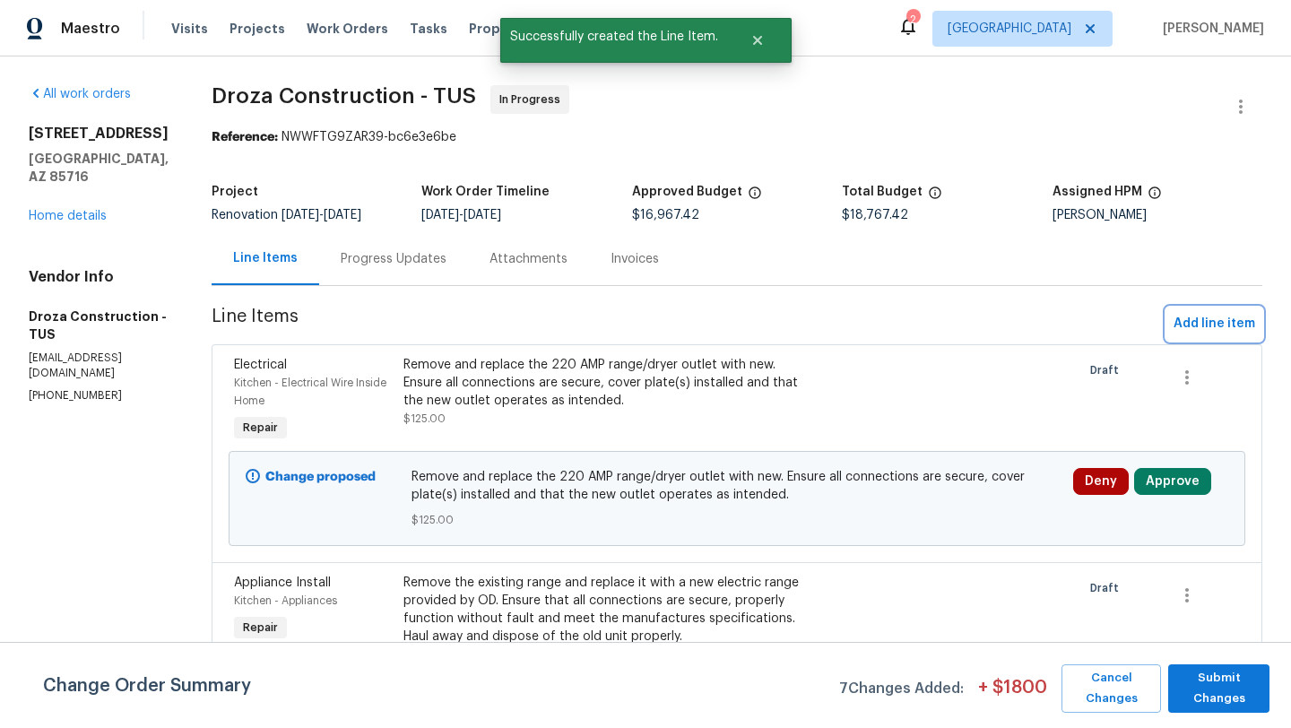
click at [1221, 326] on span "Add line item" at bounding box center [1215, 324] width 82 height 22
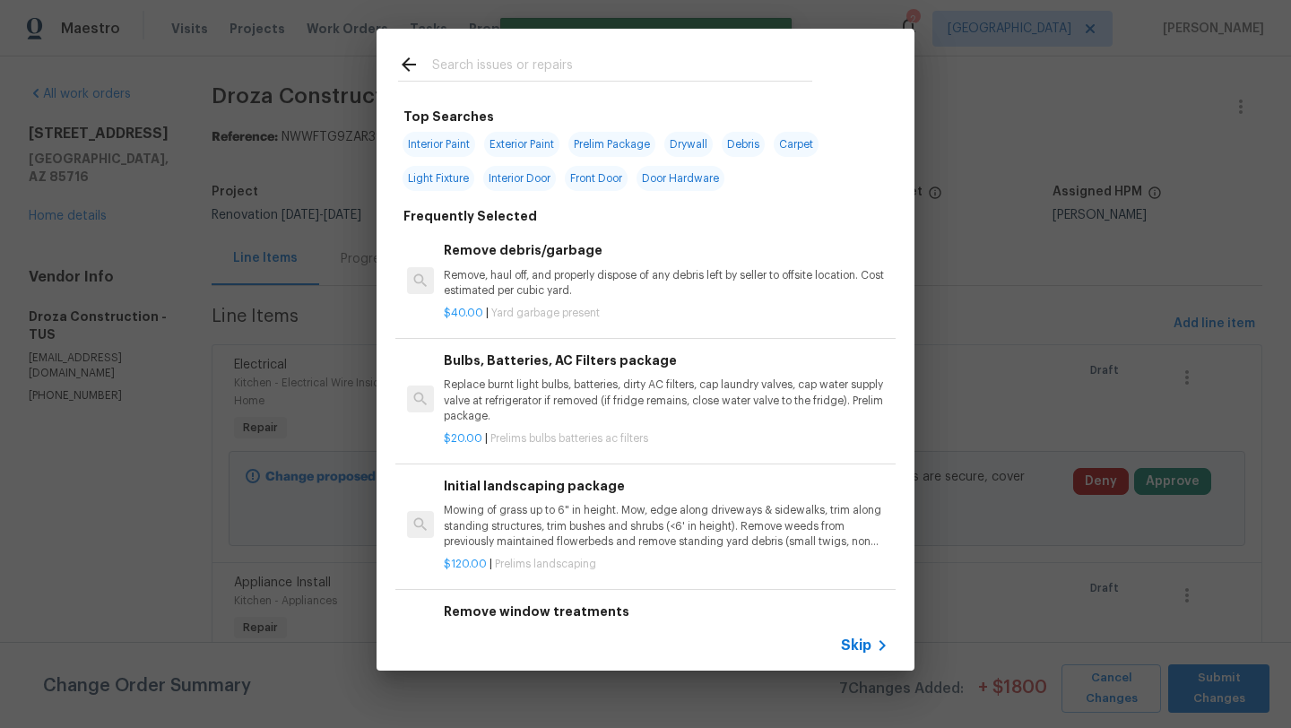
click at [541, 67] on input "text" at bounding box center [622, 67] width 380 height 27
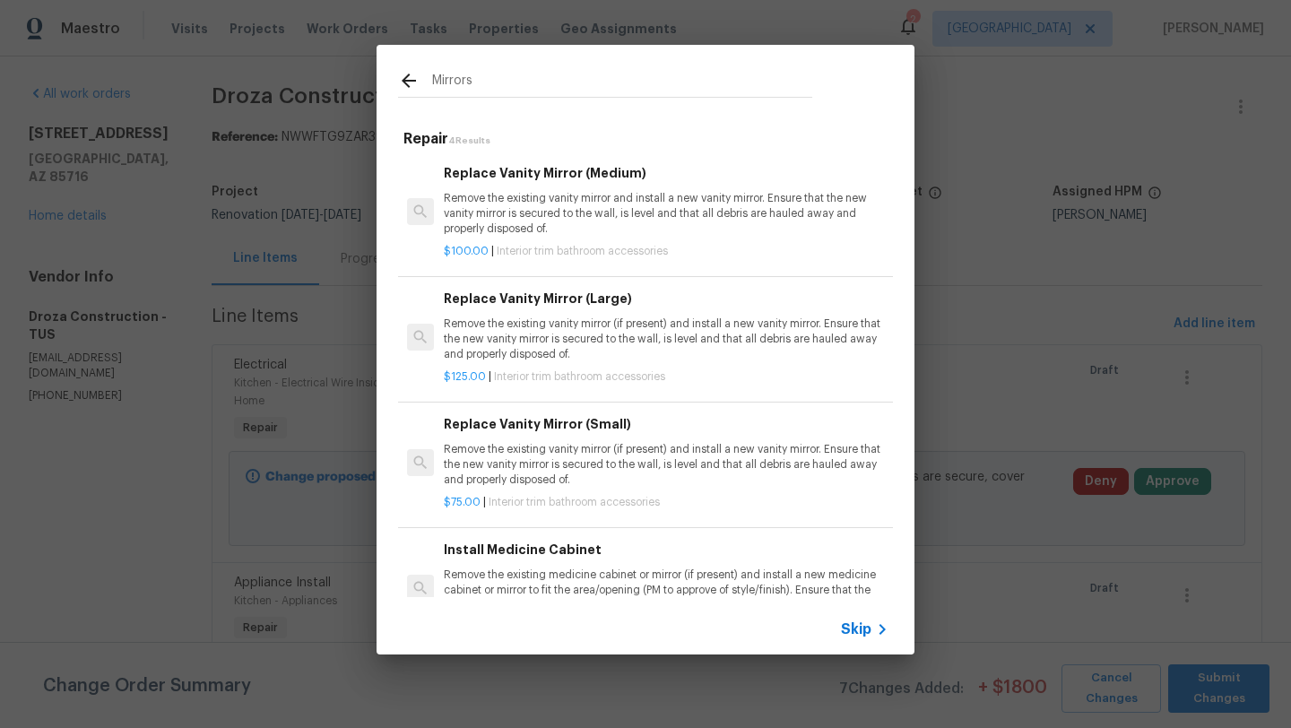
type input "Mirrors"
click at [586, 343] on p "Remove the existing vanity mirror (if present) and install a new vanity mirror.…" at bounding box center [666, 340] width 445 height 46
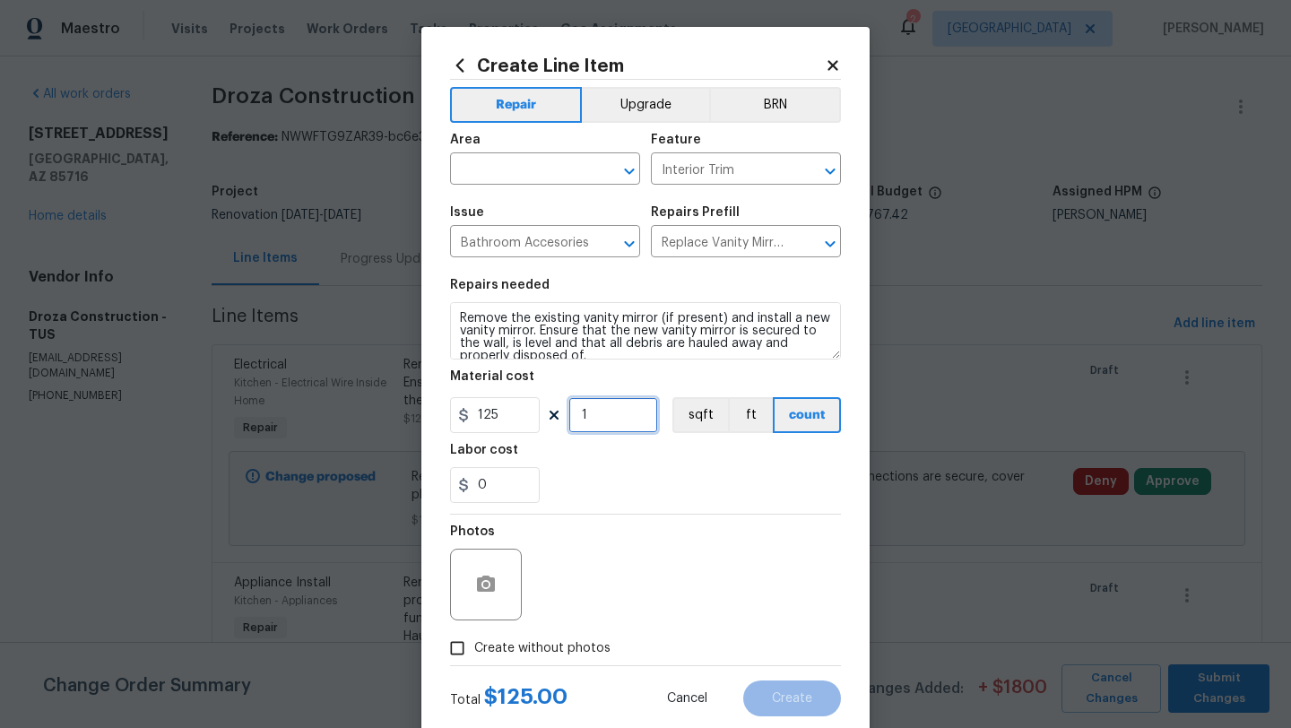
click at [612, 404] on input "1" at bounding box center [613, 415] width 90 height 36
type input "3"
click at [527, 414] on input "125" at bounding box center [495, 415] width 90 height 36
click at [628, 501] on div "0" at bounding box center [645, 485] width 391 height 36
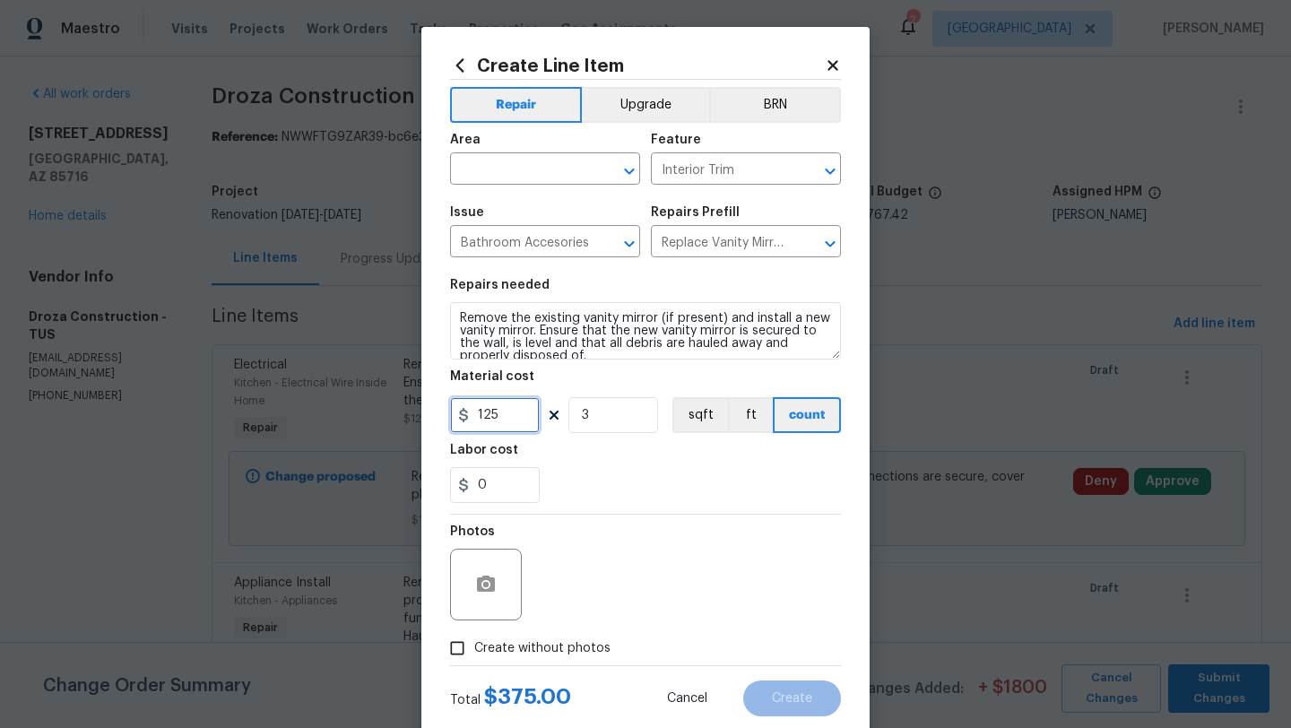
click at [509, 413] on input "125" at bounding box center [495, 415] width 90 height 36
type input "150"
click at [604, 500] on div "0" at bounding box center [645, 485] width 391 height 36
click at [509, 173] on input "text" at bounding box center [520, 171] width 140 height 28
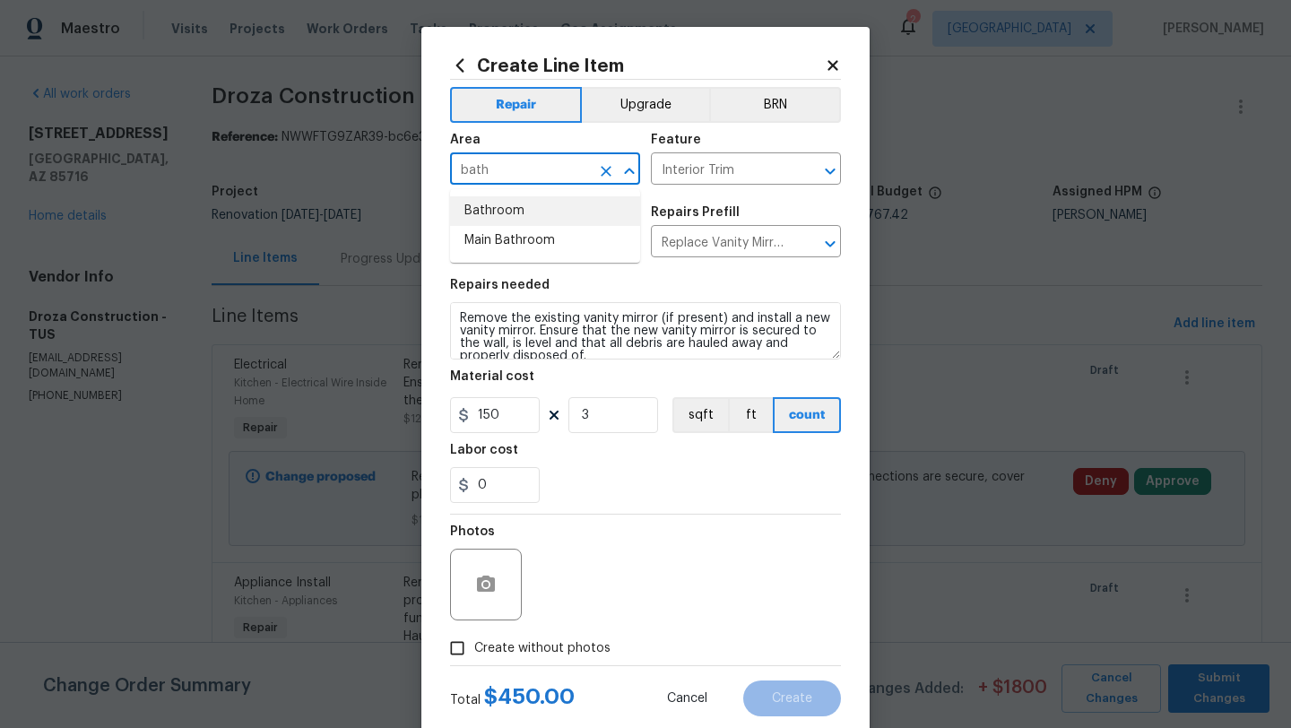
click at [516, 219] on li "Bathroom" at bounding box center [545, 211] width 190 height 30
type input "Bathroom"
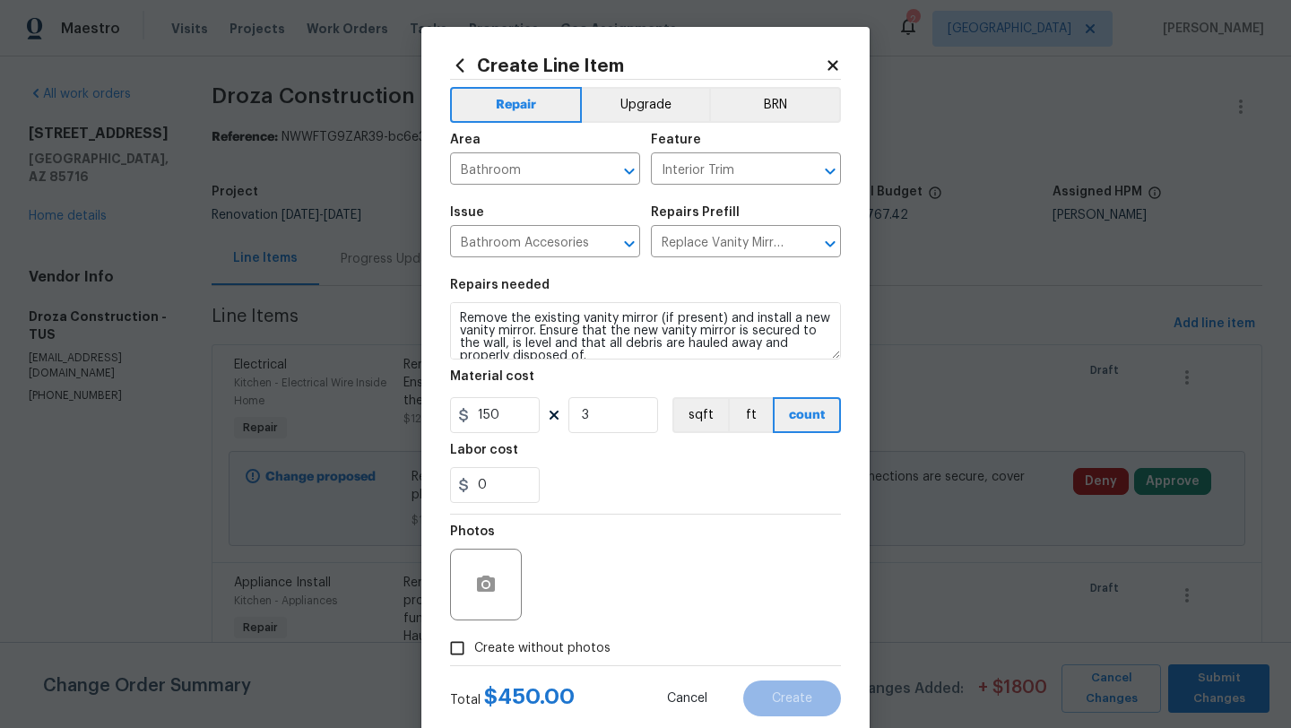
click at [483, 644] on span "Create without photos" at bounding box center [542, 648] width 136 height 19
click at [474, 644] on input "Create without photos" at bounding box center [457, 648] width 34 height 34
checkbox input "true"
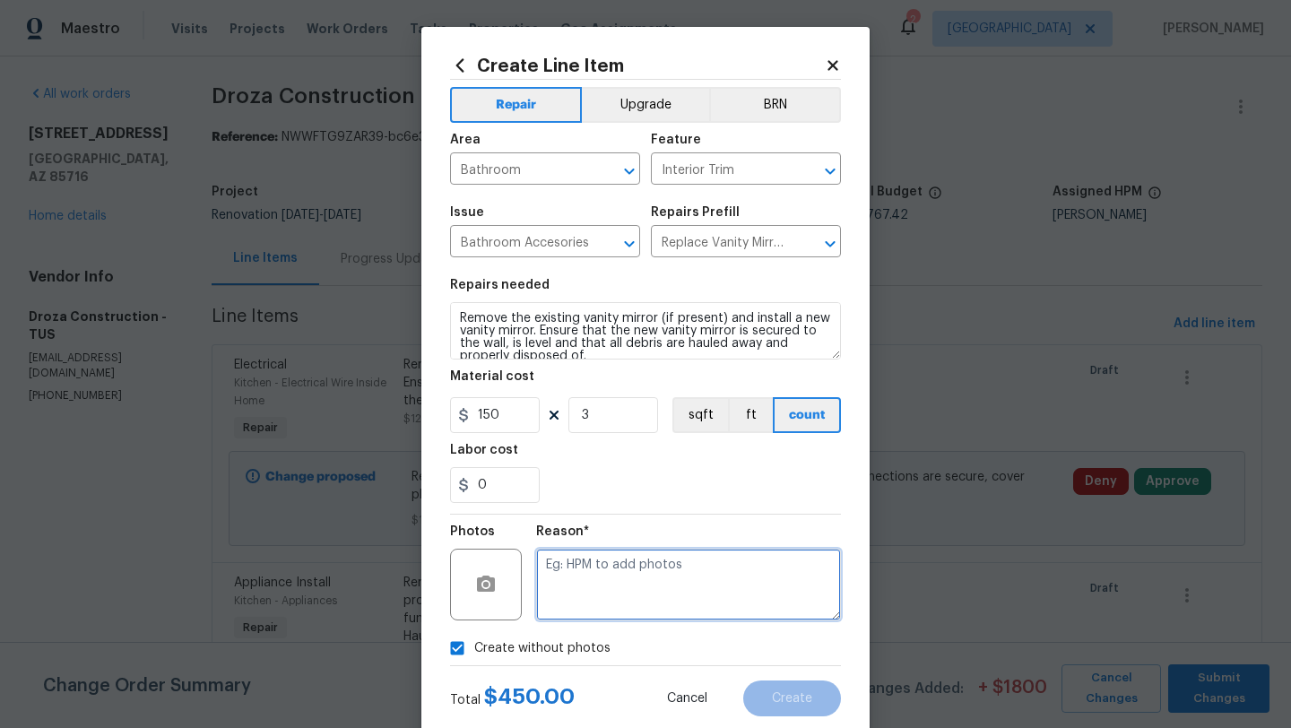
click at [595, 588] on textarea at bounding box center [688, 585] width 305 height 72
type textarea "Mirror"
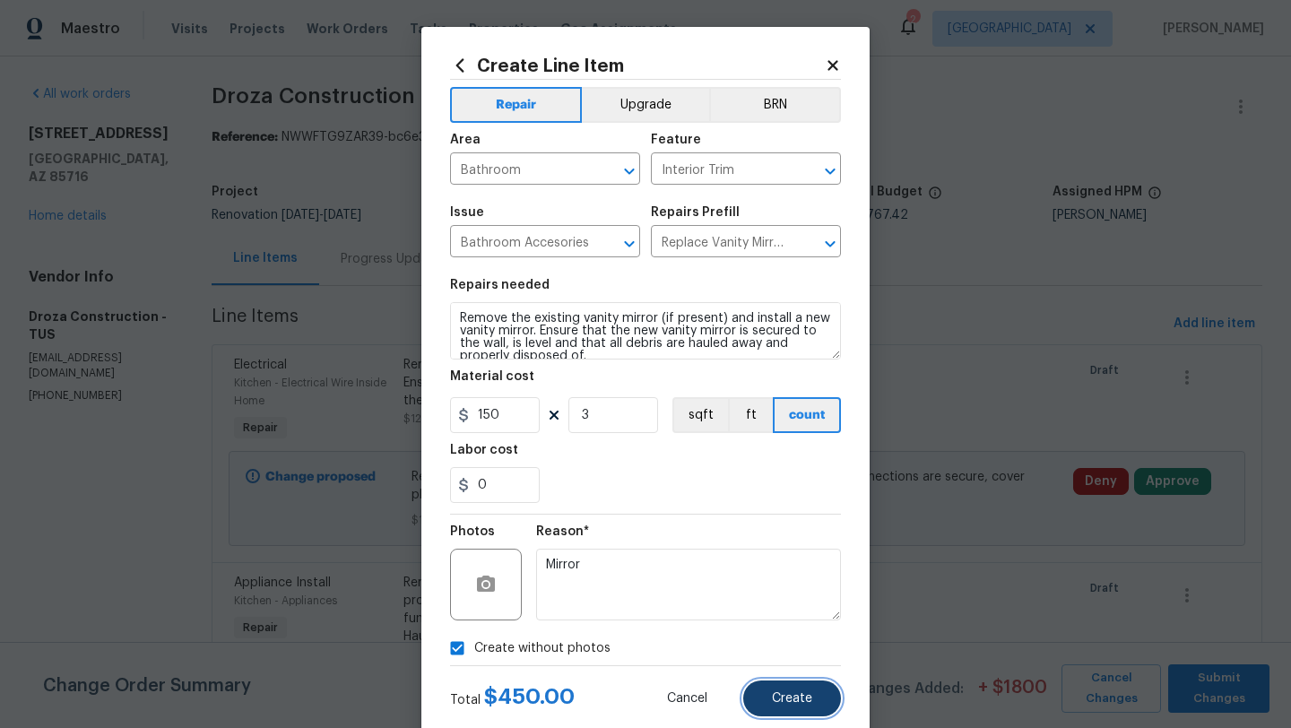
click at [833, 709] on button "Create" at bounding box center [792, 699] width 98 height 36
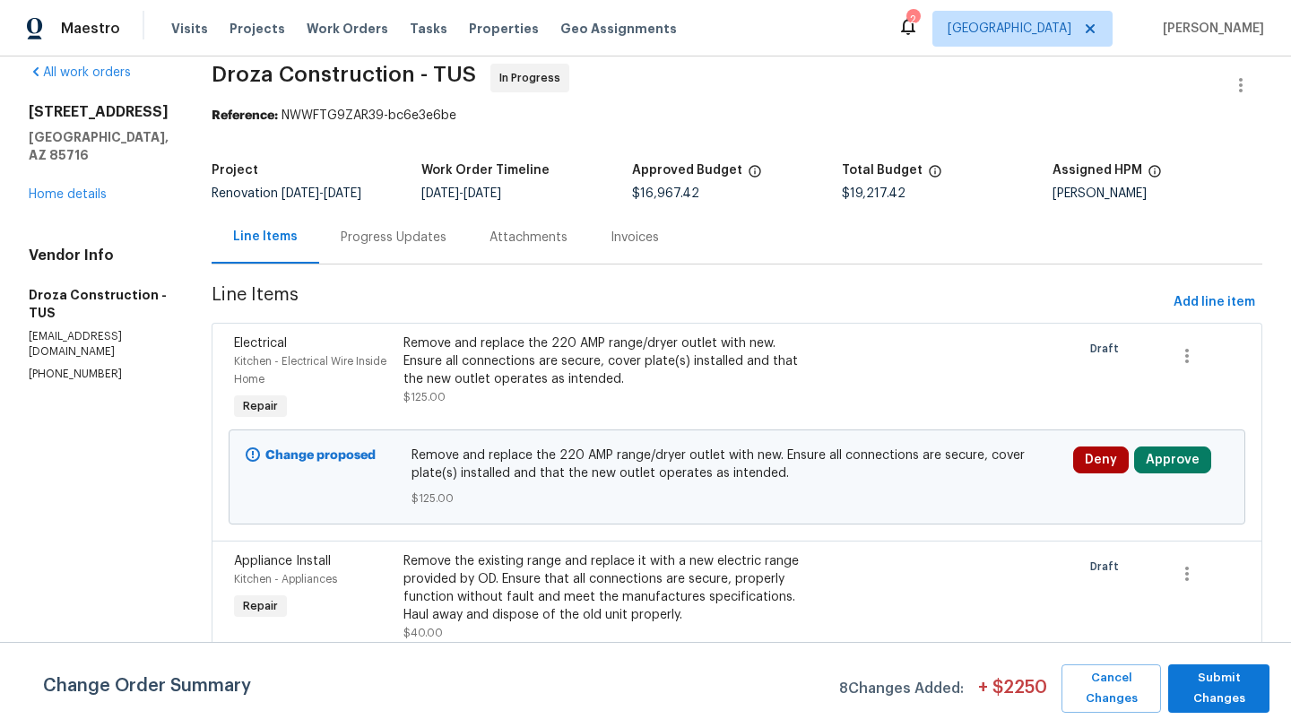
scroll to position [0, 0]
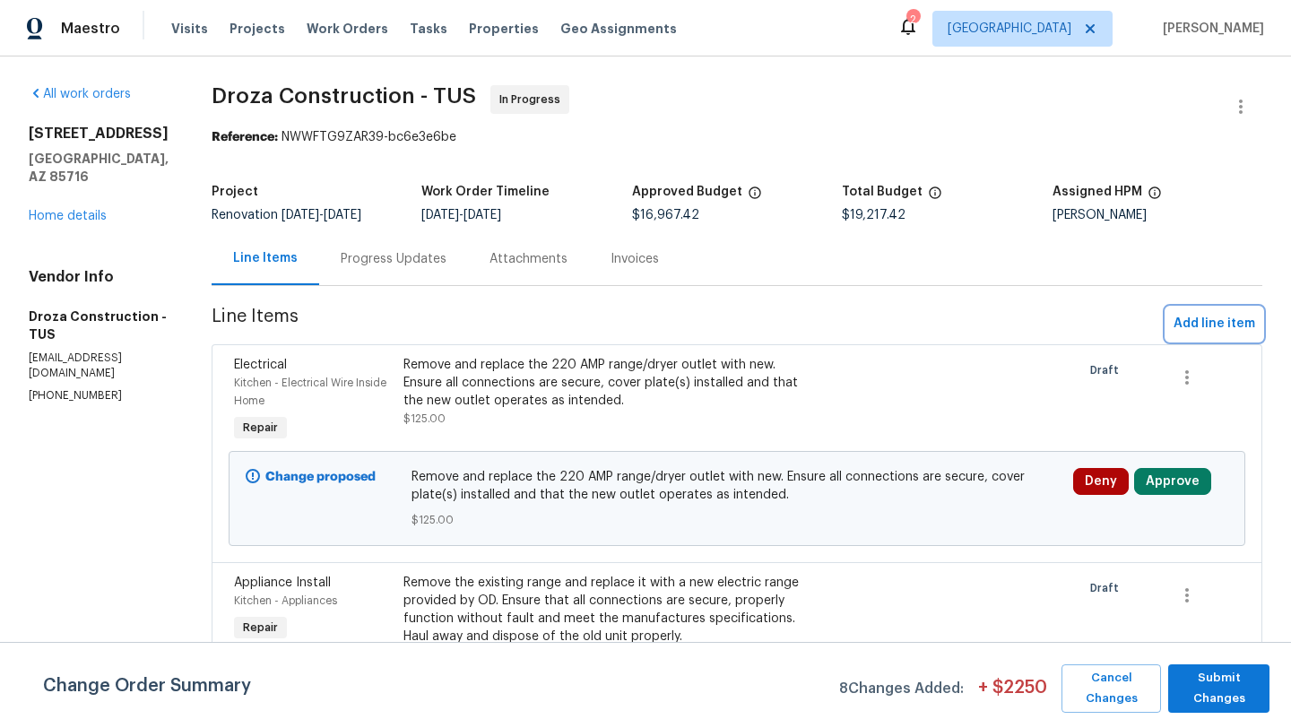
click at [1208, 325] on span "Add line item" at bounding box center [1215, 324] width 82 height 22
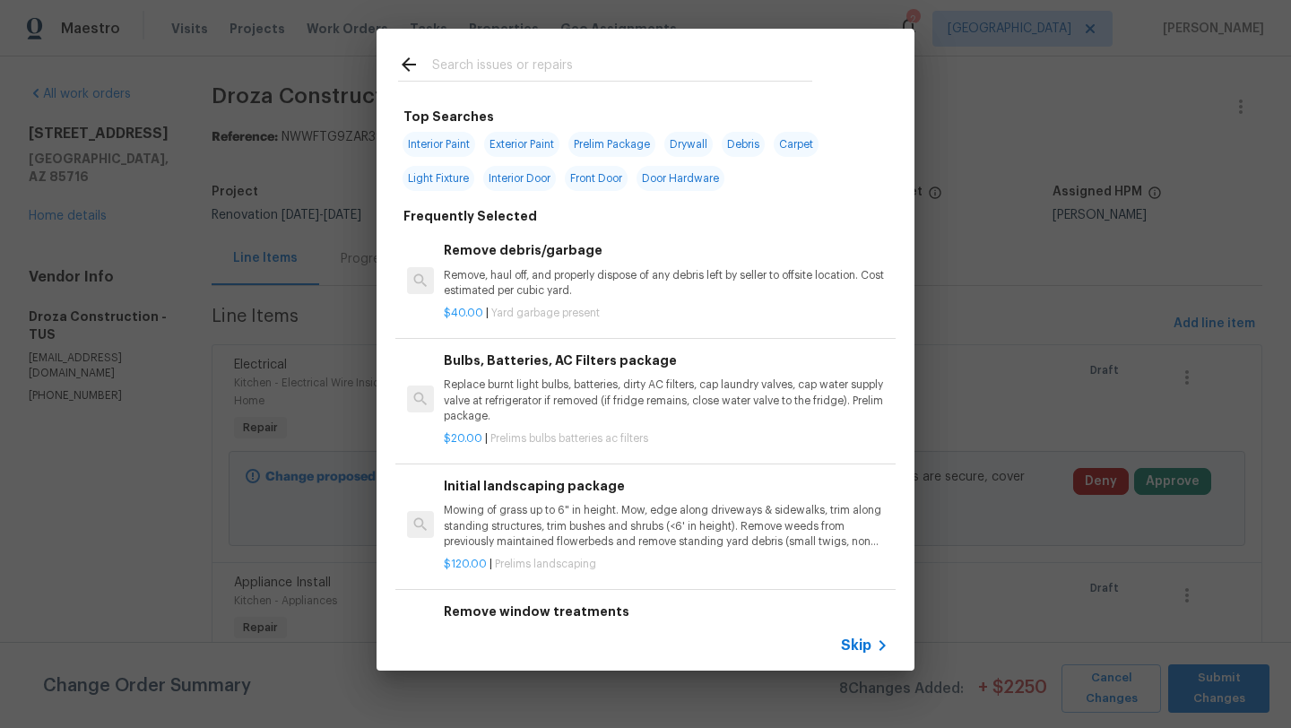
click at [464, 63] on input "text" at bounding box center [622, 67] width 380 height 27
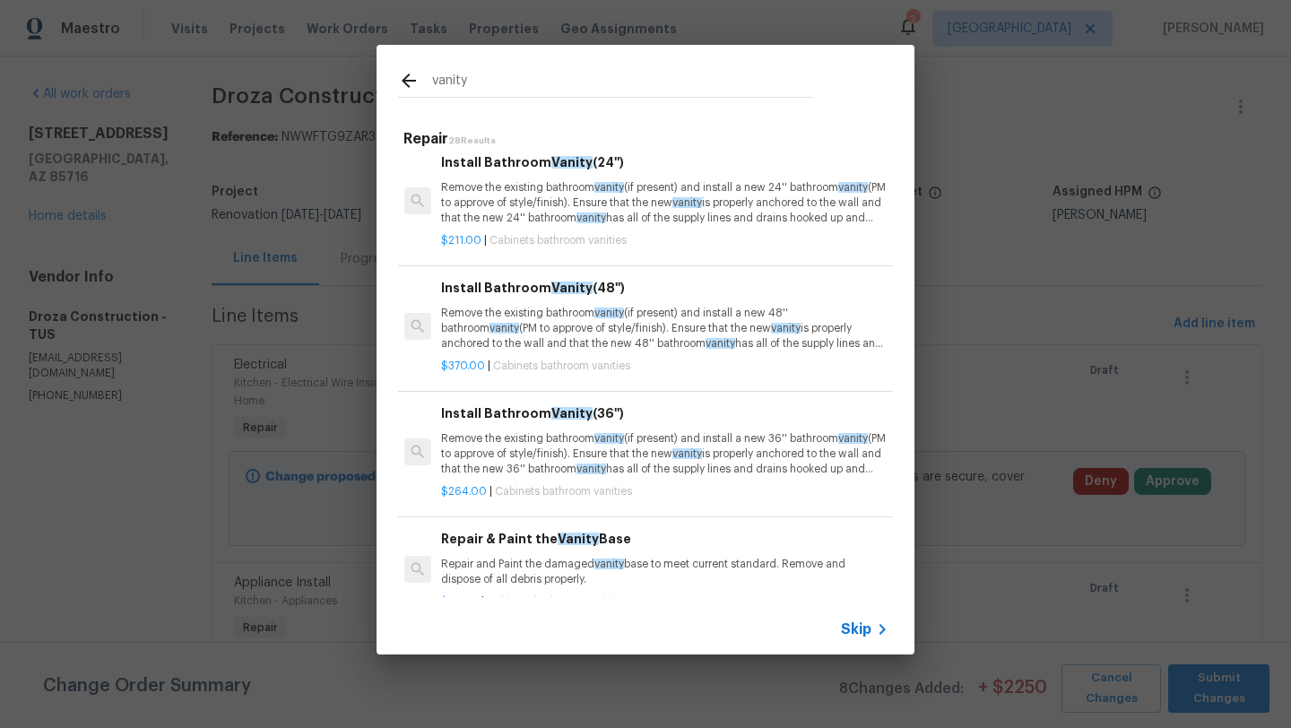
scroll to position [276, 3]
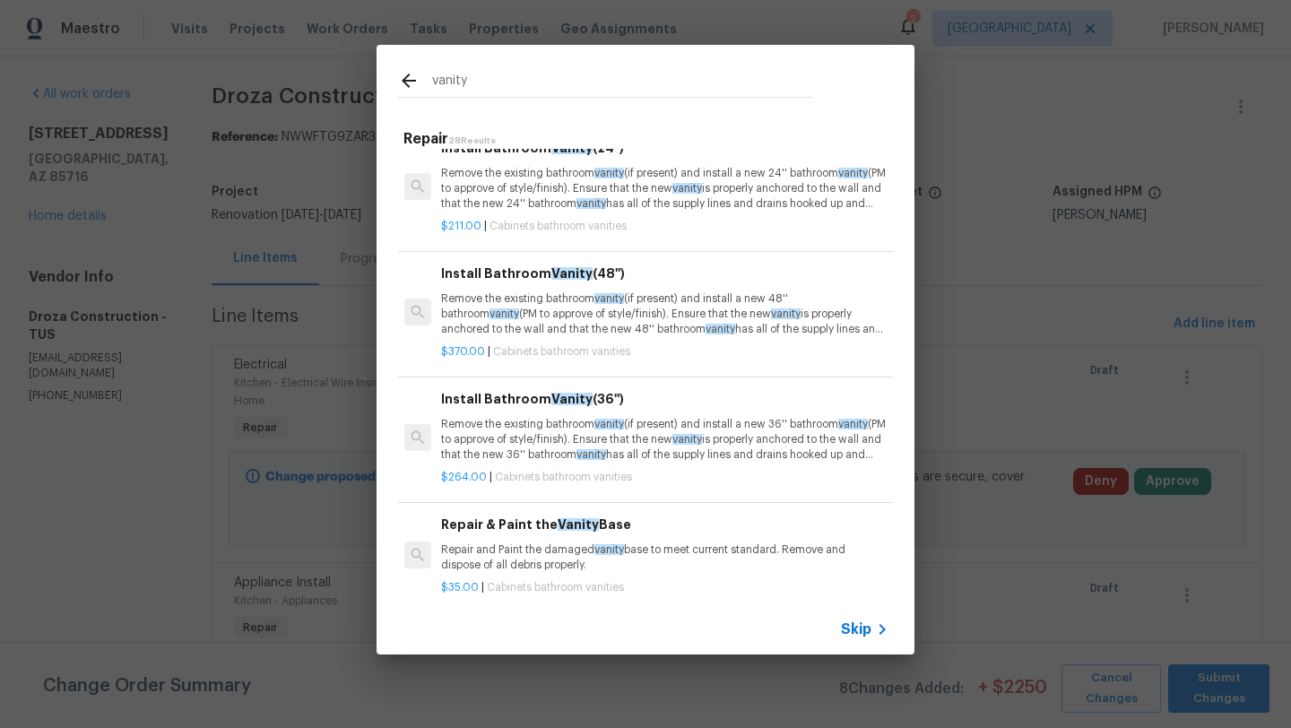
type input "vanity"
click at [603, 304] on span "vanity" at bounding box center [609, 298] width 30 height 11
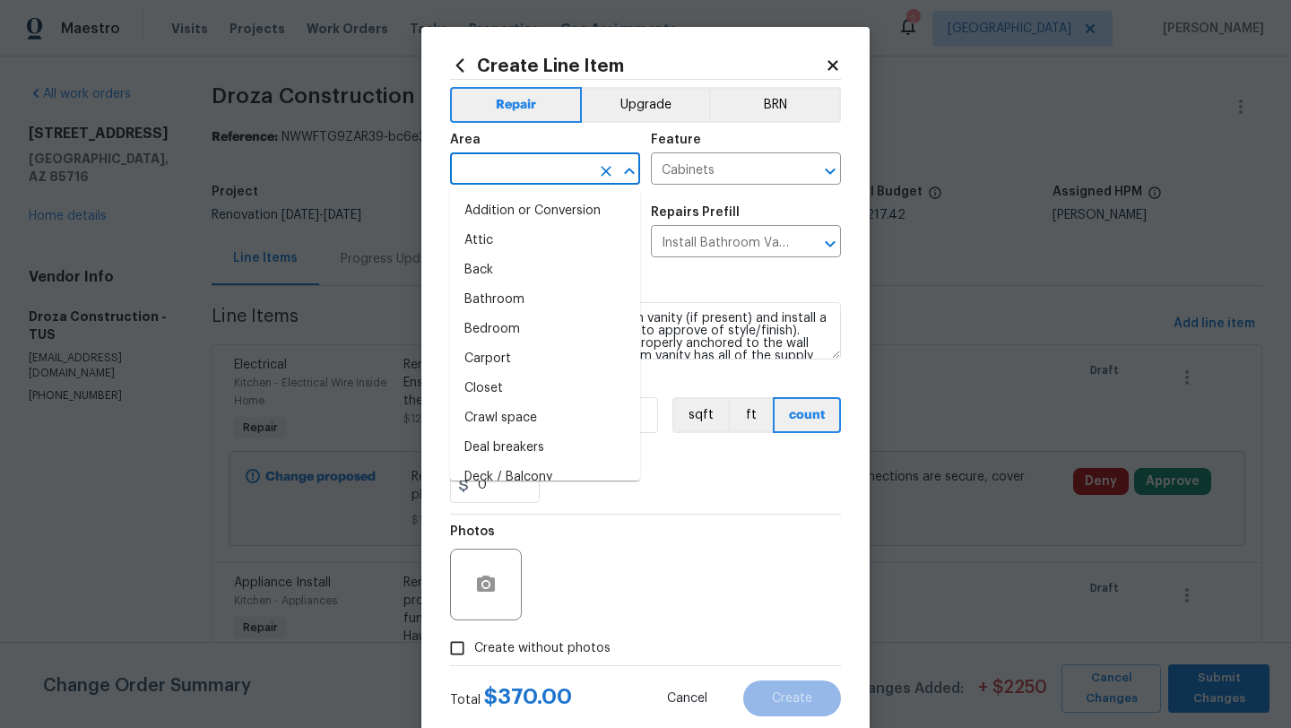
click at [502, 164] on input "text" at bounding box center [520, 171] width 140 height 28
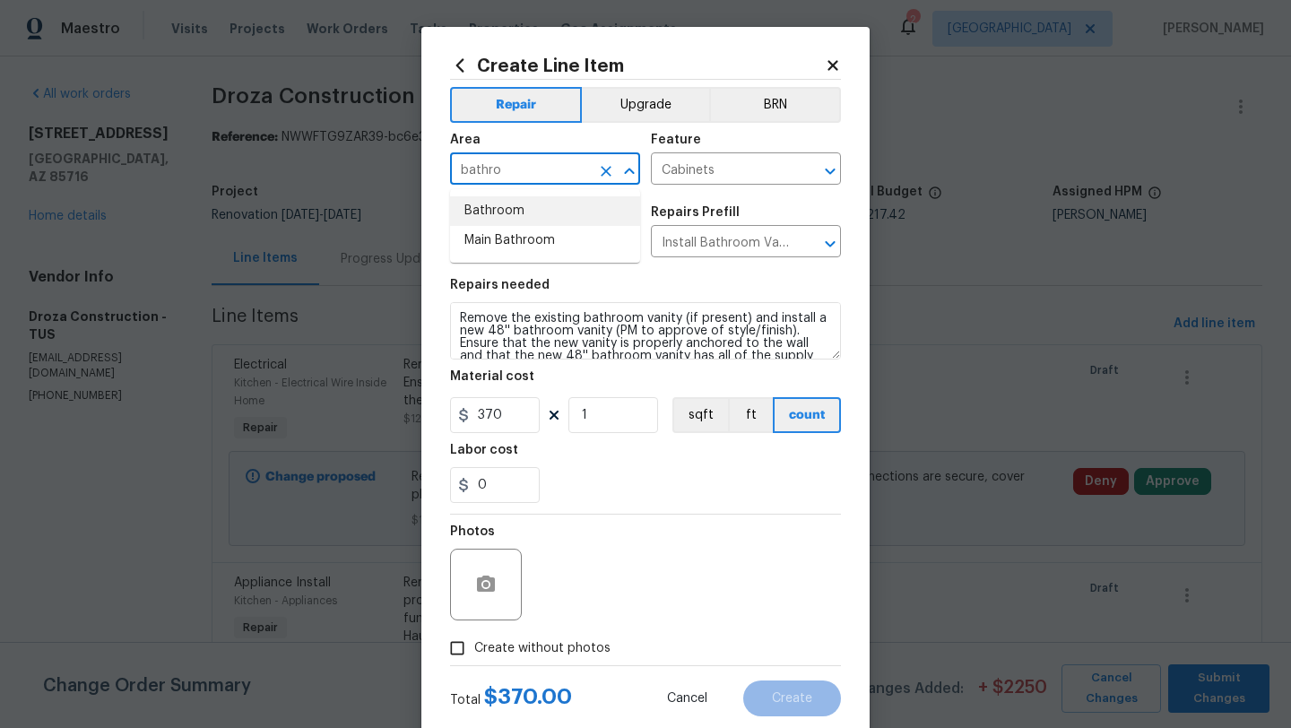
click at [508, 207] on li "Bathroom" at bounding box center [545, 211] width 190 height 30
type input "Bathroom"
click at [517, 421] on input "370" at bounding box center [495, 415] width 90 height 36
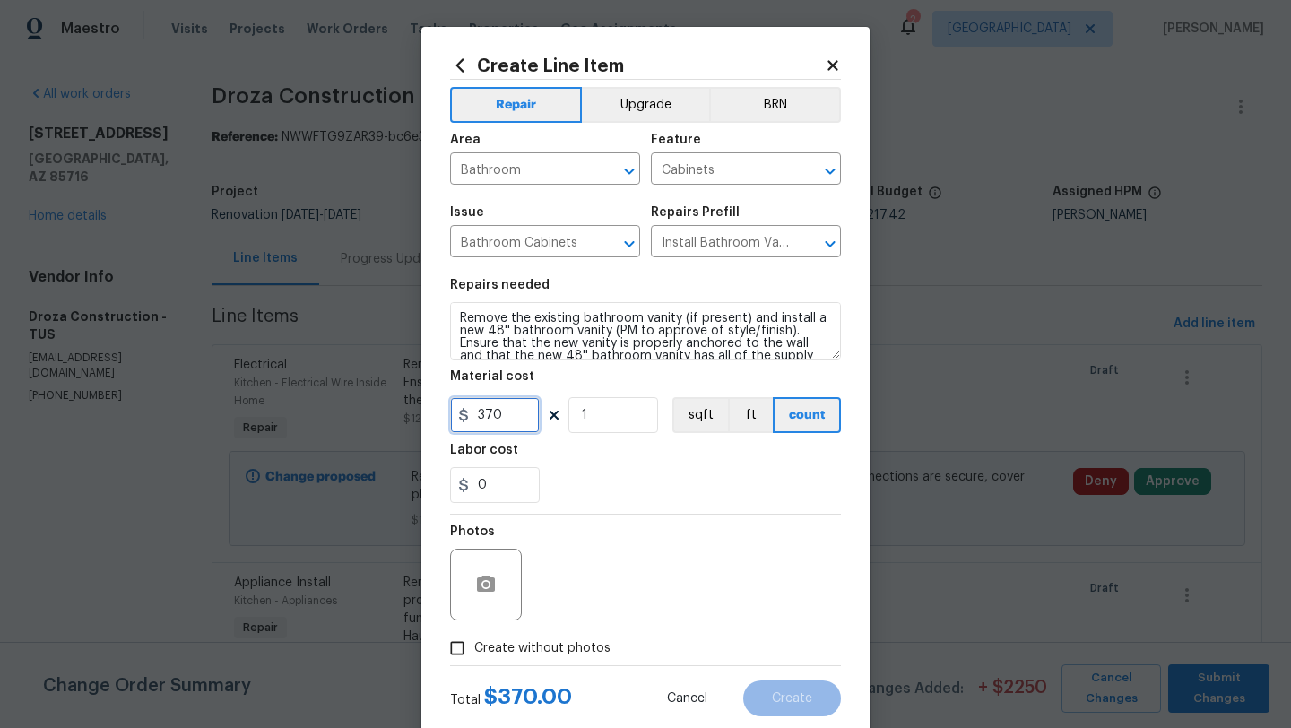
click at [517, 421] on input "370" at bounding box center [495, 415] width 90 height 36
type input "1300"
click at [638, 106] on button "Upgrade" at bounding box center [646, 105] width 128 height 36
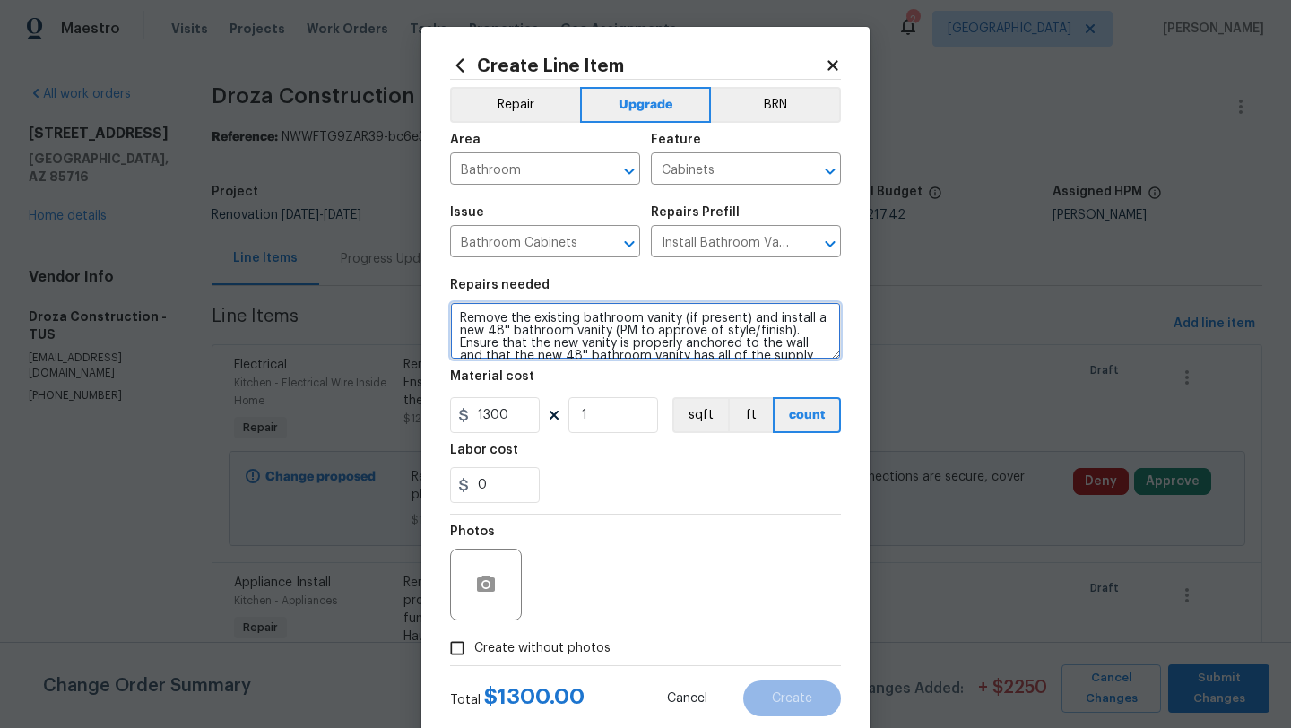
click at [461, 319] on textarea "Remove the existing bathroom vanity (if present) and install a new 48'' bathroo…" at bounding box center [645, 330] width 391 height 57
type textarea "#sala - Remove the existing bathroom vanity (if present) and install a new 48''…"
click at [586, 464] on div "Labor cost" at bounding box center [645, 455] width 391 height 23
click at [595, 478] on div "0" at bounding box center [645, 485] width 391 height 36
click at [499, 649] on span "Create without photos" at bounding box center [542, 648] width 136 height 19
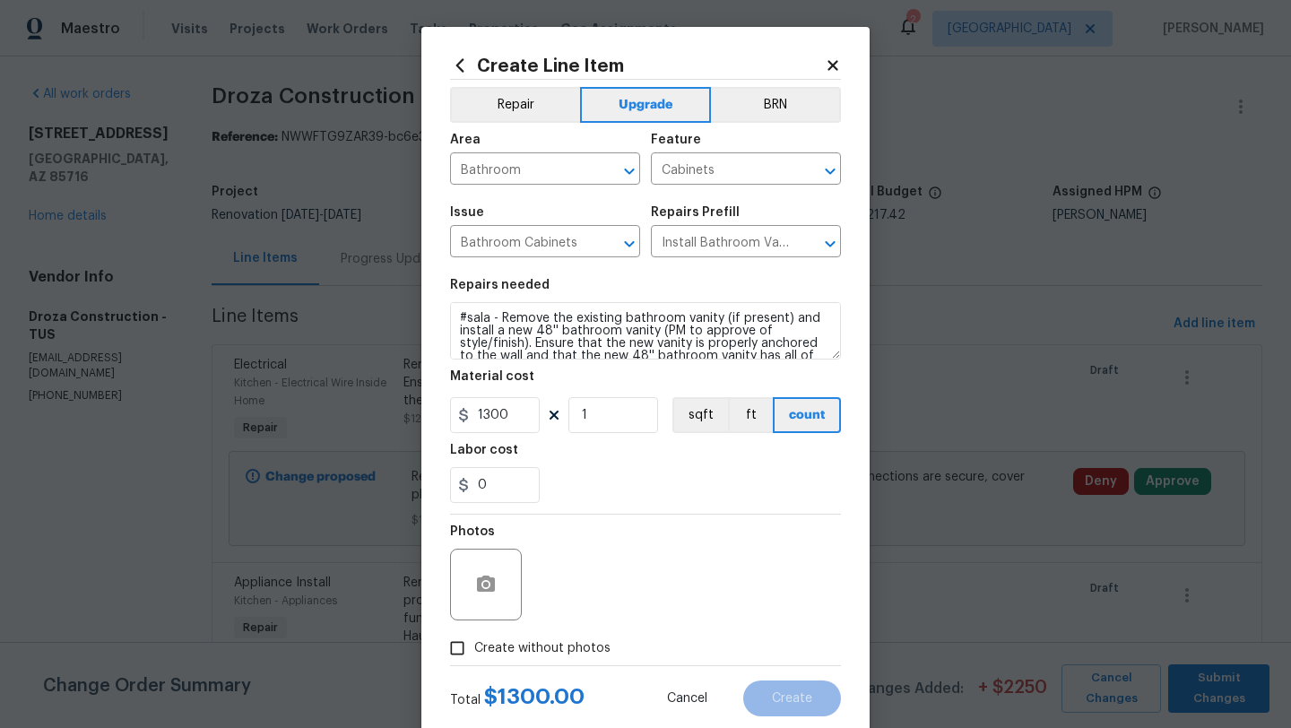
click at [474, 649] on input "Create without photos" at bounding box center [457, 648] width 34 height 34
checkbox input "true"
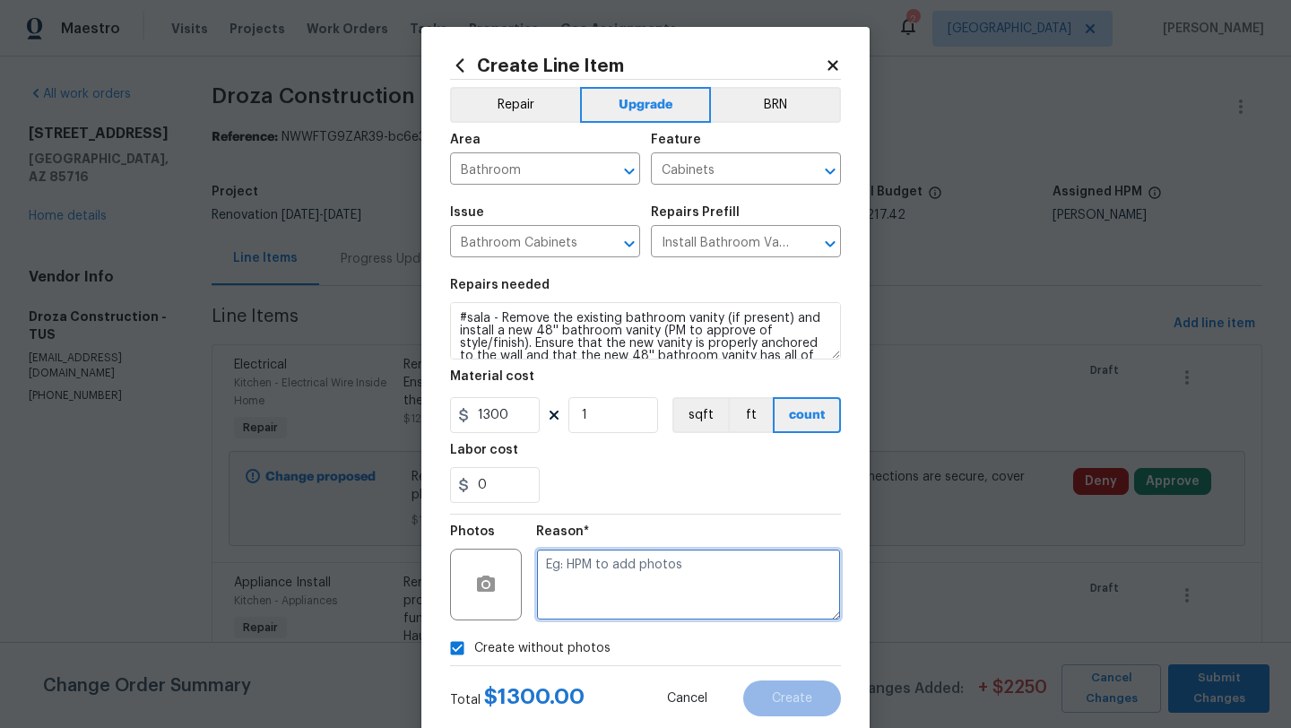
click at [597, 599] on textarea at bounding box center [688, 585] width 305 height 72
type textarea "Vanity"
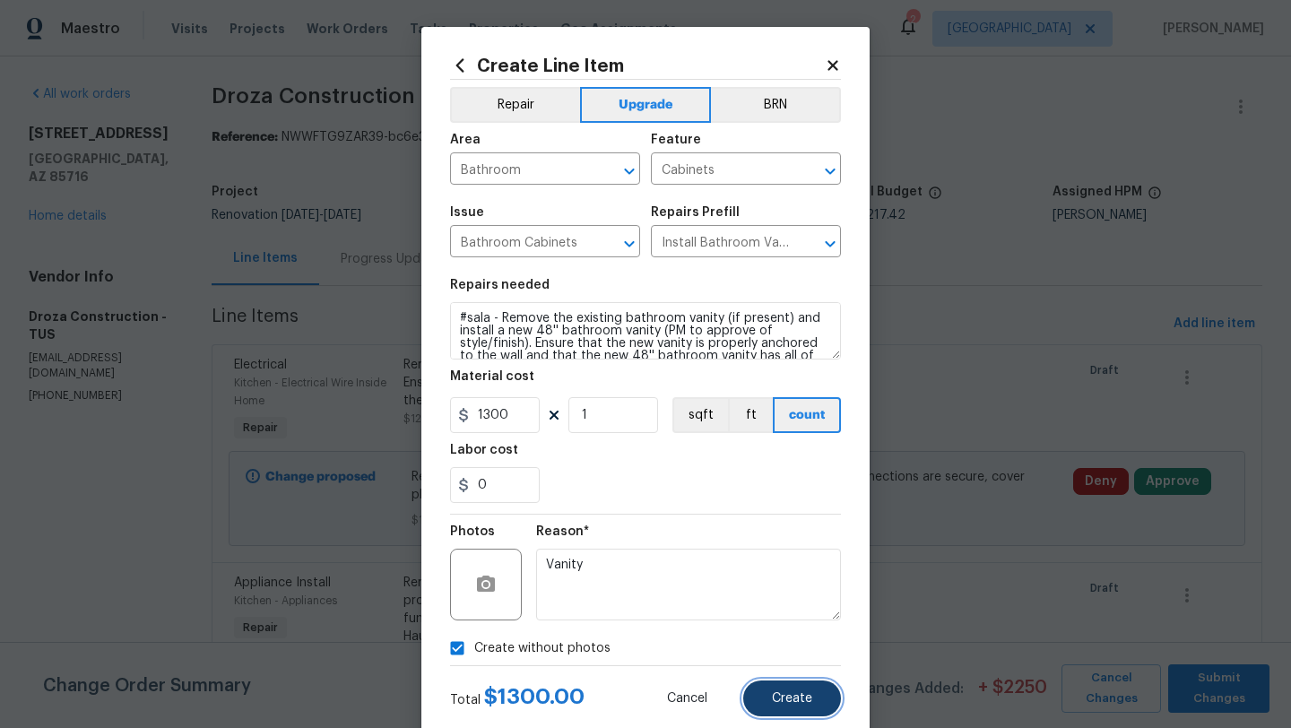
click at [810, 707] on button "Create" at bounding box center [792, 699] width 98 height 36
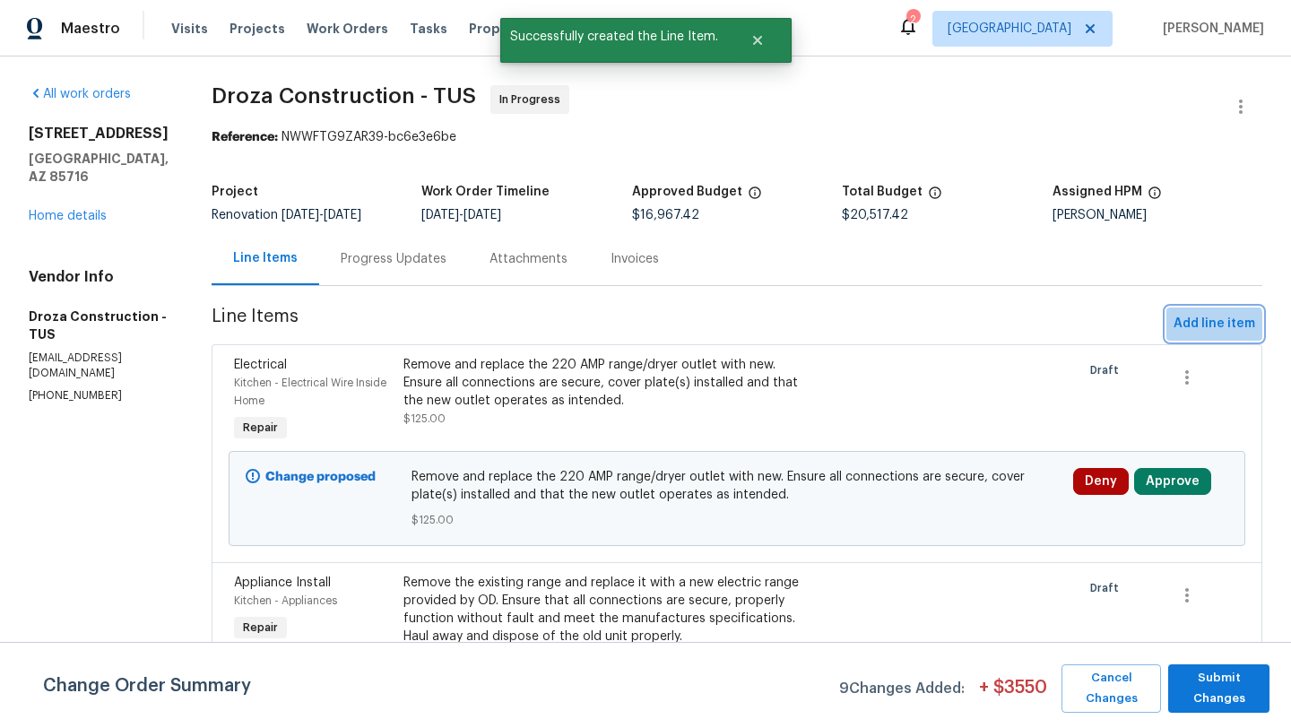
click at [1210, 327] on span "Add line item" at bounding box center [1215, 324] width 82 height 22
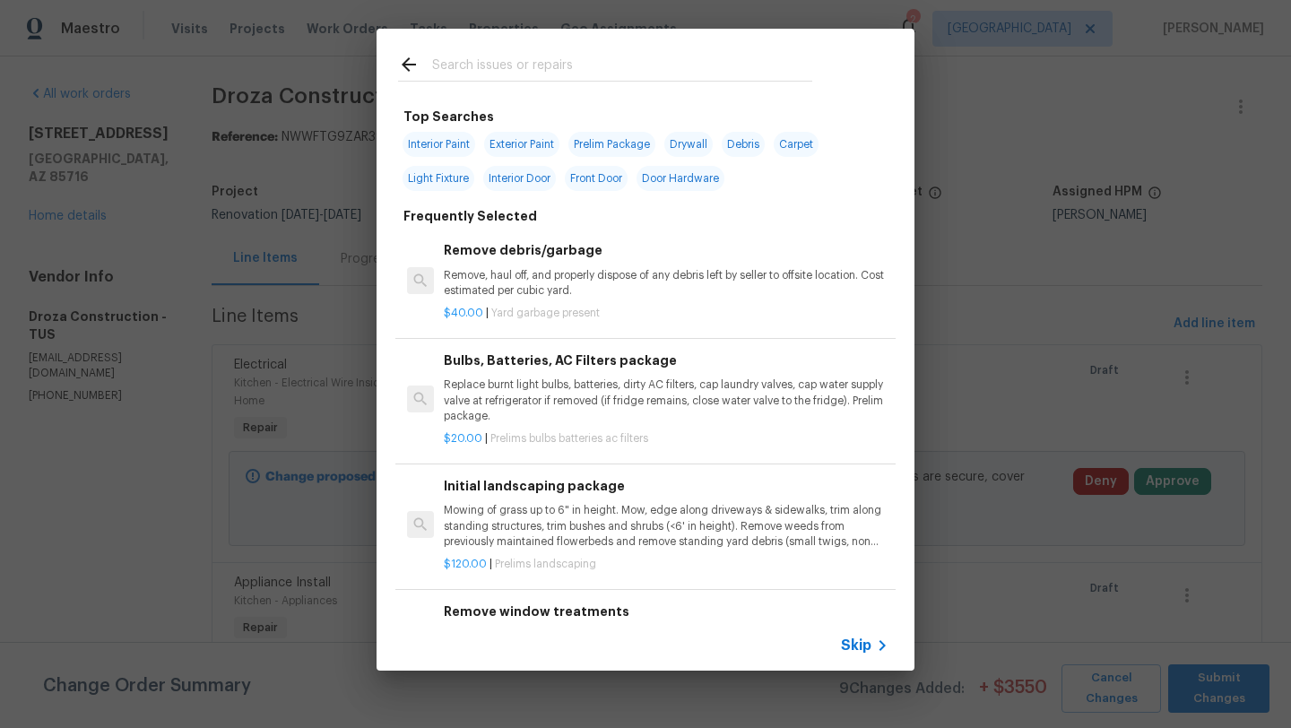
click at [538, 74] on input "text" at bounding box center [622, 67] width 380 height 27
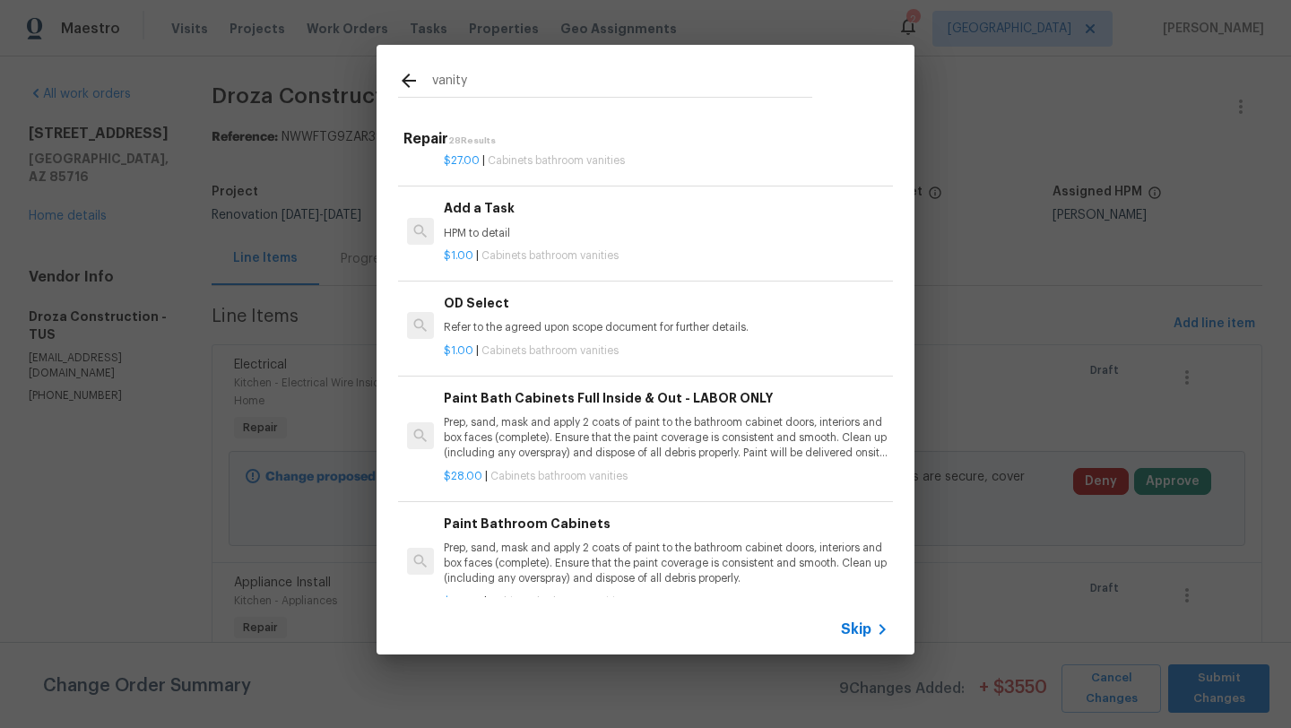
scroll to position [2334, 0]
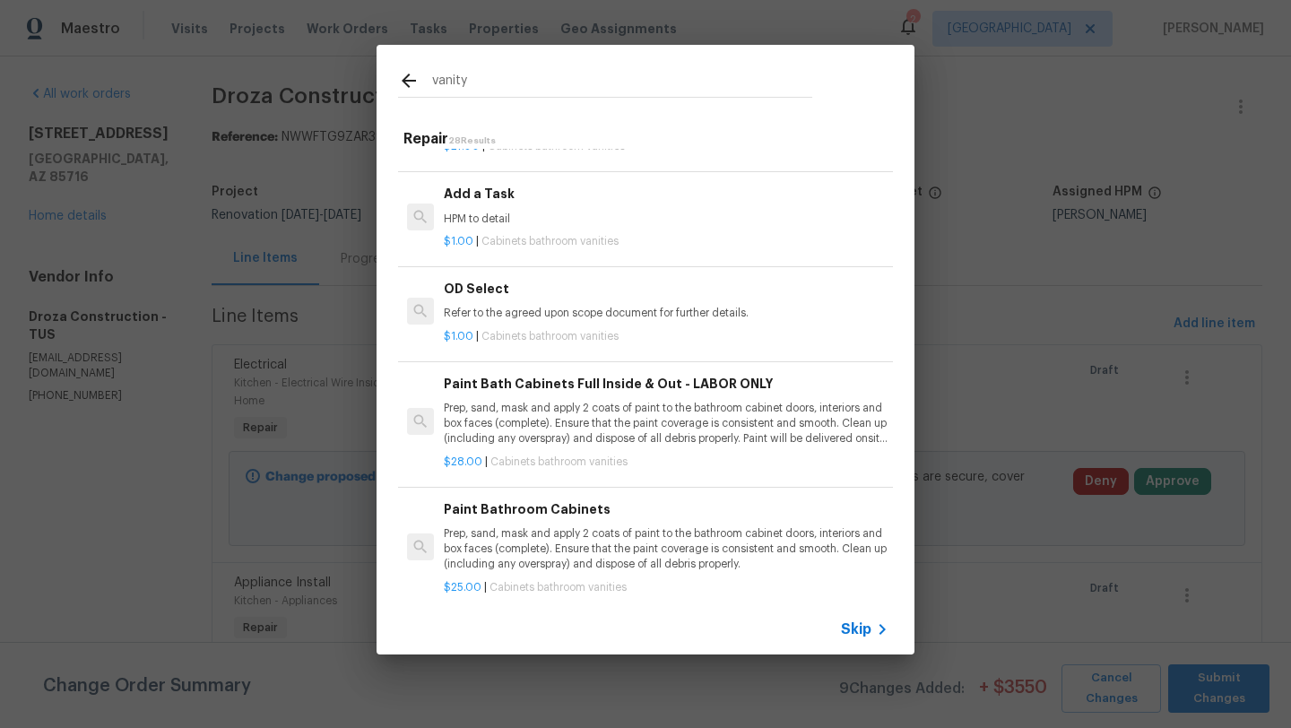
type input "vanity"
click at [536, 213] on p "HPM to detail" at bounding box center [666, 219] width 445 height 15
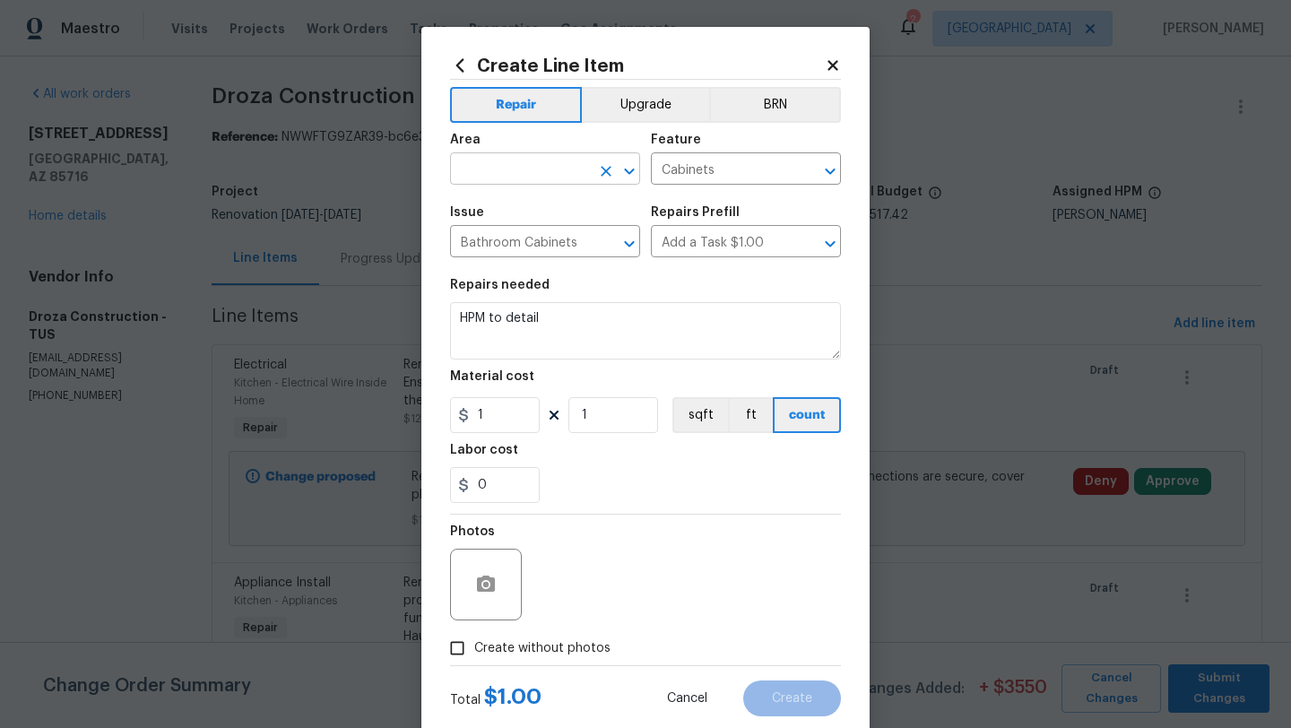
click at [490, 164] on input "text" at bounding box center [520, 171] width 140 height 28
click at [524, 235] on li "Main Bathroom" at bounding box center [545, 241] width 190 height 30
type input "Main Bathroom"
click at [544, 315] on textarea "HPM to detail" at bounding box center [645, 330] width 391 height 57
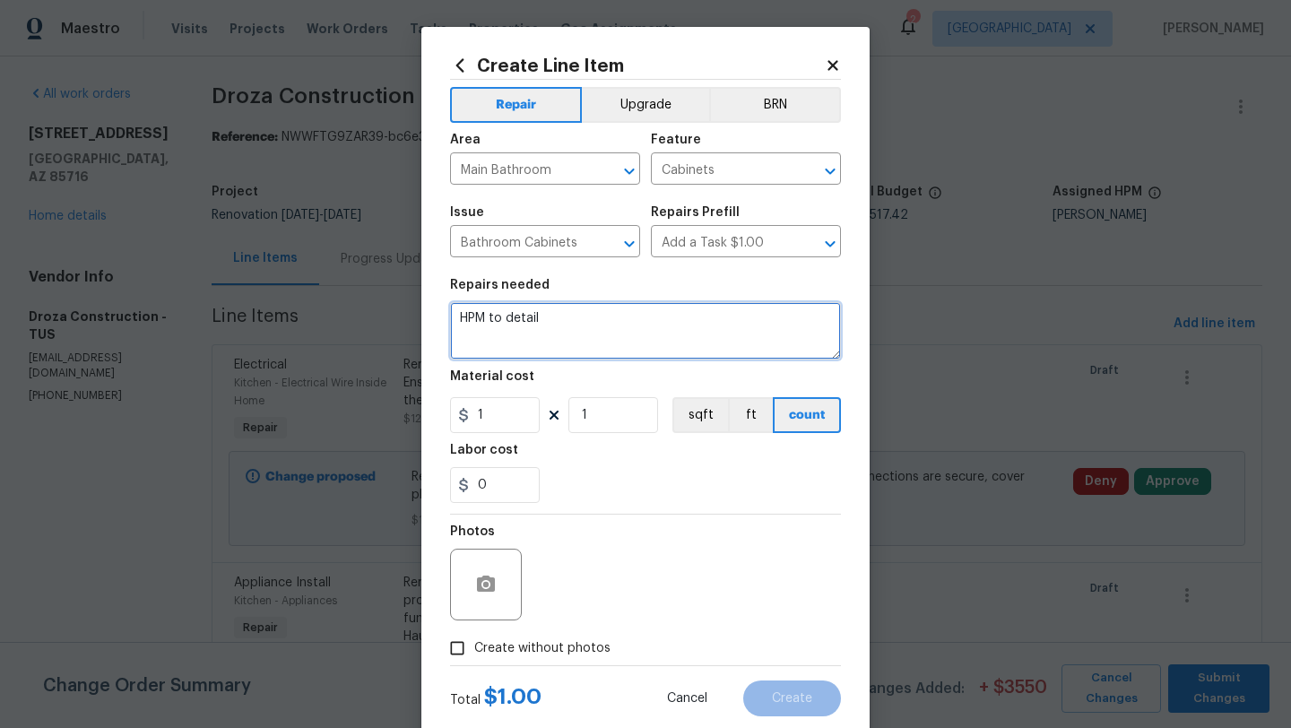
click at [544, 315] on textarea "HPM to detail" at bounding box center [645, 330] width 391 height 57
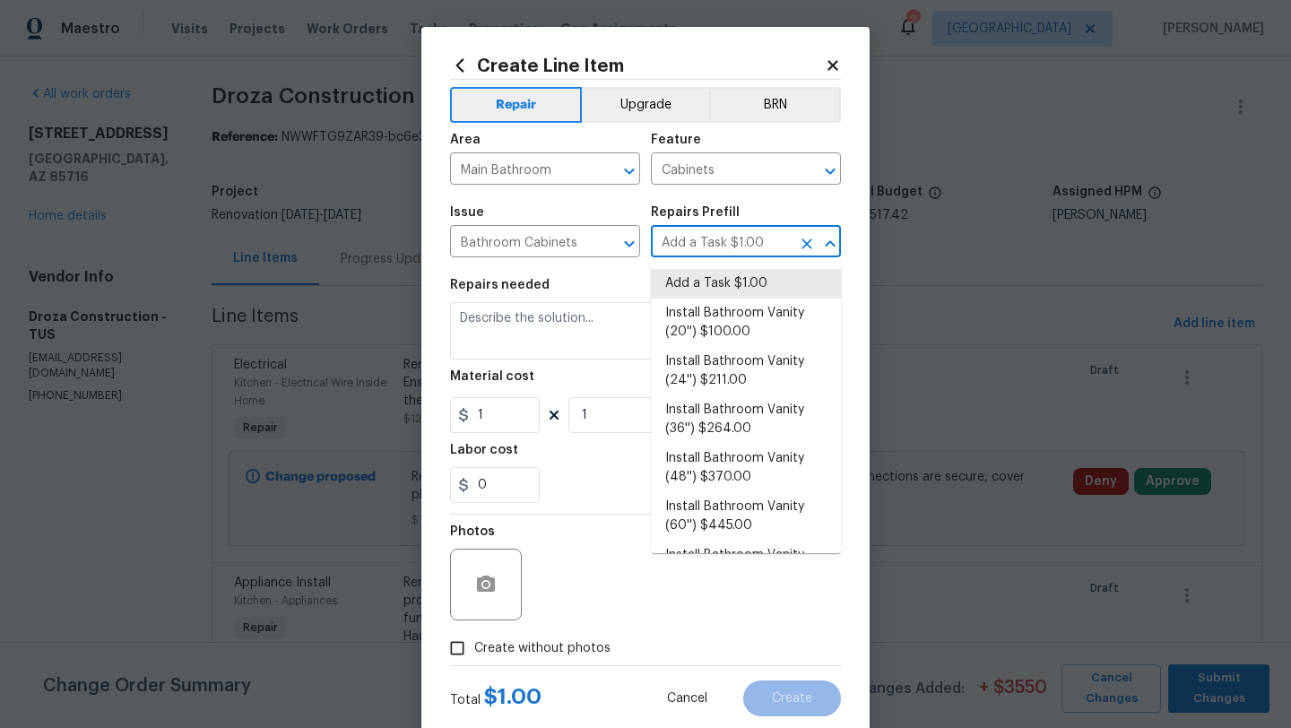
click at [777, 242] on input "Add a Task $1.00" at bounding box center [721, 244] width 140 height 28
click at [776, 419] on li "Install Bathroom Vanity (36'') $264.00" at bounding box center [746, 419] width 190 height 48
type input "Install Bathroom Vanity (36'') $264.00"
type textarea "Remove the existing bathroom vanity (if present) and install a new 36'' bathroo…"
type input "264"
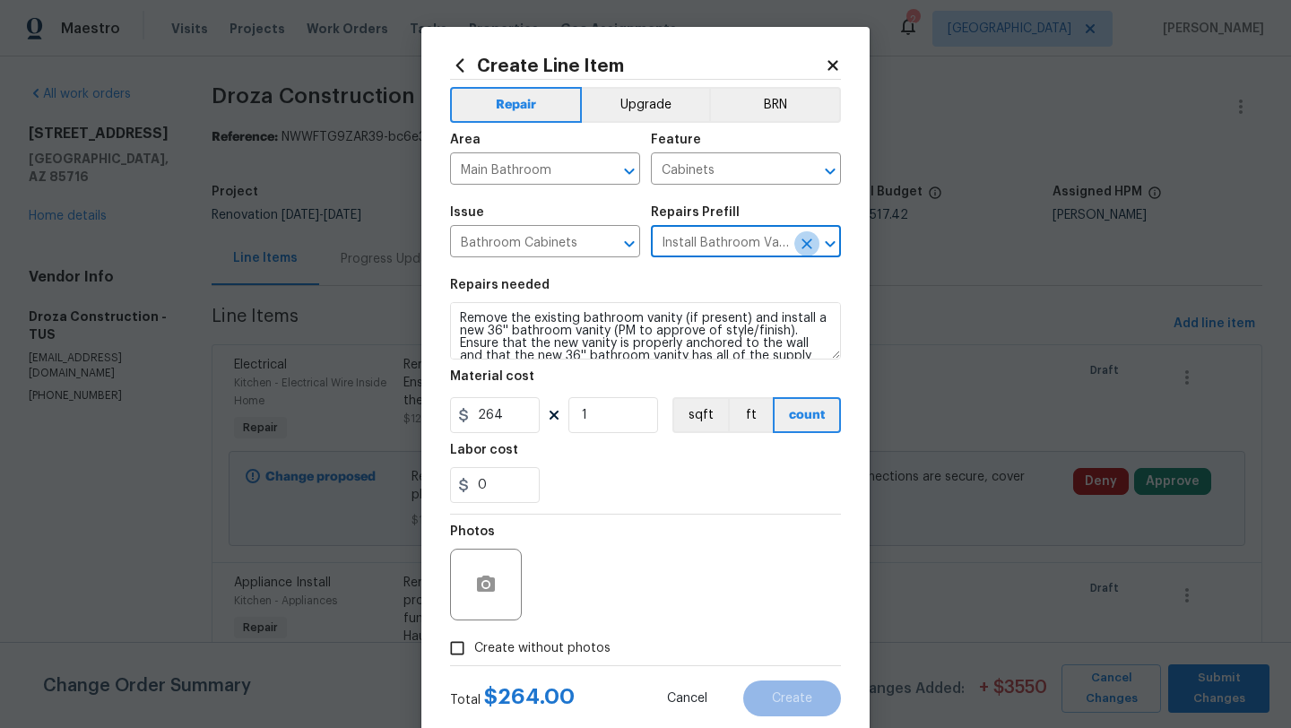
click at [801, 239] on icon "Clear" at bounding box center [807, 244] width 18 height 18
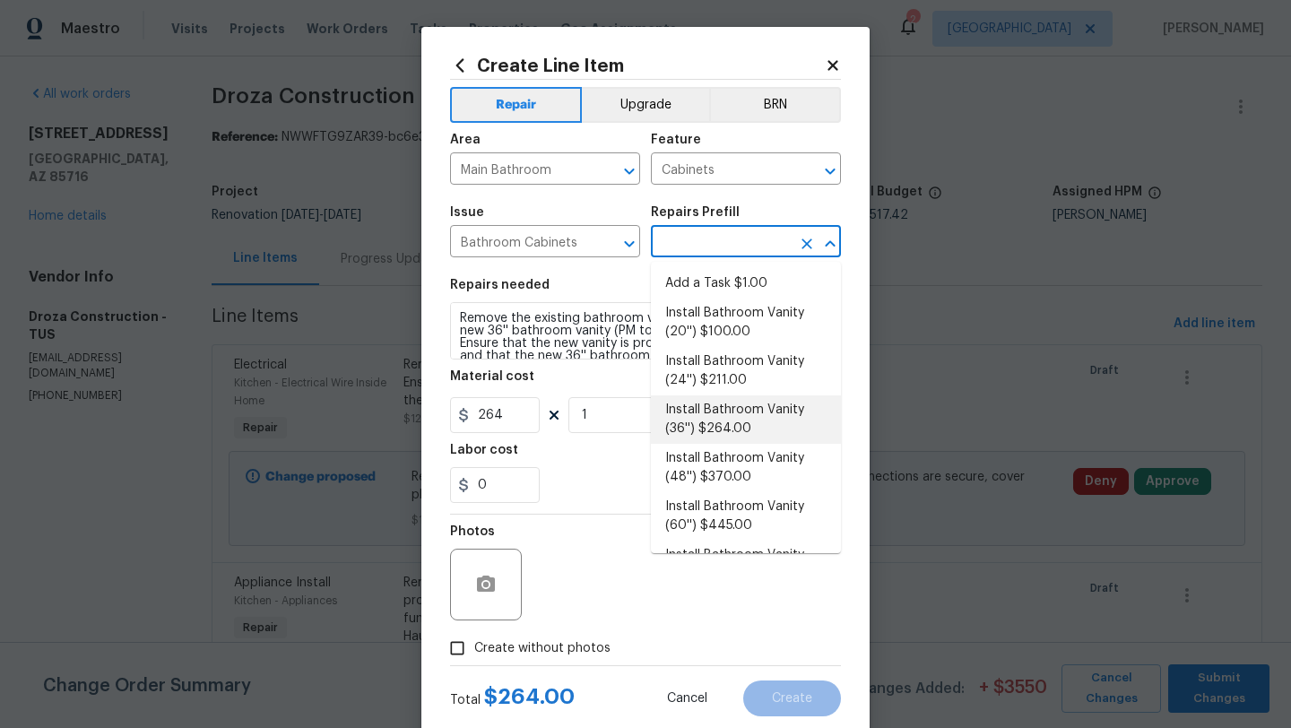
click at [760, 252] on input "text" at bounding box center [721, 244] width 140 height 28
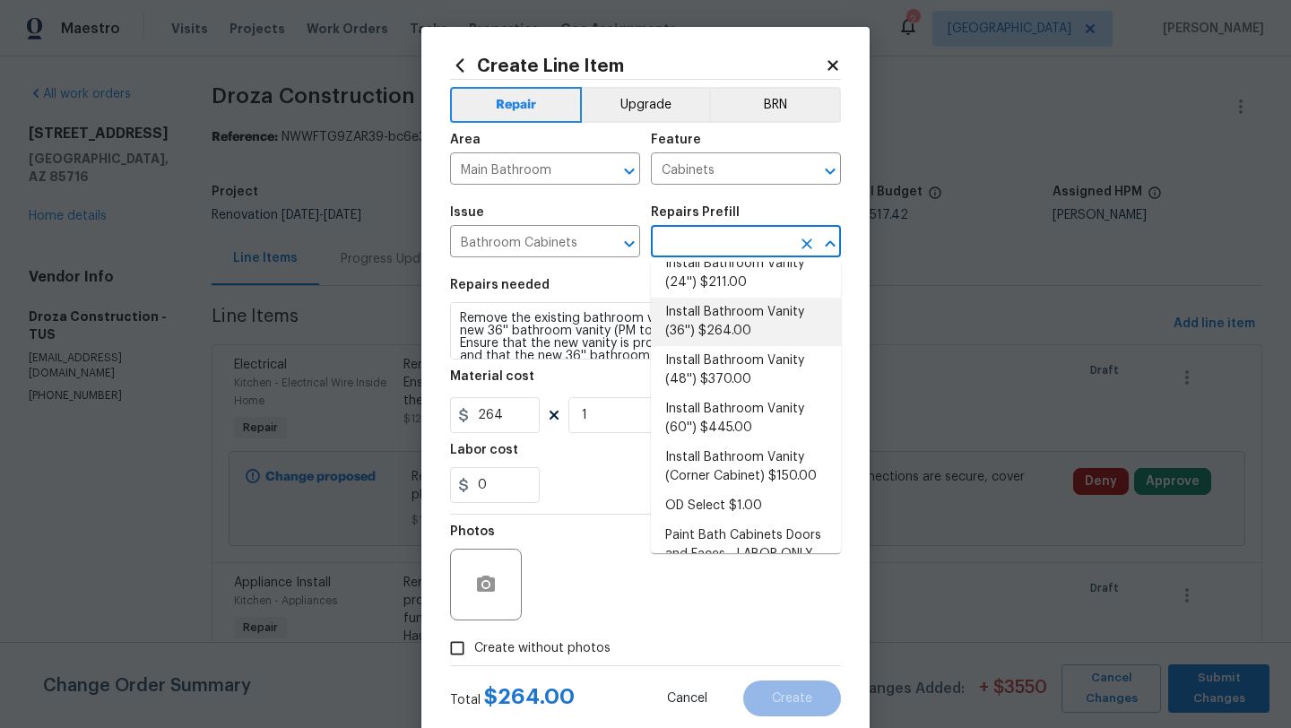
scroll to position [100, 0]
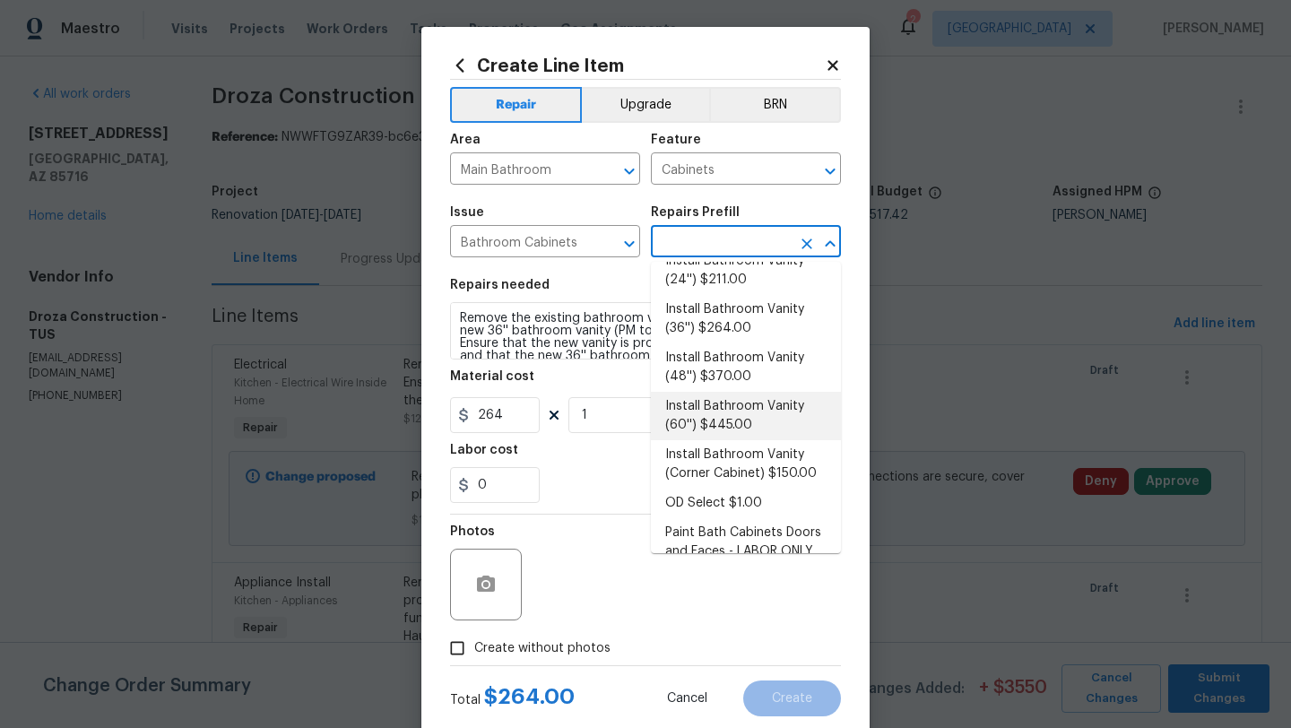
click at [776, 419] on li "Install Bathroom Vanity (60'') $445.00" at bounding box center [746, 416] width 190 height 48
type input "Install Bathroom Vanity (60'') $445.00"
type textarea "Remove the existing bathroom vanity (if present) and install a new 60'' bathroo…"
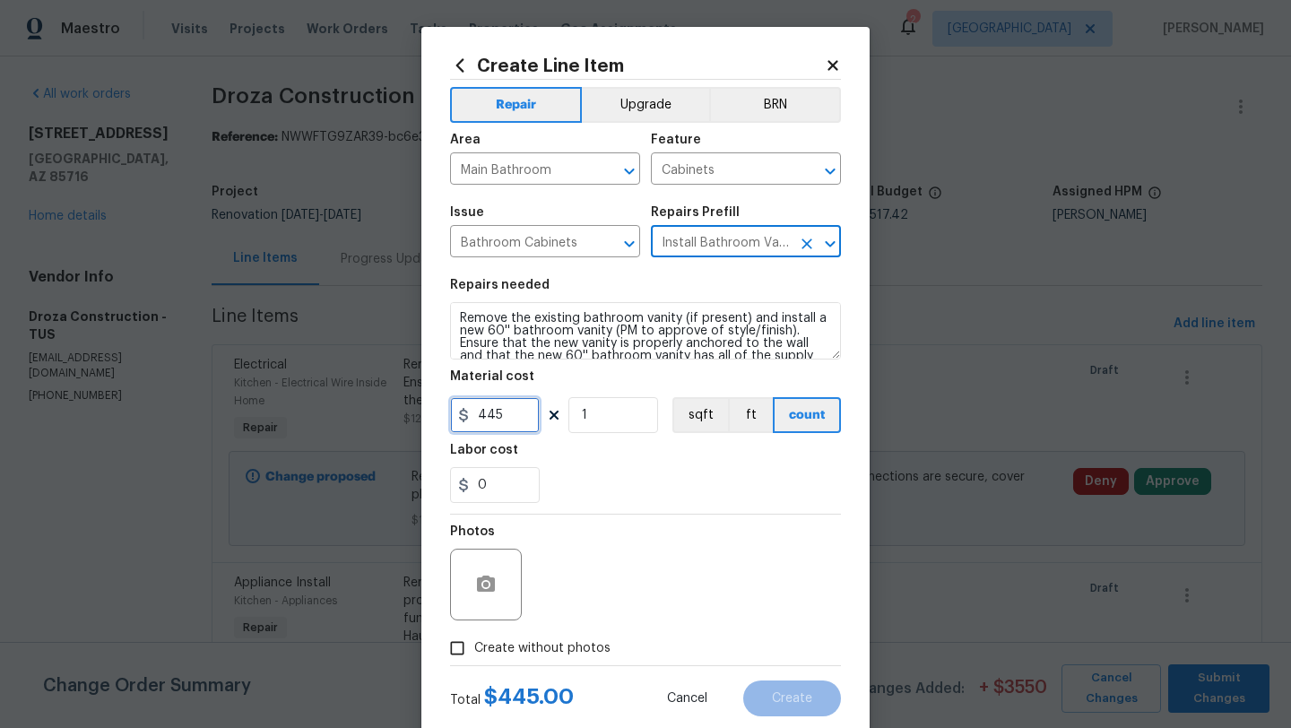
click at [514, 420] on input "445" at bounding box center [495, 415] width 90 height 36
type input "2700"
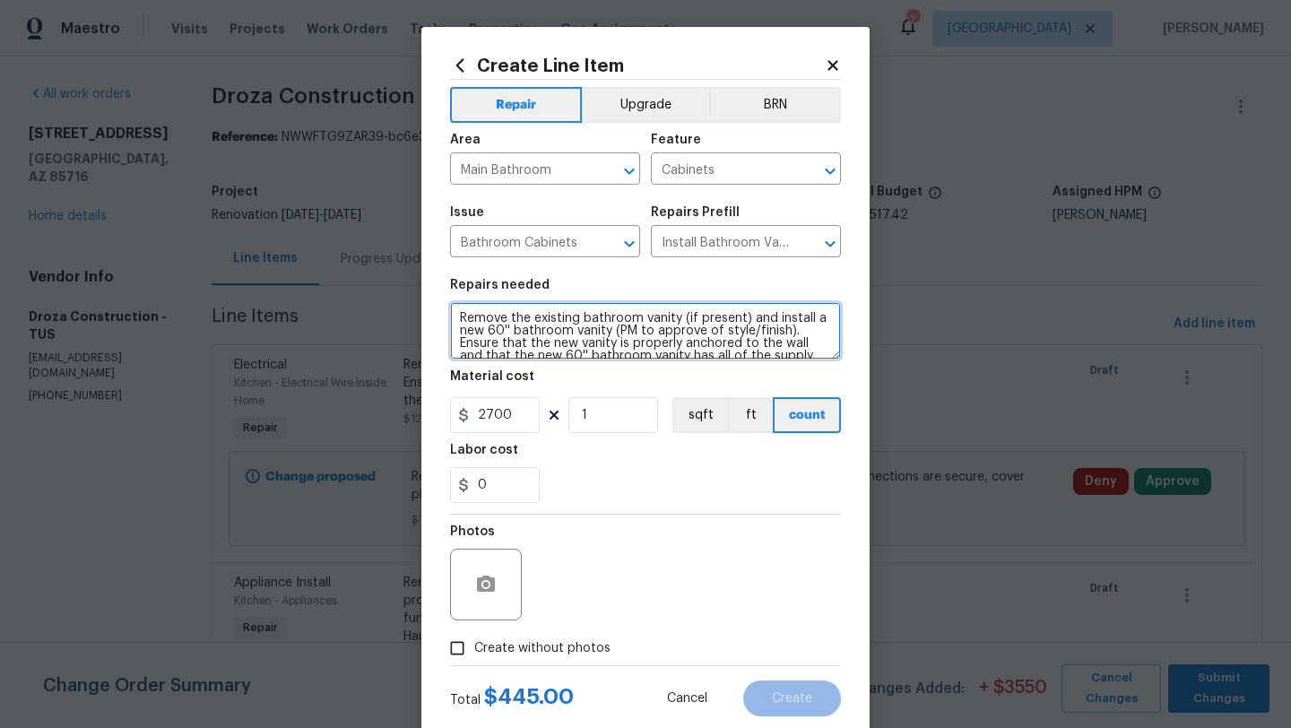
click at [461, 320] on textarea "Remove the existing bathroom vanity (if present) and install a new 60'' bathroo…" at bounding box center [645, 330] width 391 height 57
type textarea "#sala. - Remove the existing bathroom vanity (if present) and install a new 60'…"
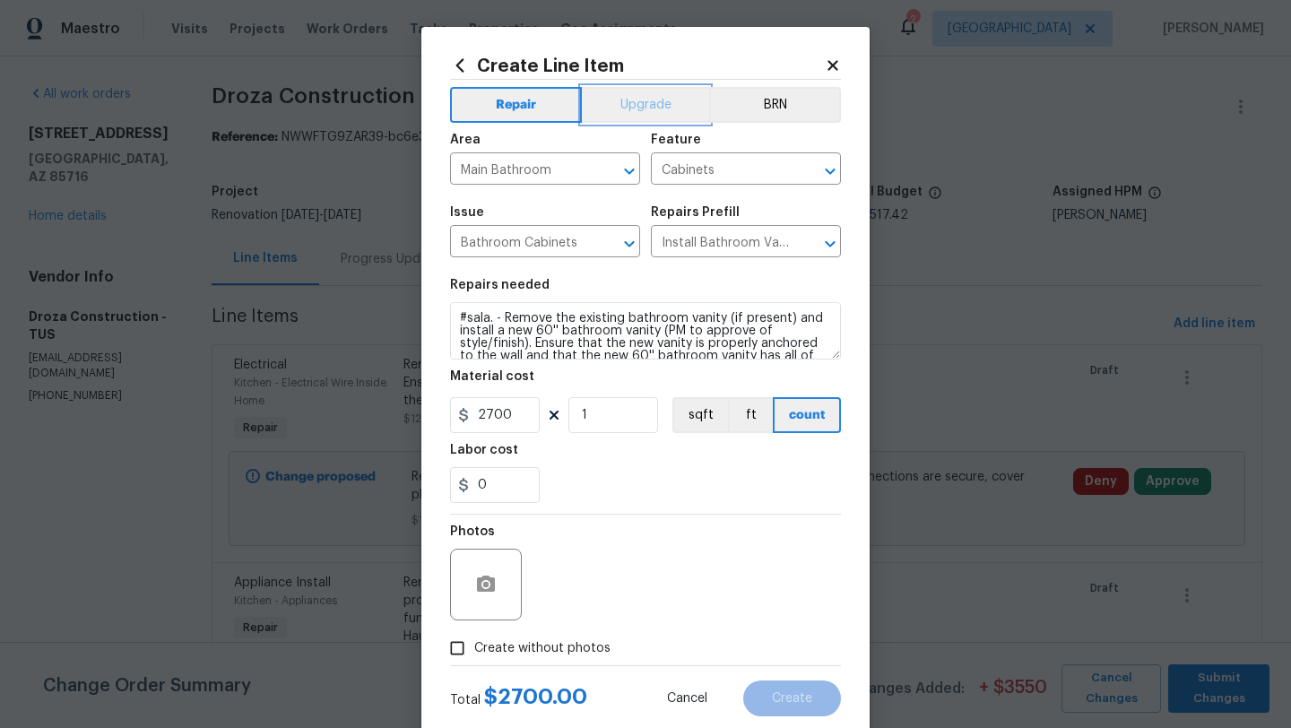
click at [655, 108] on button "Upgrade" at bounding box center [646, 105] width 128 height 36
click at [519, 651] on span "Create without photos" at bounding box center [542, 648] width 136 height 19
click at [474, 651] on input "Create without photos" at bounding box center [457, 648] width 34 height 34
checkbox input "true"
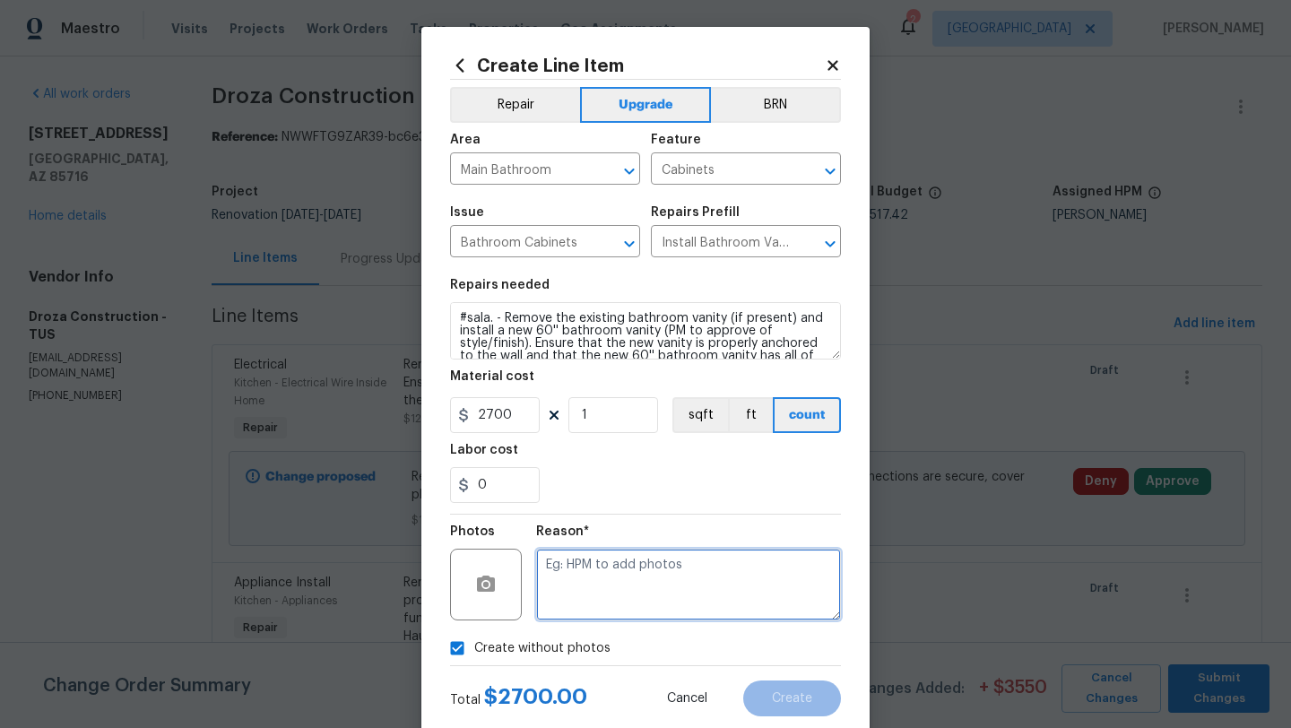
click at [608, 584] on textarea at bounding box center [688, 585] width 305 height 72
type textarea "M"
type textarea "Primary bathroom"
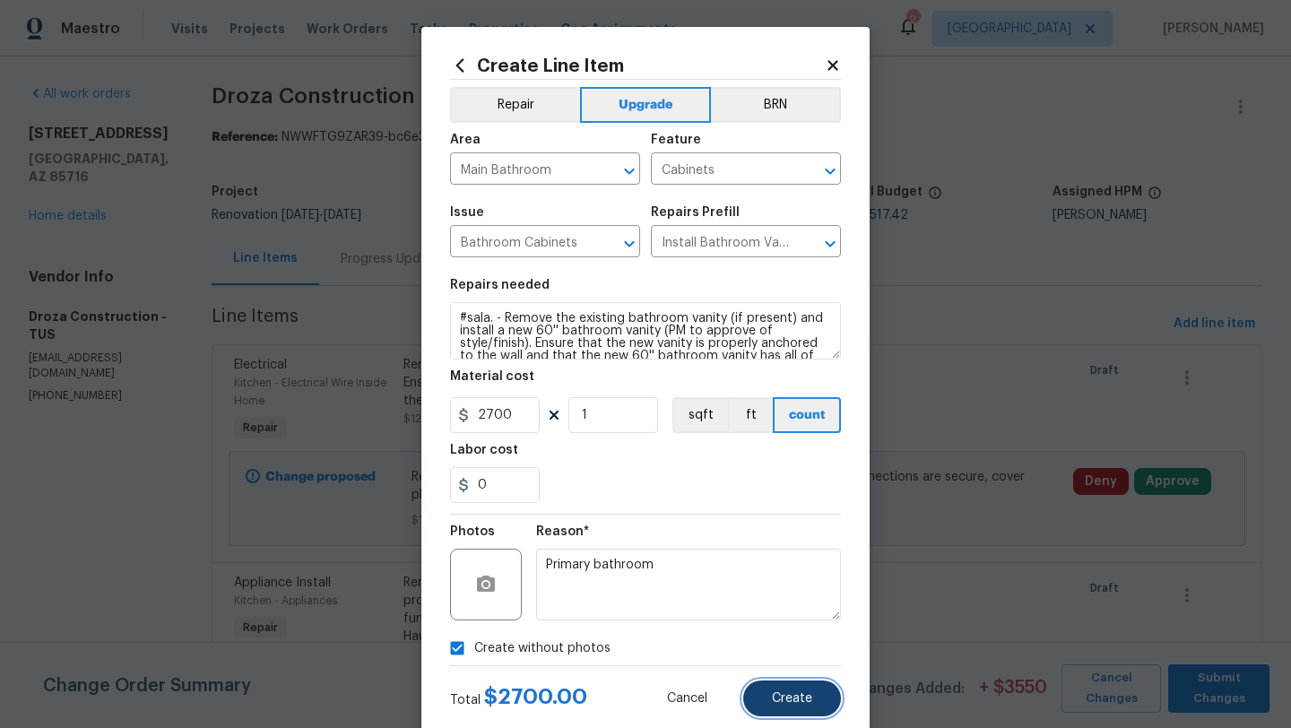
click at [816, 698] on button "Create" at bounding box center [792, 699] width 98 height 36
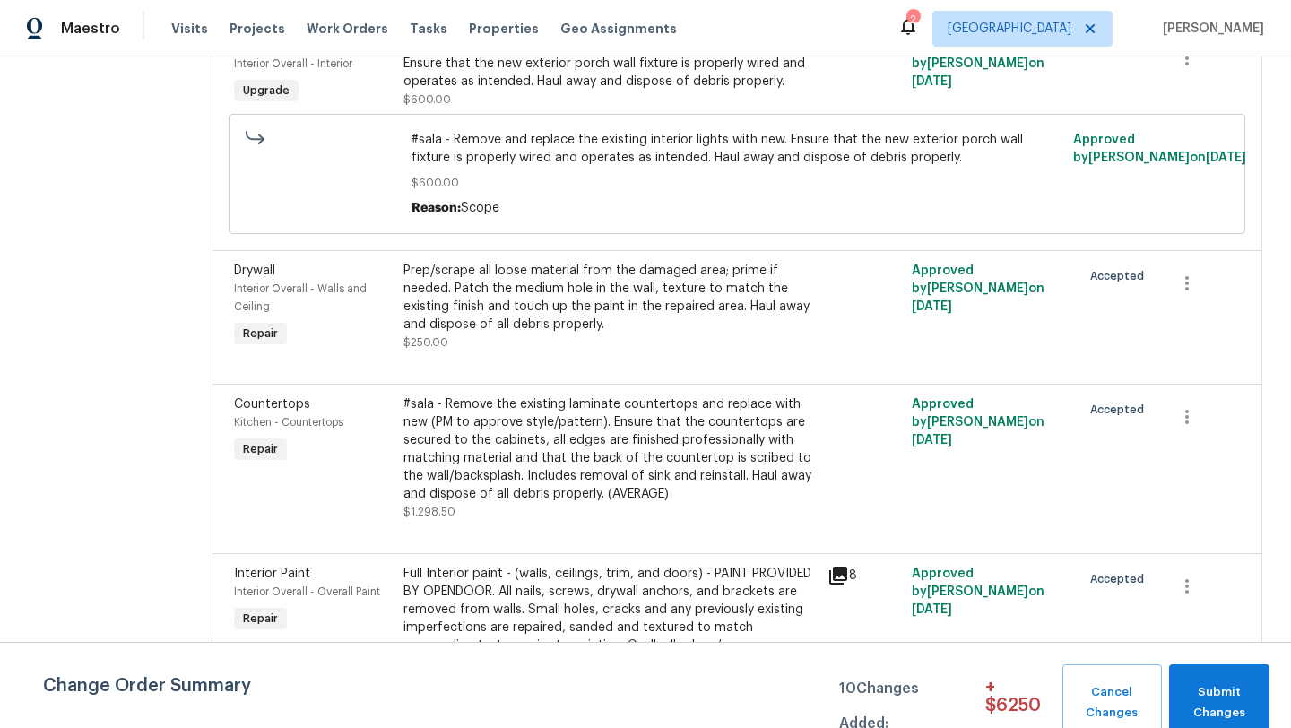
scroll to position [3231, 0]
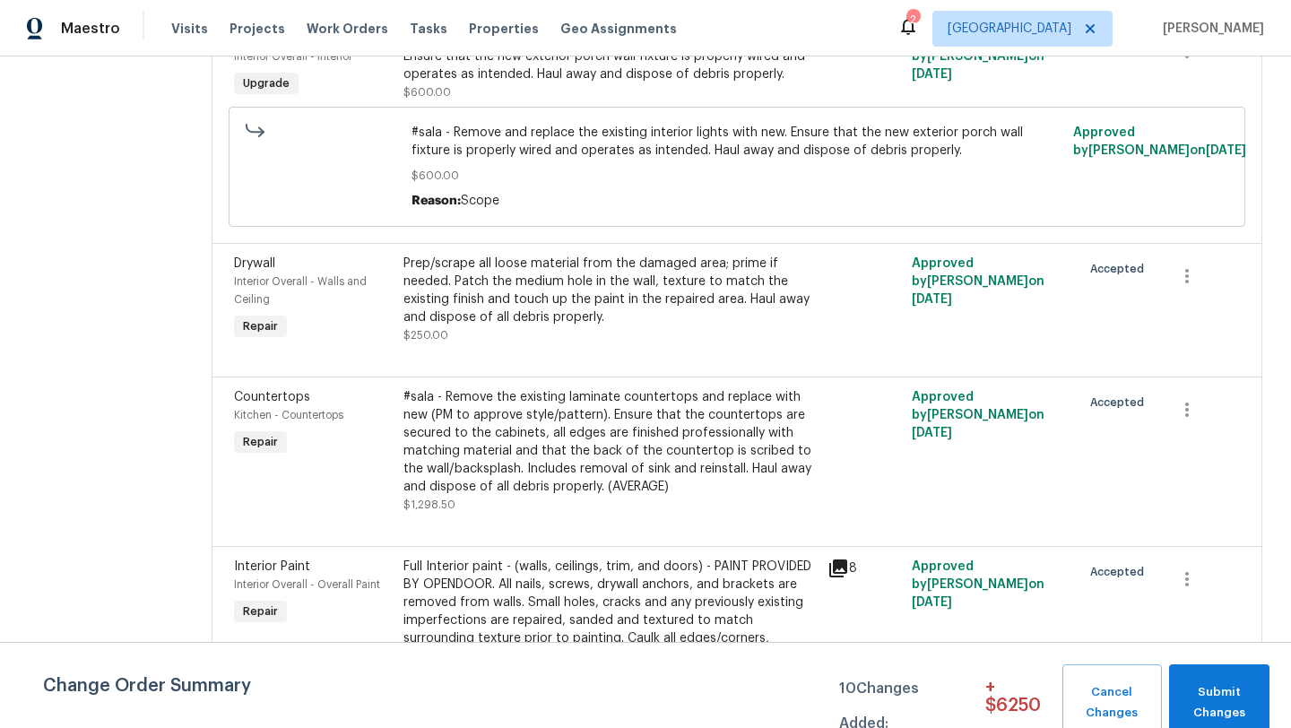
click at [683, 326] on div "Prep/scrape all loose material from the damaged area; prime if needed. Patch th…" at bounding box center [610, 291] width 413 height 72
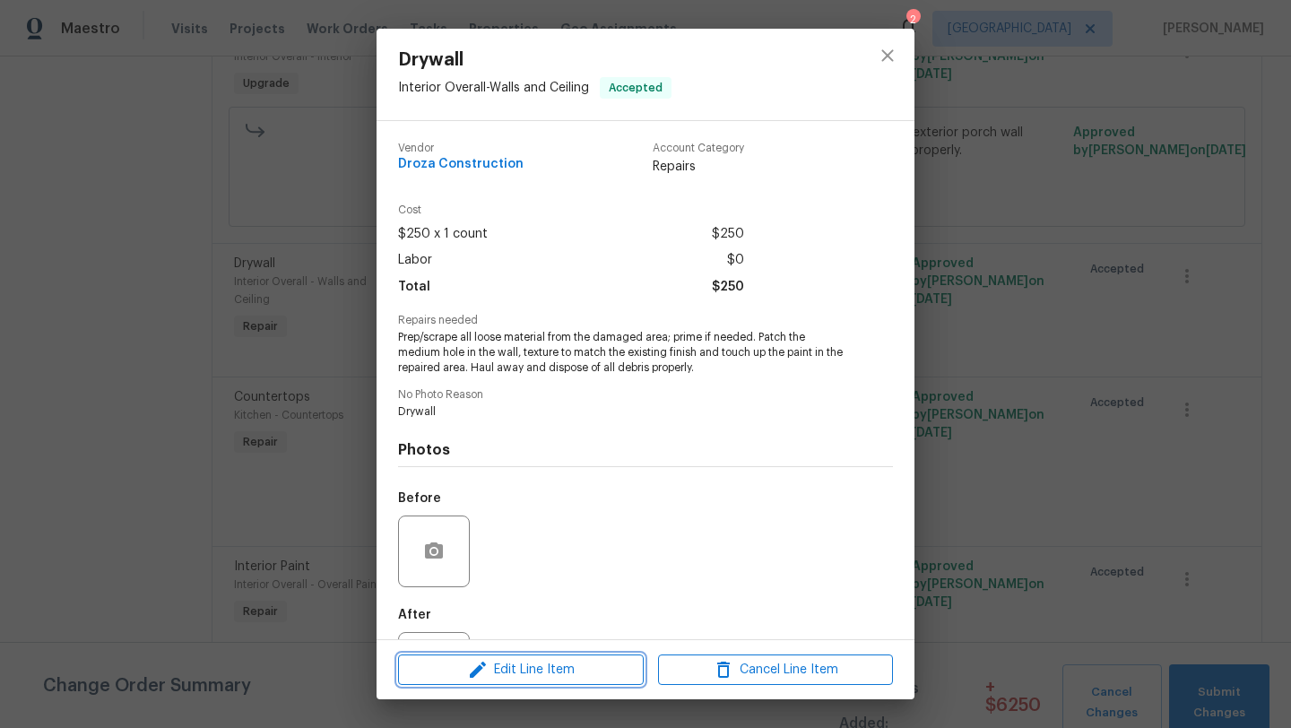
click at [532, 669] on span "Edit Line Item" at bounding box center [521, 670] width 235 height 22
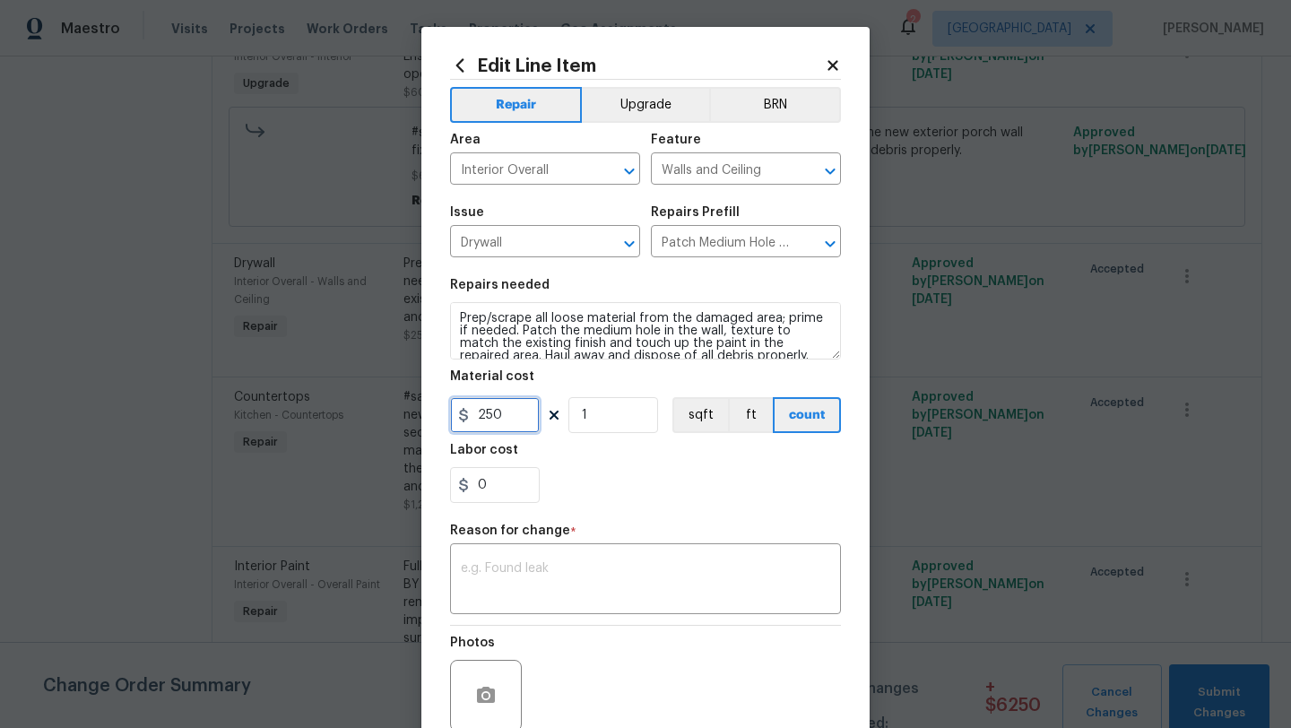
click at [526, 412] on input "250" at bounding box center [495, 415] width 90 height 36
type input "800"
click at [543, 571] on textarea at bounding box center [645, 581] width 369 height 38
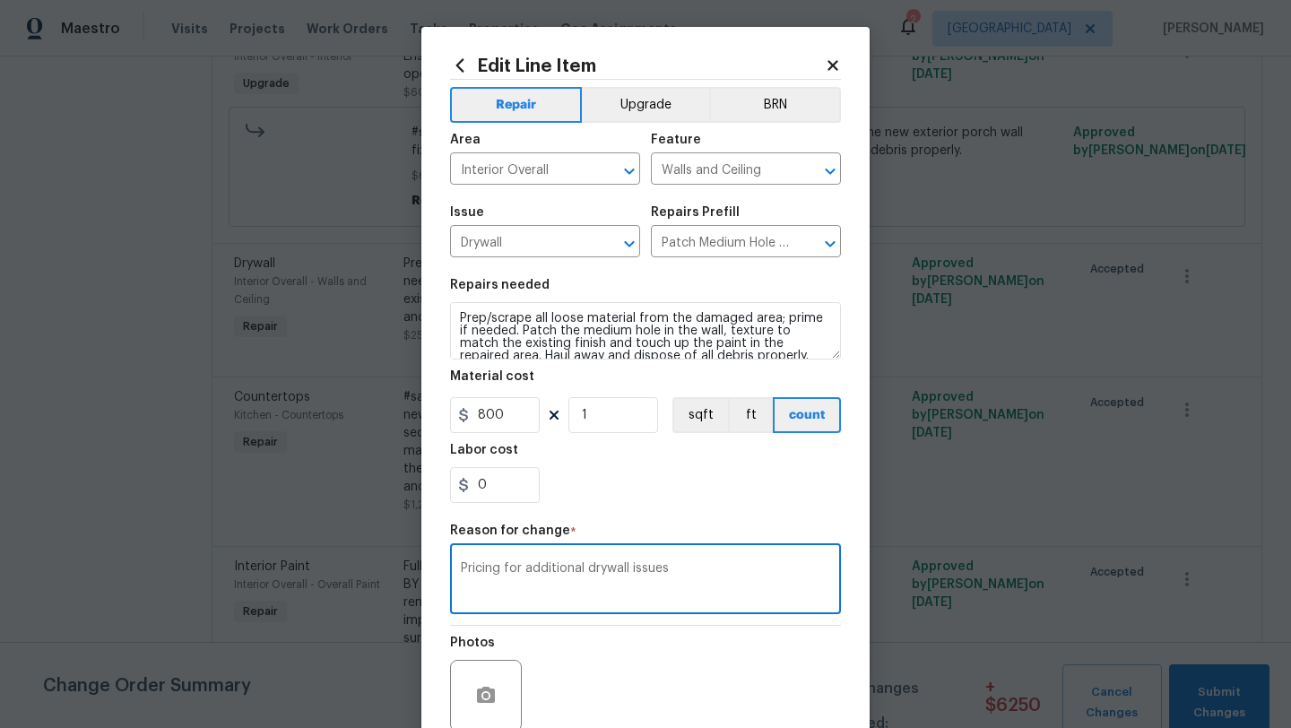
scroll to position [156, 0]
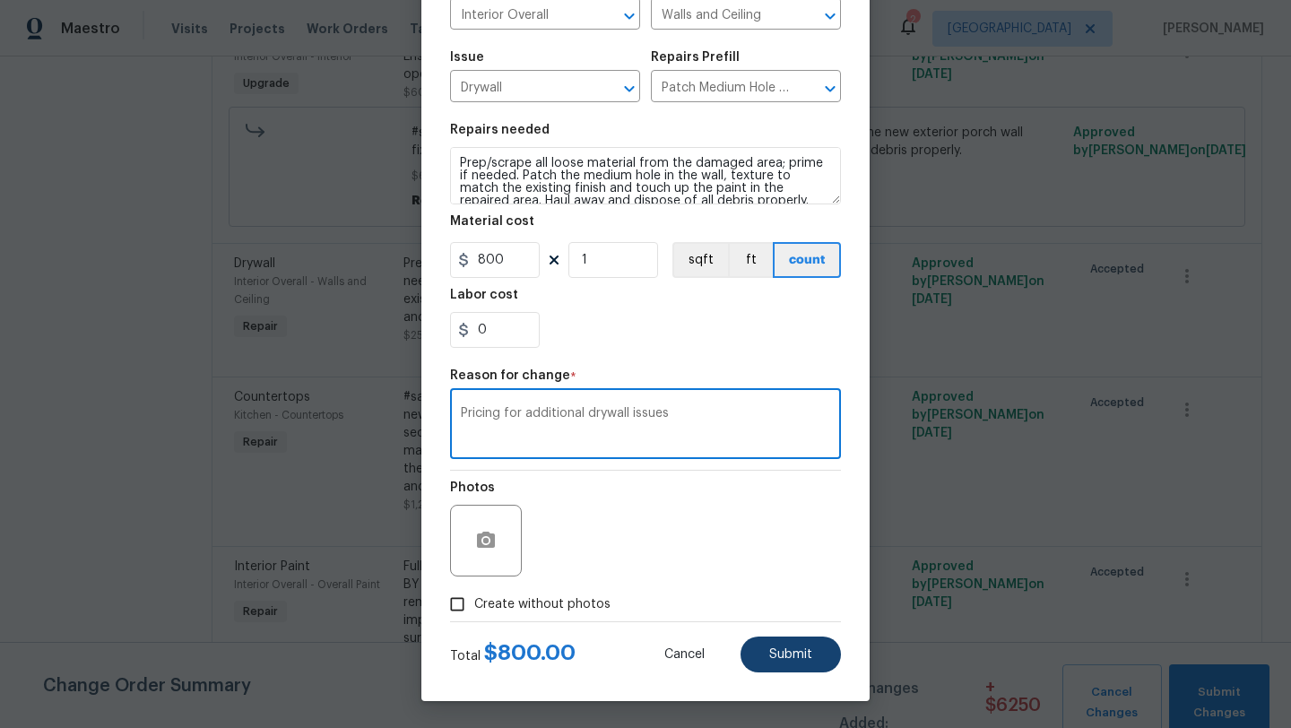
type textarea "Pricing for additional drywall issues"
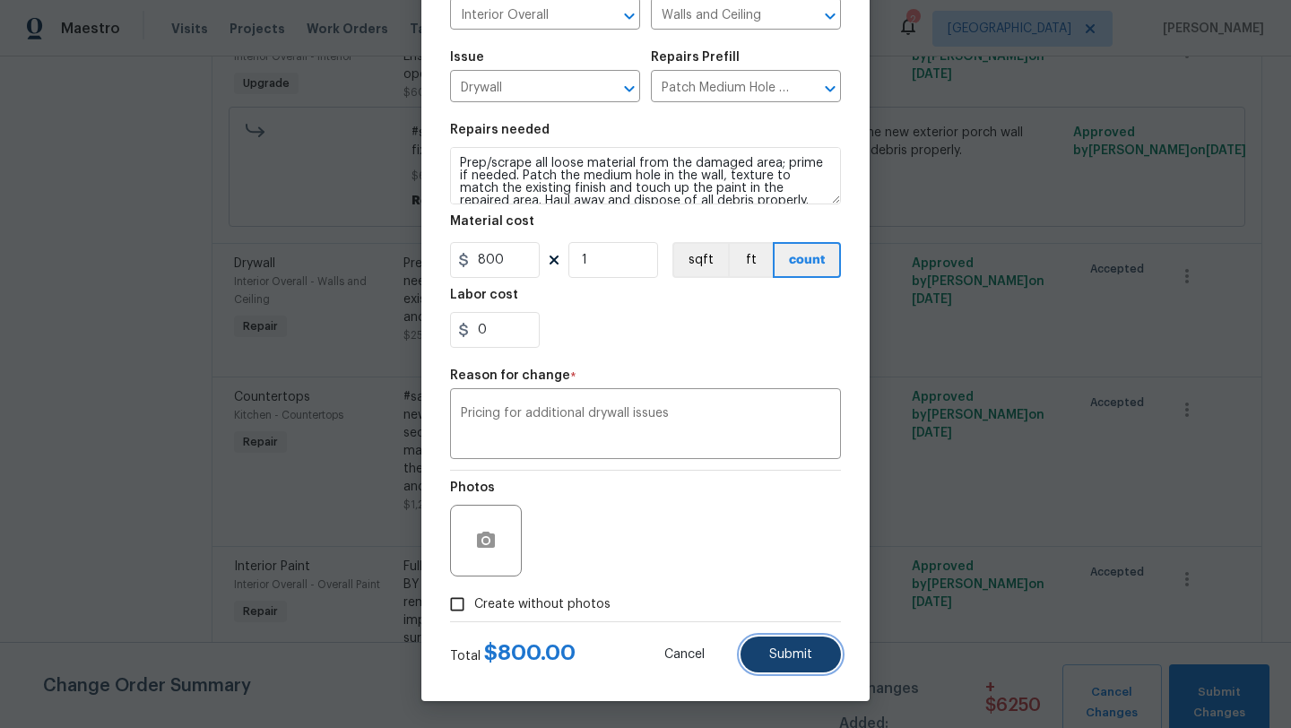
click at [801, 655] on span "Submit" at bounding box center [790, 654] width 43 height 13
type input "250"
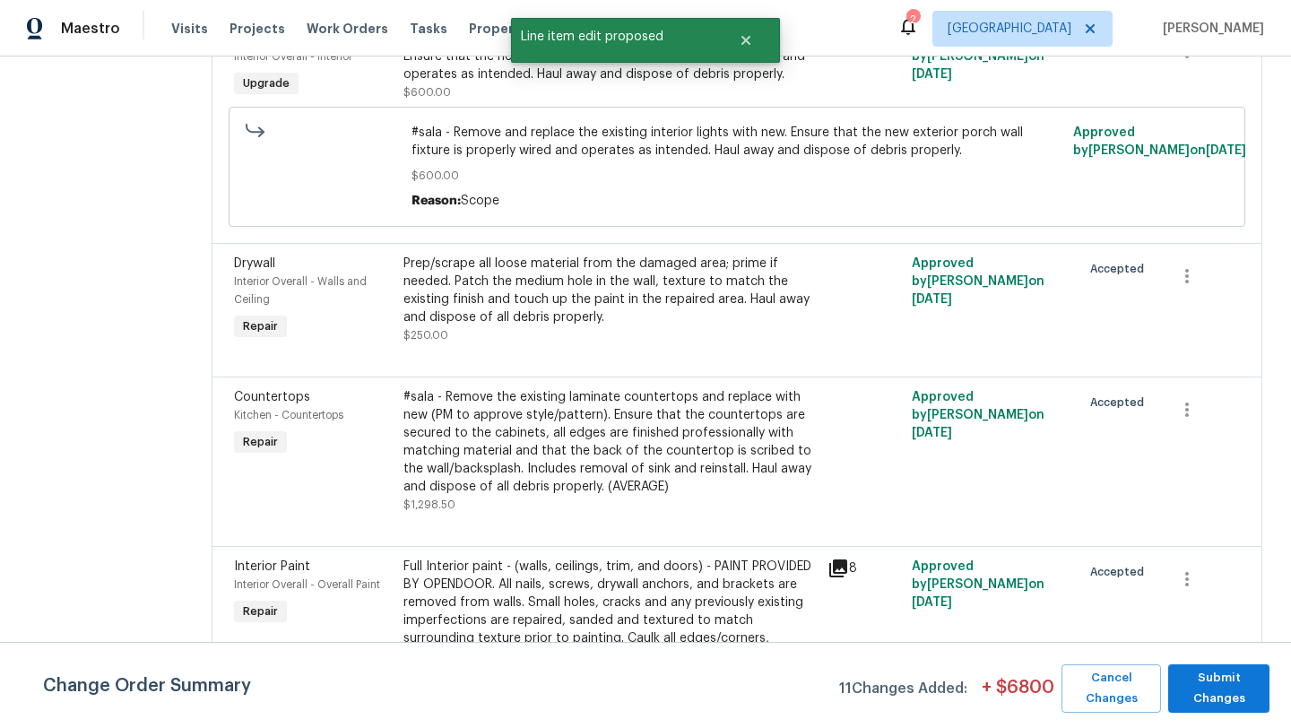
scroll to position [0, 0]
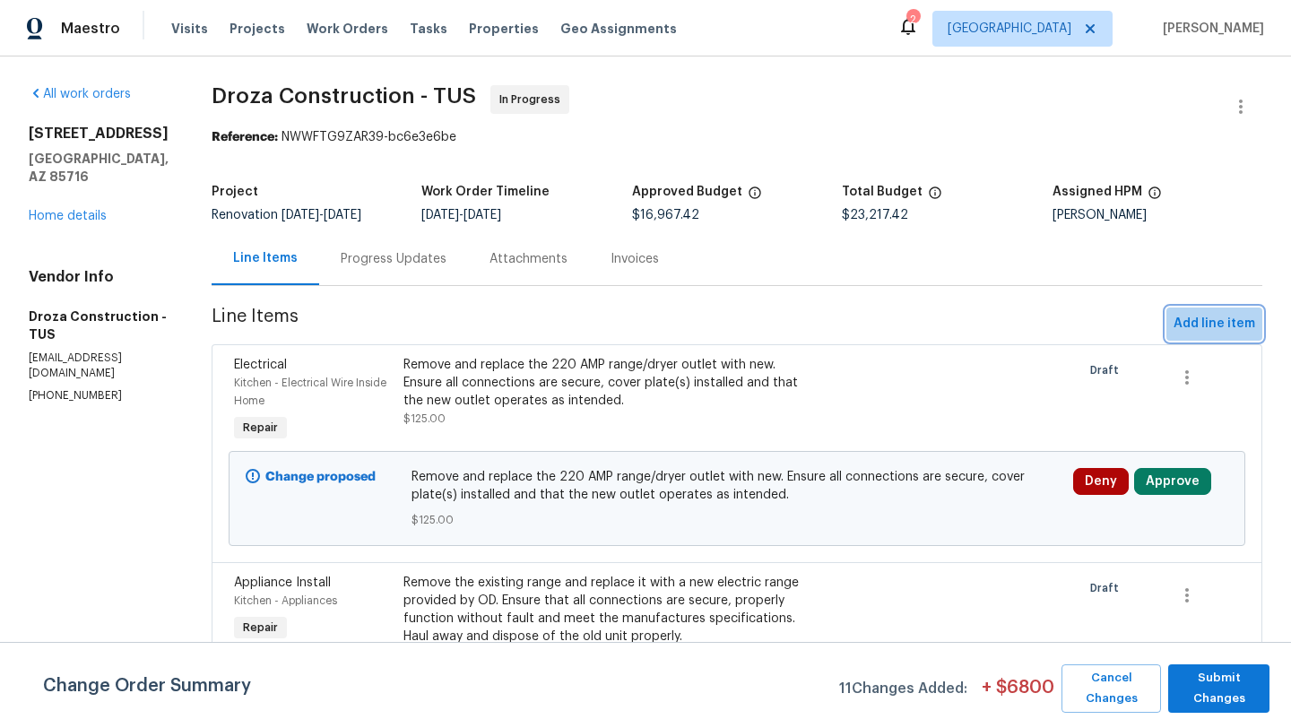
click at [1218, 325] on span "Add line item" at bounding box center [1215, 324] width 82 height 22
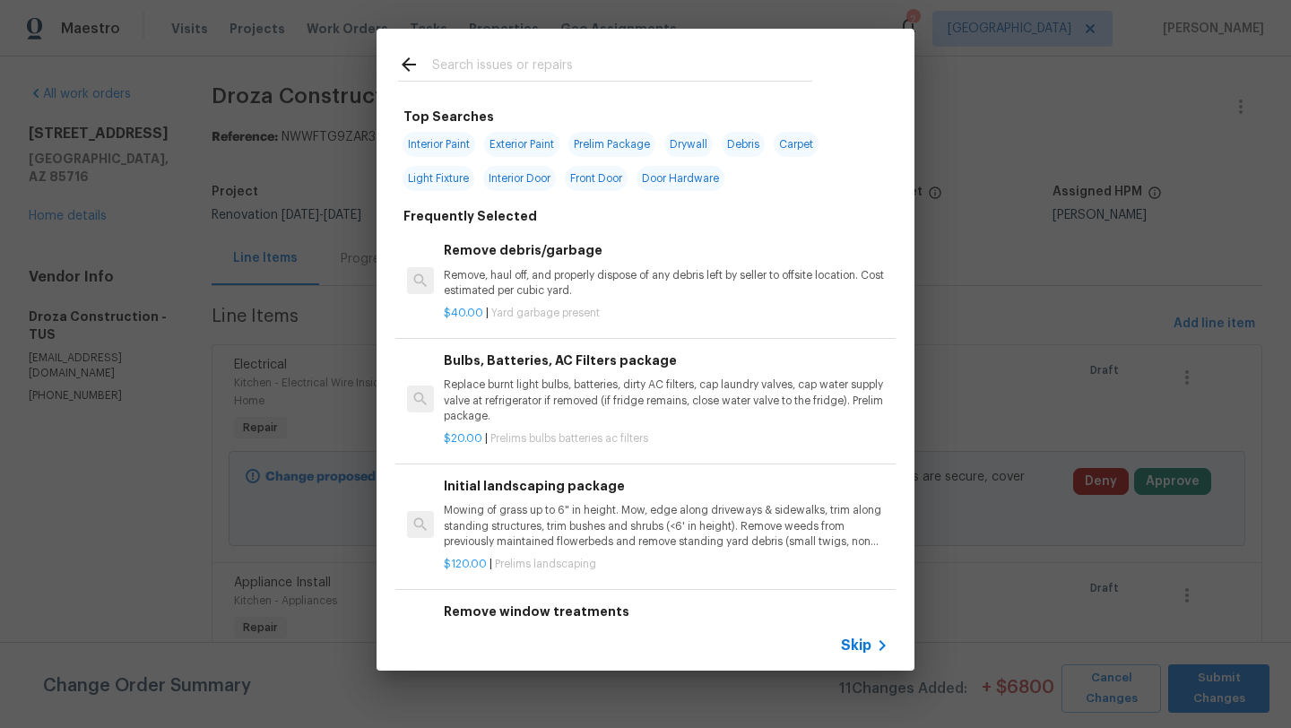
click at [542, 72] on input "text" at bounding box center [622, 67] width 380 height 27
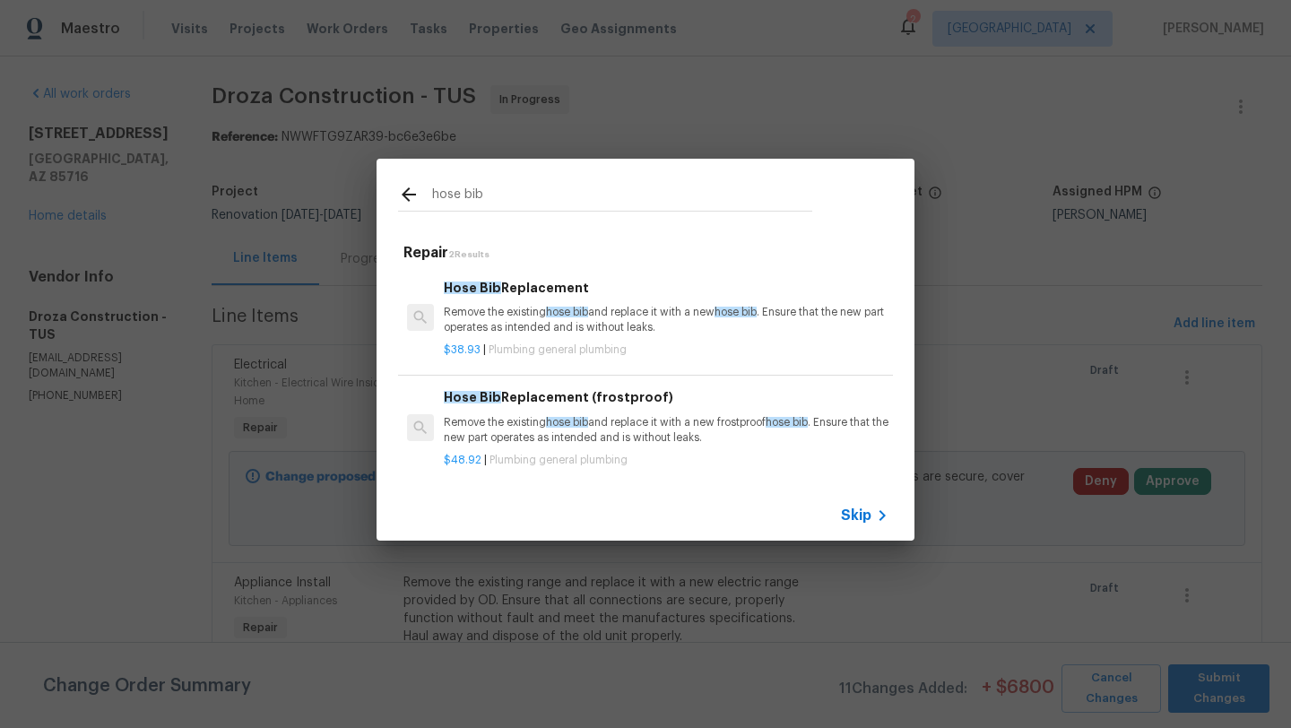
type input "hose bib"
click at [505, 325] on p "Remove the existing hose bib and replace it with a new hose bib . Ensure that t…" at bounding box center [666, 320] width 445 height 30
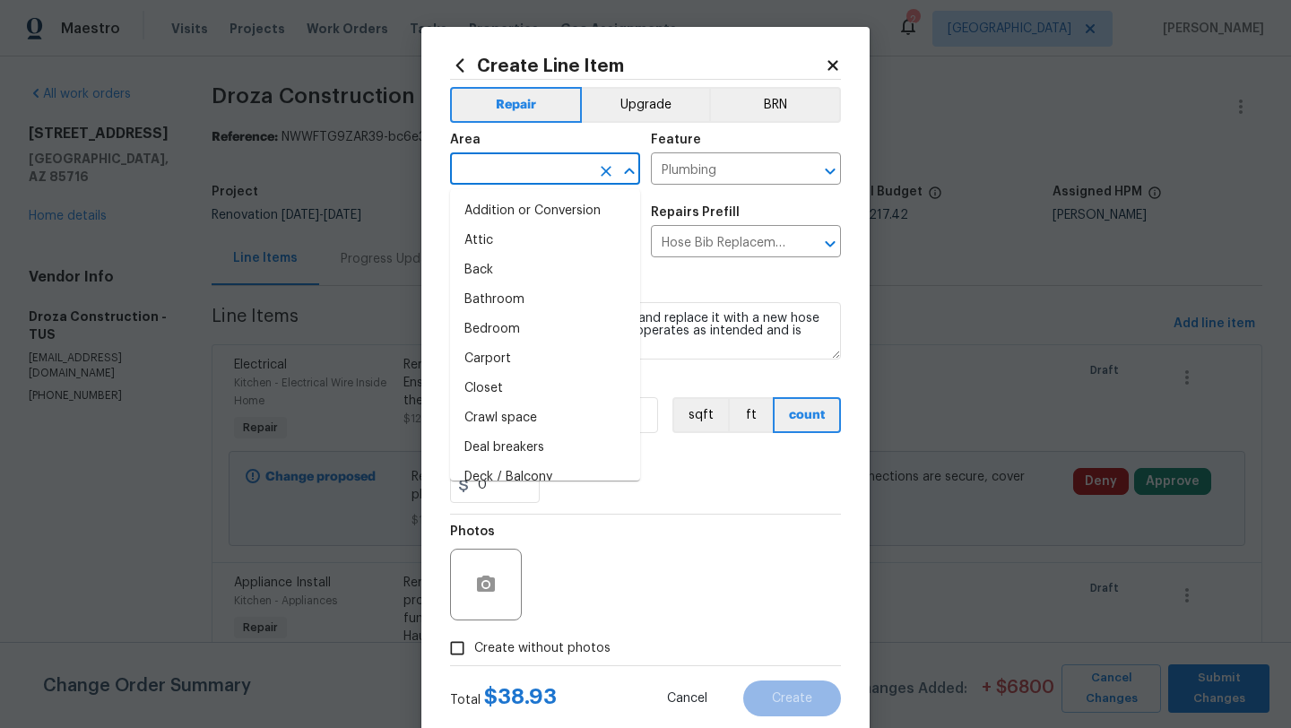
click at [531, 170] on input "text" at bounding box center [520, 171] width 140 height 28
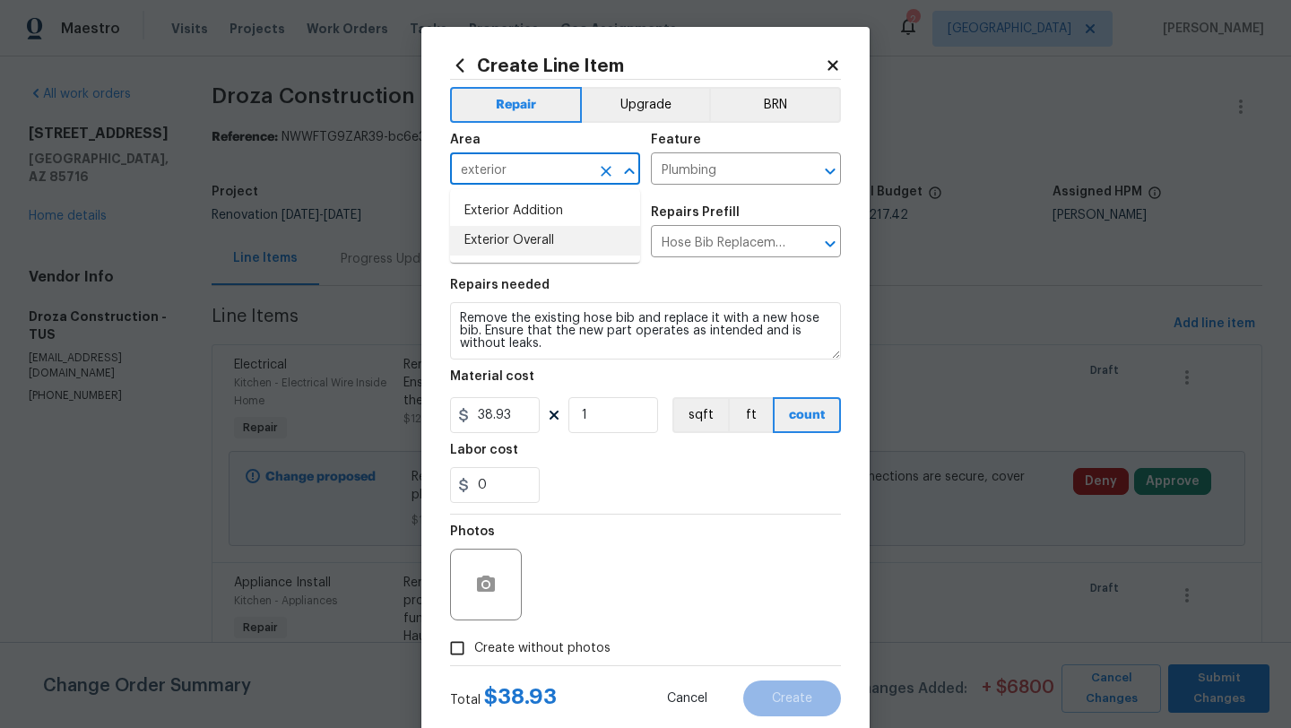
click at [527, 236] on li "Exterior Overall" at bounding box center [545, 241] width 190 height 30
type input "Exterior Overall"
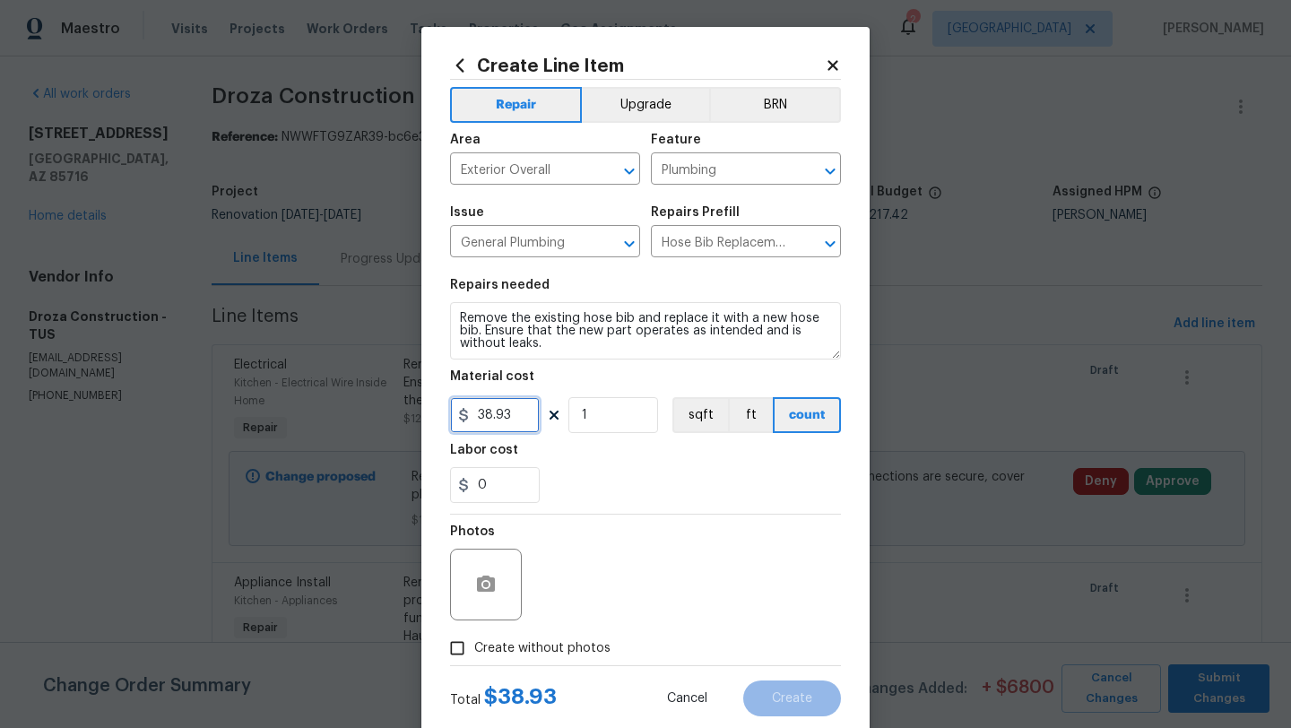
drag, startPoint x: 527, startPoint y: 424, endPoint x: 432, endPoint y: 418, distance: 95.3
click at [433, 420] on div "Create Line Item Repair Upgrade BRN Area Exterior Overall ​ Feature Plumbing ​ …" at bounding box center [645, 386] width 448 height 718
click at [602, 501] on div "0" at bounding box center [645, 485] width 391 height 36
click at [510, 414] on input "270" at bounding box center [495, 415] width 90 height 36
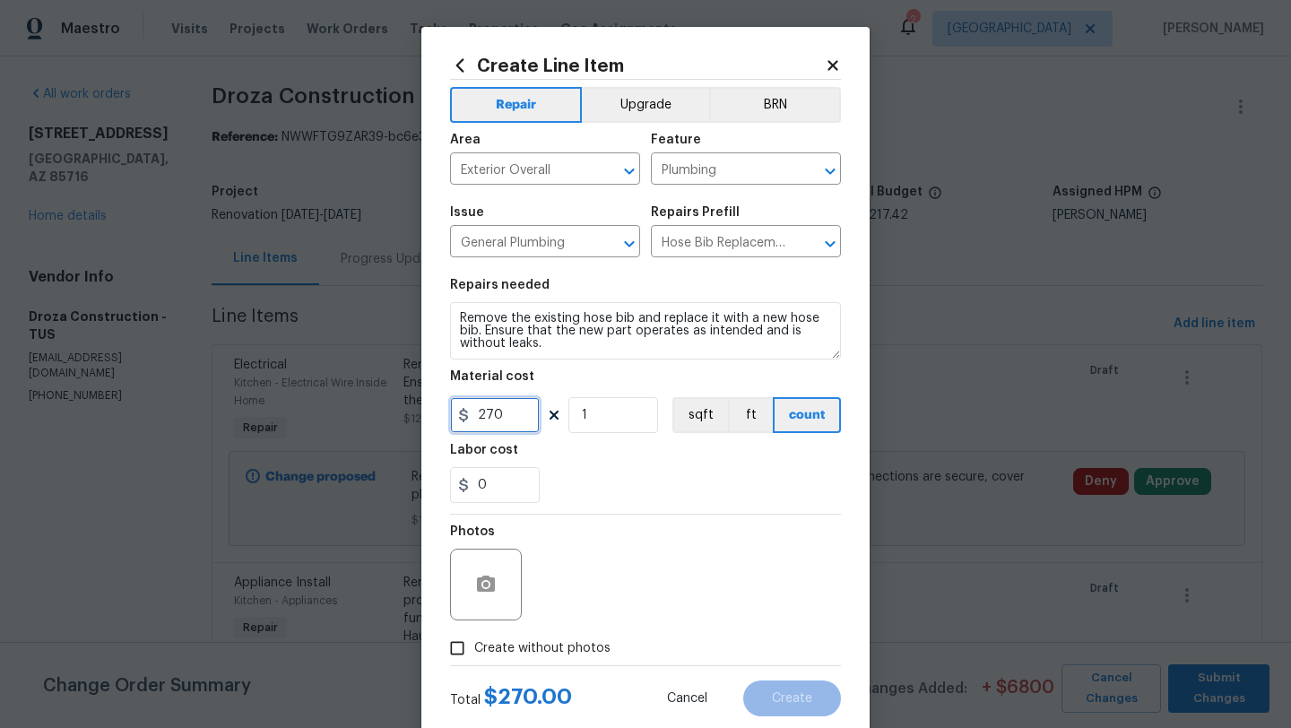
click at [510, 414] on input "270" at bounding box center [495, 415] width 90 height 36
type input "90"
type input "3"
click at [608, 492] on div "0" at bounding box center [645, 485] width 391 height 36
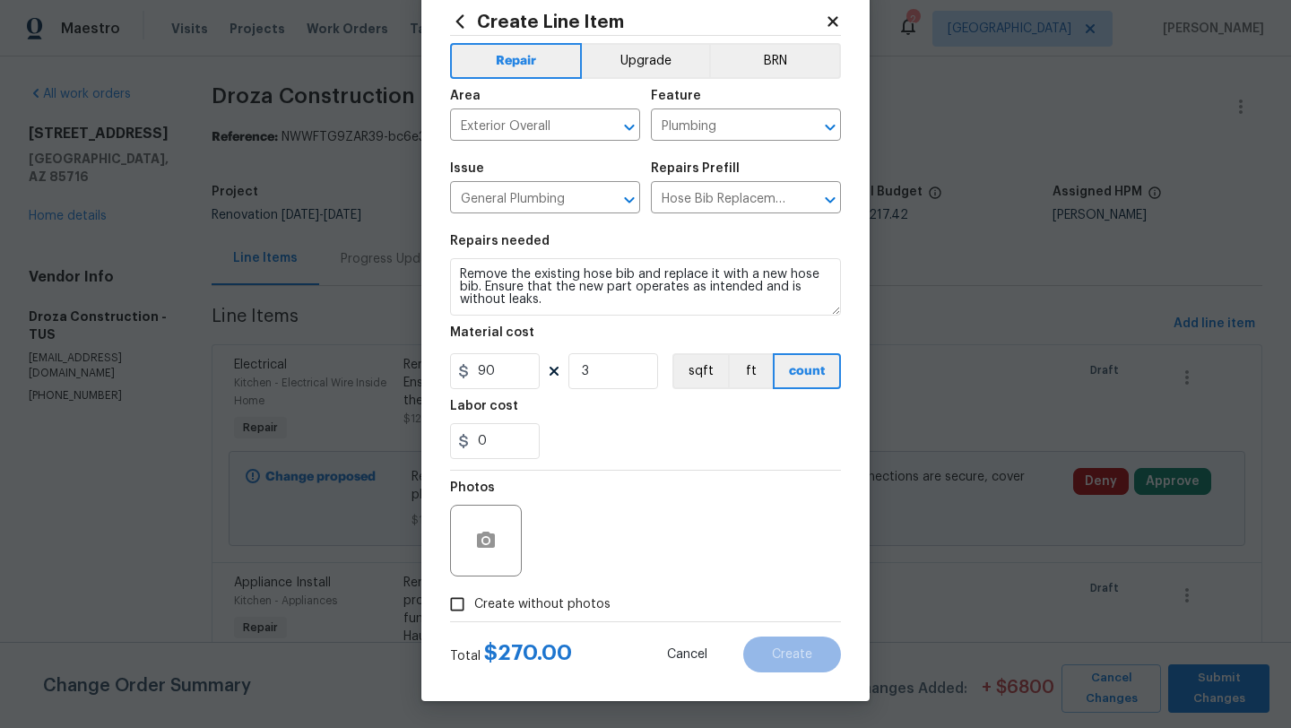
click at [554, 609] on span "Create without photos" at bounding box center [542, 604] width 136 height 19
click at [474, 609] on input "Create without photos" at bounding box center [457, 604] width 34 height 34
checkbox input "true"
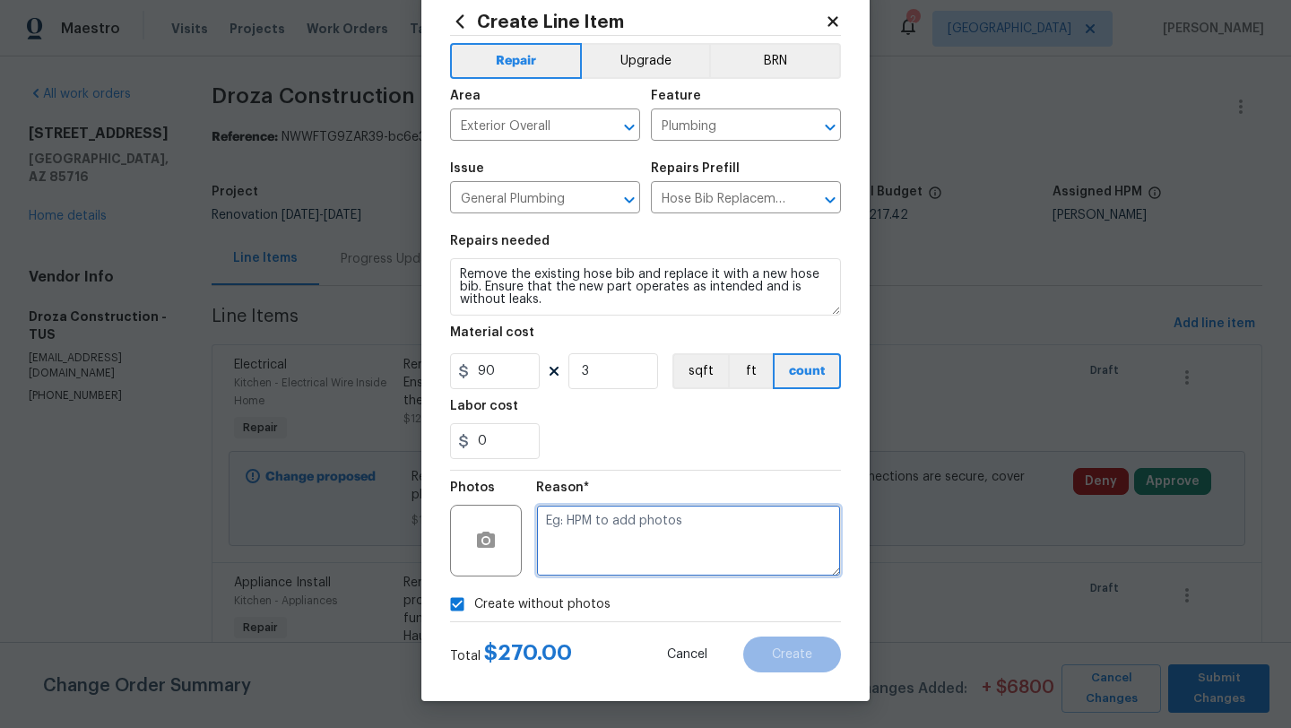
click at [673, 537] on textarea at bounding box center [688, 541] width 305 height 72
type textarea "Exterior hose bibs"
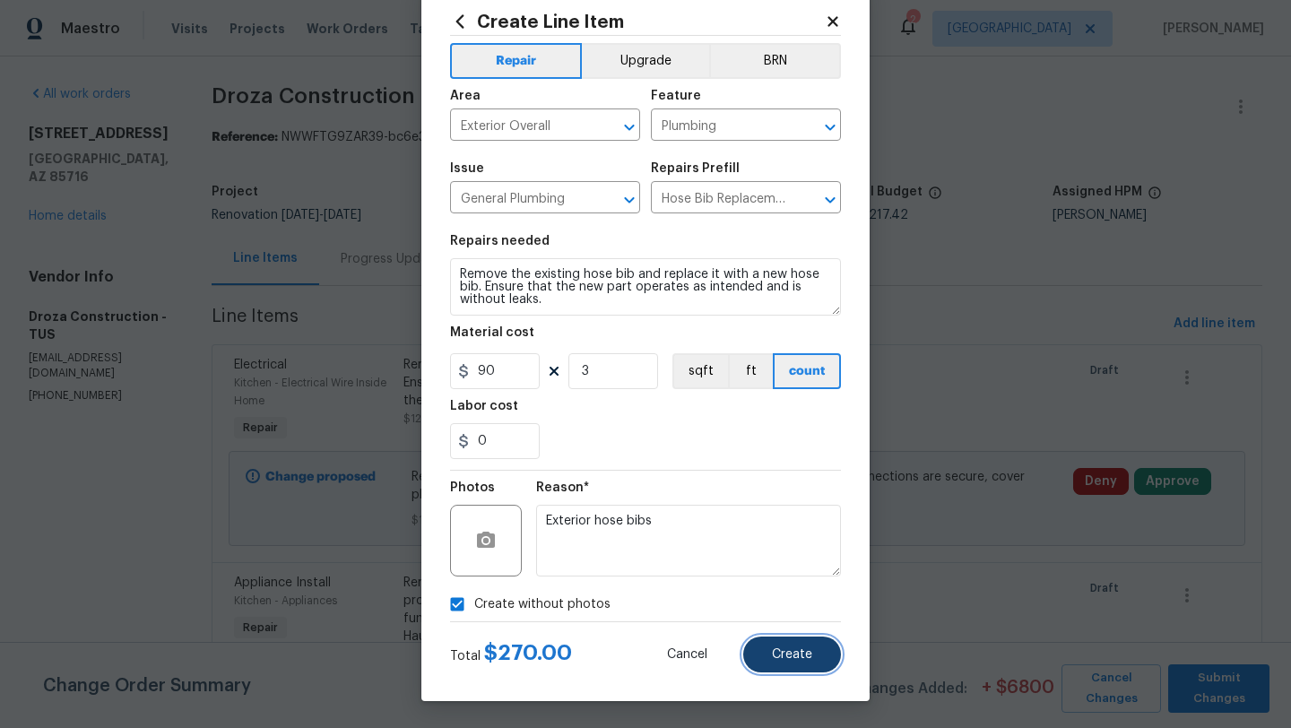
click at [805, 667] on button "Create" at bounding box center [792, 655] width 98 height 36
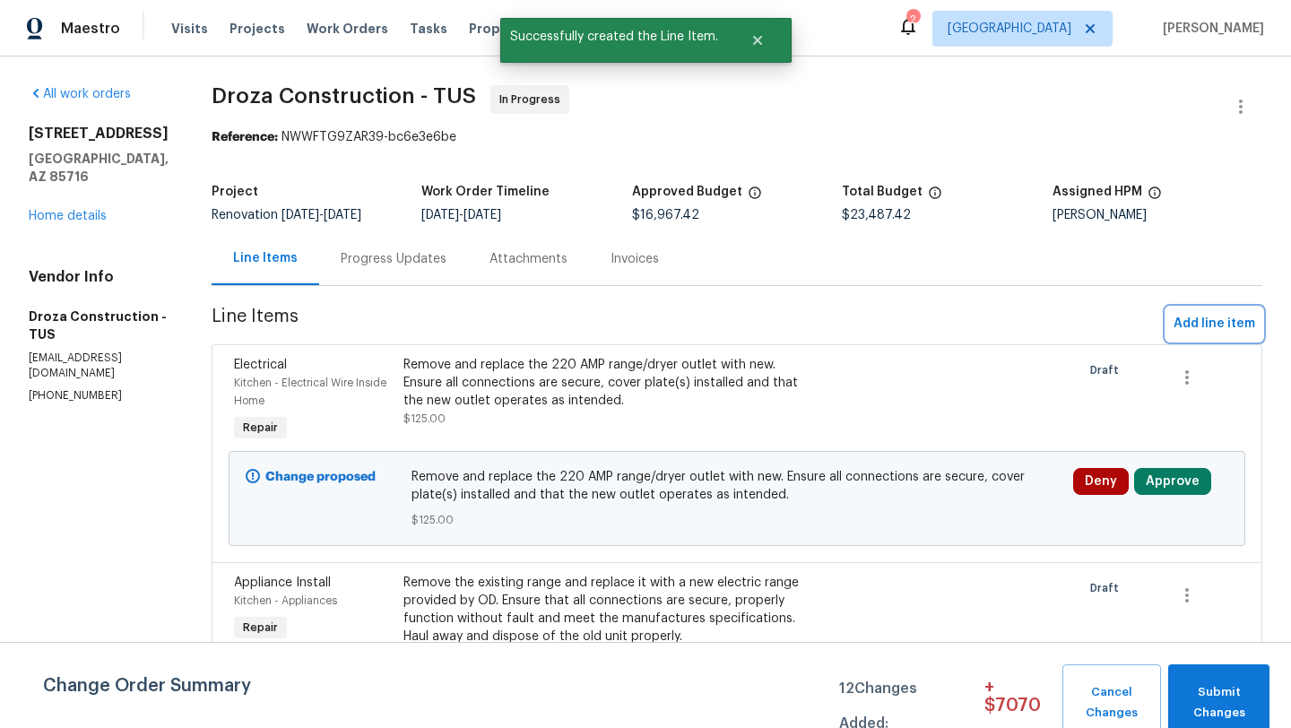
click at [1220, 328] on span "Add line item" at bounding box center [1215, 324] width 82 height 22
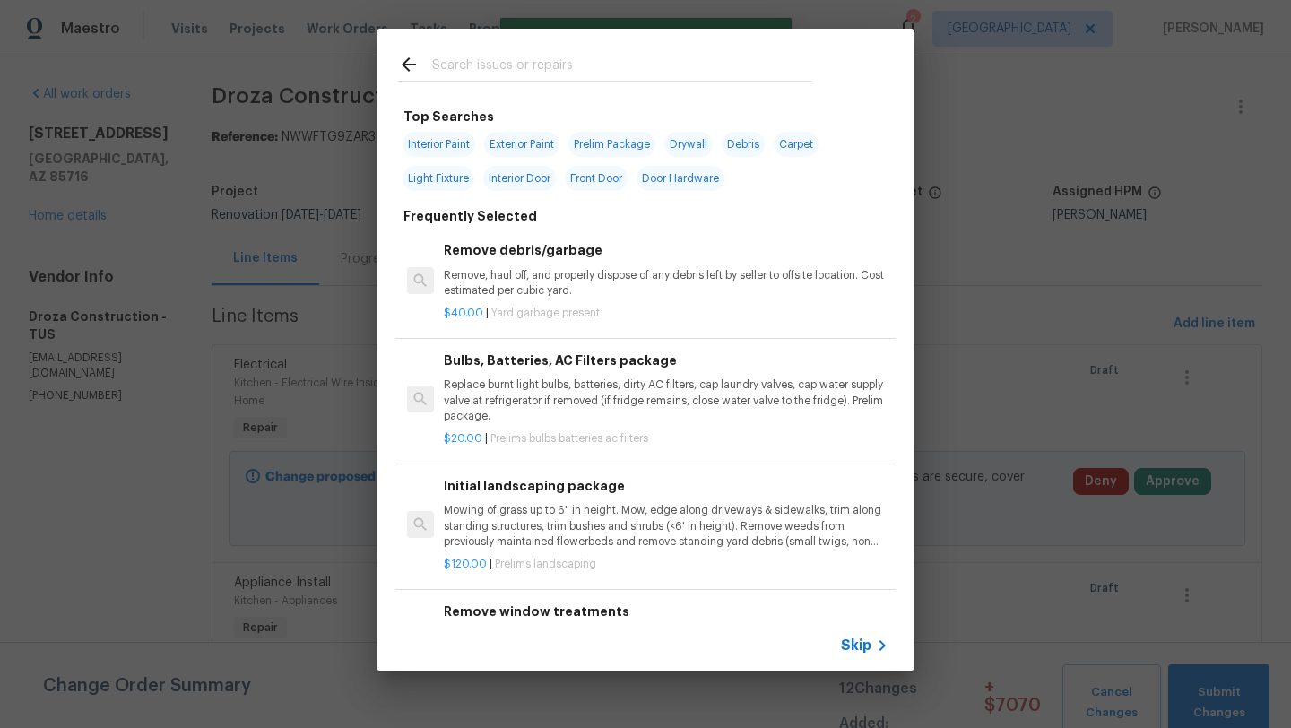
click at [629, 72] on input "text" at bounding box center [622, 67] width 380 height 27
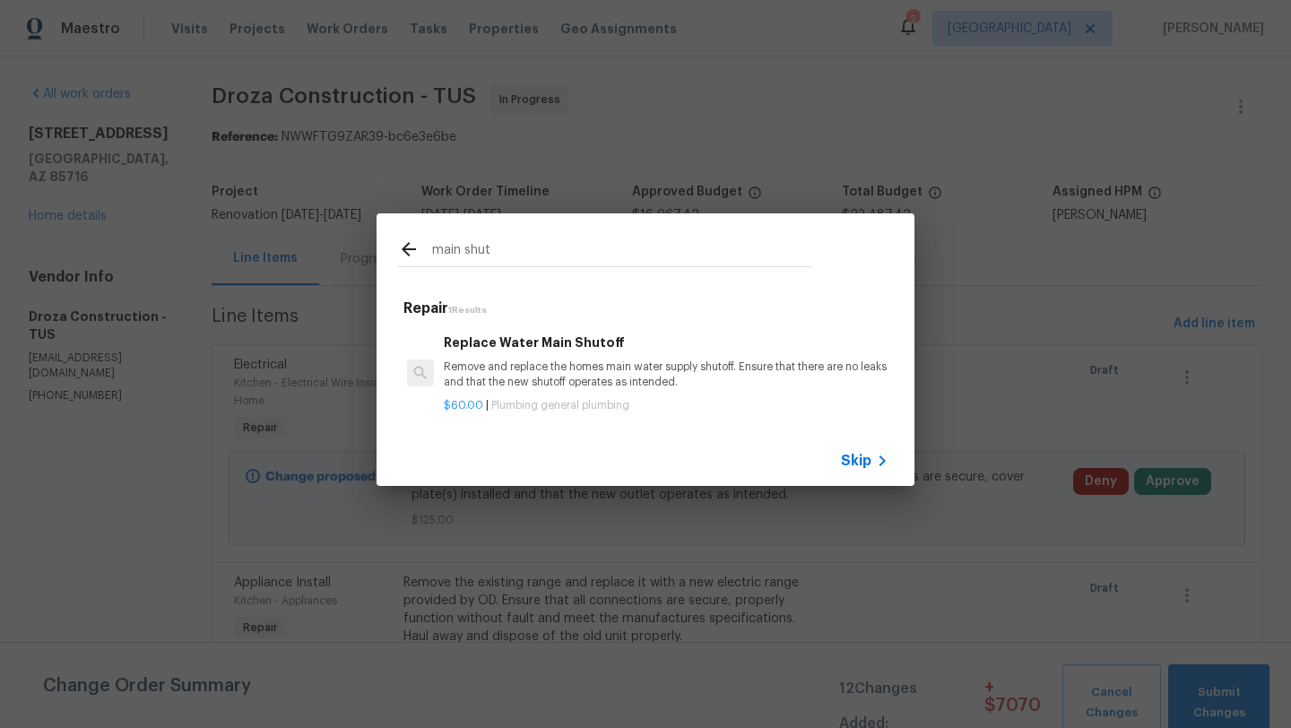
type input "main shut"
click at [568, 356] on div "Replace Water Main Shutoff Remove and replace the homes main water supply shuto…" at bounding box center [666, 362] width 445 height 58
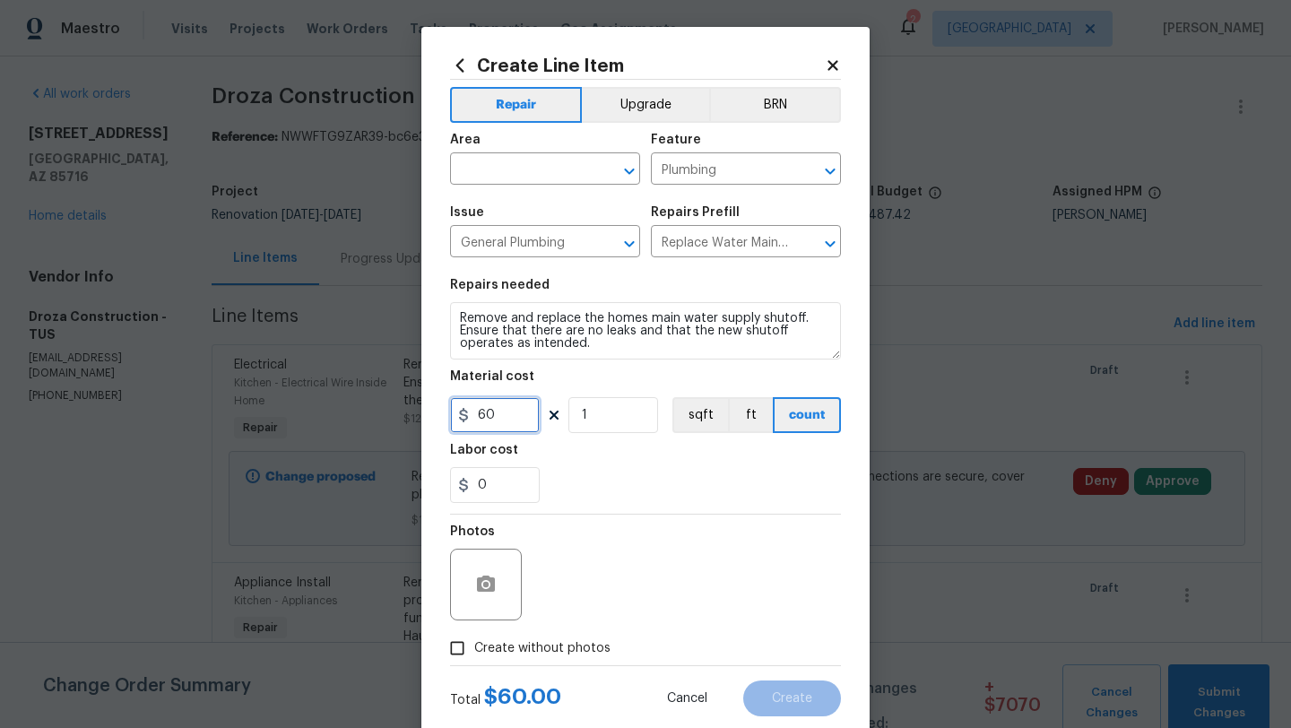
click at [509, 421] on input "60" at bounding box center [495, 415] width 90 height 36
type input "390"
click at [512, 658] on label "Create without photos" at bounding box center [525, 648] width 170 height 34
click at [474, 658] on input "Create without photos" at bounding box center [457, 648] width 34 height 34
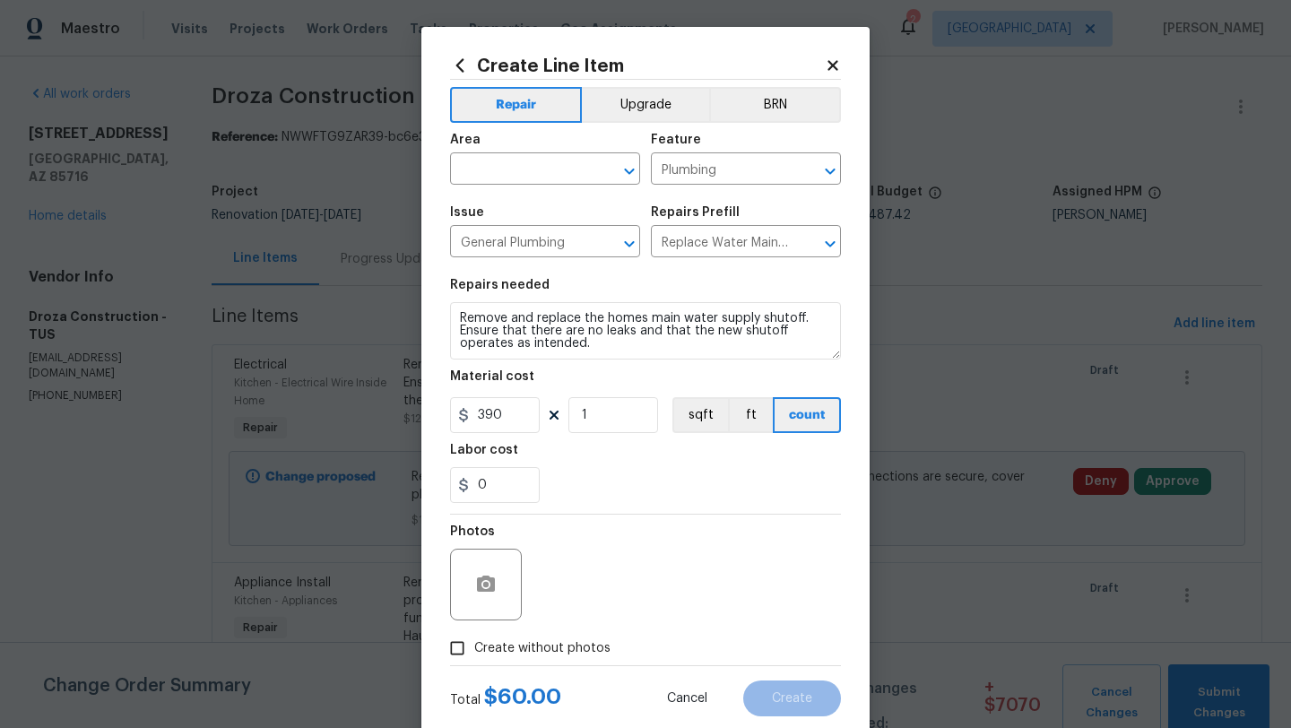
checkbox input "true"
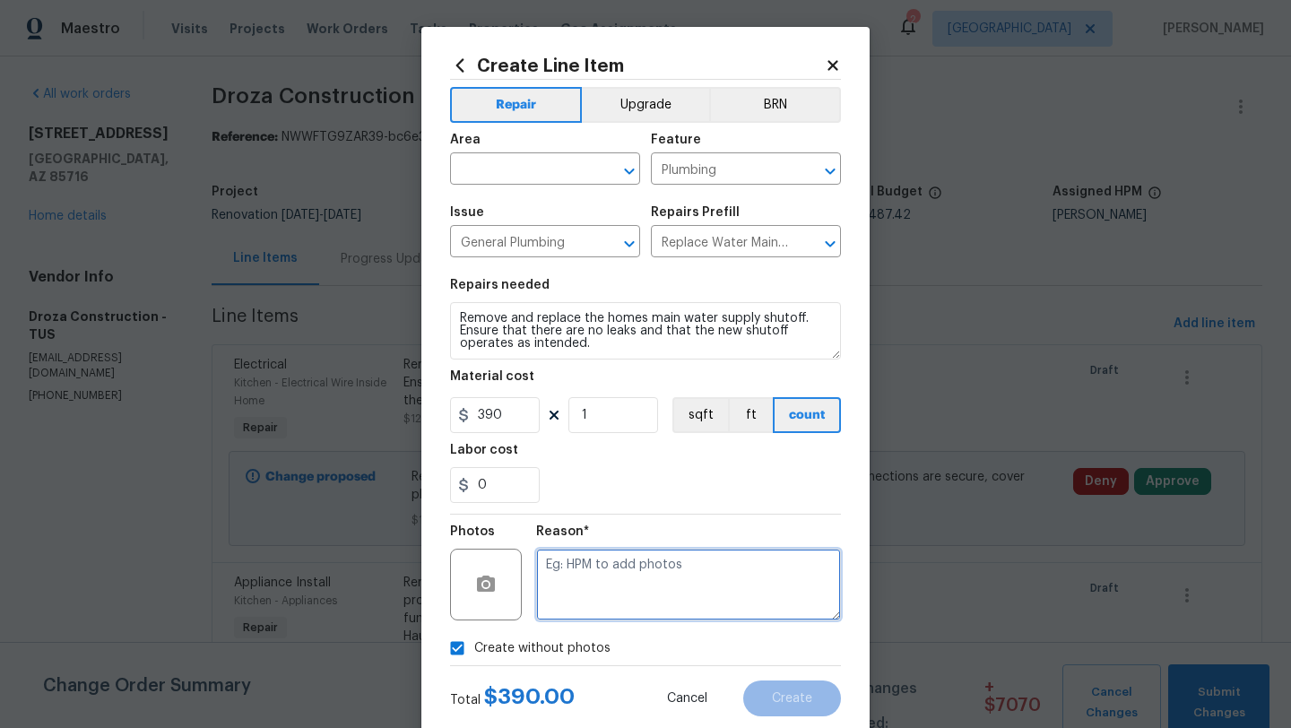
click at [629, 594] on textarea at bounding box center [688, 585] width 305 height 72
type textarea "Main shutoff valve"
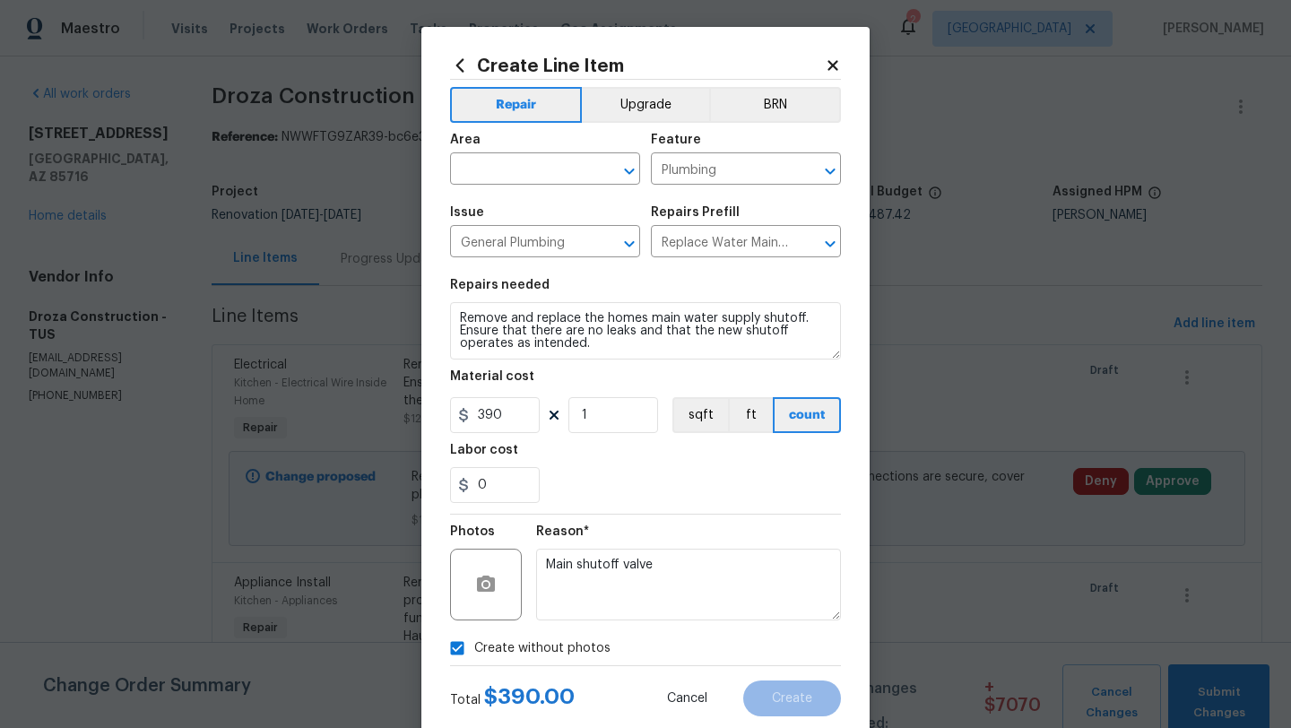
click at [705, 510] on section "Repairs needed Remove and replace the homes main water supply shutoff. Ensure t…" at bounding box center [645, 391] width 391 height 246
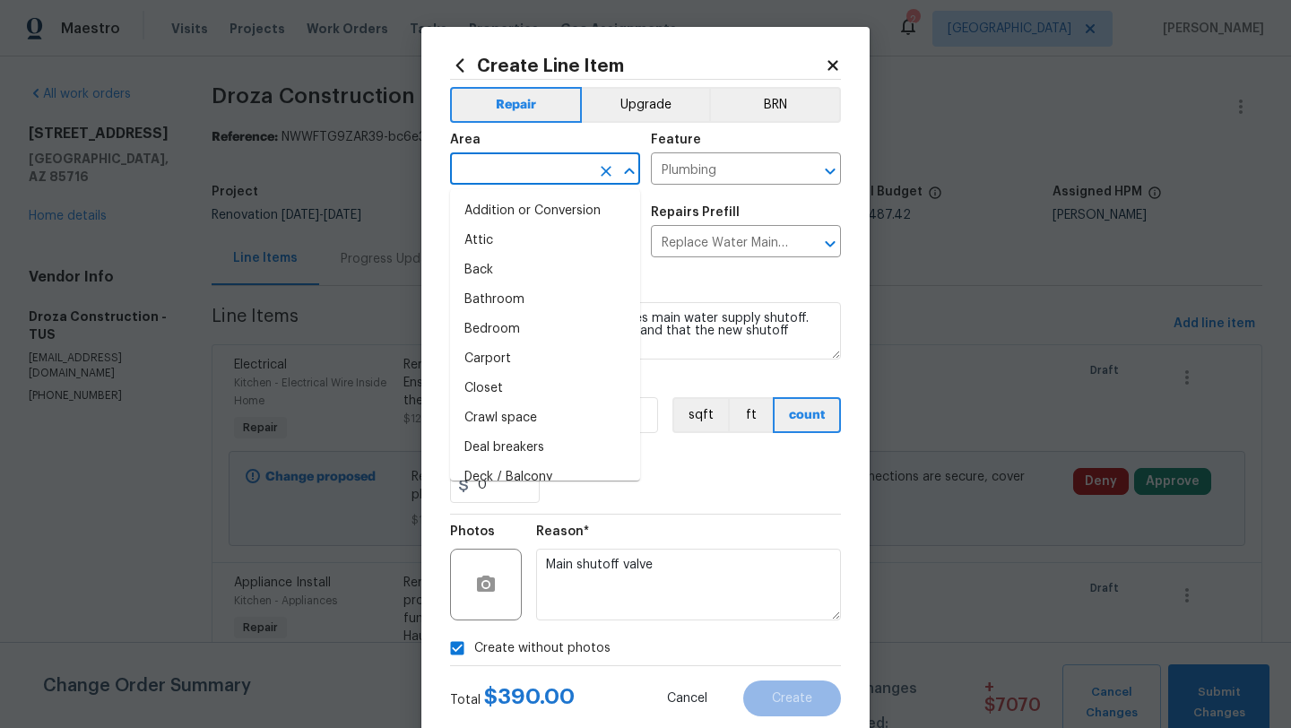
click at [542, 182] on input "text" at bounding box center [520, 171] width 140 height 28
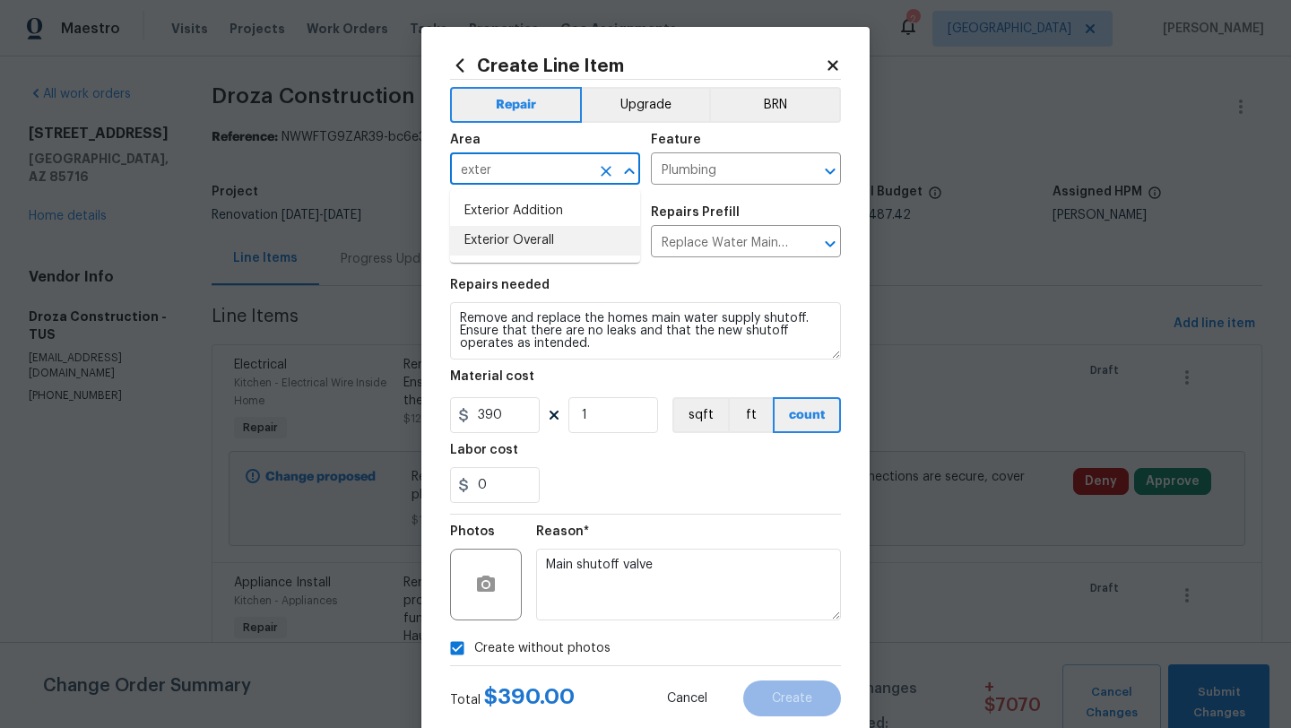
click at [541, 240] on li "Exterior Overall" at bounding box center [545, 241] width 190 height 30
type input "Exterior Overall"
click at [634, 493] on div "0" at bounding box center [645, 485] width 391 height 36
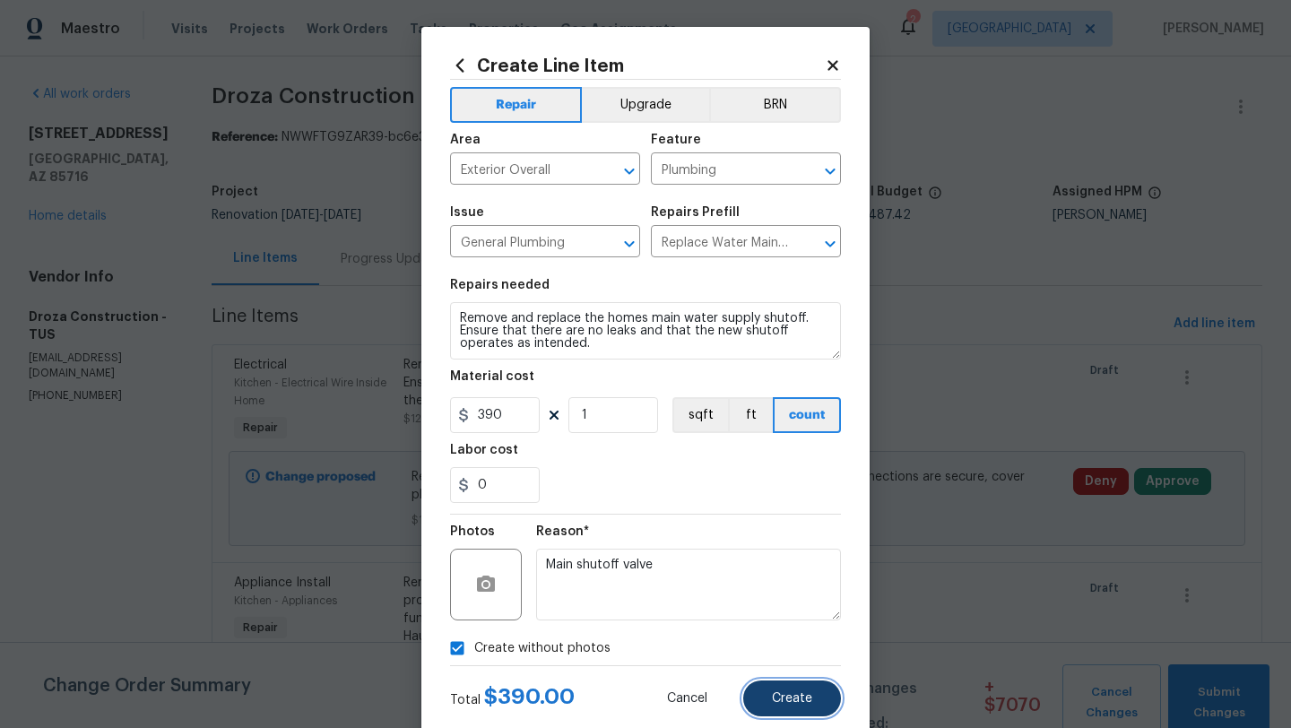
click at [804, 710] on button "Create" at bounding box center [792, 699] width 98 height 36
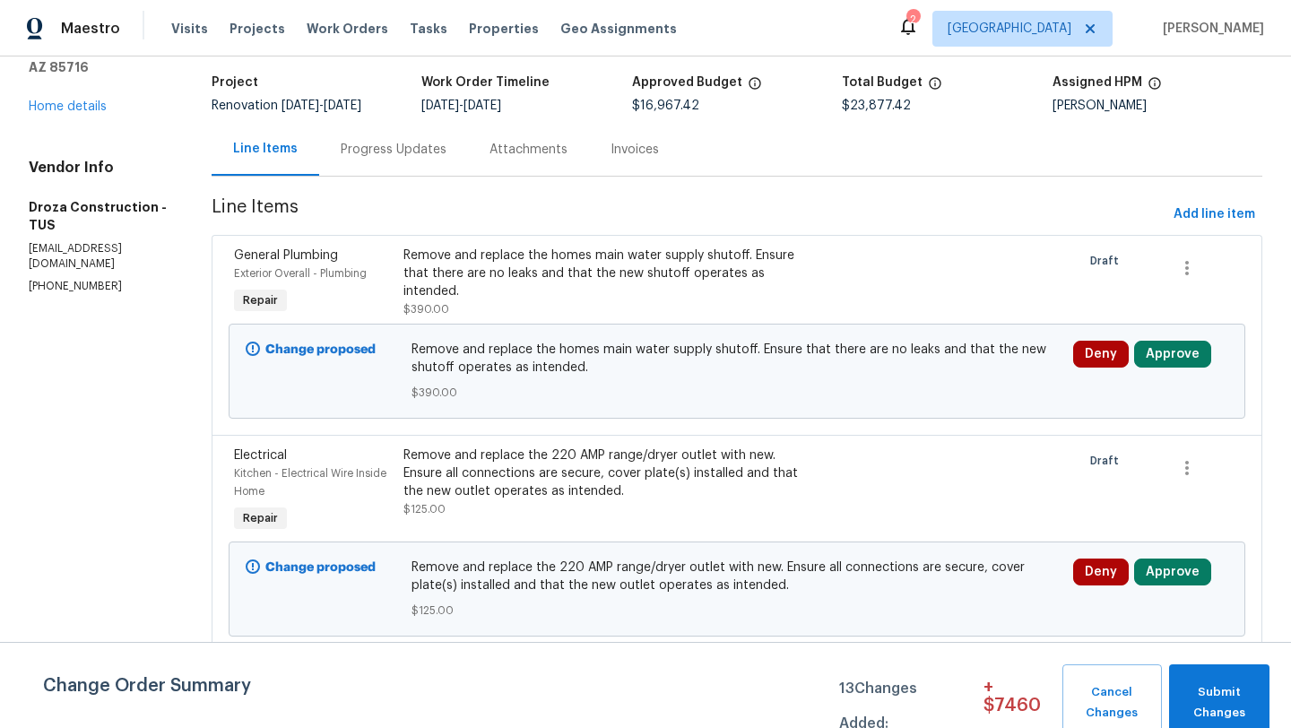
scroll to position [125, 0]
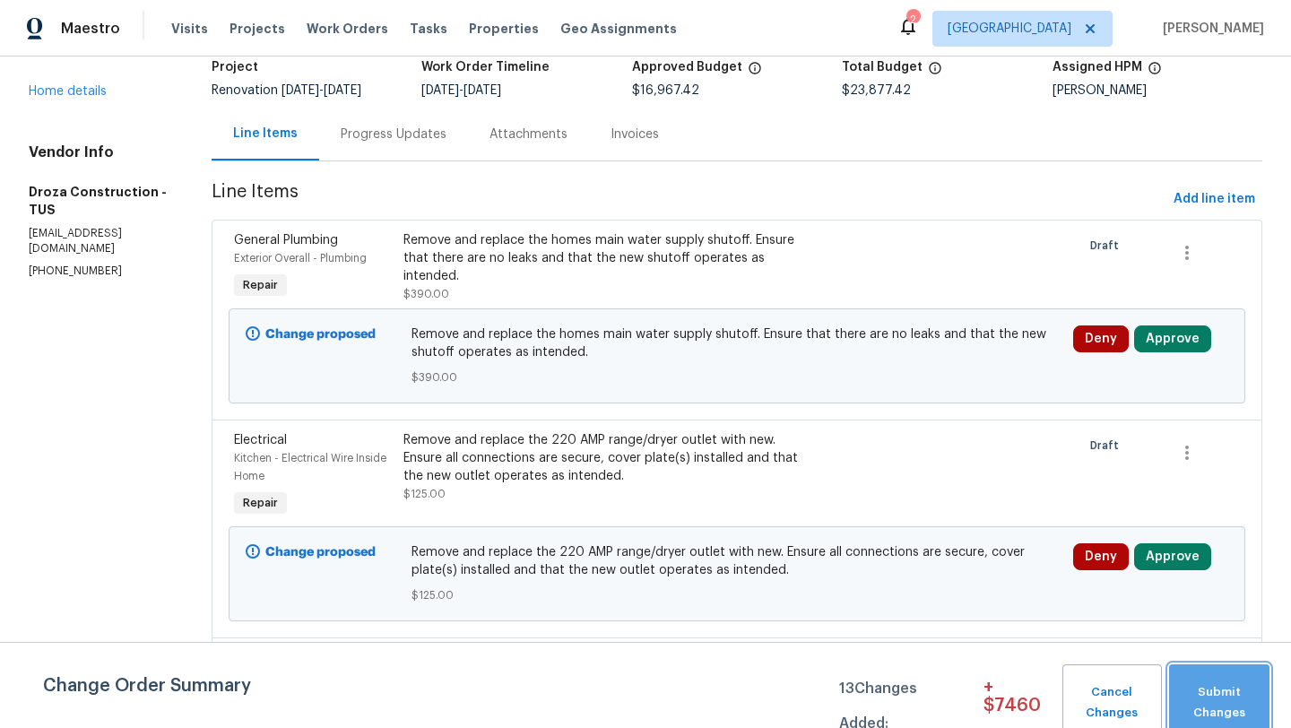
click at [1208, 702] on span "Submit Changes" at bounding box center [1219, 702] width 82 height 41
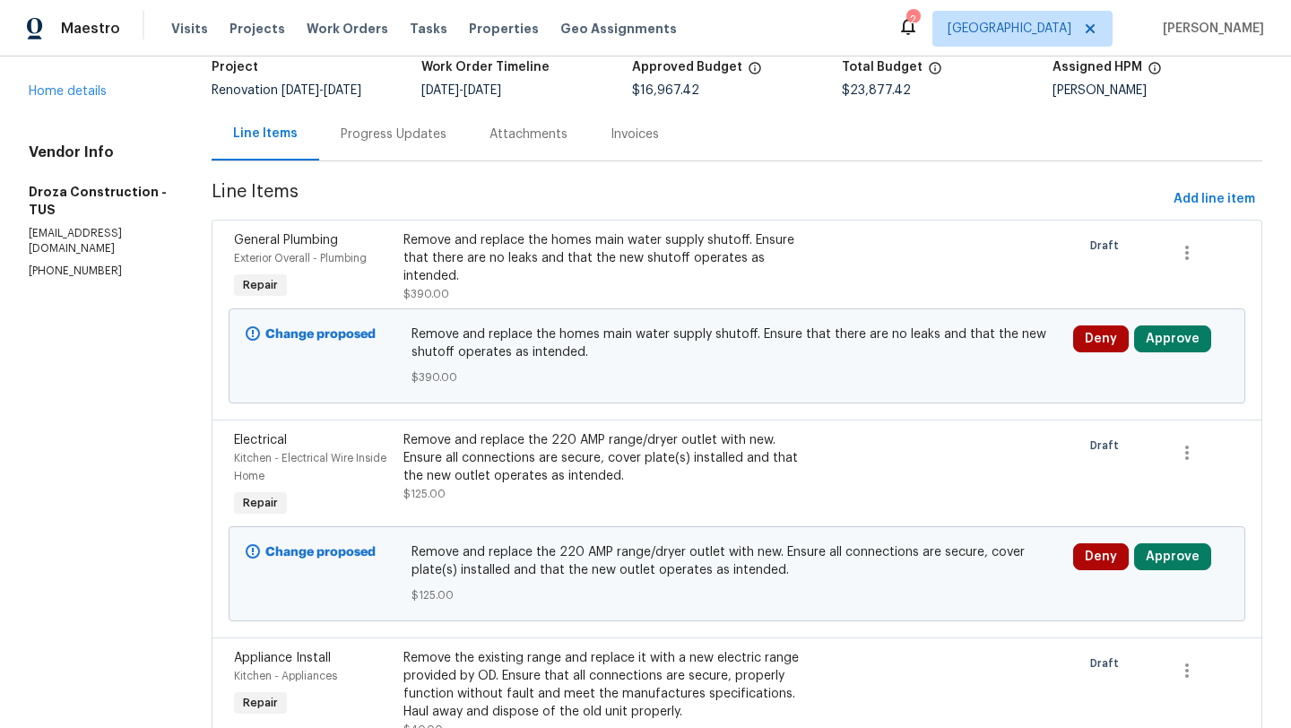
scroll to position [0, 0]
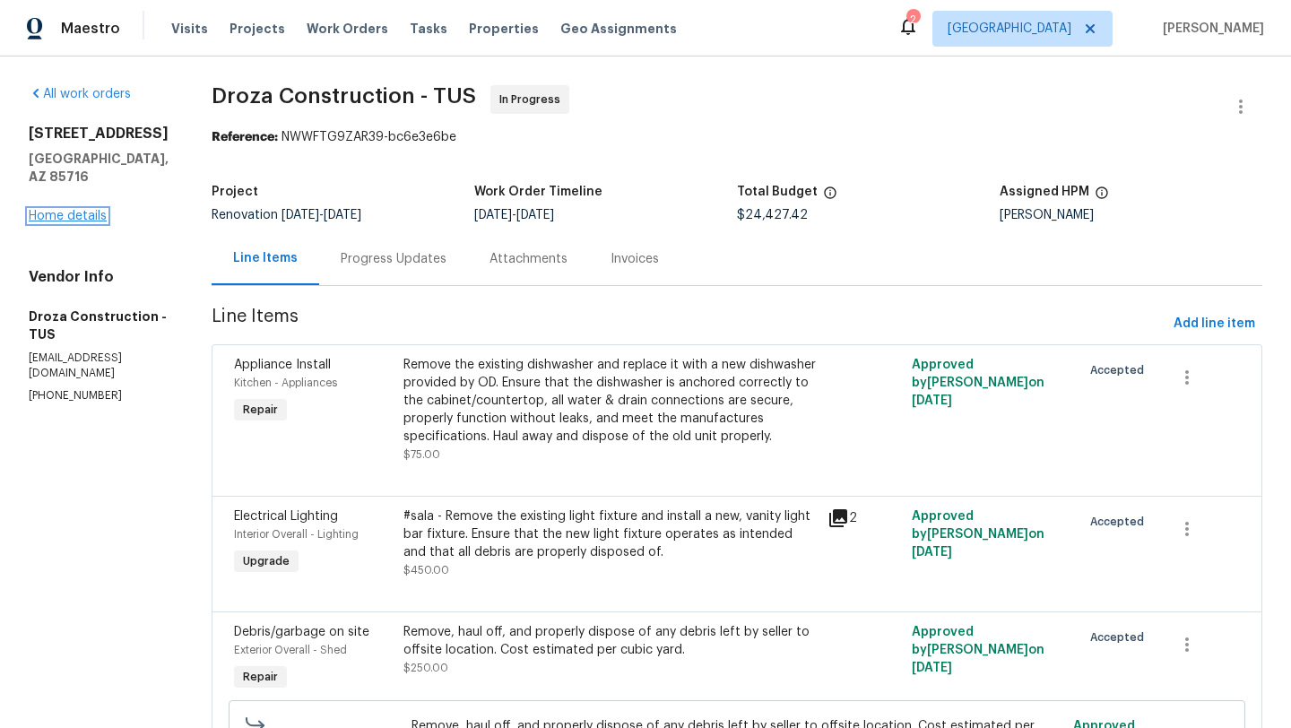
click at [52, 210] on link "Home details" at bounding box center [68, 216] width 78 height 13
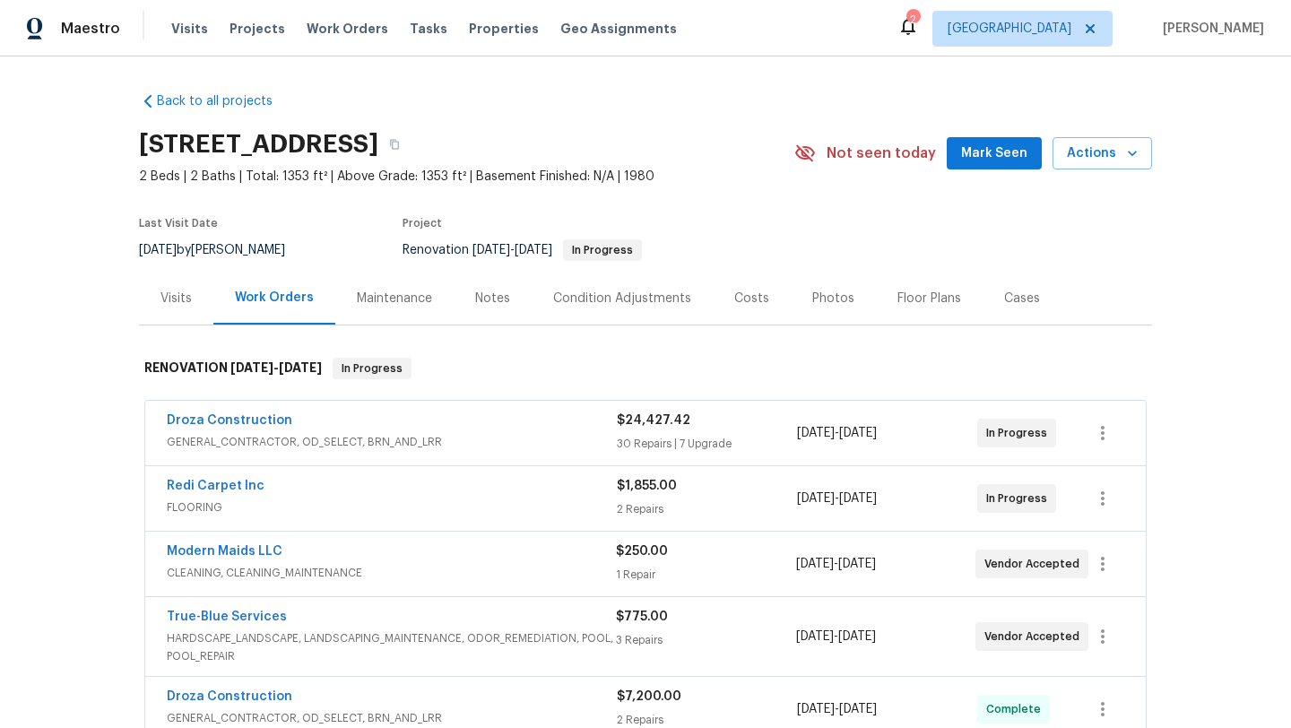
click at [751, 300] on div "Costs" at bounding box center [751, 299] width 35 height 18
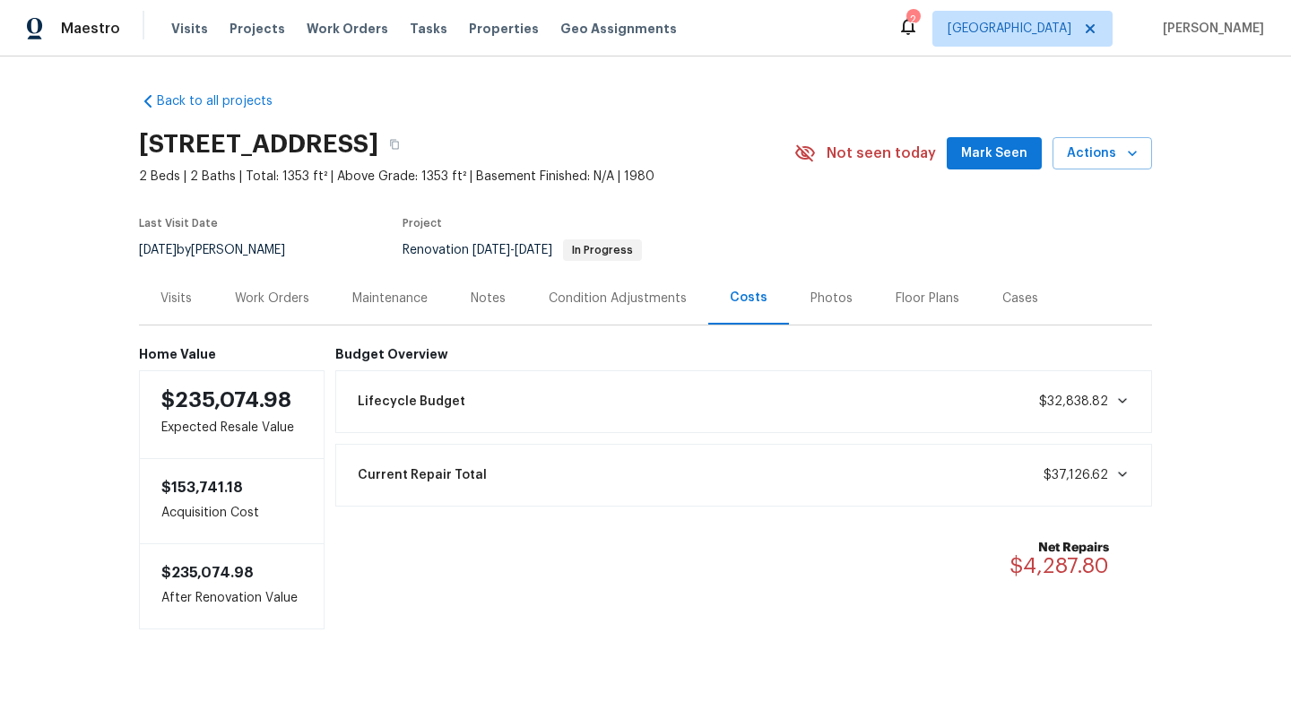
click at [287, 291] on div "Work Orders" at bounding box center [272, 299] width 74 height 18
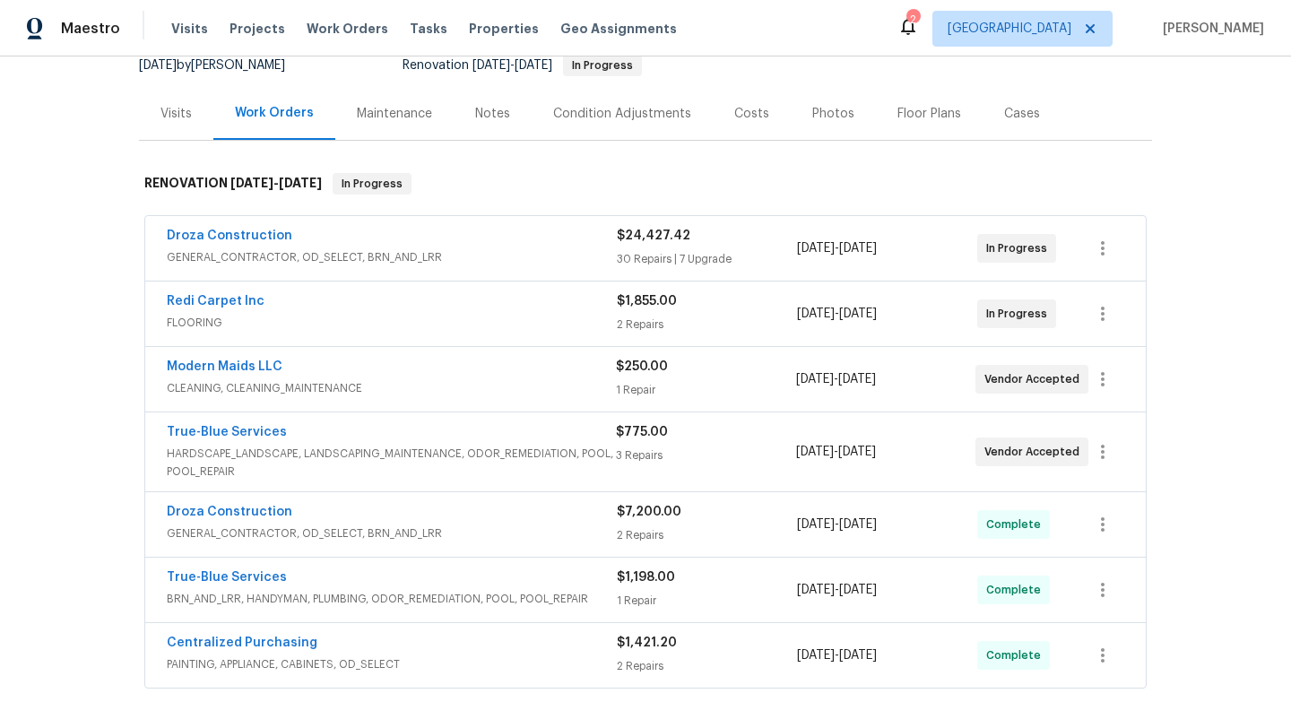
scroll to position [175, 0]
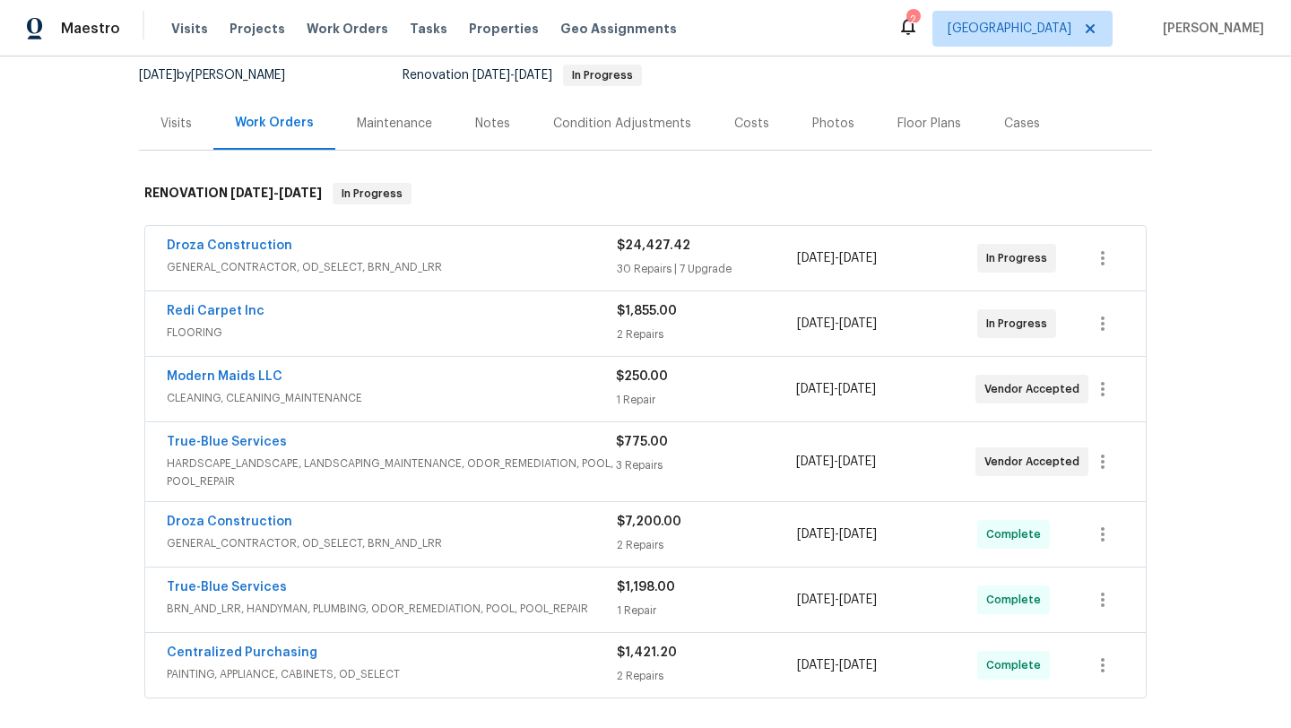
click at [488, 120] on div "Notes" at bounding box center [492, 124] width 35 height 18
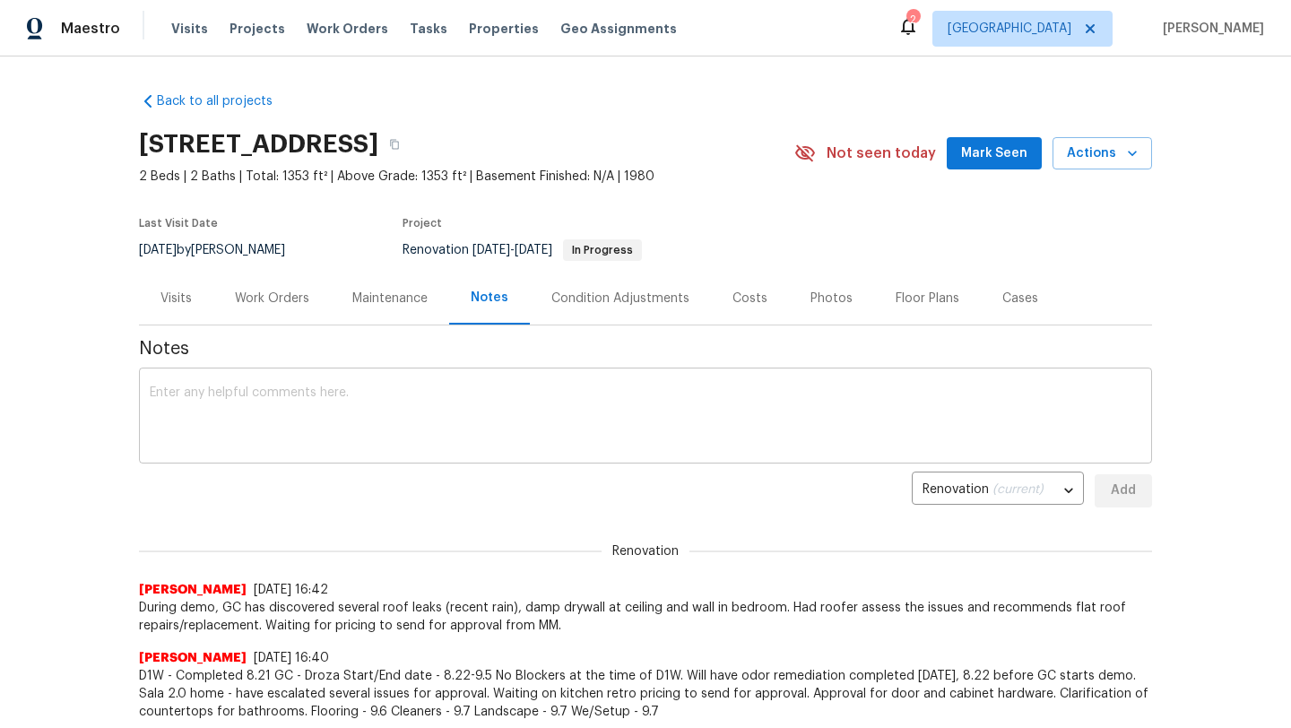
click at [386, 421] on textarea at bounding box center [646, 417] width 992 height 63
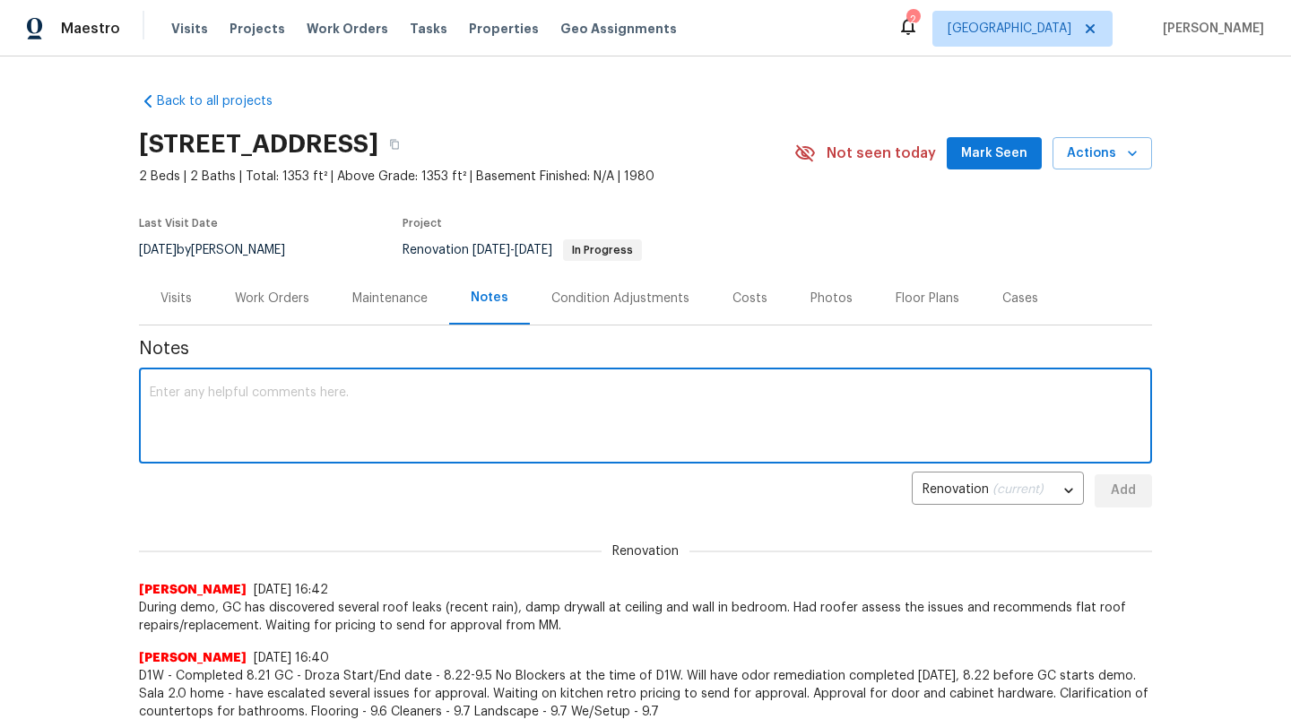
click at [270, 296] on div "Work Orders" at bounding box center [272, 299] width 74 height 18
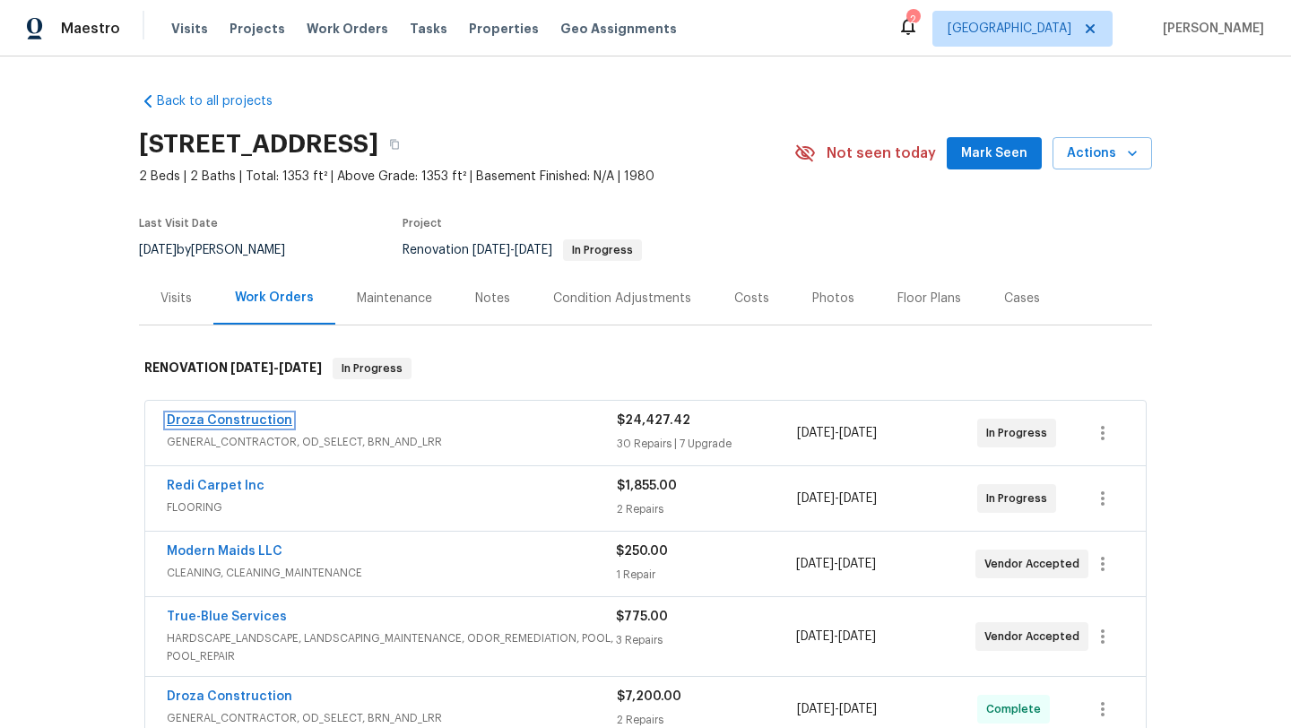
click at [225, 418] on link "Droza Construction" at bounding box center [230, 420] width 126 height 13
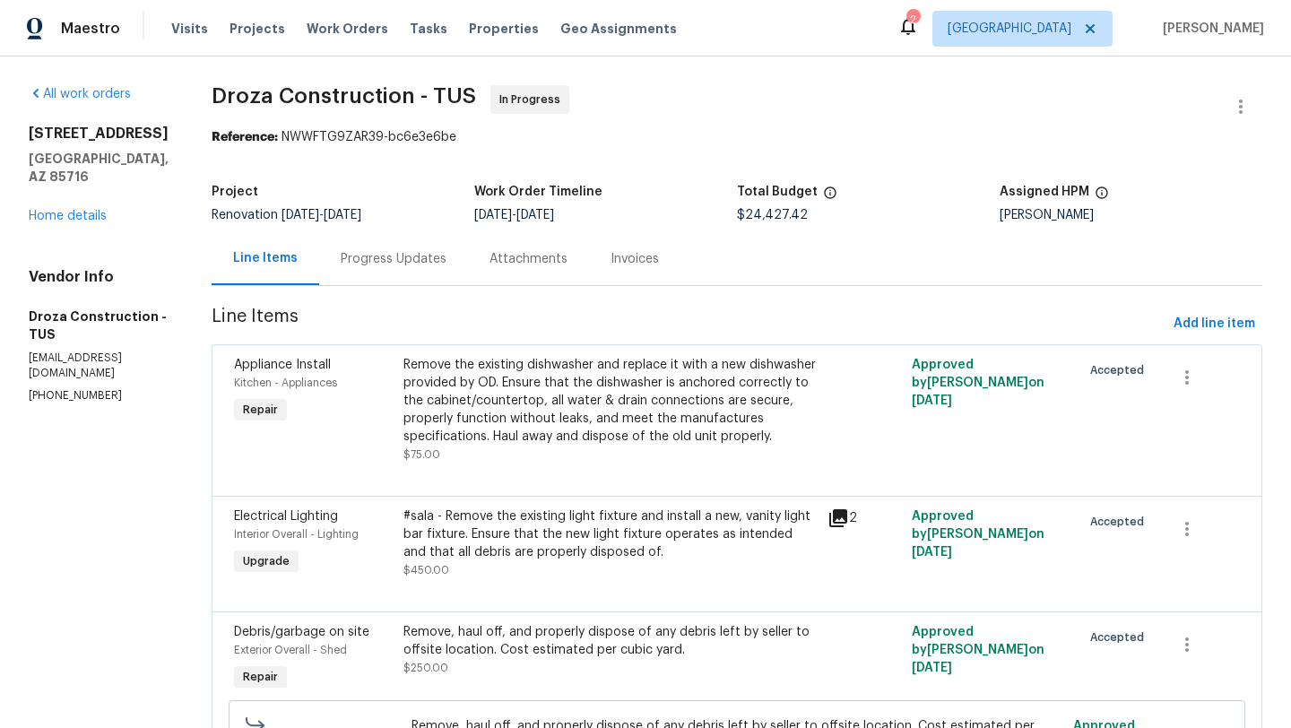
click at [430, 260] on div "Progress Updates" at bounding box center [394, 259] width 106 height 18
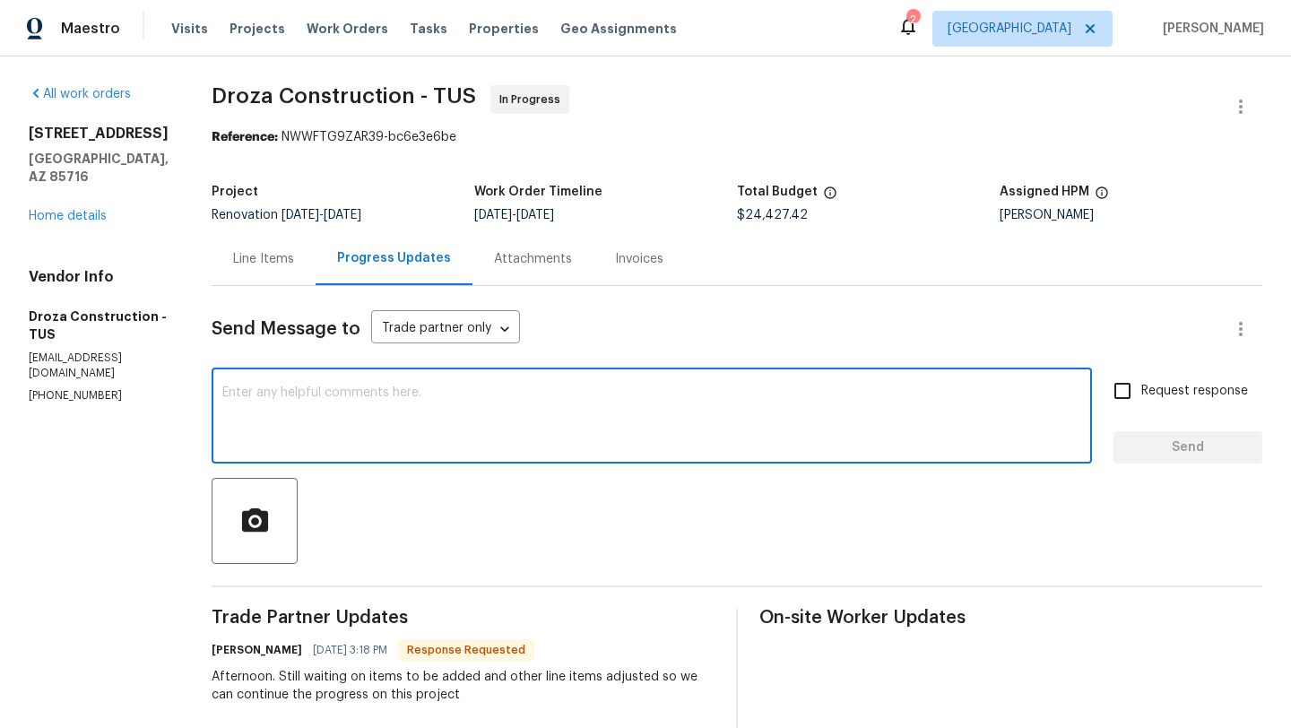
click at [416, 405] on textarea at bounding box center [651, 417] width 859 height 63
type textarea "Pricing updated"
click at [1159, 452] on span "Send" at bounding box center [1188, 448] width 120 height 22
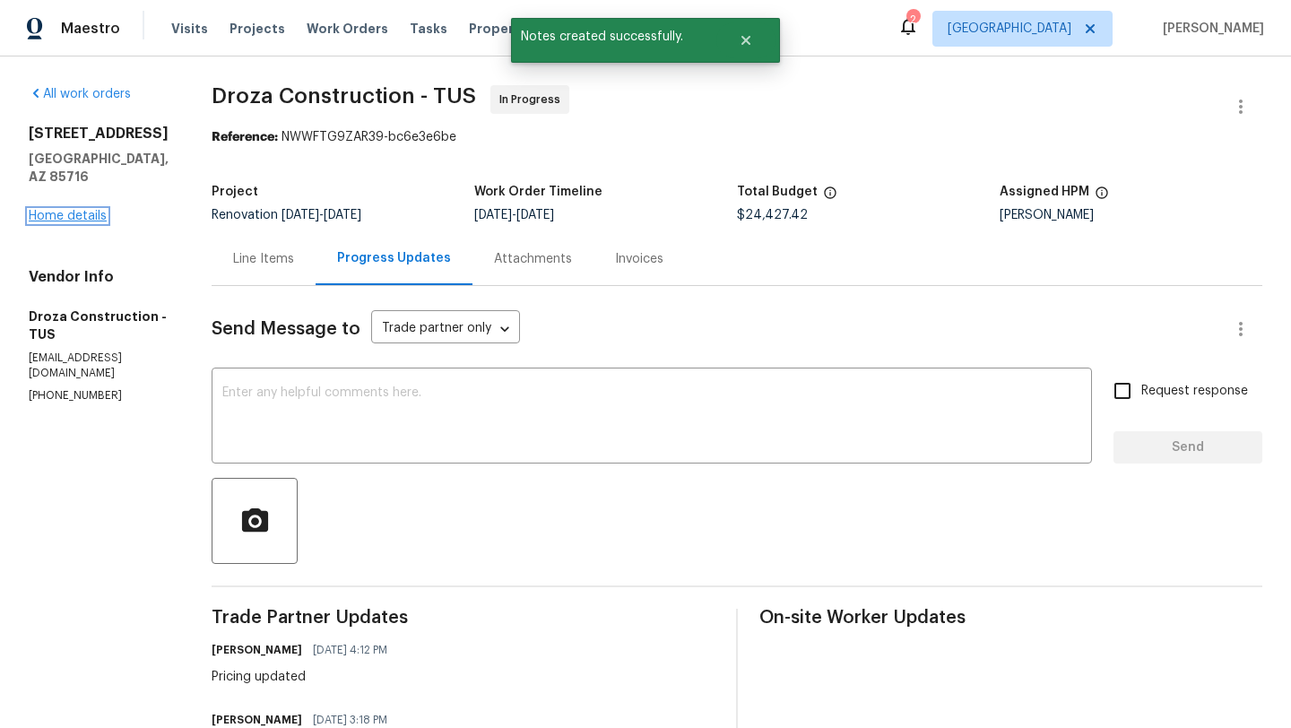
click at [77, 210] on link "Home details" at bounding box center [68, 216] width 78 height 13
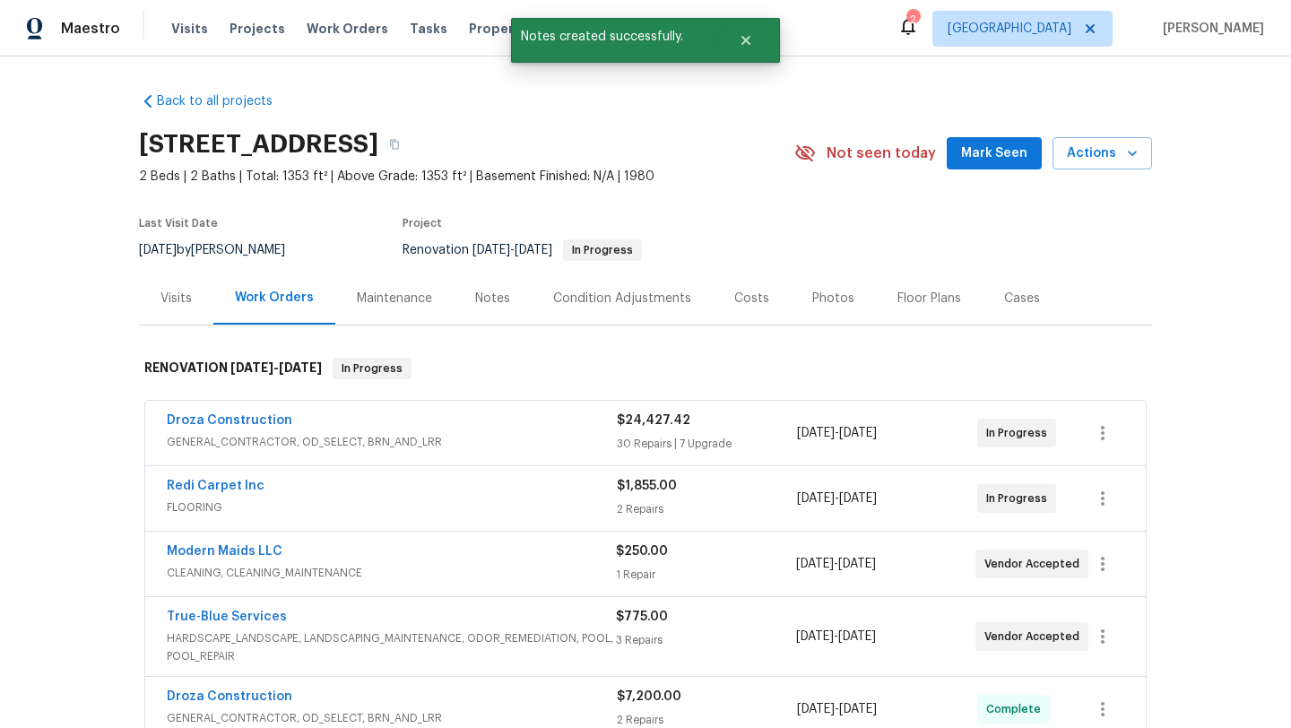
click at [487, 298] on div "Notes" at bounding box center [492, 299] width 35 height 18
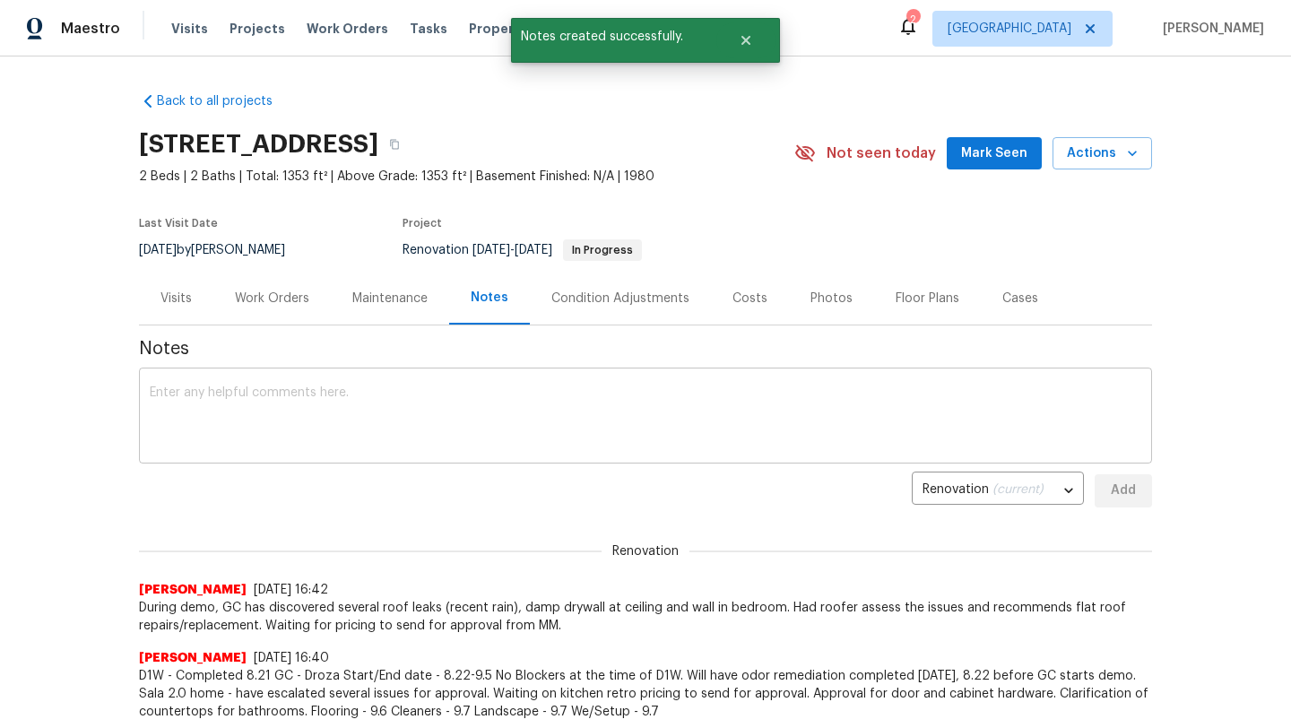
click at [367, 424] on textarea at bounding box center [646, 417] width 992 height 63
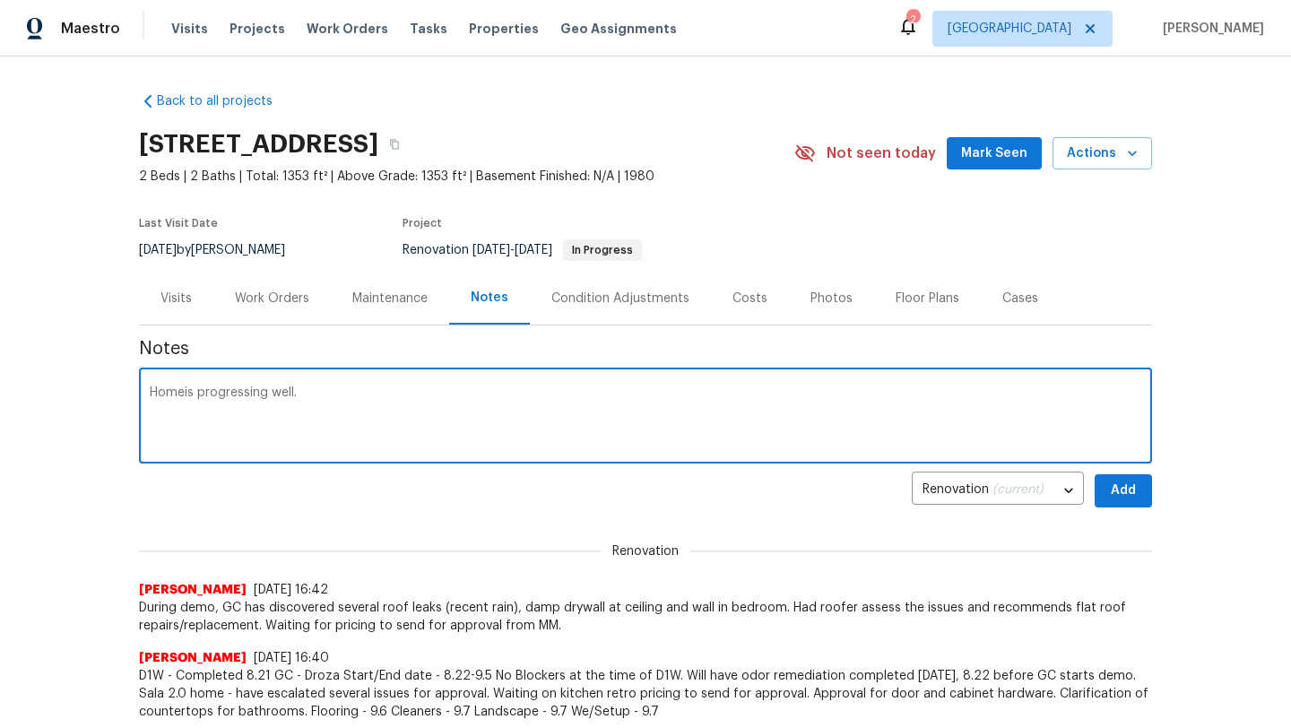
click at [185, 389] on textarea "Homeis progressing well." at bounding box center [646, 417] width 992 height 63
click at [334, 393] on textarea "Home is progressing well." at bounding box center [646, 417] width 992 height 63
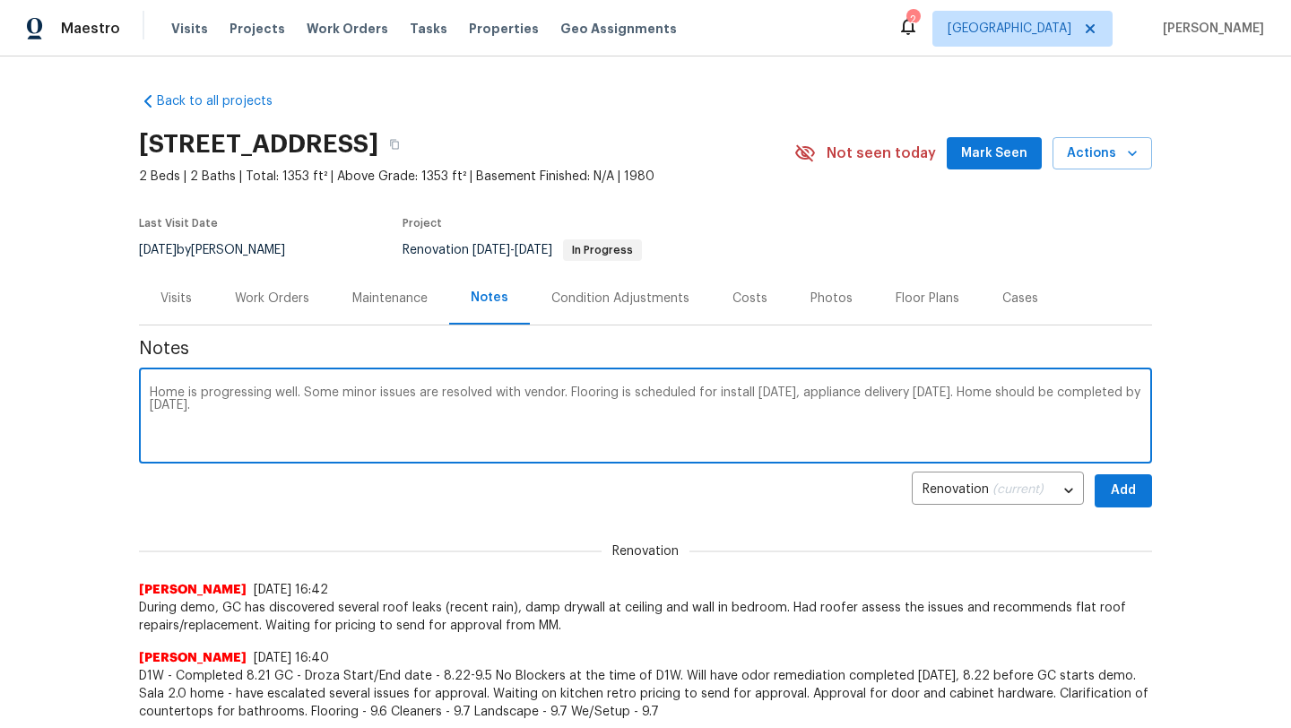
type textarea "Home is progressing well. Some minor issues are resolved with vendor. Flooring …"
click at [1117, 502] on button "Add" at bounding box center [1123, 490] width 57 height 33
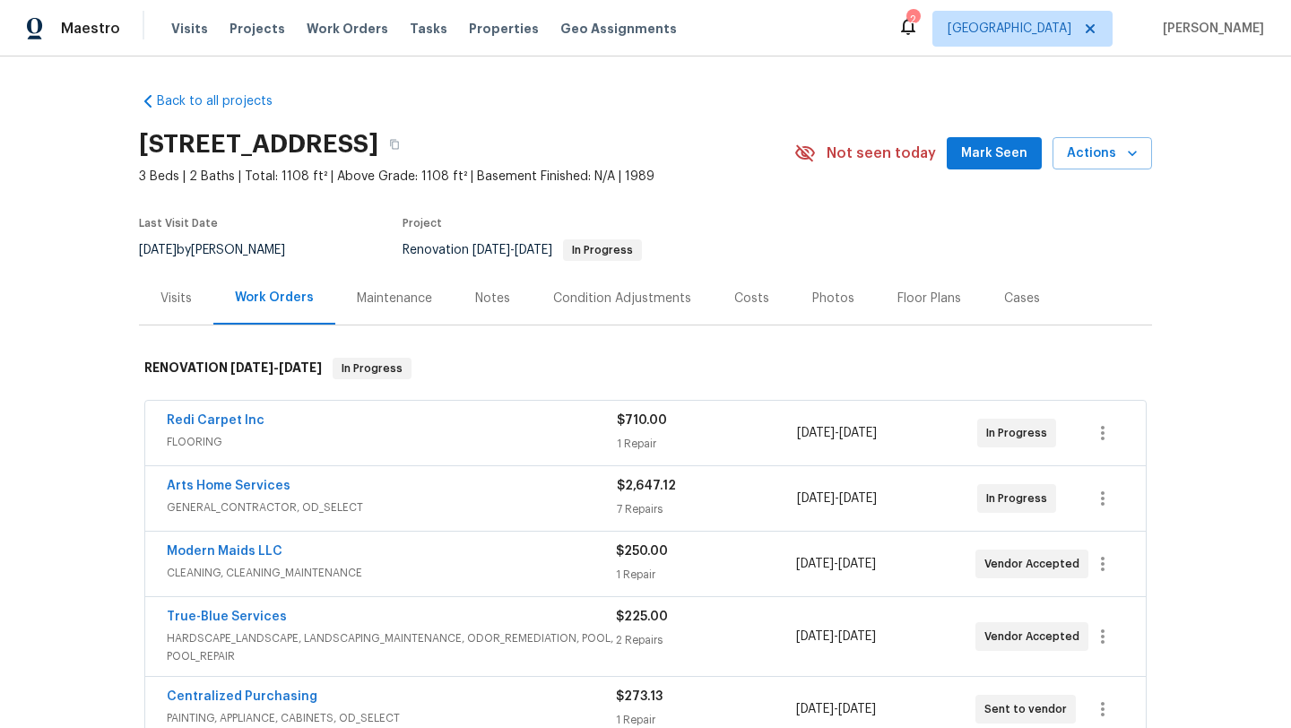
click at [497, 298] on div "Notes" at bounding box center [492, 299] width 35 height 18
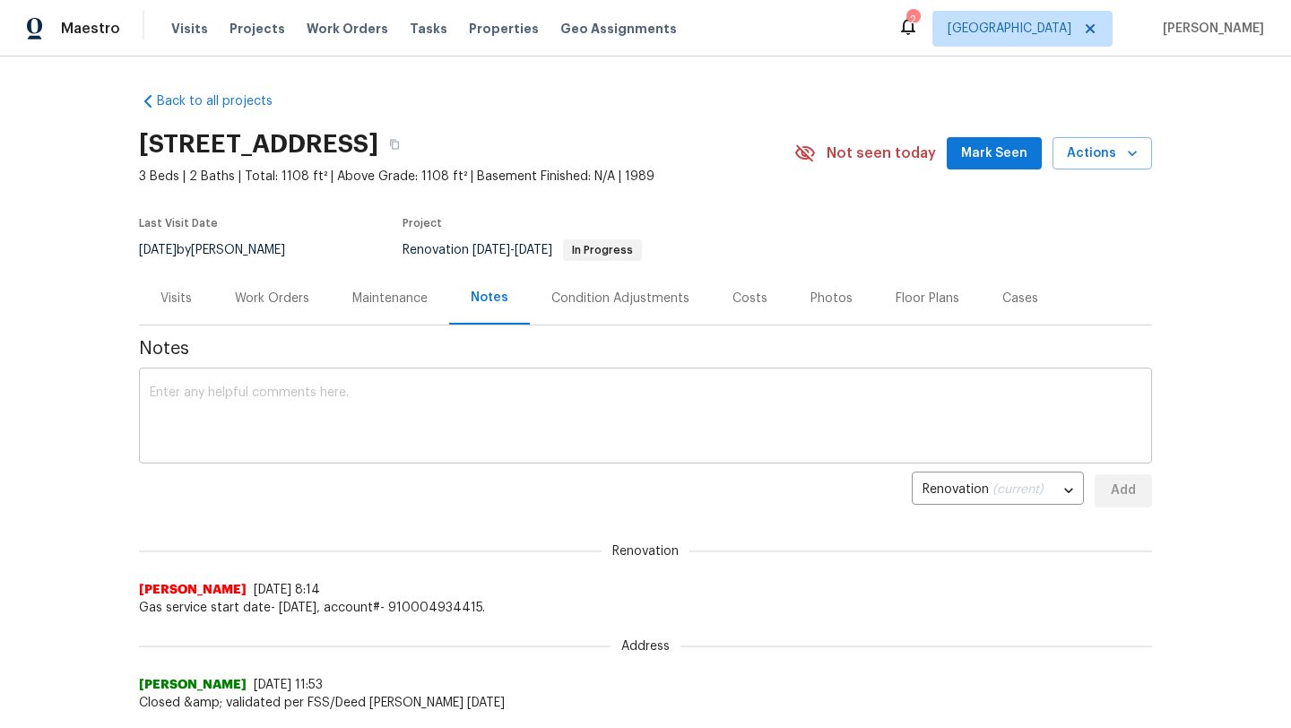
click at [333, 398] on textarea at bounding box center [646, 417] width 992 height 63
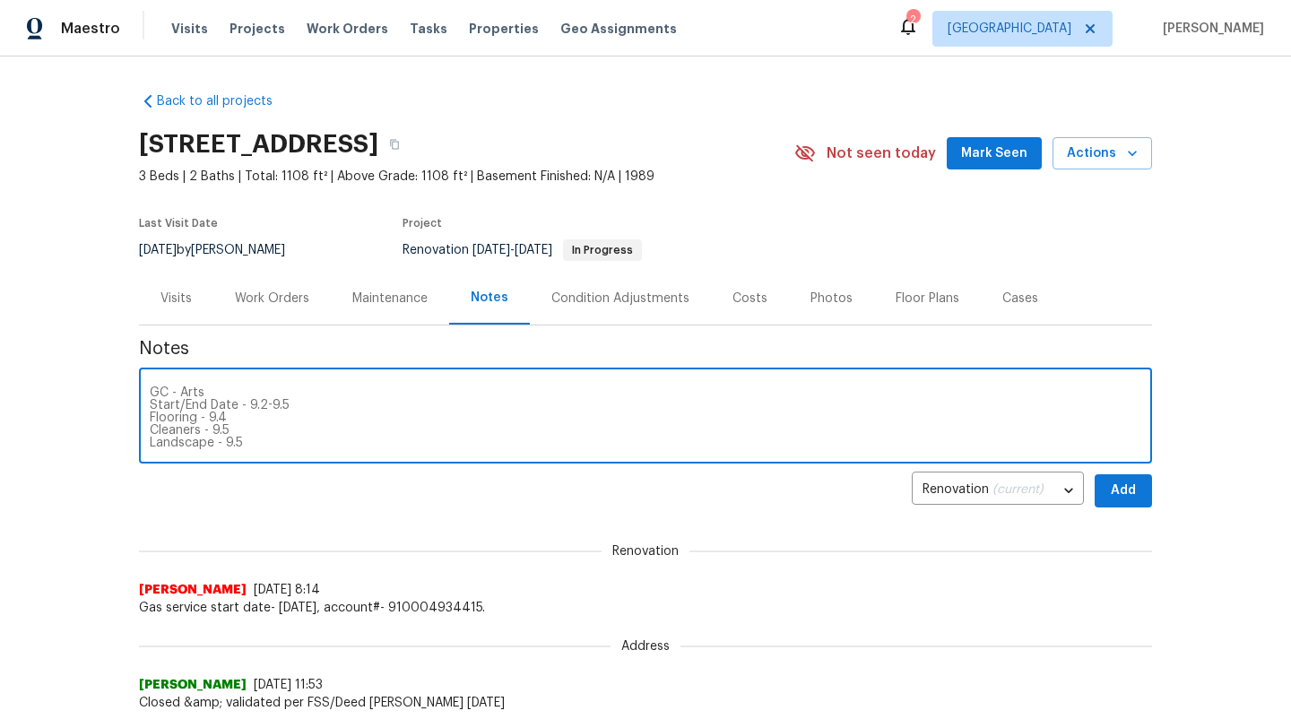
scroll to position [25, 0]
type textarea "D1W completed GC - Arts Start/End Date - 9.2-9.5 Flooring - 9.4 Cleaners - 9.5 …"
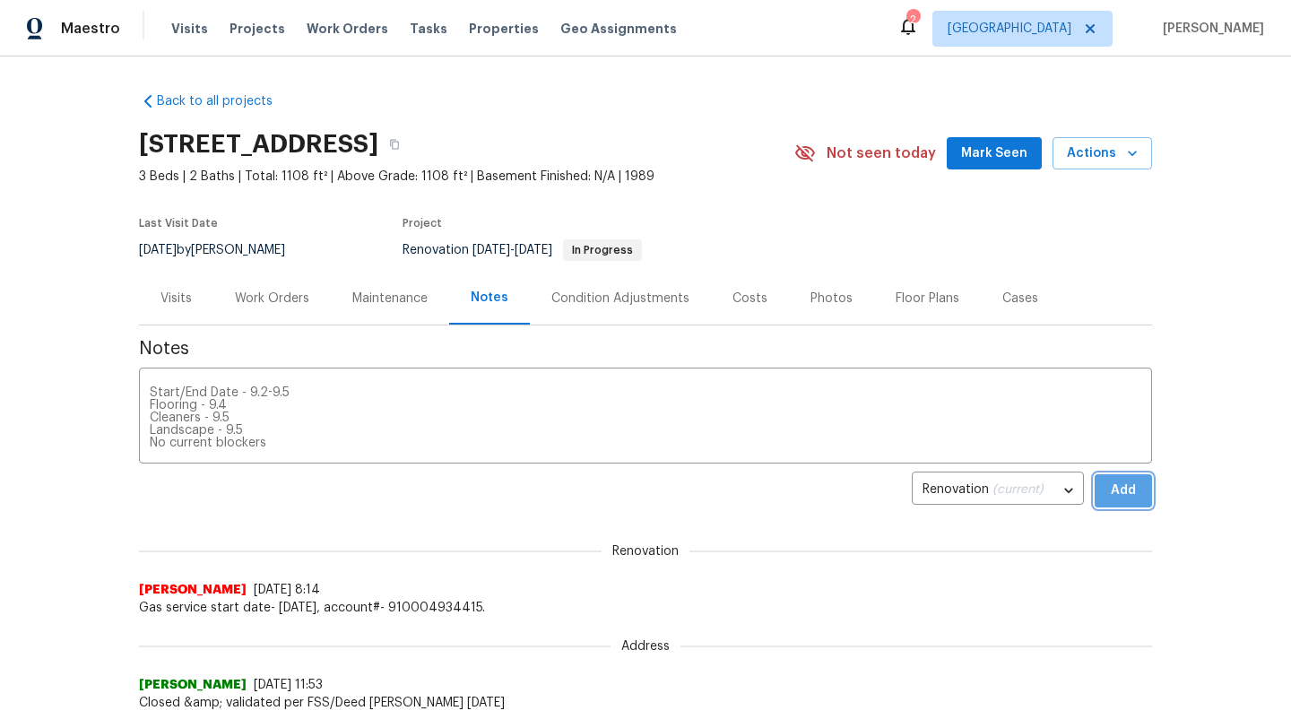
click at [1141, 490] on button "Add" at bounding box center [1123, 490] width 57 height 33
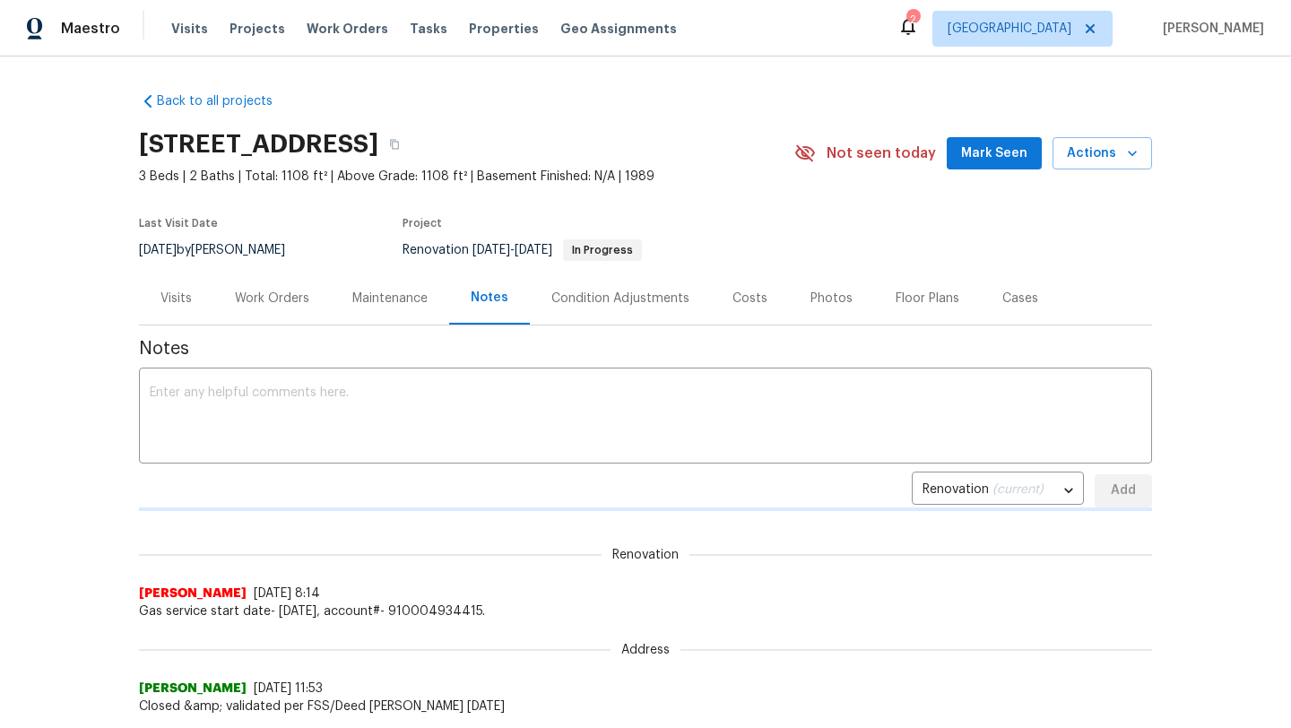
scroll to position [0, 0]
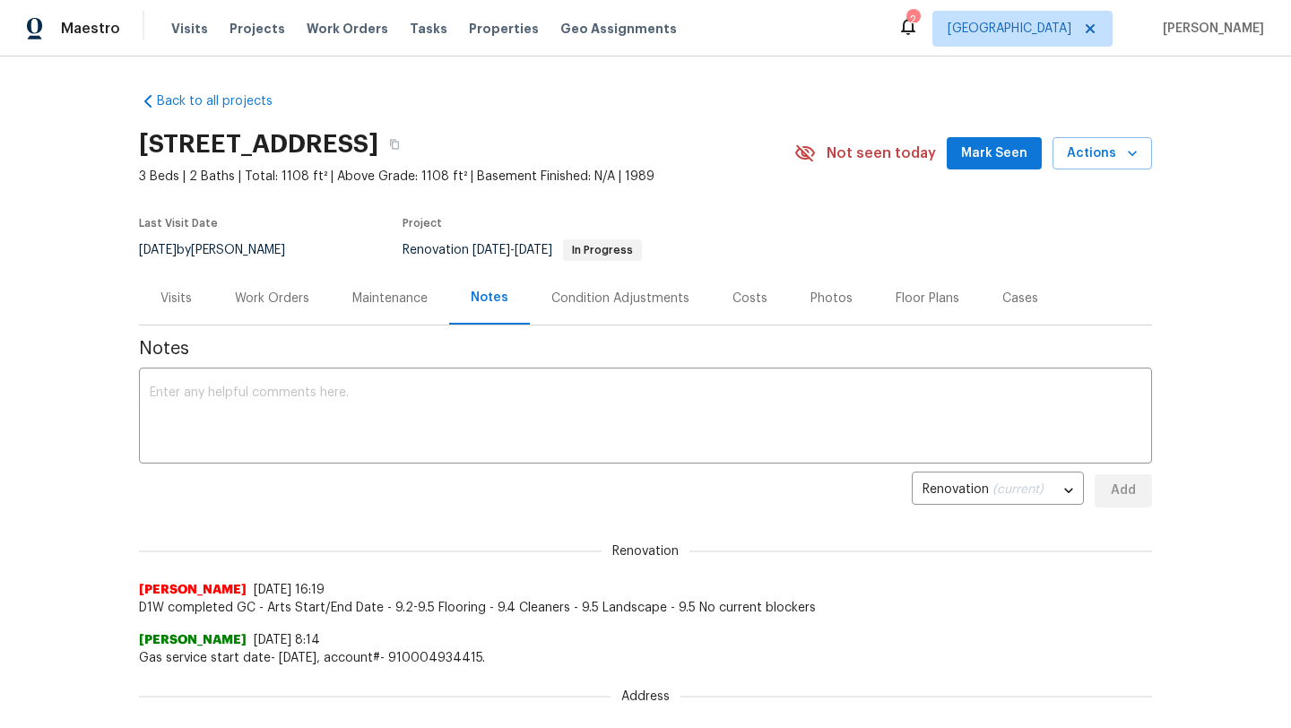
click at [260, 303] on div "Work Orders" at bounding box center [272, 299] width 74 height 18
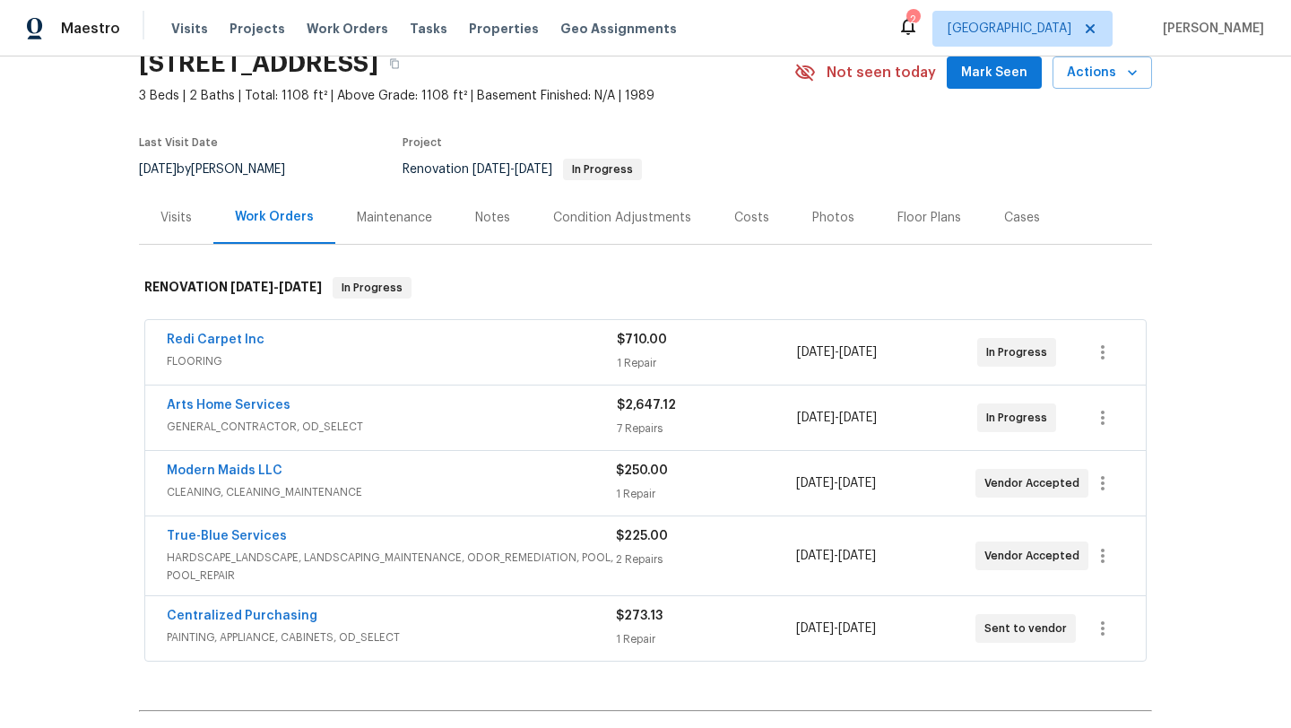
scroll to position [79, 0]
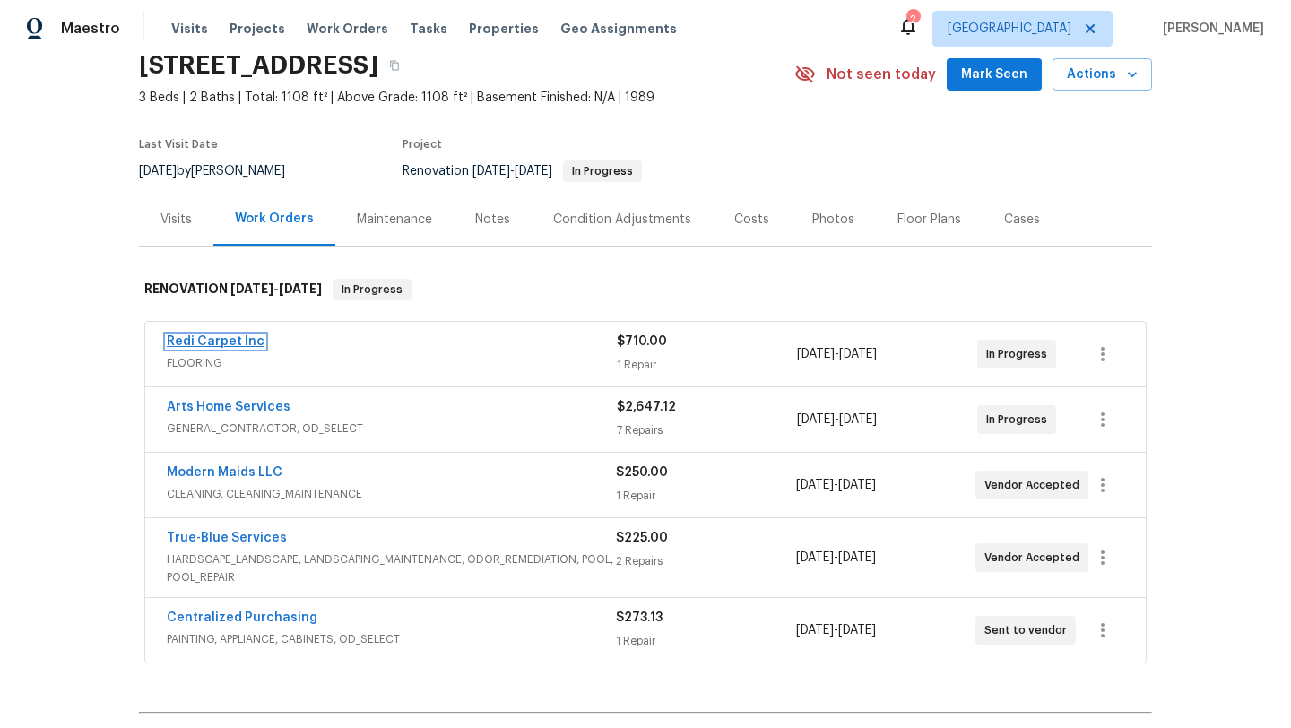
click at [231, 344] on link "Redi Carpet Inc" at bounding box center [216, 341] width 98 height 13
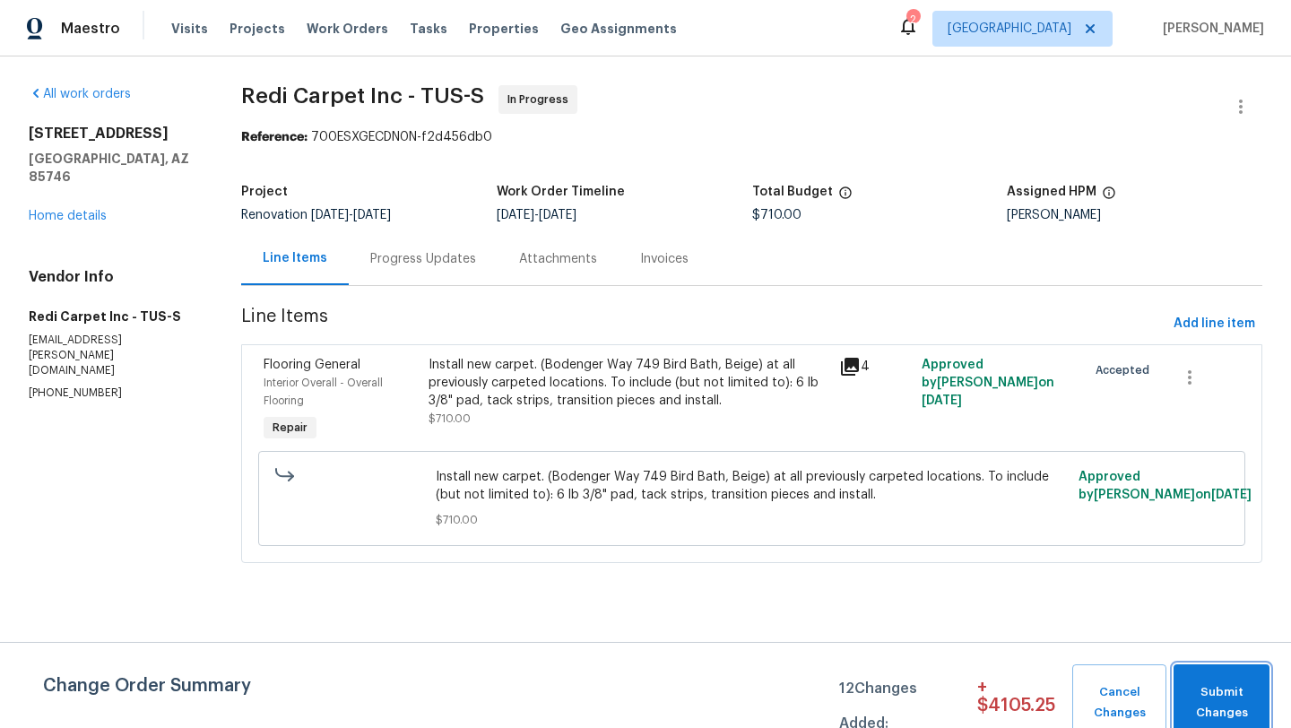
click at [1240, 710] on span "Submit Changes" at bounding box center [1222, 702] width 78 height 41
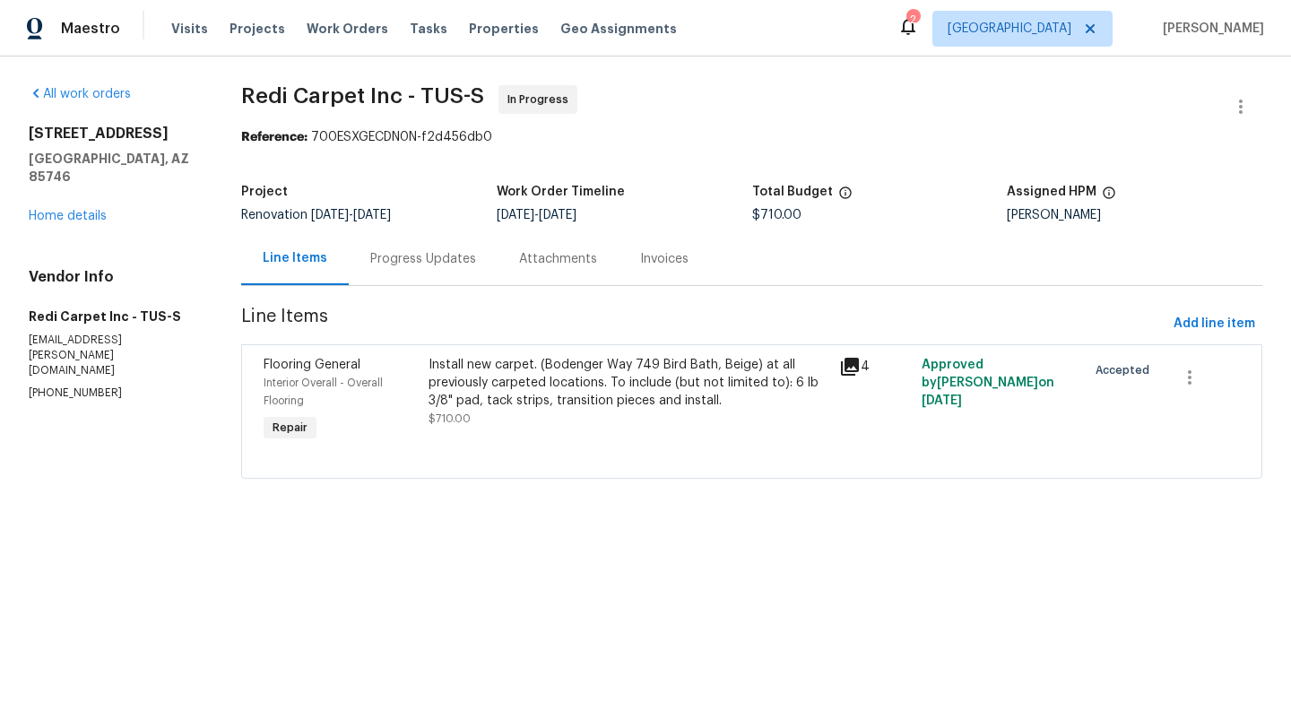
click at [664, 376] on div "Install new carpet. (Bodenger Way 749 Bird Bath, Beige) at all previously carpe…" at bounding box center [629, 383] width 401 height 54
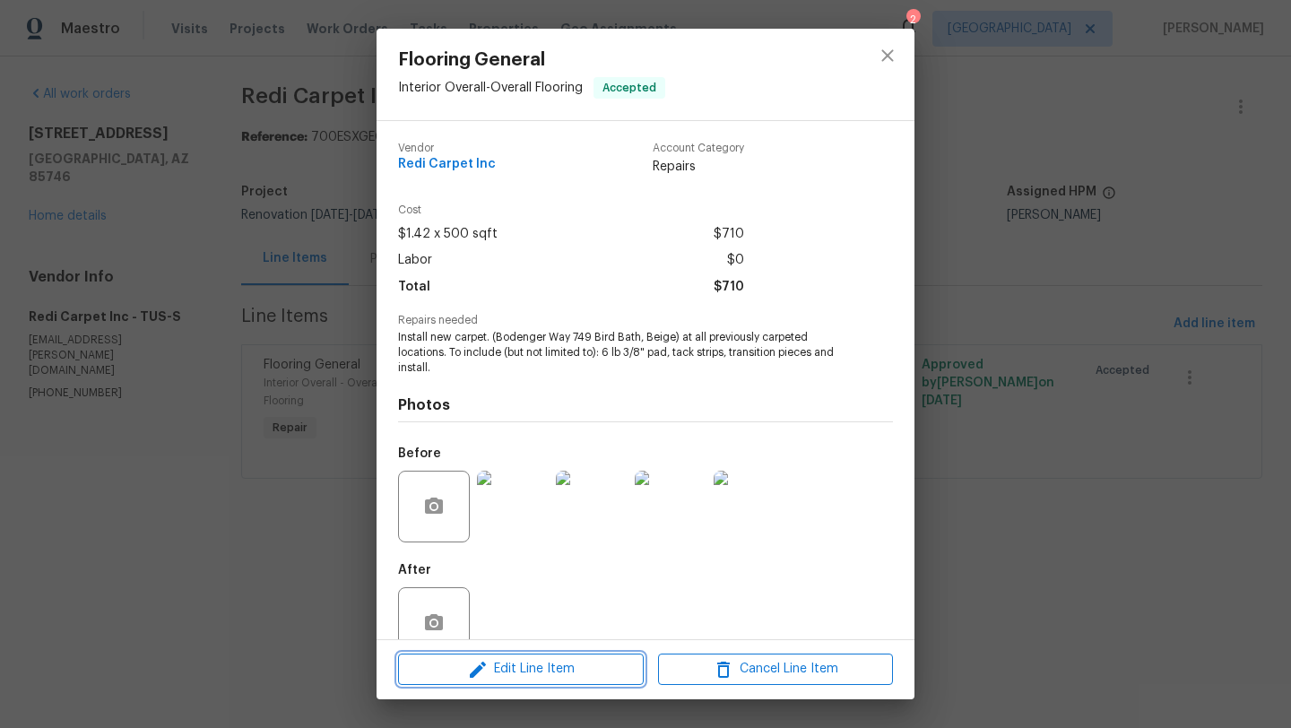
click at [594, 667] on span "Edit Line Item" at bounding box center [521, 669] width 235 height 22
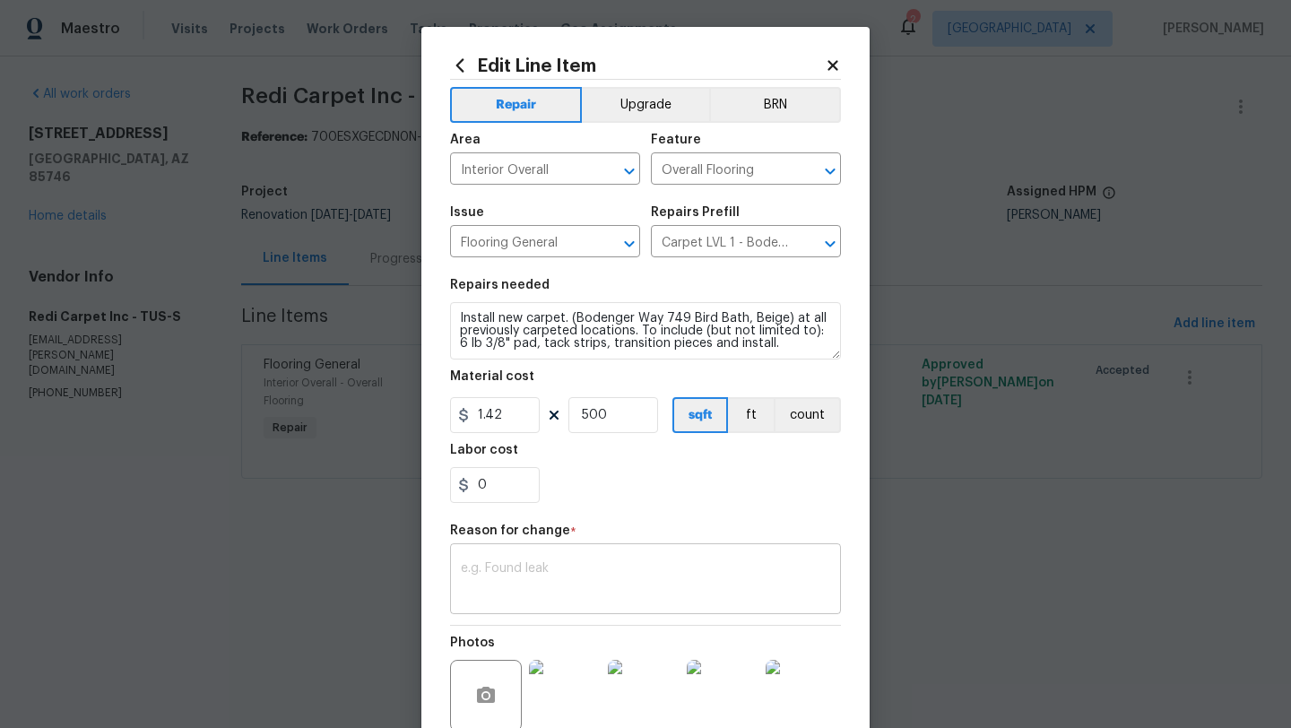
click at [607, 561] on div "x ​" at bounding box center [645, 581] width 391 height 66
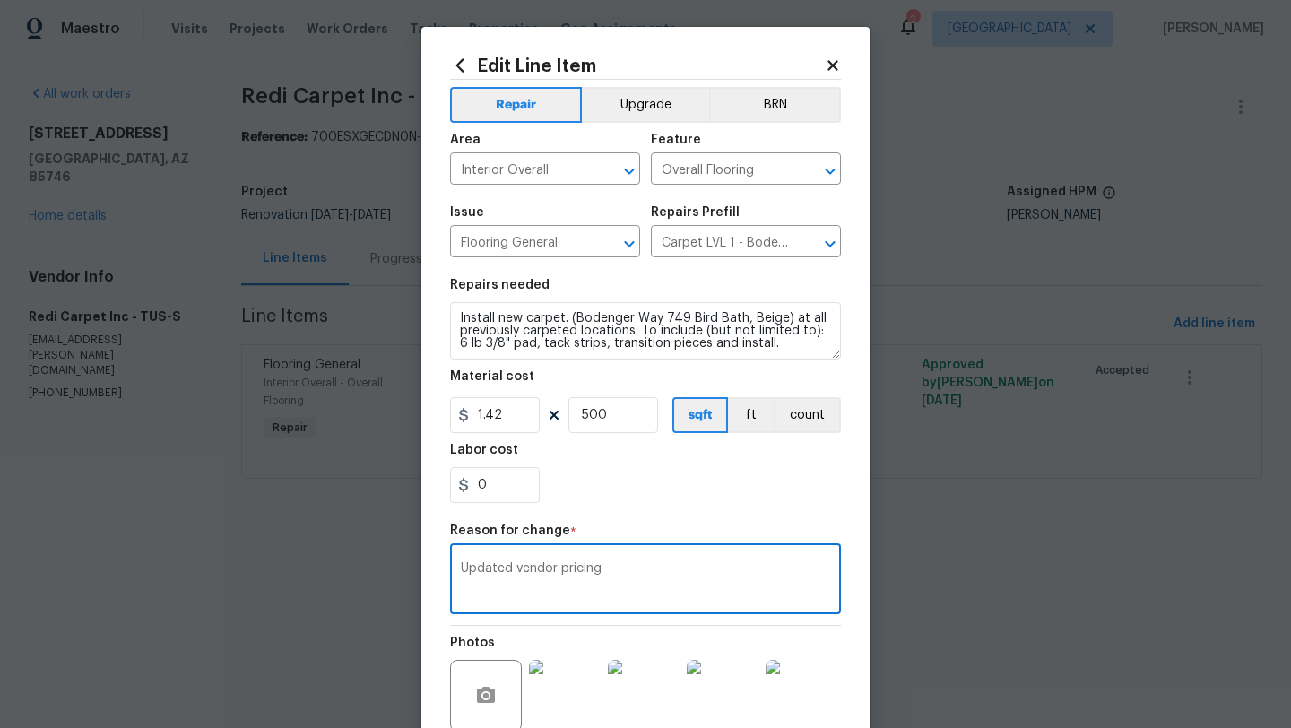
type textarea "Updated vendor pricing"
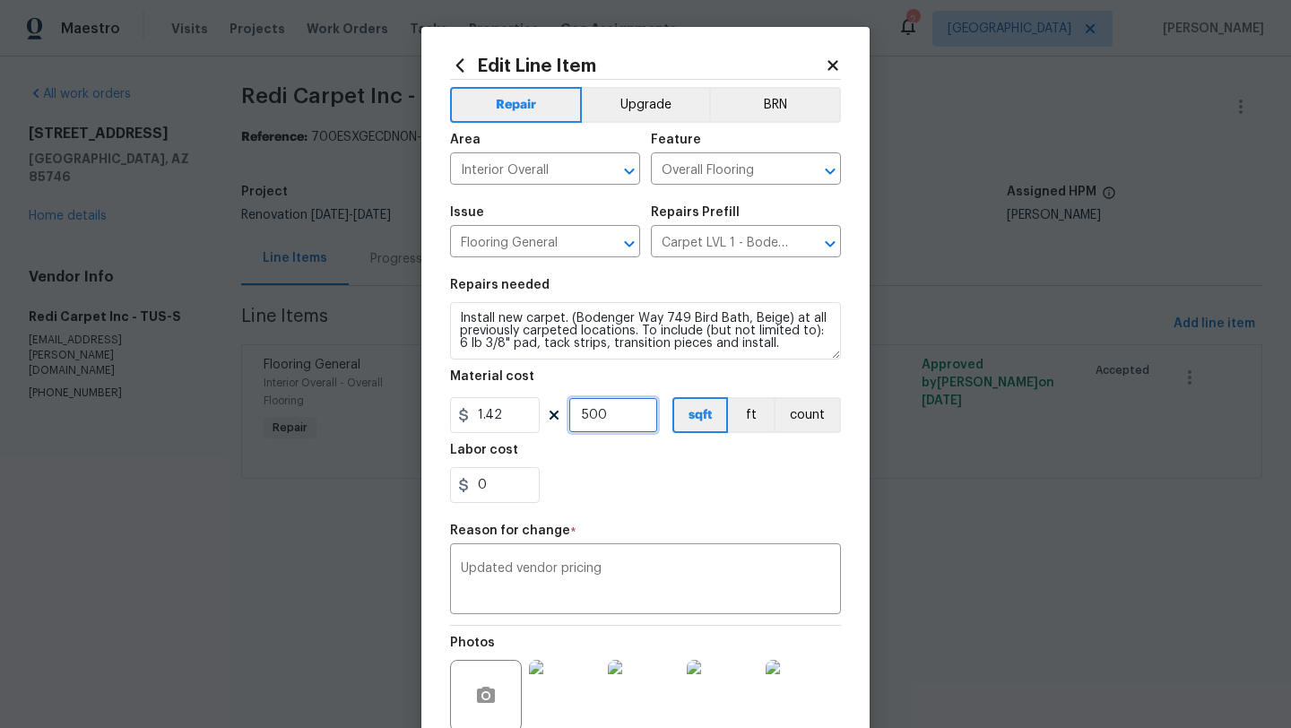
click at [614, 421] on input "500" at bounding box center [613, 415] width 90 height 36
type input "380"
click at [670, 482] on div "0" at bounding box center [645, 485] width 391 height 36
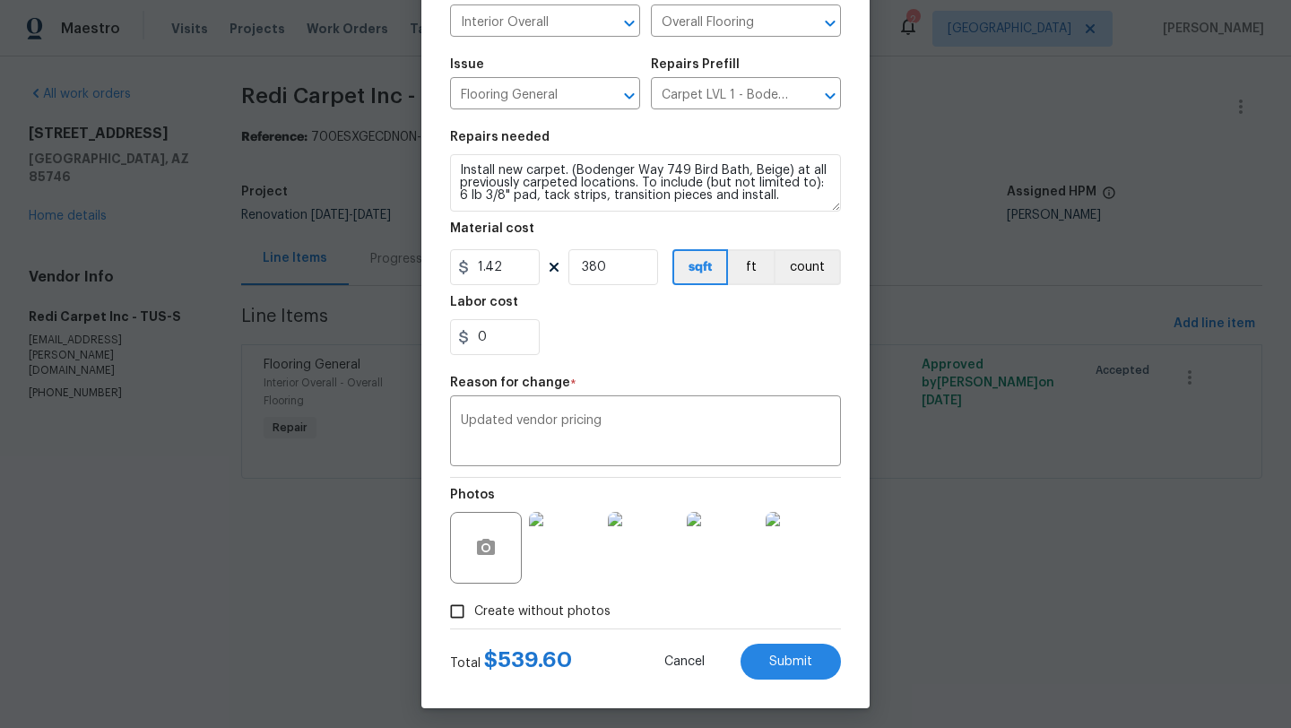
scroll to position [154, 0]
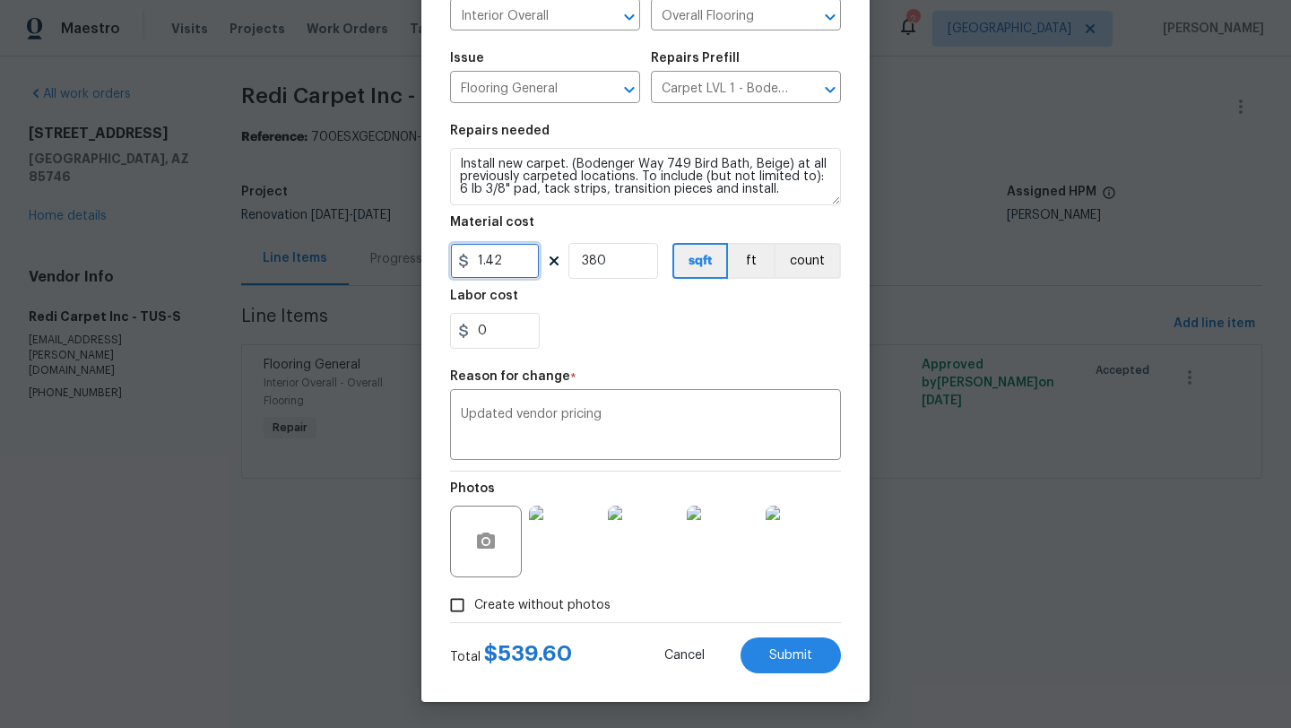
click at [523, 262] on input "1.42" at bounding box center [495, 261] width 90 height 36
type input "1.5"
click at [616, 324] on div "0" at bounding box center [645, 331] width 391 height 36
click at [623, 264] on input "380" at bounding box center [613, 261] width 90 height 36
type input "379"
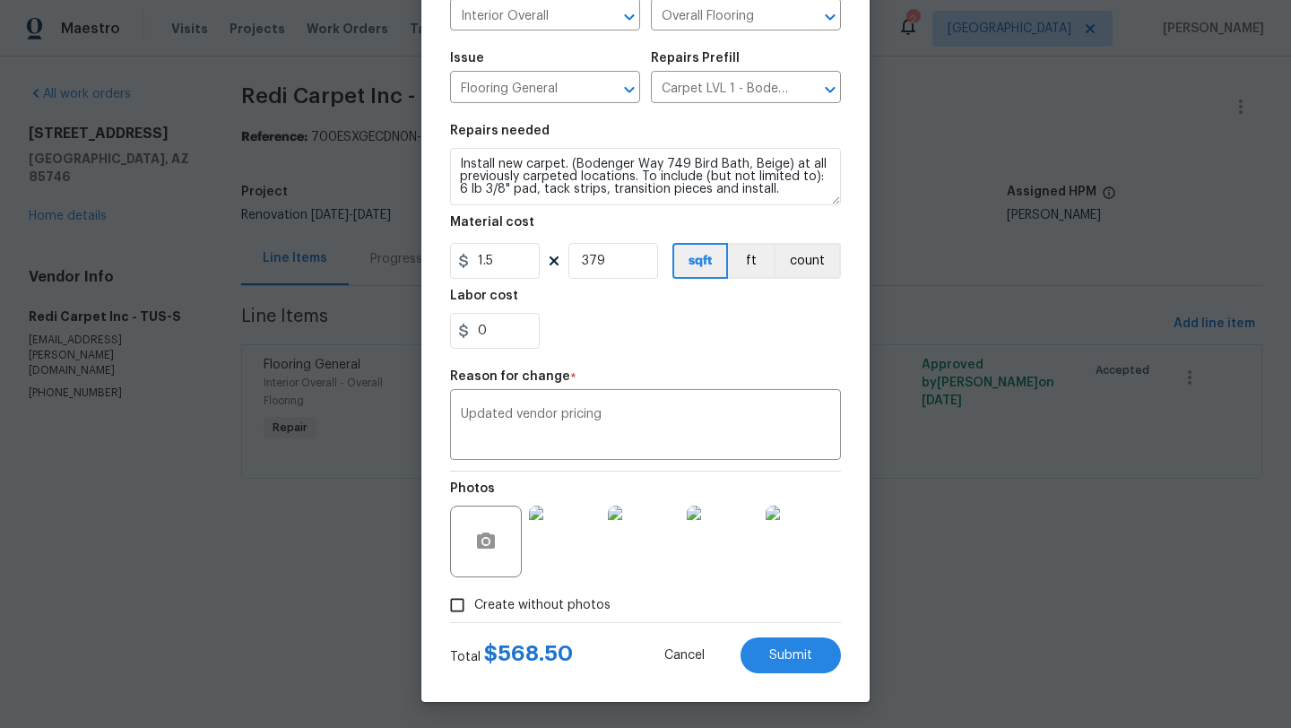
click at [699, 345] on div "0" at bounding box center [645, 331] width 391 height 36
click at [781, 651] on span "Submit" at bounding box center [790, 655] width 43 height 13
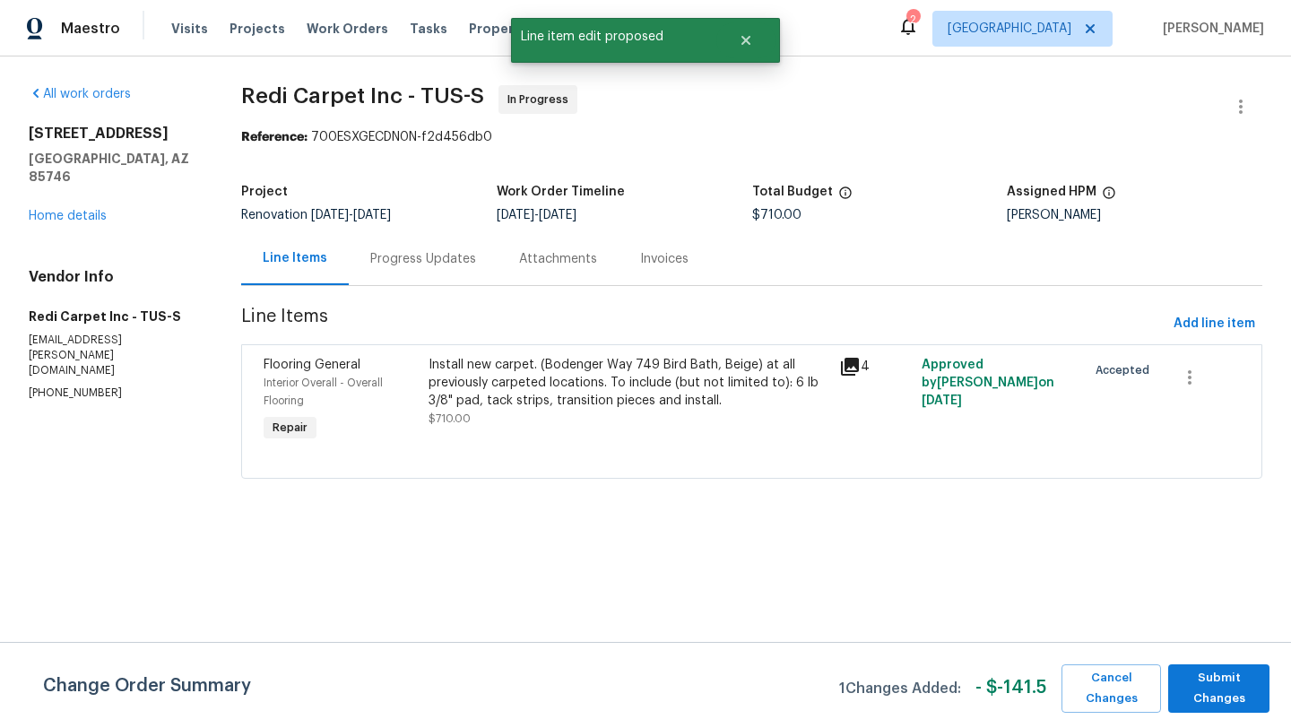
scroll to position [0, 0]
click at [1226, 719] on div "Change Order Summary 1 Changes Added: - $ -141.5 Cancel Changes Submit Changes" at bounding box center [645, 685] width 1291 height 86
click at [1226, 693] on span "Submit Changes" at bounding box center [1218, 688] width 83 height 41
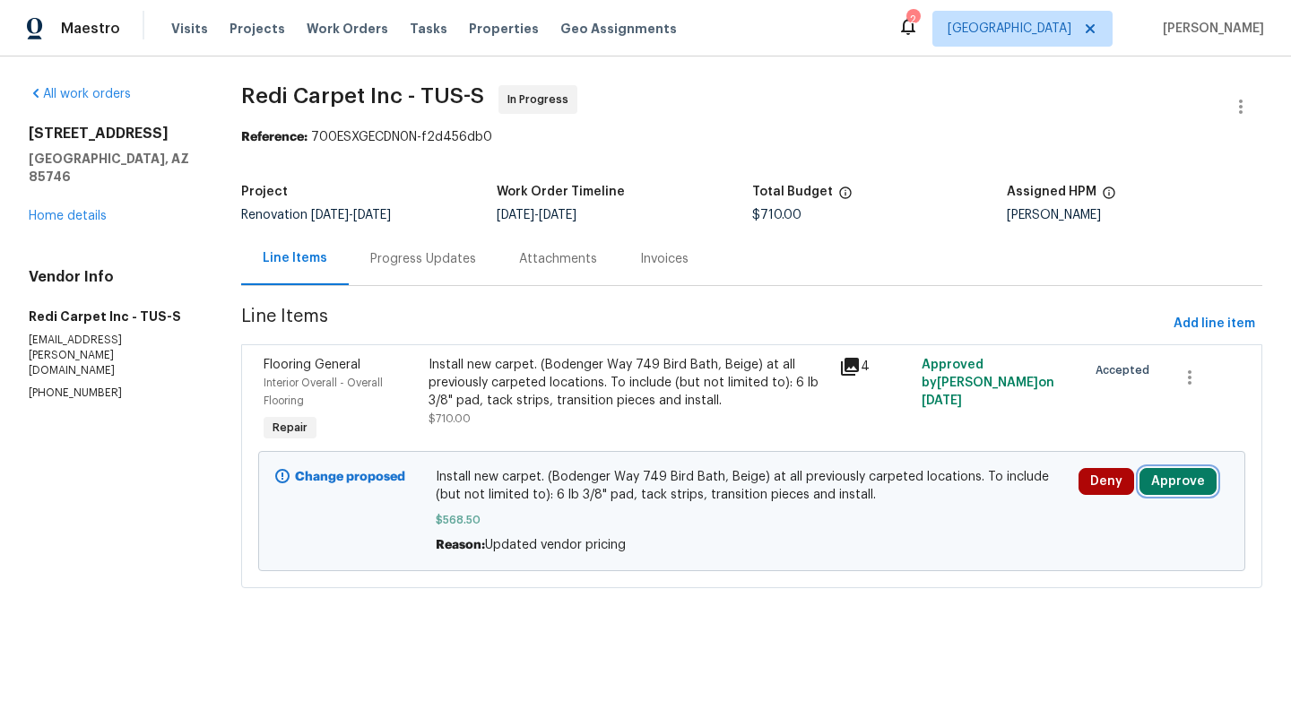
click at [1182, 475] on button "Approve" at bounding box center [1178, 481] width 77 height 27
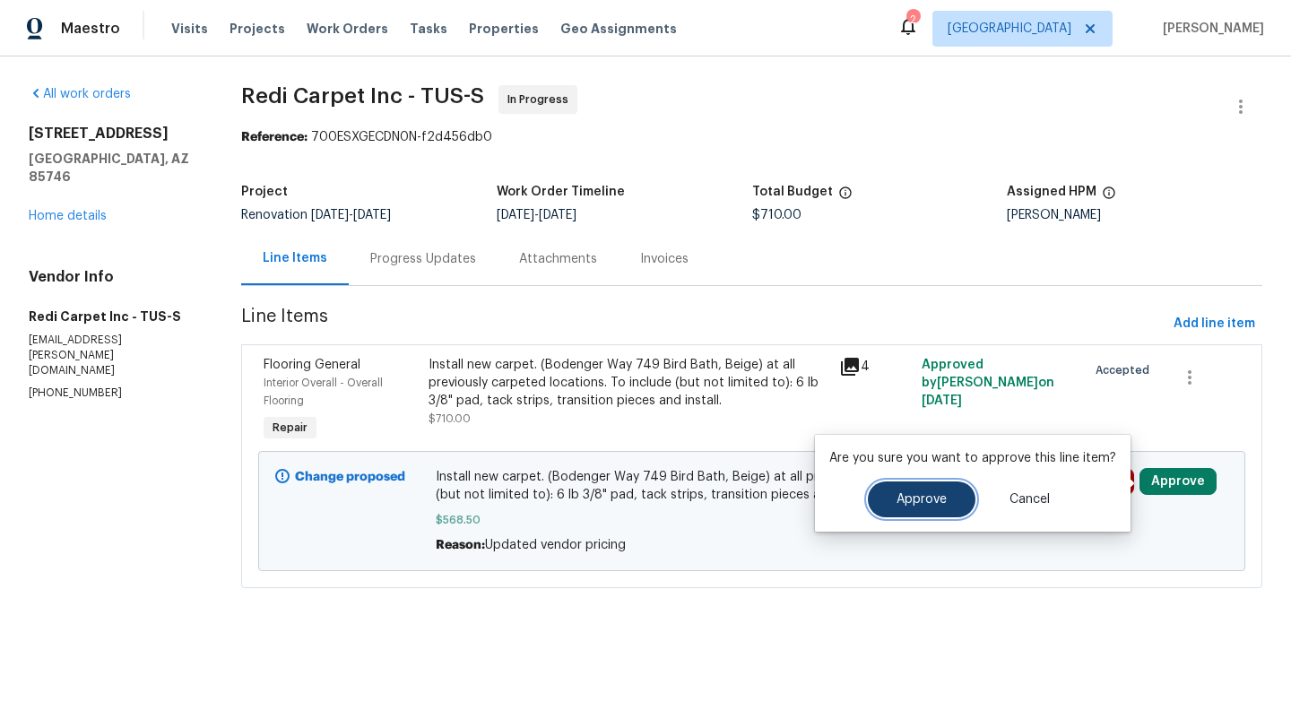
click at [944, 501] on button "Approve" at bounding box center [922, 500] width 108 height 36
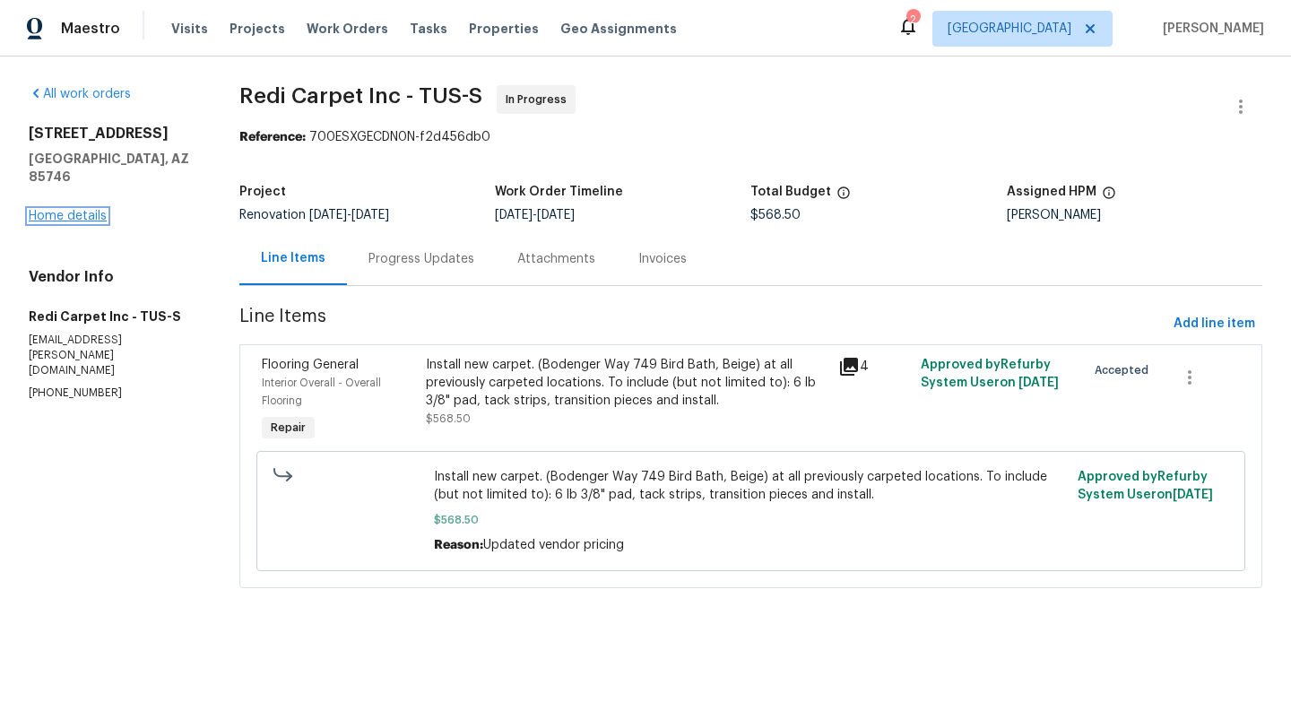
click at [95, 210] on link "Home details" at bounding box center [68, 216] width 78 height 13
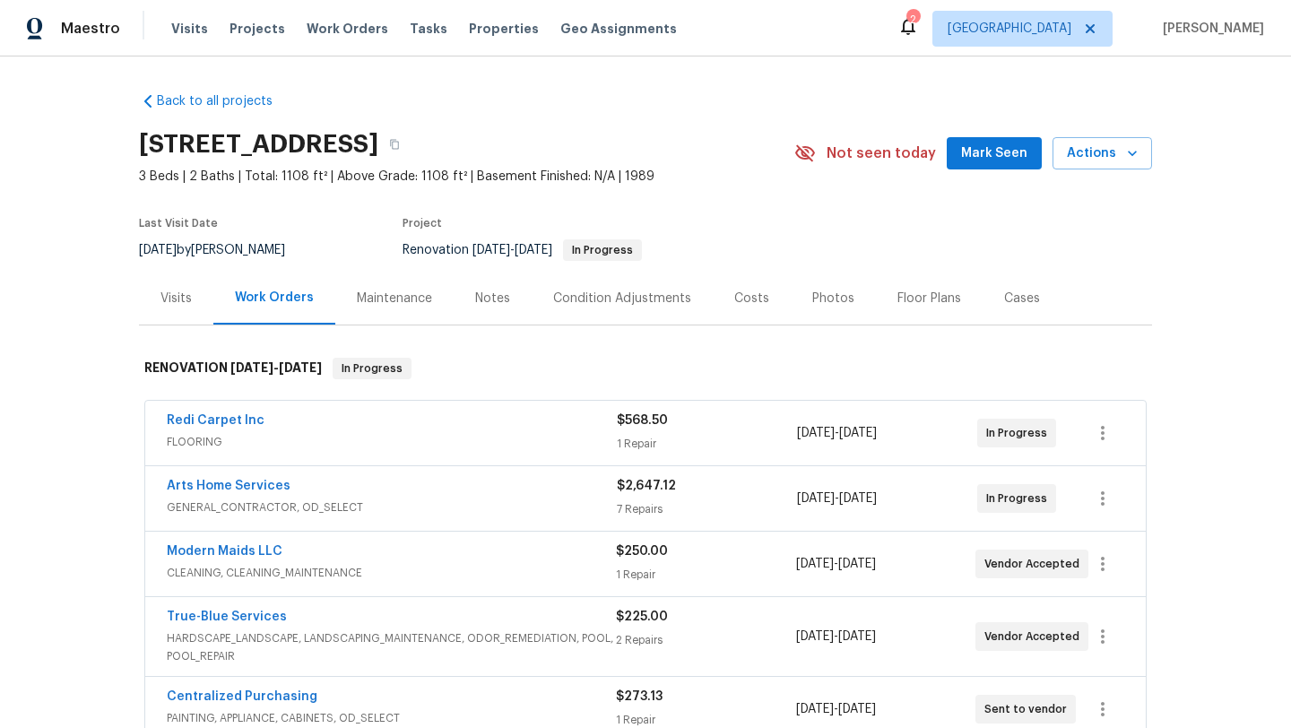
click at [343, 429] on div "Redi Carpet Inc" at bounding box center [392, 423] width 450 height 22
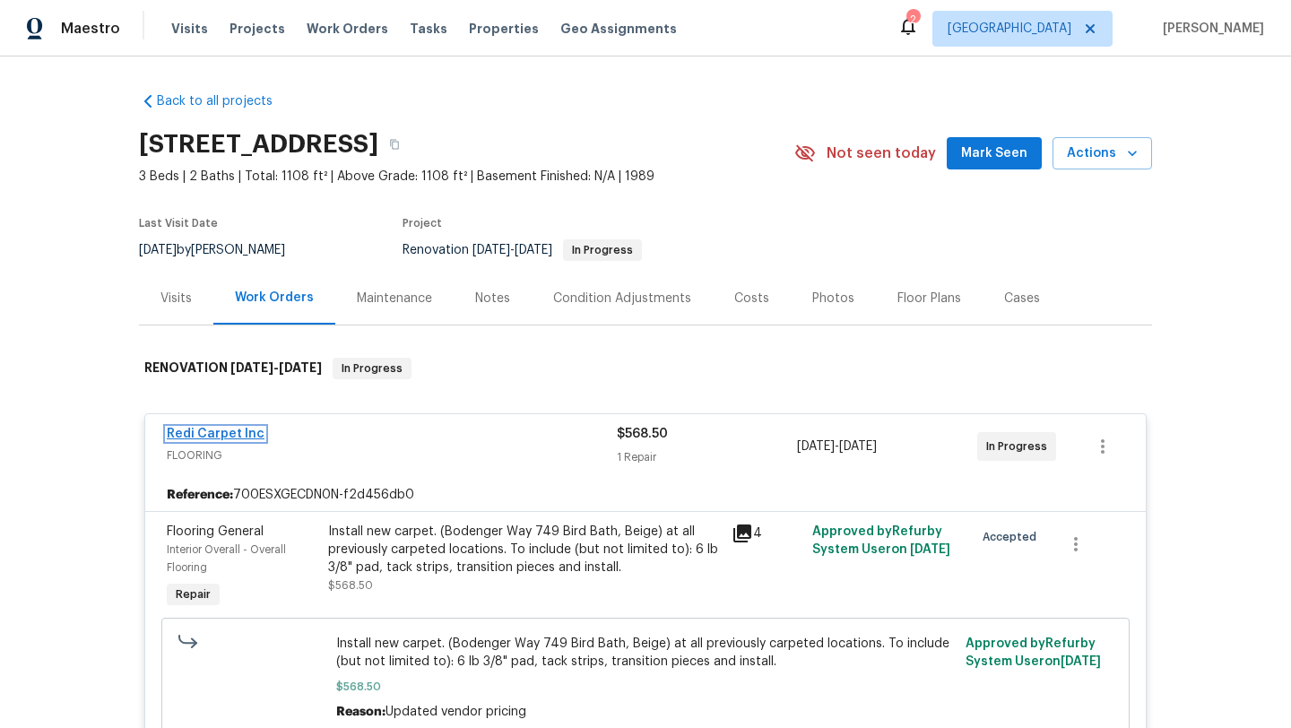
click at [251, 428] on link "Redi Carpet Inc" at bounding box center [216, 434] width 98 height 13
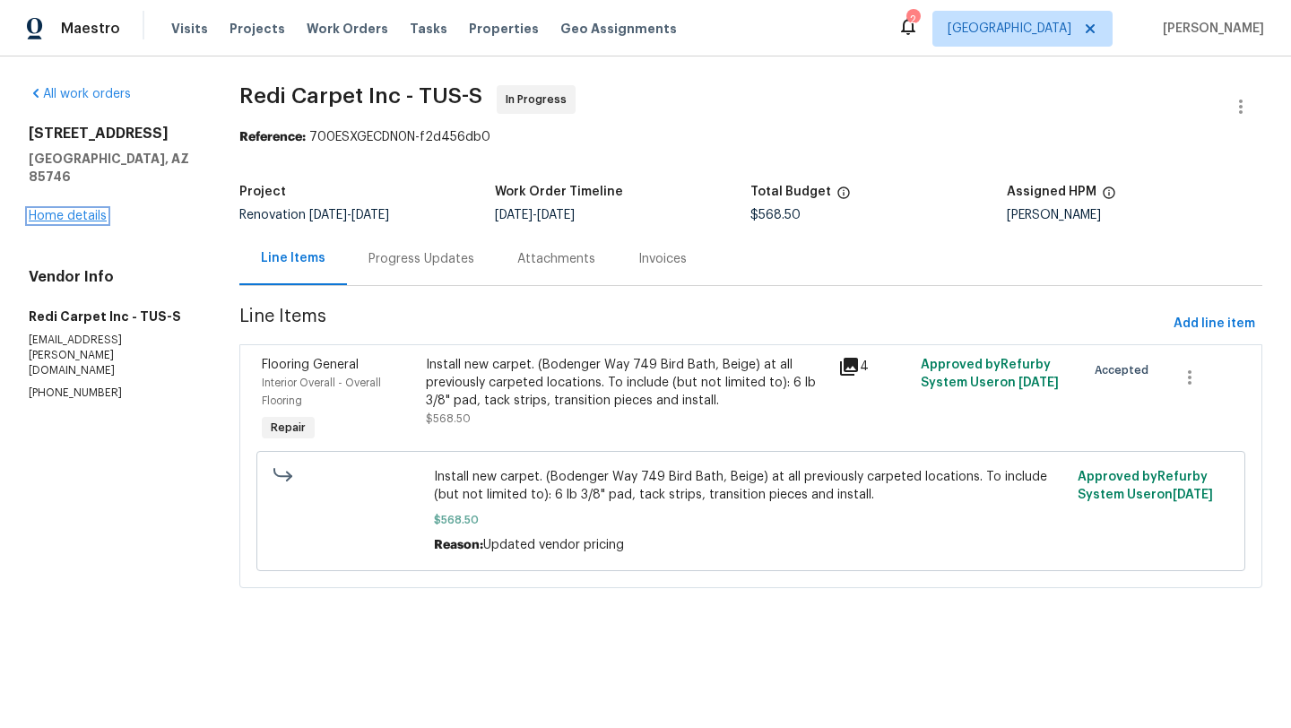
click at [81, 210] on link "Home details" at bounding box center [68, 216] width 78 height 13
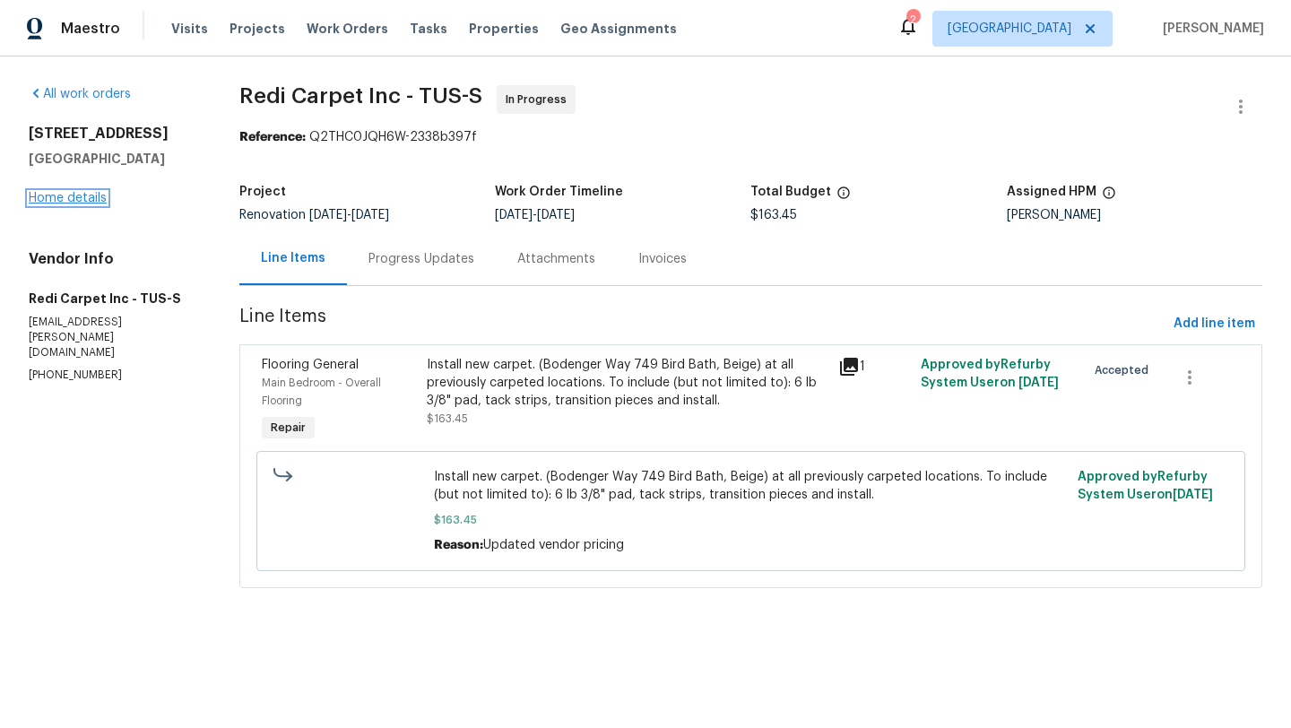
click at [94, 201] on link "Home details" at bounding box center [68, 198] width 78 height 13
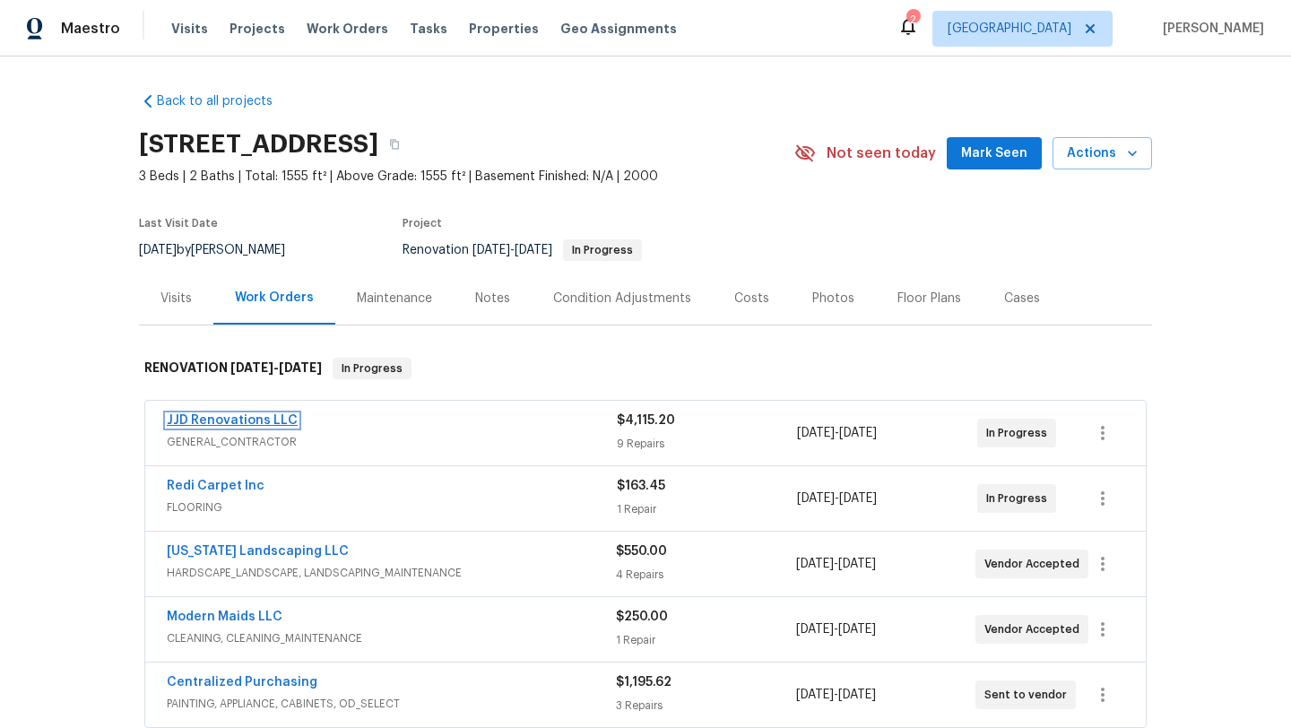
click at [280, 421] on link "JJD Renovations LLC" at bounding box center [232, 420] width 131 height 13
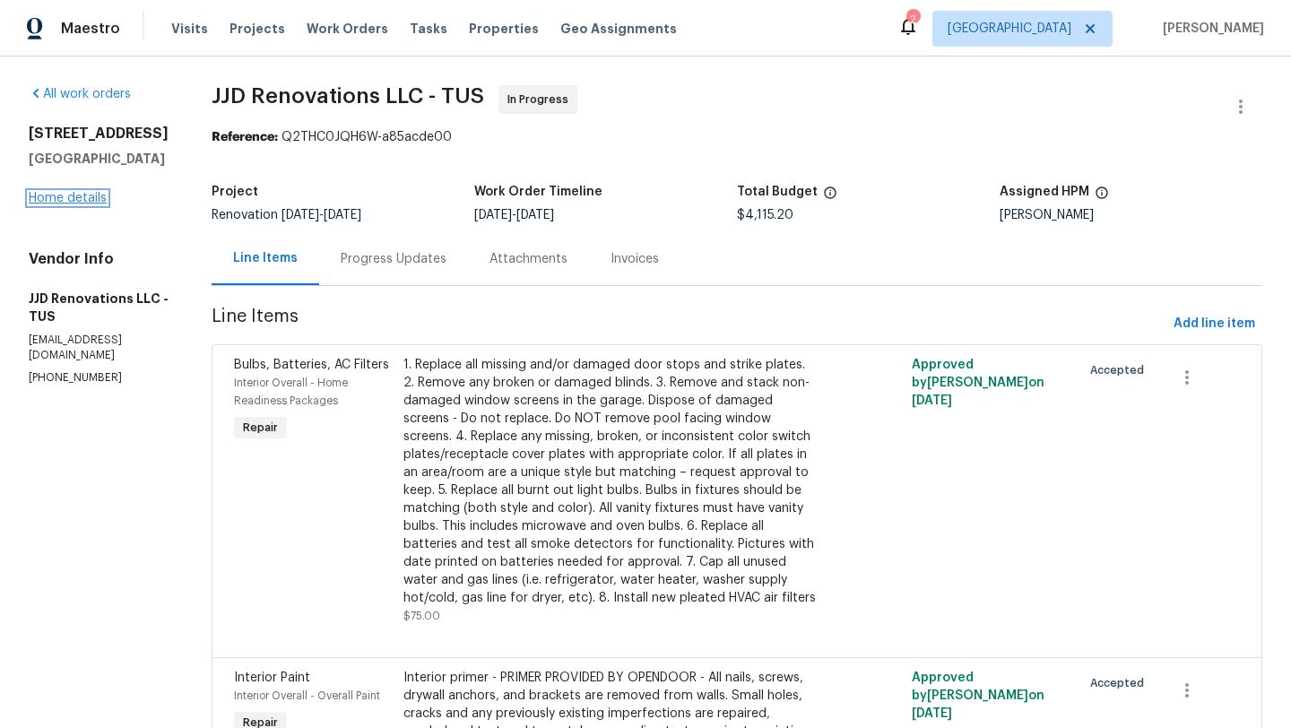
click at [74, 193] on link "Home details" at bounding box center [68, 198] width 78 height 13
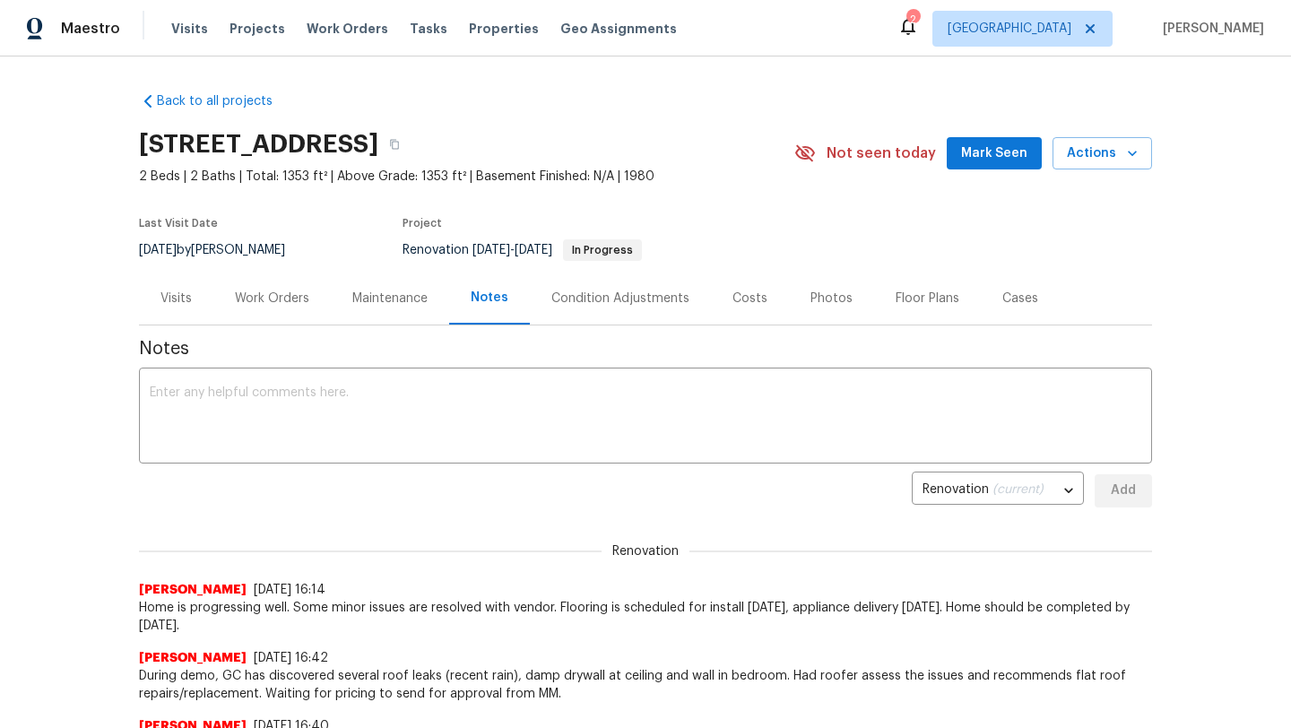
click at [265, 304] on div "Work Orders" at bounding box center [272, 299] width 74 height 18
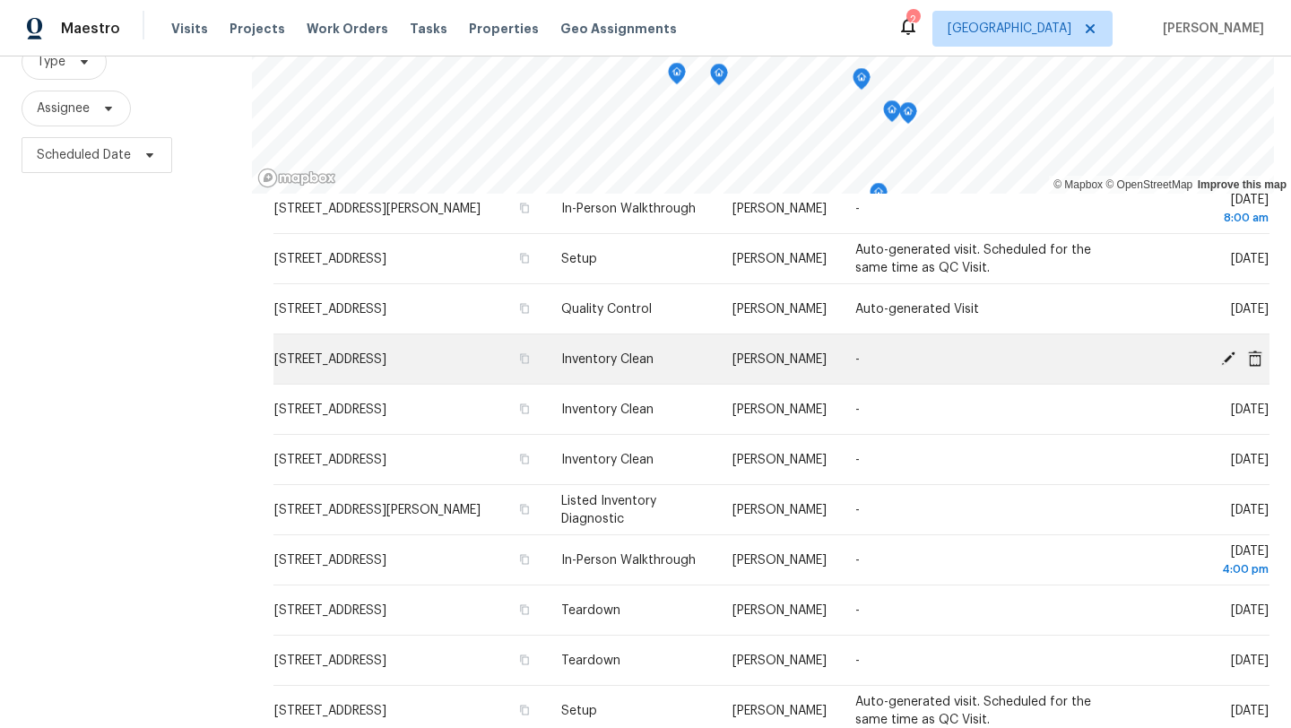
scroll to position [129, 0]
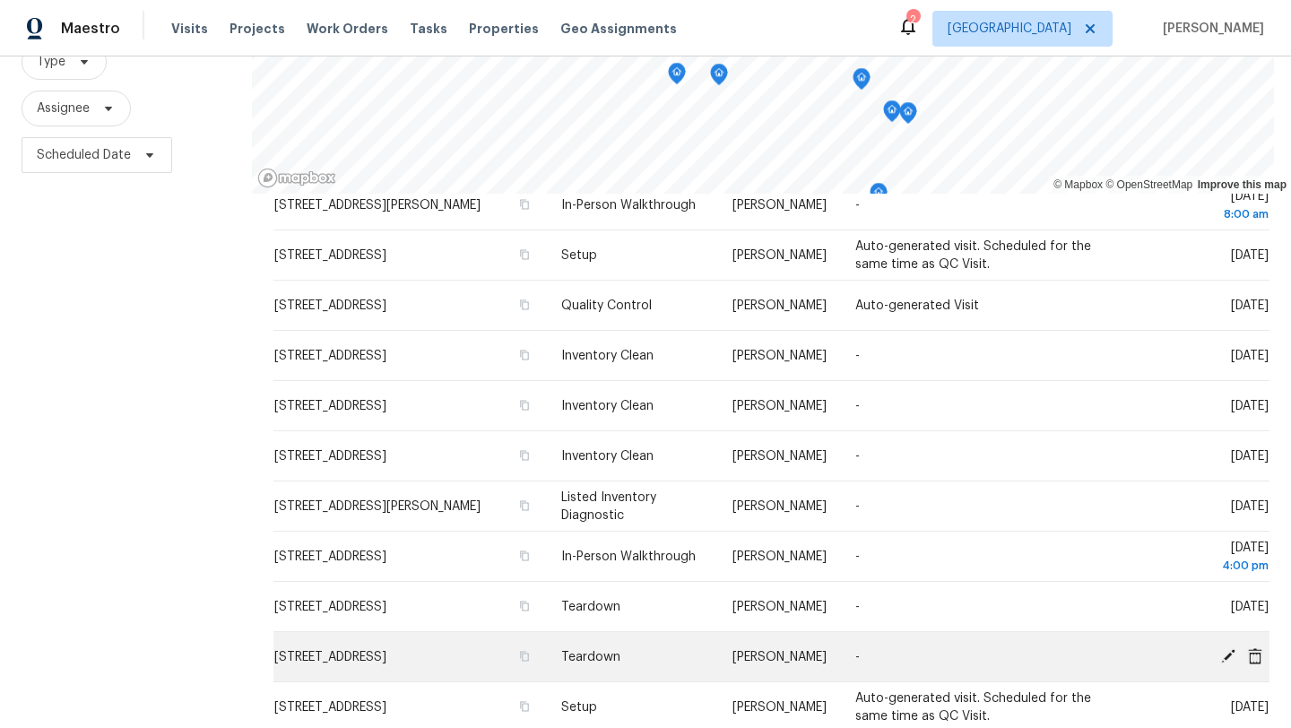
click at [1228, 657] on icon at bounding box center [1228, 655] width 16 height 16
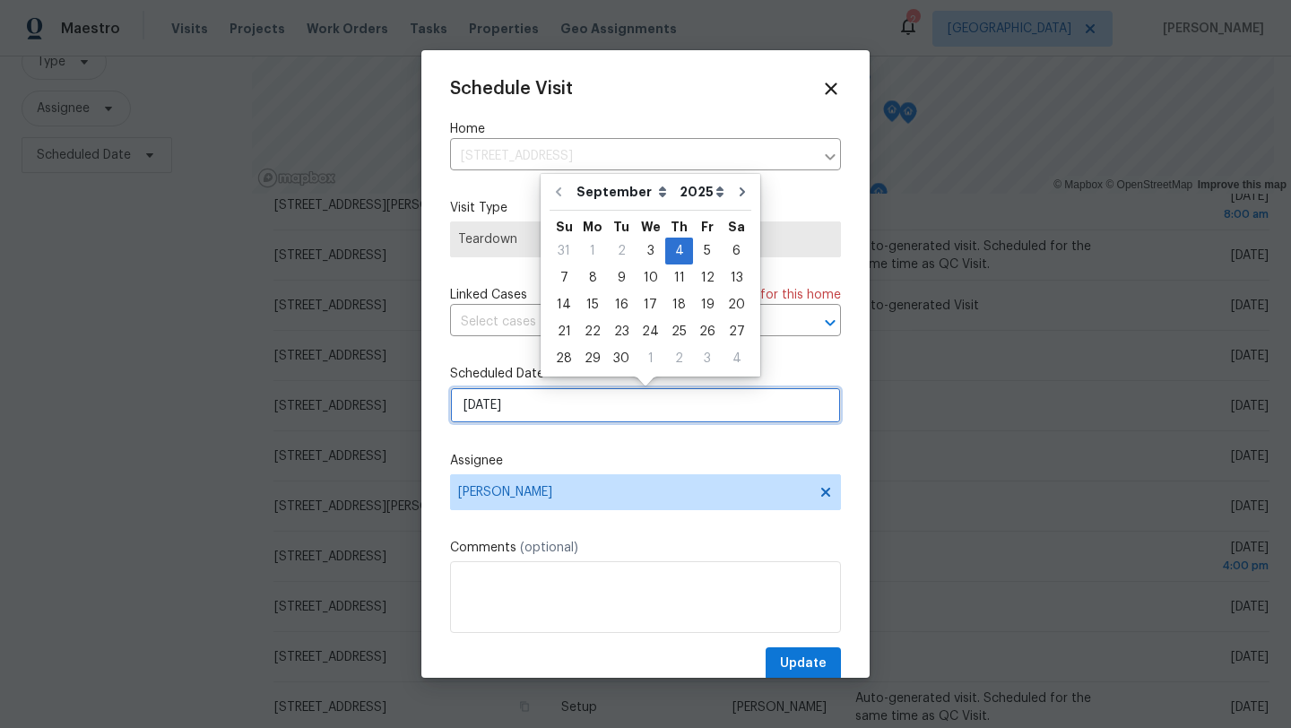
click at [606, 414] on input "[DATE]" at bounding box center [645, 405] width 391 height 36
click at [620, 276] on div "9" at bounding box center [621, 277] width 29 height 25
type input "[DATE]"
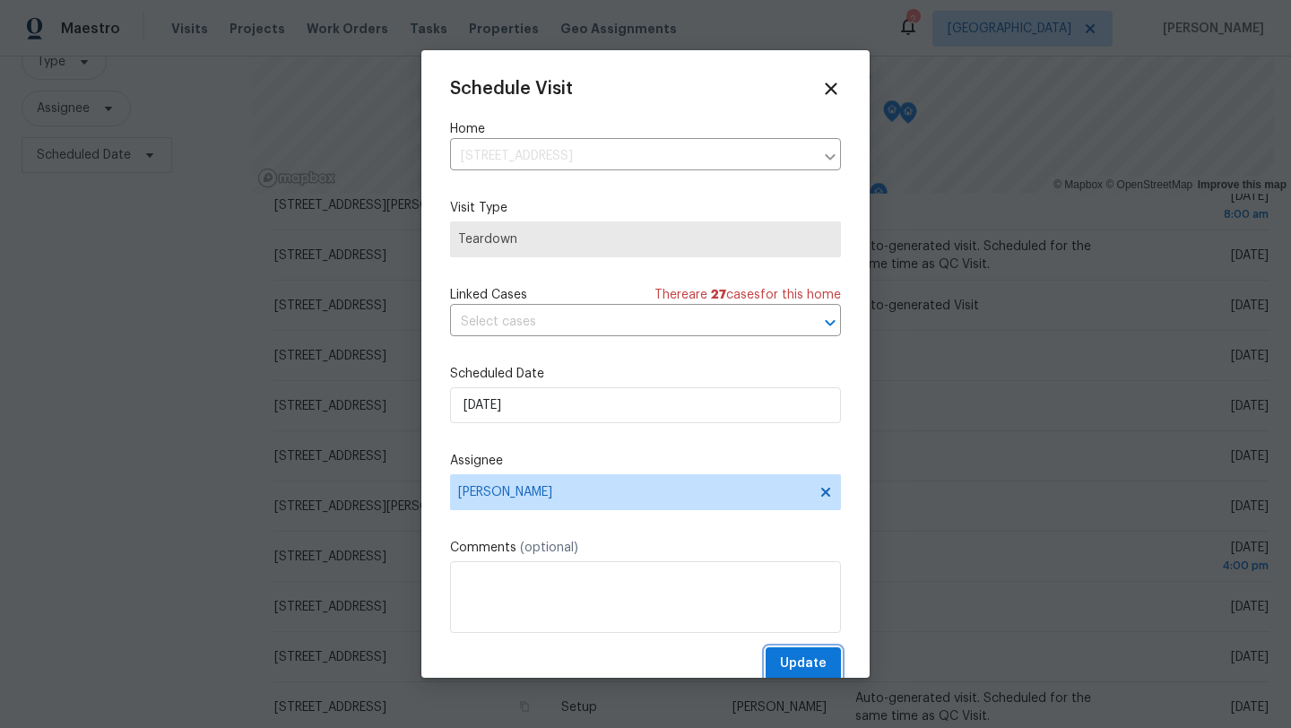
click at [809, 660] on span "Update" at bounding box center [803, 664] width 47 height 22
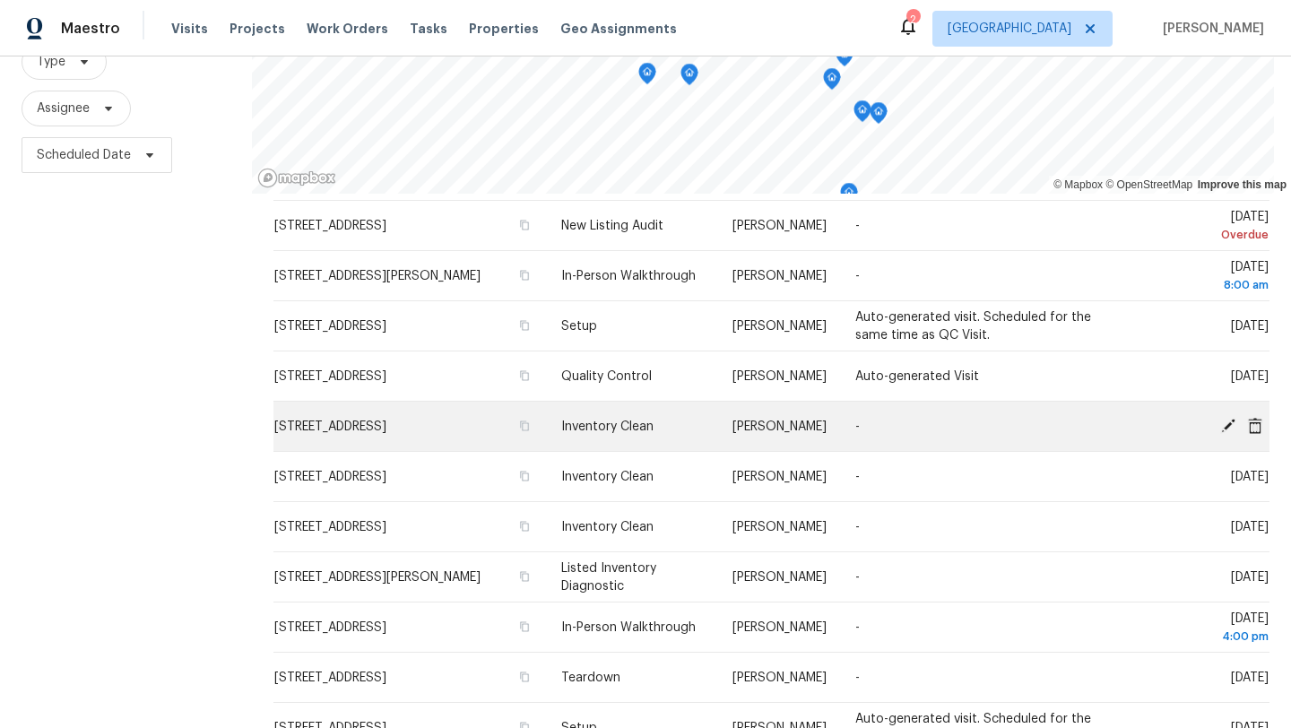
scroll to position [0, 0]
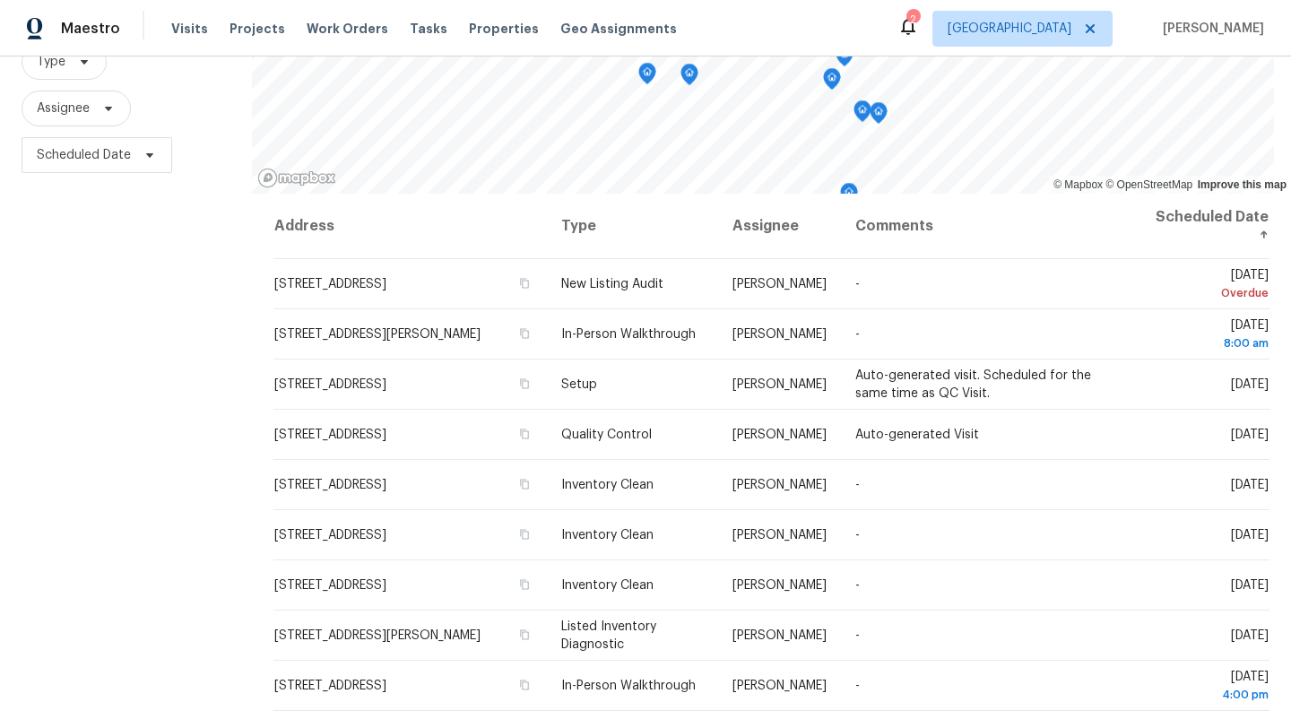
click at [168, 428] on div "Filters Reset ​ Type Assignee Scheduled Date" at bounding box center [126, 351] width 252 height 852
